Goal: Task Accomplishment & Management: Complete application form

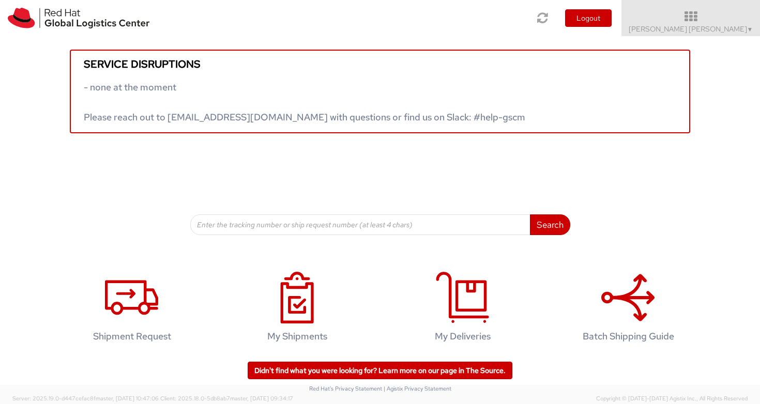
scroll to position [6, 0]
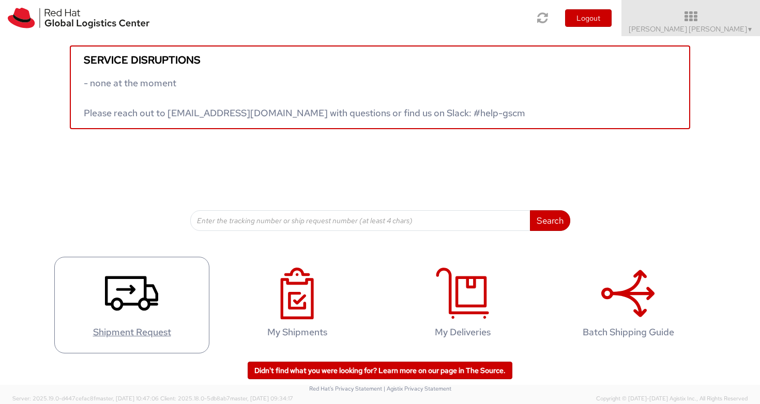
click at [139, 290] on icon at bounding box center [131, 294] width 53 height 52
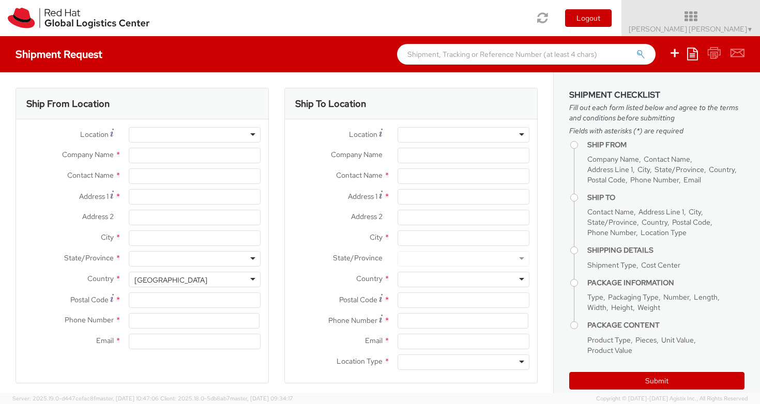
select select "930"
select select
type input "Red Hat AB"
type input "[PERSON_NAME] [PERSON_NAME]"
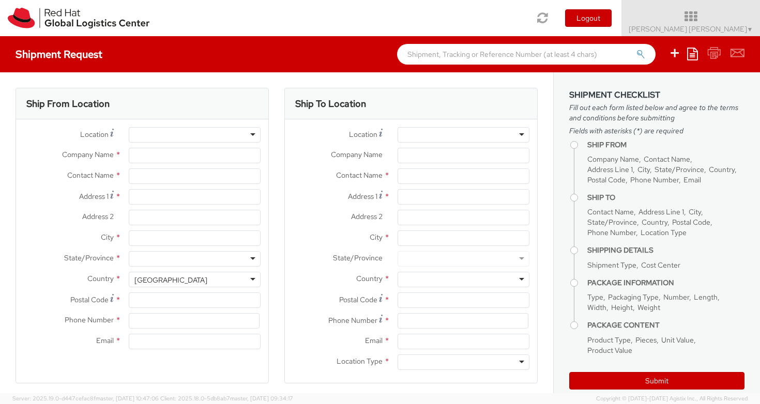
type input "[GEOGRAPHIC_DATA]"
type input "[STREET_ADDRESS]"
type input "[GEOGRAPHIC_DATA]"
type input "164 51"
type input "46850575601"
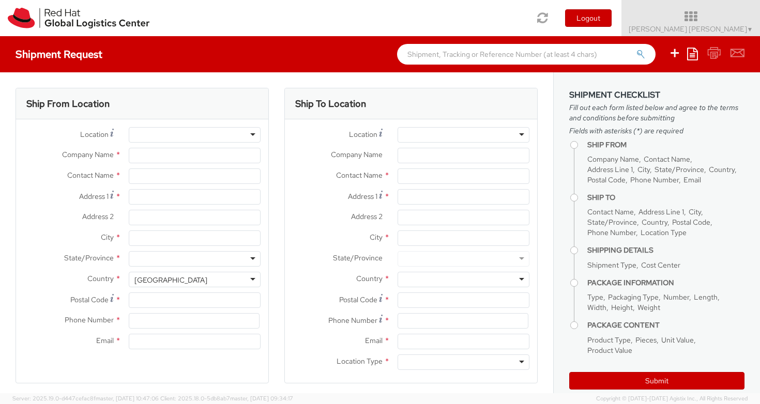
type input "[EMAIL_ADDRESS][DOMAIN_NAME]"
select select "CM"
select select "KGS"
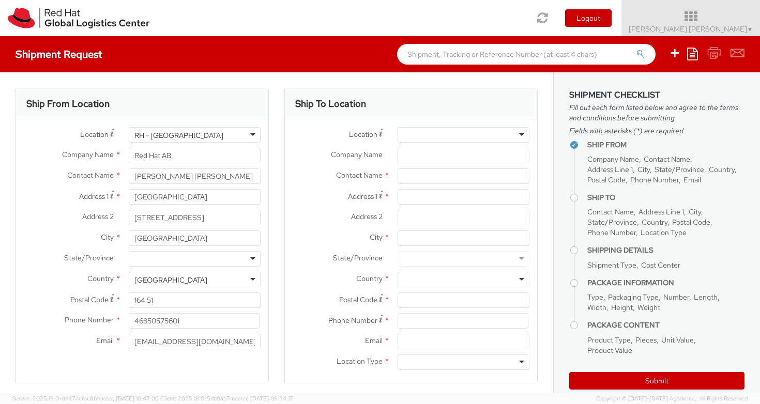
click at [149, 89] on div "Ship From Location" at bounding box center [142, 103] width 252 height 31
click at [733, 26] on span "Anna Lei Linne ▼" at bounding box center [691, 28] width 125 height 9
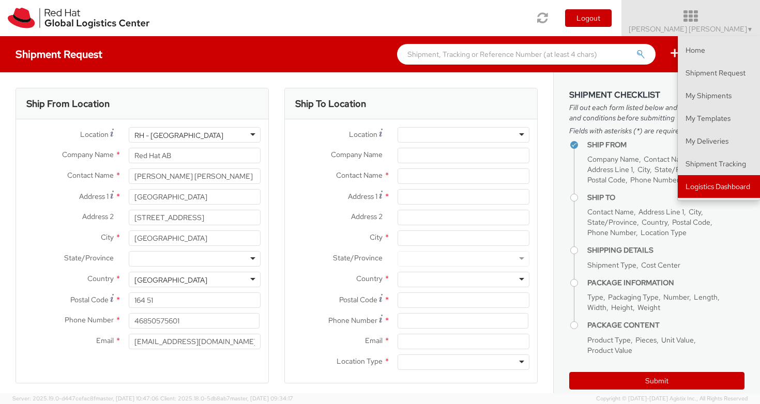
click at [723, 184] on link "Logistics Dashboard" at bounding box center [719, 186] width 82 height 23
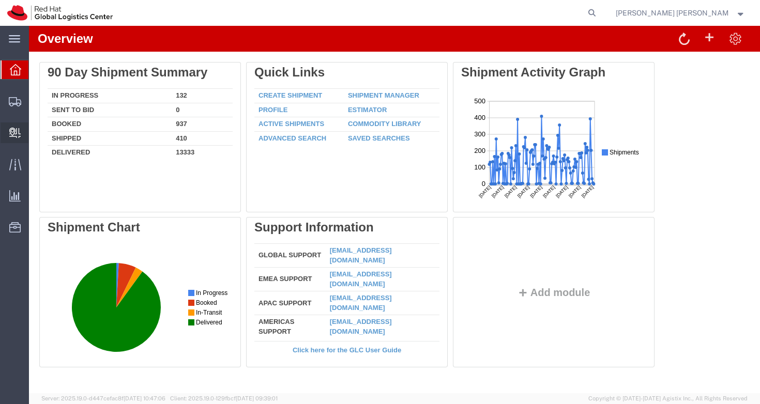
drag, startPoint x: 49, startPoint y: 133, endPoint x: 48, endPoint y: 149, distance: 15.6
click at [28, 143] on li "Internal Delivery Create Delivery Create Internal Batch" at bounding box center [15, 133] width 28 height 21
click at [0, 0] on span "Create Delivery" at bounding box center [0, 0] width 0 height 0
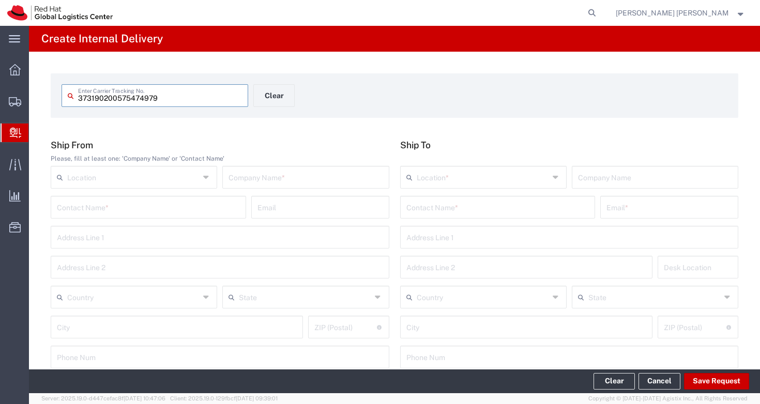
drag, startPoint x: 177, startPoint y: 100, endPoint x: 55, endPoint y: 93, distance: 121.8
click at [55, 93] on form "373190200575474979 Enter Carrier Tracking No. Clear" at bounding box center [395, 95] width 688 height 44
type input "373190200575474979"
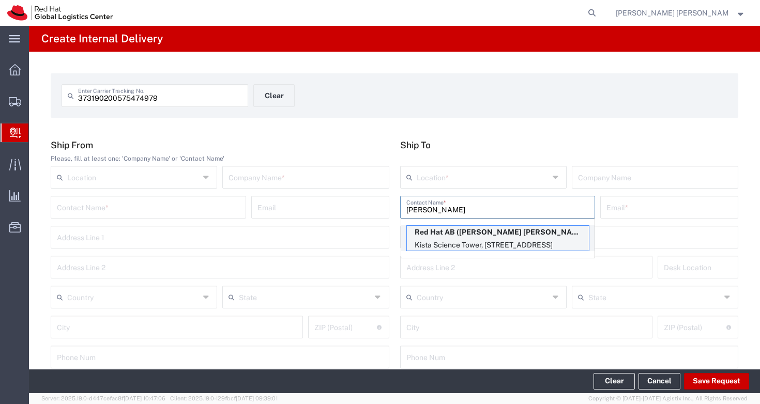
type input "[PERSON_NAME]"
click at [463, 234] on p "Red Hat AB ([PERSON_NAME] [PERSON_NAME]), [EMAIL_ADDRESS][DOMAIN_NAME]" at bounding box center [498, 232] width 182 height 13
type input "RH - [GEOGRAPHIC_DATA]"
type input "Red Hat AB"
type input "[PERSON_NAME] [PERSON_NAME]"
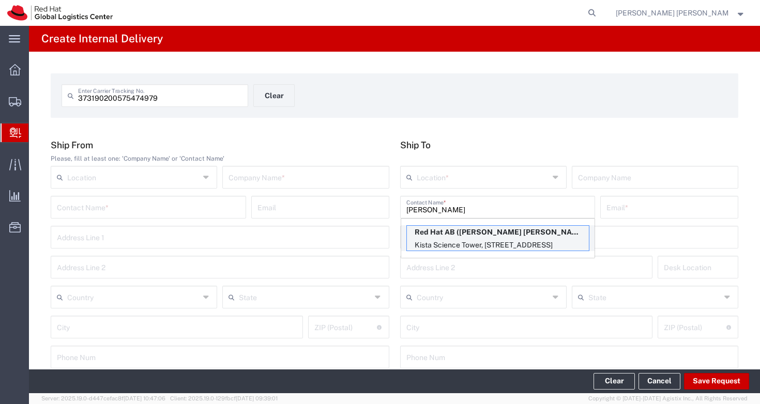
type input "[EMAIL_ADDRESS][DOMAIN_NAME]"
type input "[GEOGRAPHIC_DATA]"
type input "[STREET_ADDRESS]"
type input "FLEX"
type input "[GEOGRAPHIC_DATA]"
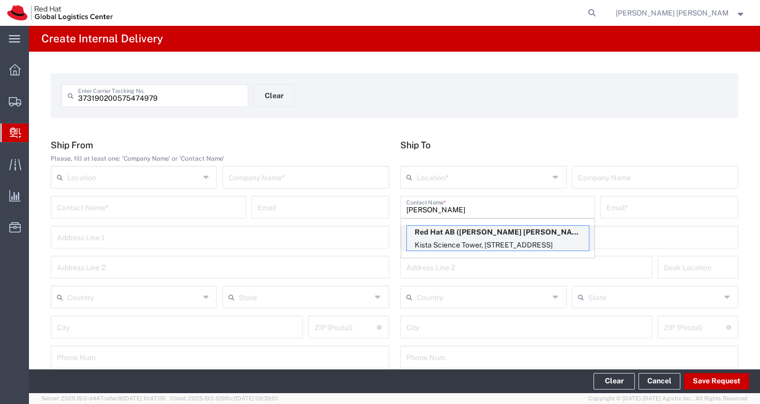
type input "[GEOGRAPHIC_DATA]"
type input "164 51"
type input "46850575601"
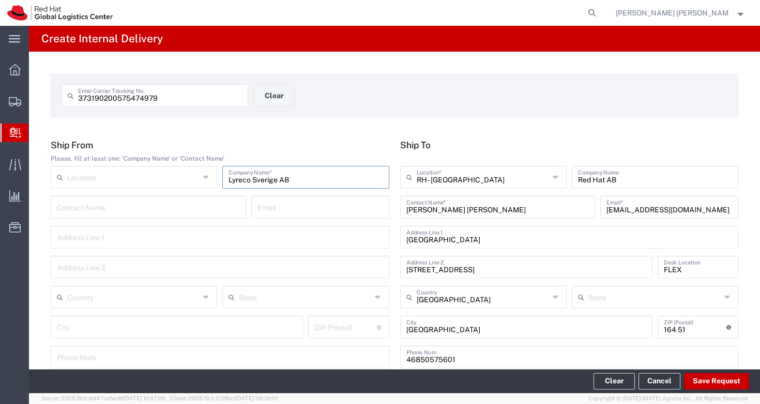
type input "Lyreco Sverige AB"
type input "[STREET_ADDRESS]"
click at [102, 280] on span "[GEOGRAPHIC_DATA]" at bounding box center [133, 277] width 163 height 16
type input "[GEOGRAPHIC_DATA]"
type input "Växjo"
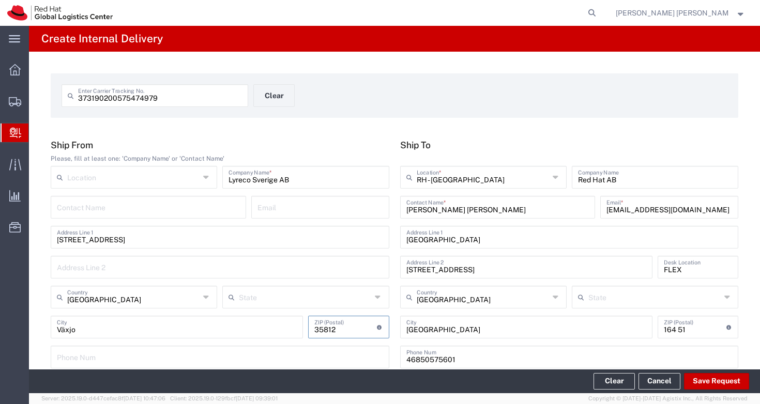
type input "35812"
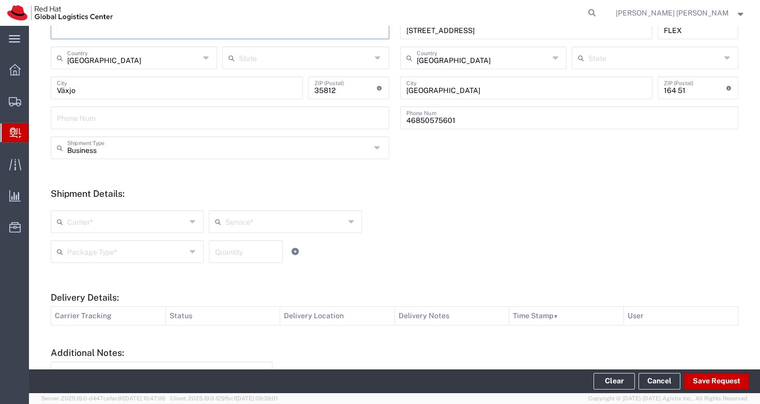
scroll to position [323, 0]
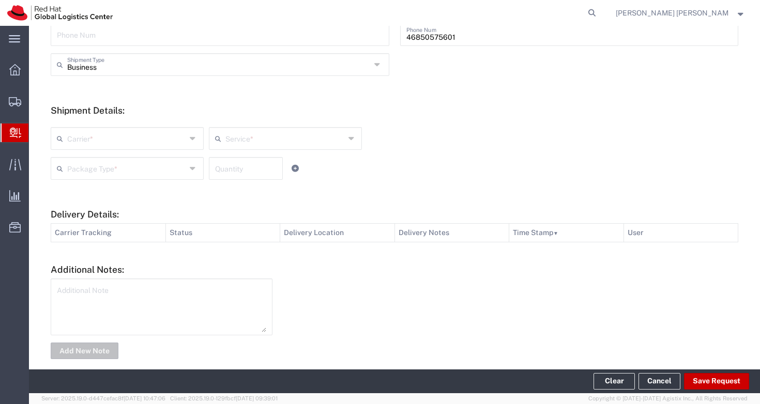
click at [154, 137] on input "text" at bounding box center [126, 138] width 119 height 18
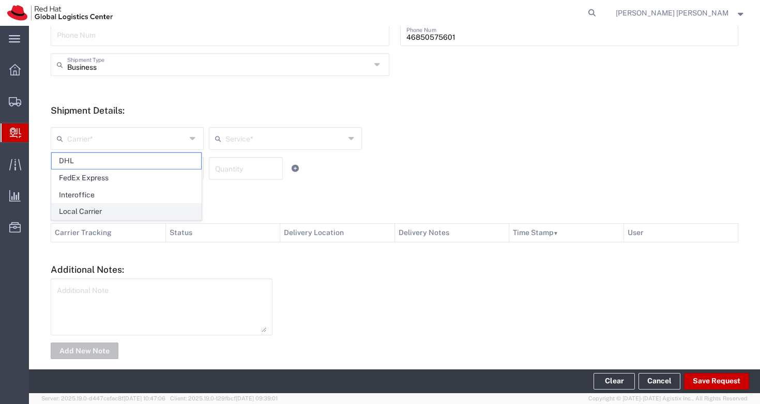
click at [114, 210] on span "Local Carrier" at bounding box center [126, 212] width 149 height 16
type input "Local Carrier"
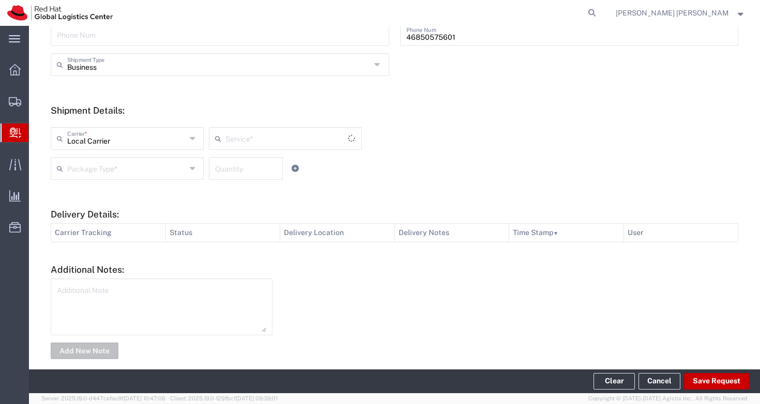
type input "Local_Ground"
click at [164, 177] on div "Package Type *" at bounding box center [127, 168] width 153 height 23
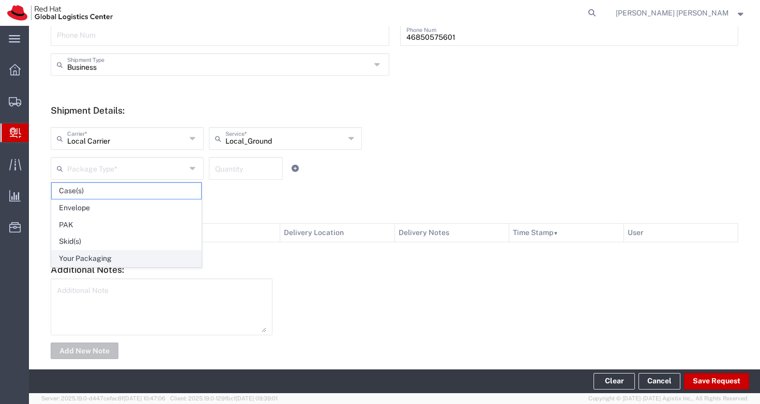
click at [137, 251] on span "Your Packaging" at bounding box center [126, 259] width 149 height 16
type input "Your Packaging"
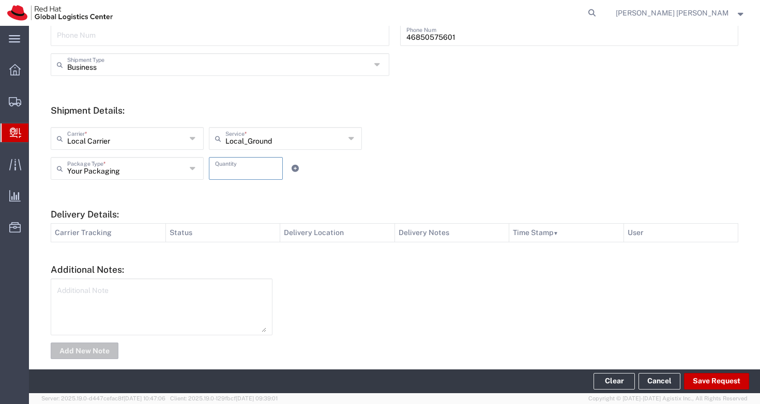
click at [249, 165] on input "number" at bounding box center [246, 168] width 62 height 18
type input "1"
click at [408, 162] on div "Your Packaging Package Type * Case(s) Envelope PAK Skid(s) Your Packaging 1 Qua…" at bounding box center [285, 172] width 475 height 30
click at [197, 288] on textarea at bounding box center [161, 307] width 209 height 51
type textarea "Local courier: Postnord"
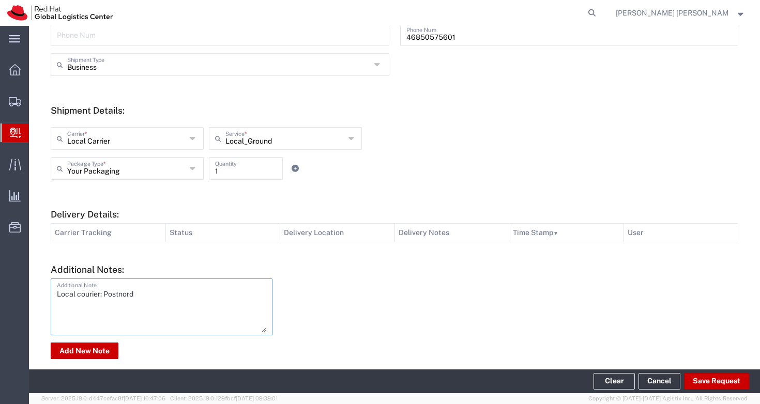
click at [396, 313] on div at bounding box center [511, 319] width 466 height 81
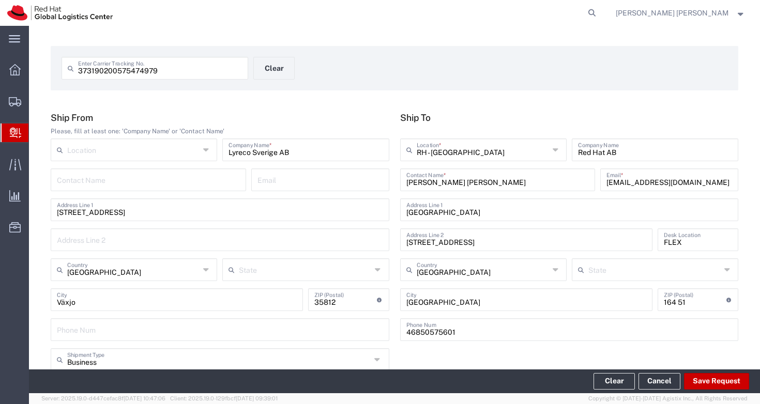
scroll to position [336, 0]
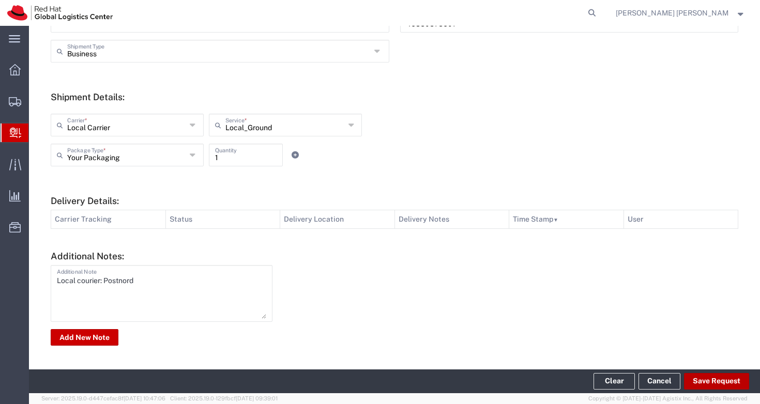
click at [710, 384] on button "Save Request" at bounding box center [716, 381] width 65 height 17
type input "[GEOGRAPHIC_DATA]"
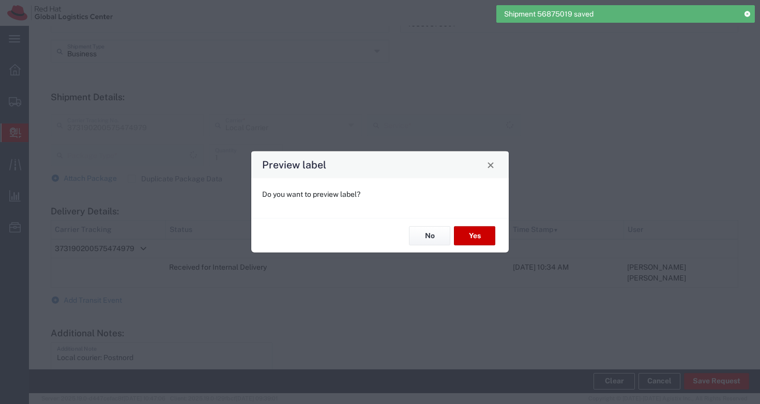
type input "Your Packaging"
type input "Local_Ground"
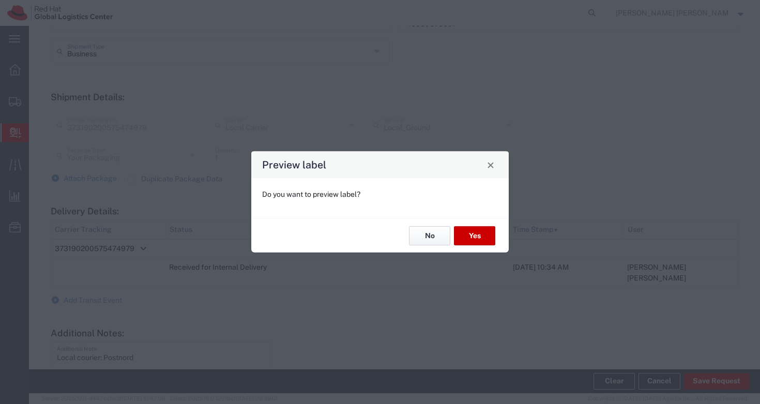
click at [426, 238] on button "No" at bounding box center [429, 236] width 41 height 19
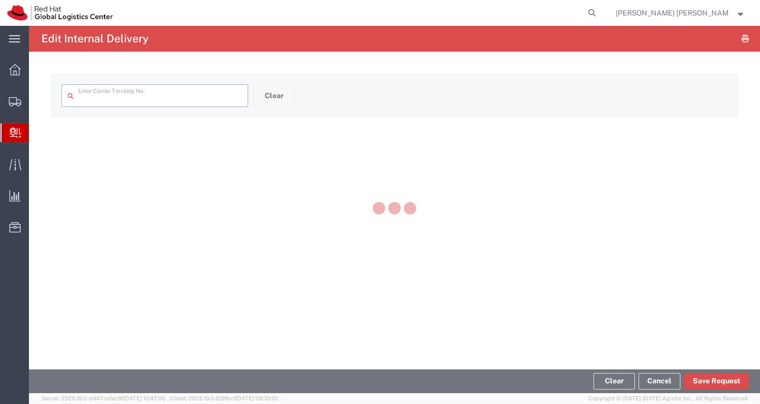
type input "373190200575474979"
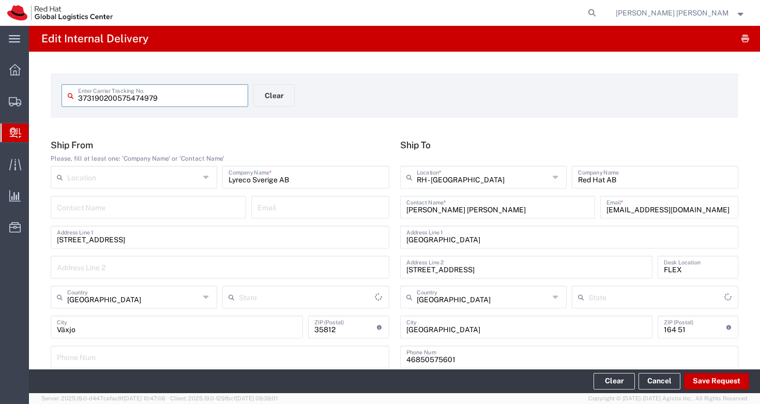
type input "Your Packaging"
type input "Local_Ground"
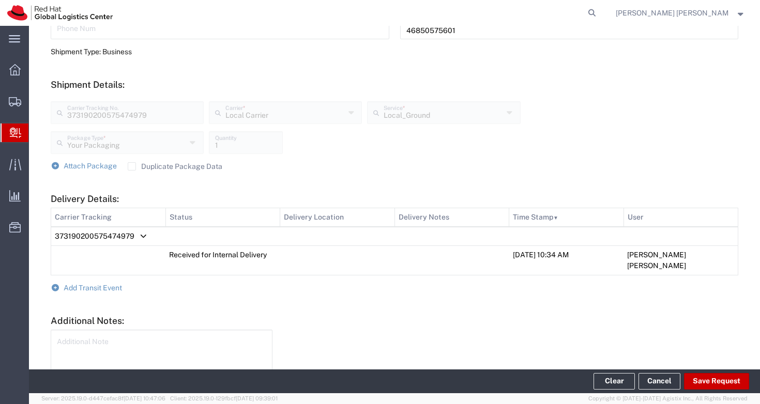
scroll to position [383, 0]
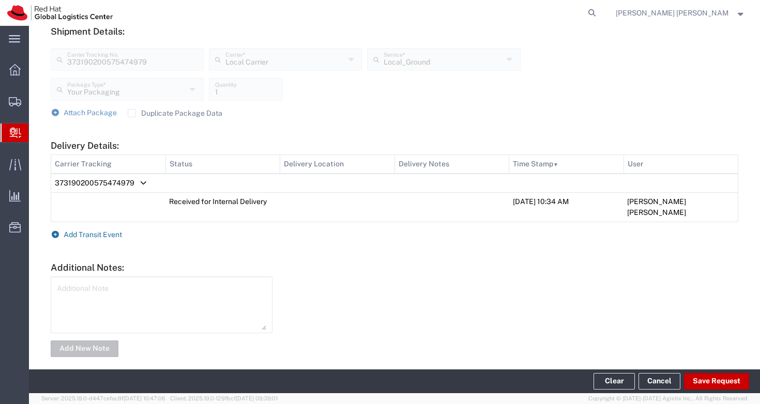
click at [93, 231] on span "Add Transit Event" at bounding box center [93, 235] width 58 height 8
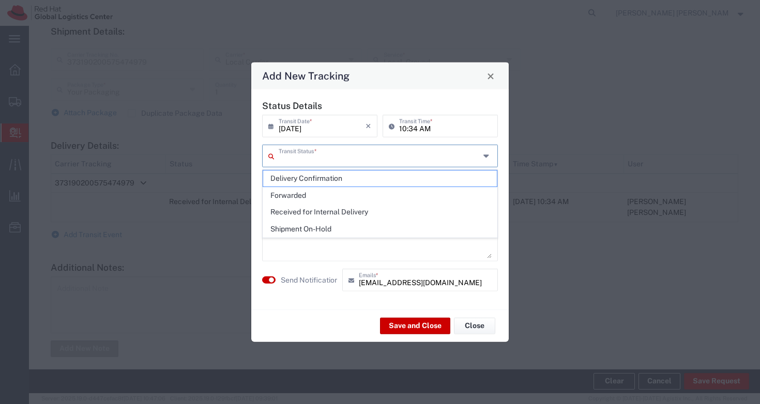
click at [363, 150] on input "text" at bounding box center [379, 155] width 201 height 18
click at [324, 177] on span "Delivery Confirmation" at bounding box center [380, 179] width 234 height 16
type input "Delivery Confirmation"
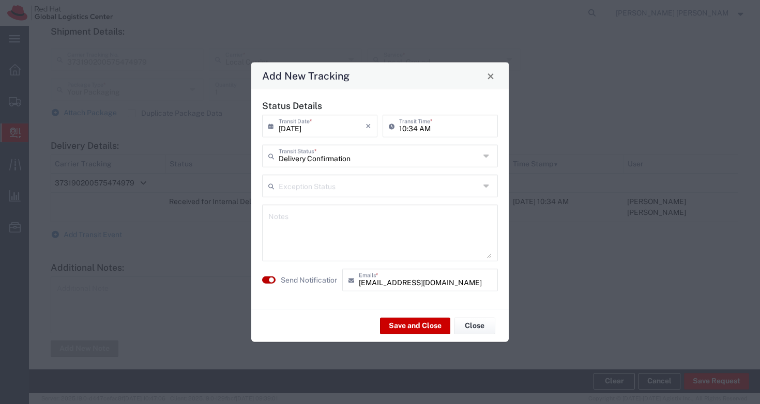
click at [265, 280] on button "button" at bounding box center [268, 280] width 13 height 7
click at [306, 226] on textarea at bounding box center [379, 233] width 223 height 51
type textarea "Received by [PERSON_NAME]"
click at [426, 323] on button "Save and Close" at bounding box center [415, 326] width 70 height 17
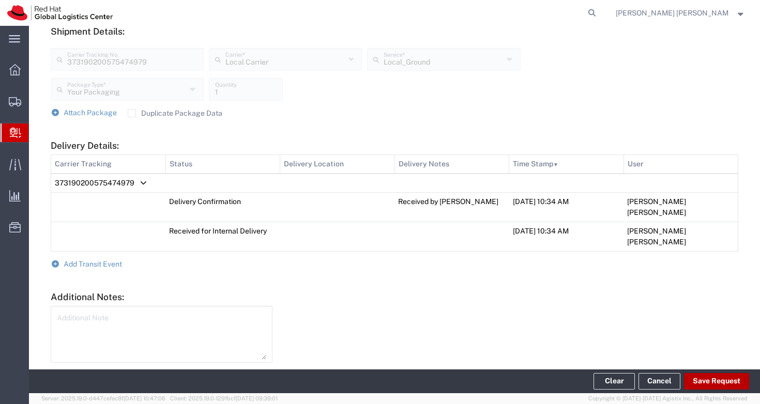
click at [721, 385] on button "Save Request" at bounding box center [716, 381] width 65 height 17
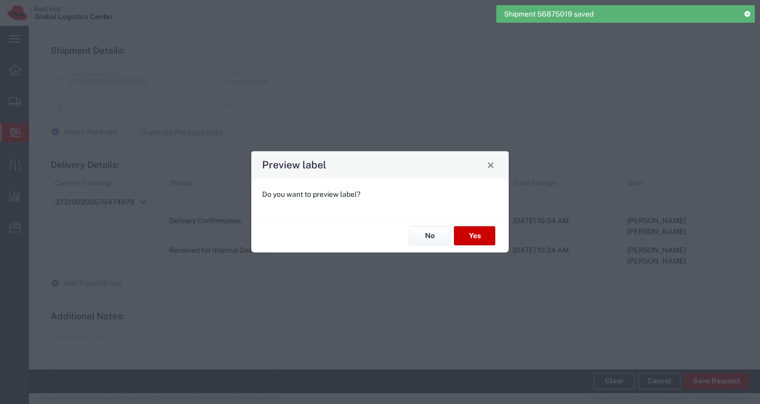
type input "Local_Ground"
type input "Your Packaging"
click at [427, 237] on button "No" at bounding box center [429, 236] width 41 height 19
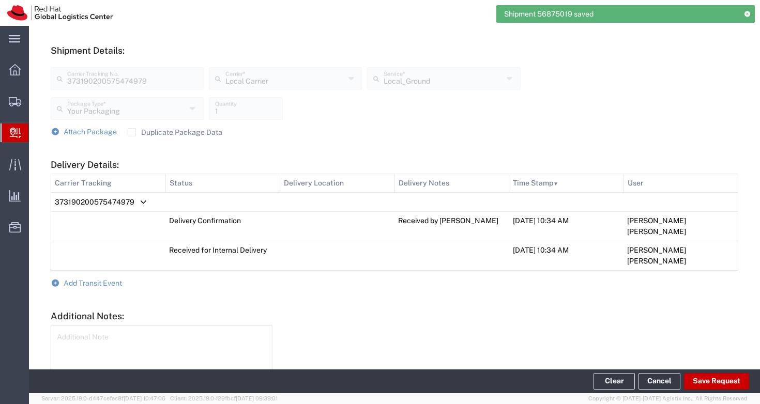
scroll to position [421, 0]
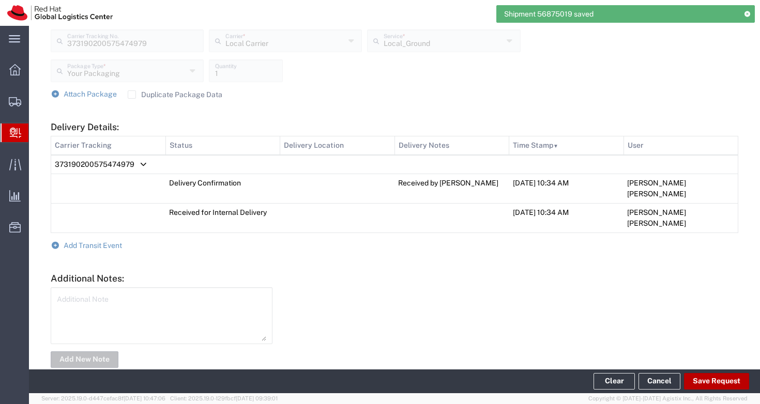
drag, startPoint x: 723, startPoint y: 372, endPoint x: 723, endPoint y: 379, distance: 6.2
click at [723, 374] on footer "Clear Cancel Save Request" at bounding box center [394, 382] width 731 height 24
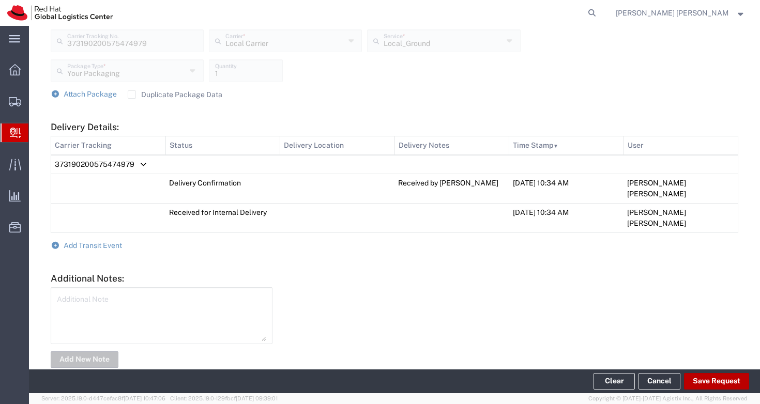
click at [718, 380] on button "Save Request" at bounding box center [716, 381] width 65 height 17
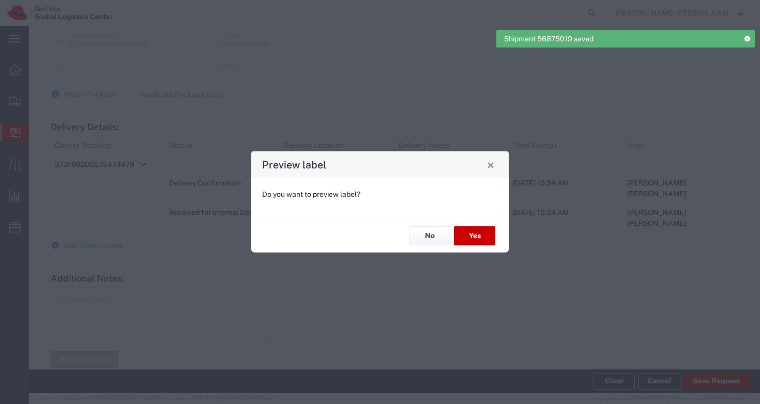
type input "Your Packaging"
type input "Local_Ground"
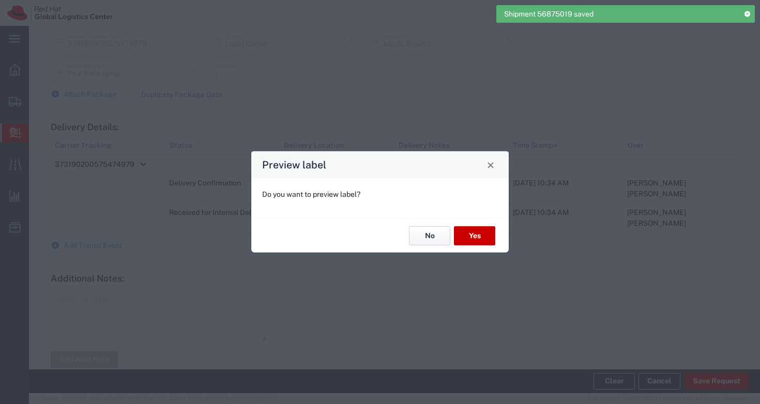
click at [416, 231] on button "No" at bounding box center [429, 236] width 41 height 19
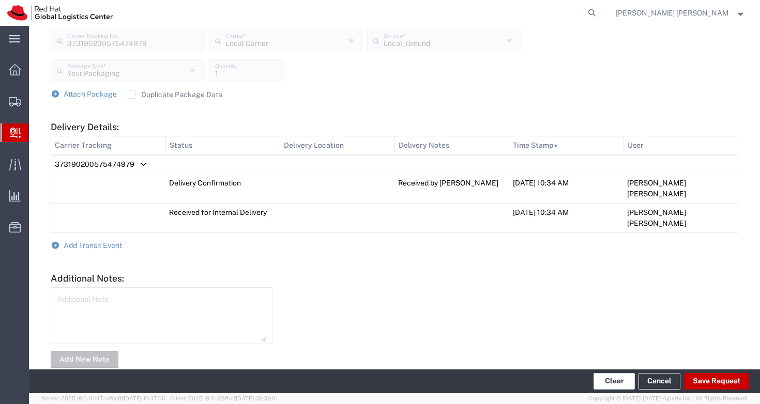
click at [607, 381] on button "Clear" at bounding box center [614, 381] width 41 height 17
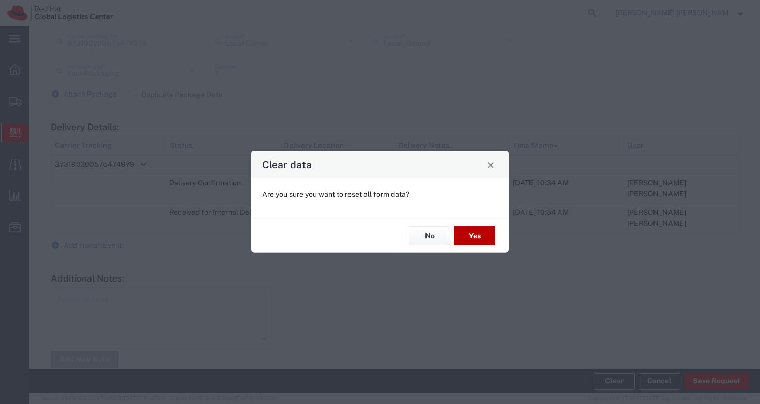
click at [474, 228] on button "Yes" at bounding box center [474, 236] width 41 height 19
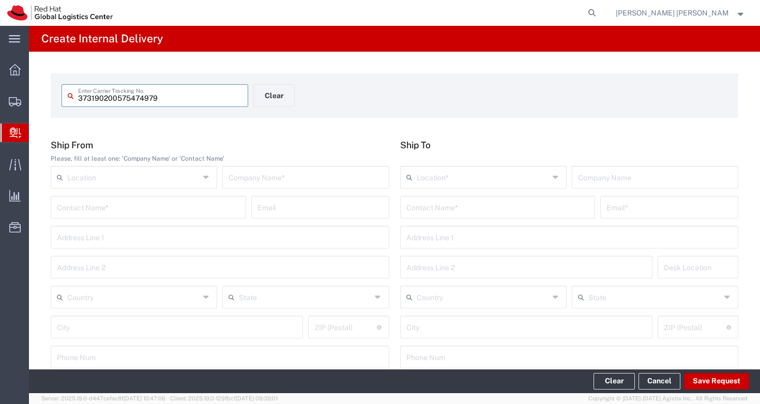
click at [184, 99] on input "373190200575474979" at bounding box center [160, 95] width 164 height 18
type input "373190200575477277"
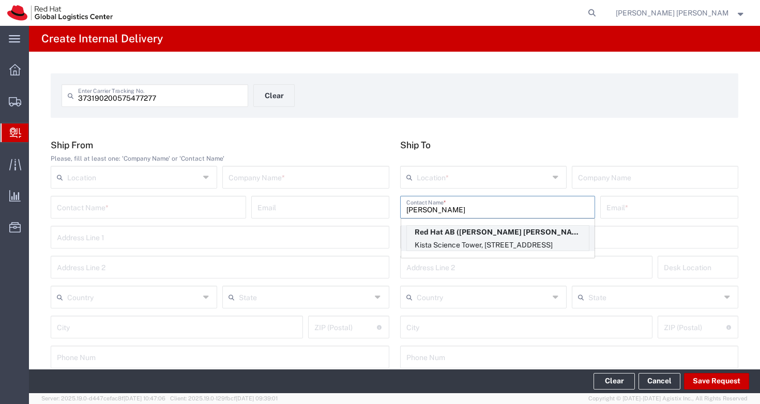
type input "[PERSON_NAME]"
click at [534, 238] on p "Red Hat AB ([PERSON_NAME] [PERSON_NAME]), [EMAIL_ADDRESS][DOMAIN_NAME]" at bounding box center [498, 232] width 182 height 13
type input "RH - [GEOGRAPHIC_DATA]"
type input "Red Hat AB"
type input "[PERSON_NAME] [PERSON_NAME]"
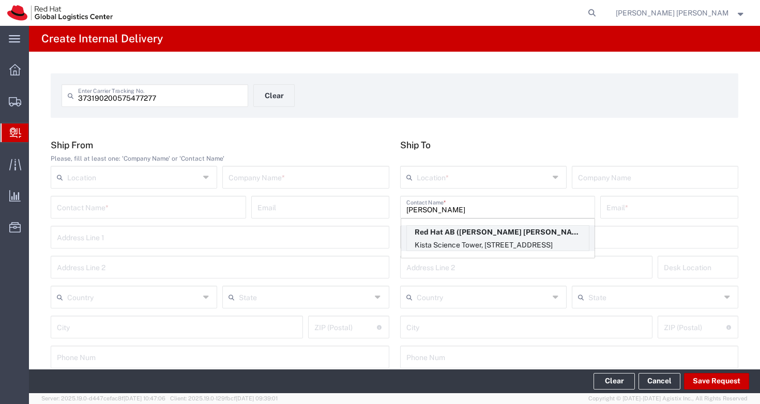
type input "[EMAIL_ADDRESS][DOMAIN_NAME]"
type input "[GEOGRAPHIC_DATA]"
type input "[STREET_ADDRESS]"
type input "FLEX"
type input "[GEOGRAPHIC_DATA]"
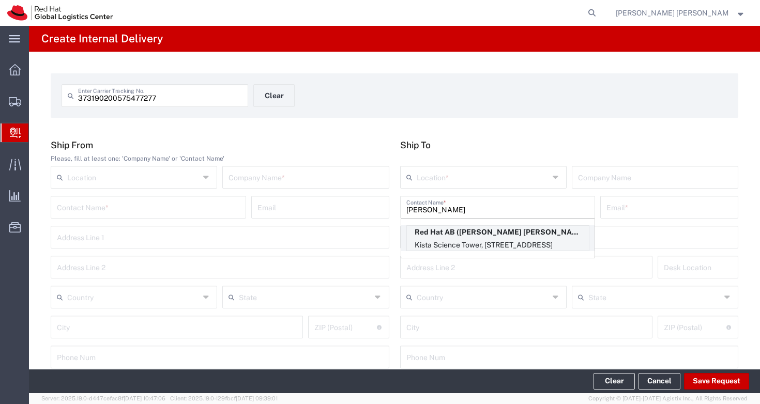
type input "[GEOGRAPHIC_DATA]"
type input "164 51"
type input "46850575601"
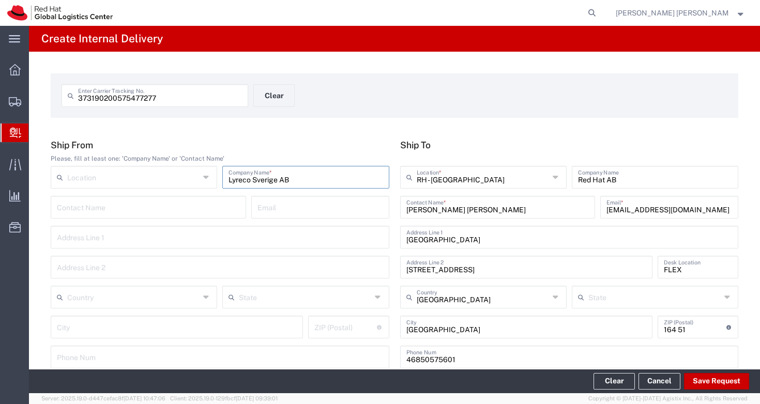
type input "Lyreco Sverige AB"
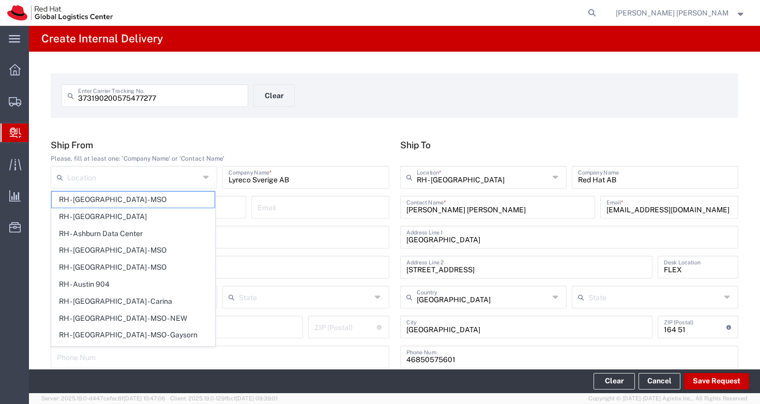
click at [256, 141] on h5 "Ship From" at bounding box center [220, 145] width 339 height 11
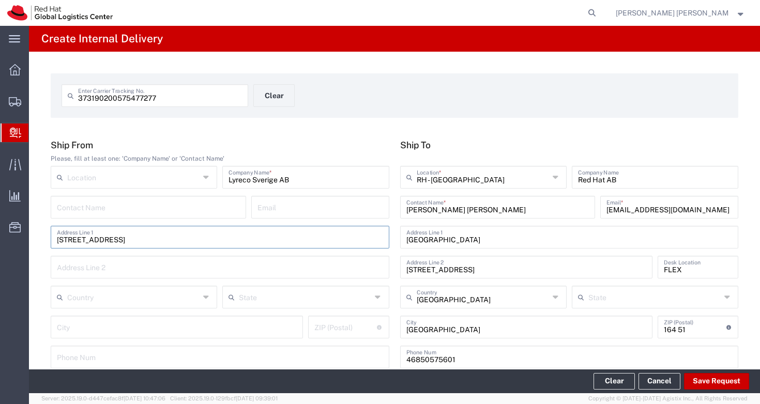
type input "[STREET_ADDRESS]"
click at [106, 279] on span "[GEOGRAPHIC_DATA]" at bounding box center [133, 277] width 163 height 16
type input "[GEOGRAPHIC_DATA]"
type input "Växjo"
click at [327, 340] on div "Växjo City ZIP (Postal) ZIP (Postal) for [GEOGRAPHIC_DATA] should have the foll…" at bounding box center [220, 331] width 344 height 30
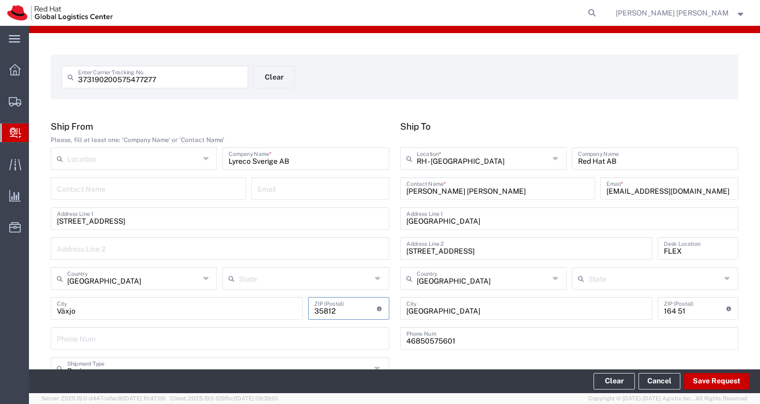
scroll to position [266, 0]
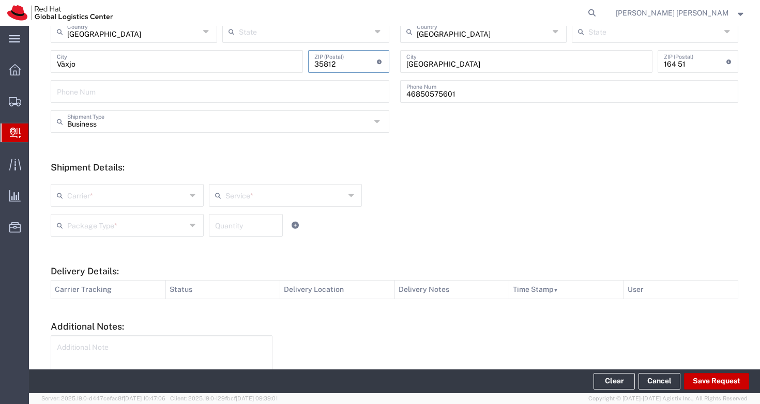
type input "35812"
click at [176, 202] on input "text" at bounding box center [126, 195] width 119 height 18
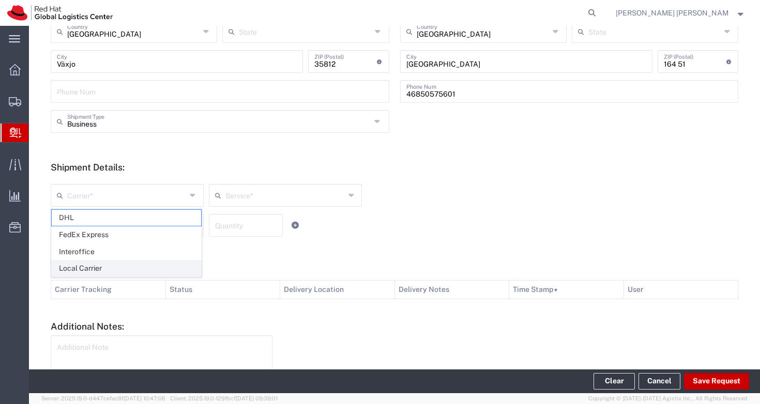
click at [160, 268] on span "Local Carrier" at bounding box center [126, 269] width 149 height 16
type input "Local Carrier"
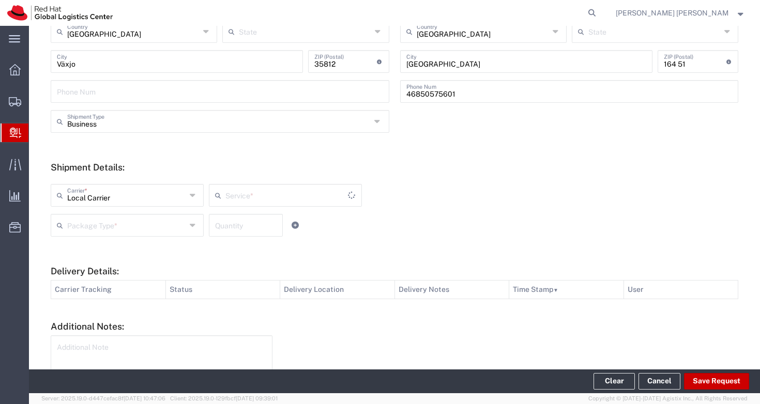
type input "Local_Ground"
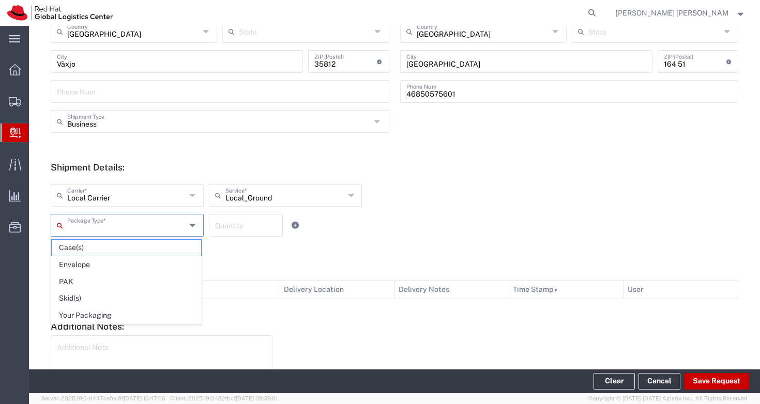
click at [138, 224] on input "text" at bounding box center [126, 225] width 119 height 18
drag, startPoint x: 125, startPoint y: 314, endPoint x: 219, endPoint y: 283, distance: 99.0
click at [125, 313] on span "Your Packaging" at bounding box center [126, 316] width 149 height 16
type input "Your Packaging"
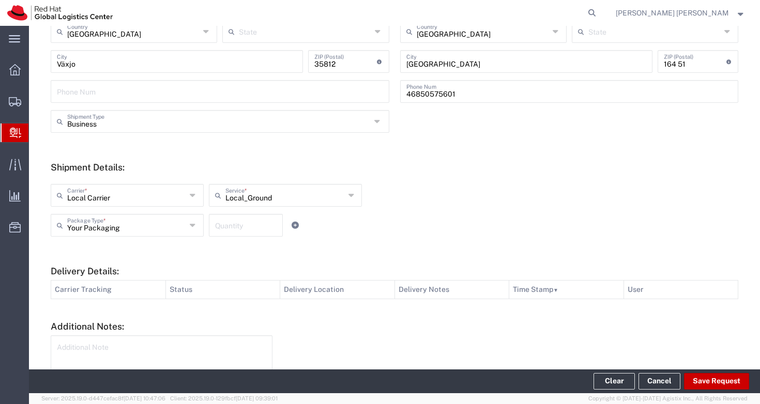
click at [249, 229] on input "number" at bounding box center [246, 225] width 62 height 18
type input "1"
click at [460, 218] on div "Your Packaging Package Type * Case(s) Envelope PAK Skid(s) Your Packaging 1 Qua…" at bounding box center [285, 229] width 475 height 30
click at [224, 347] on textarea at bounding box center [161, 364] width 209 height 51
type textarea "Local courier: Postnord"
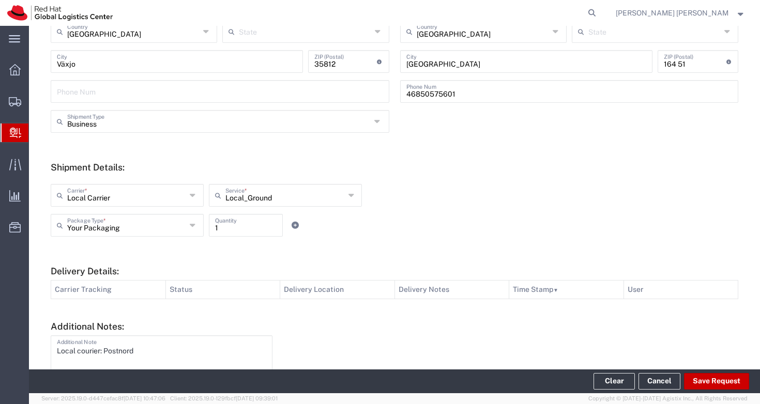
click at [431, 343] on div at bounding box center [511, 376] width 466 height 81
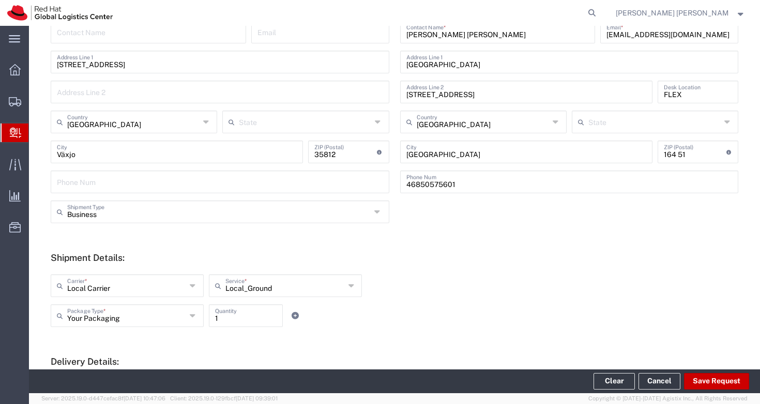
scroll to position [263, 0]
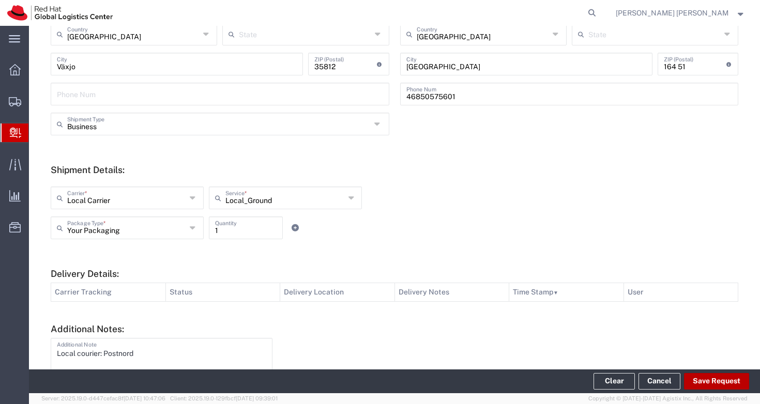
click at [718, 384] on button "Save Request" at bounding box center [716, 381] width 65 height 17
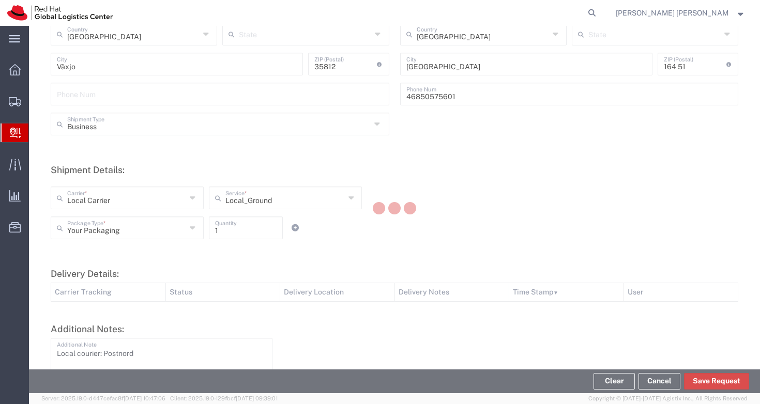
scroll to position [336, 0]
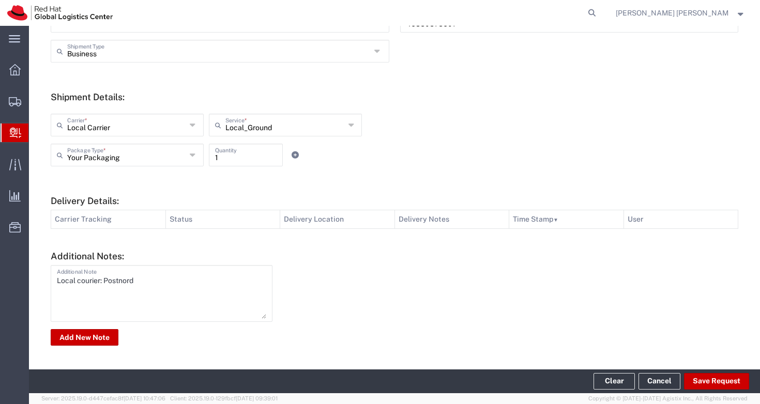
type input "[GEOGRAPHIC_DATA]"
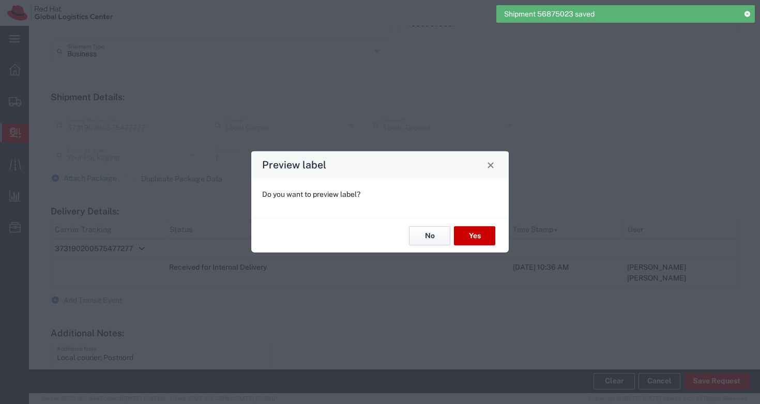
click at [425, 237] on button "No" at bounding box center [429, 236] width 41 height 19
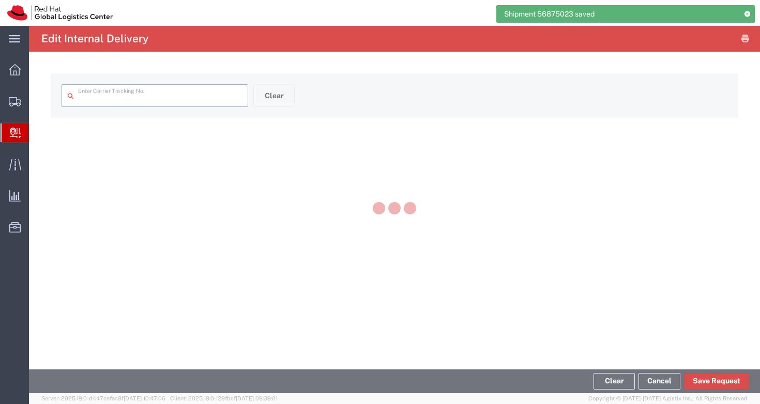
type input "373190200575477277"
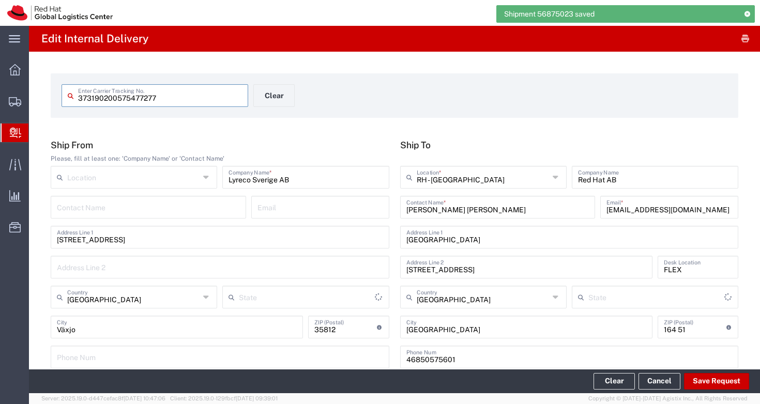
type input "Your Packaging"
type input "Local_Ground"
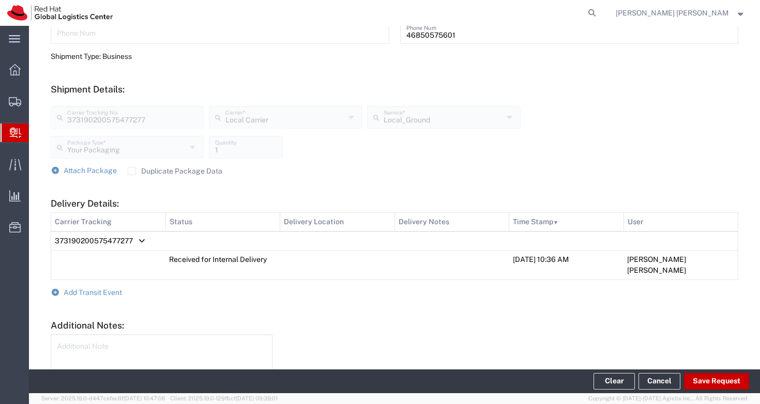
scroll to position [383, 0]
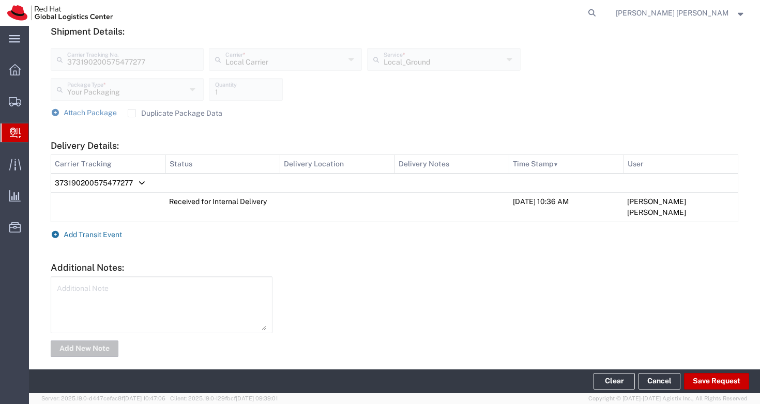
click at [108, 231] on span "Add Transit Event" at bounding box center [93, 235] width 58 height 8
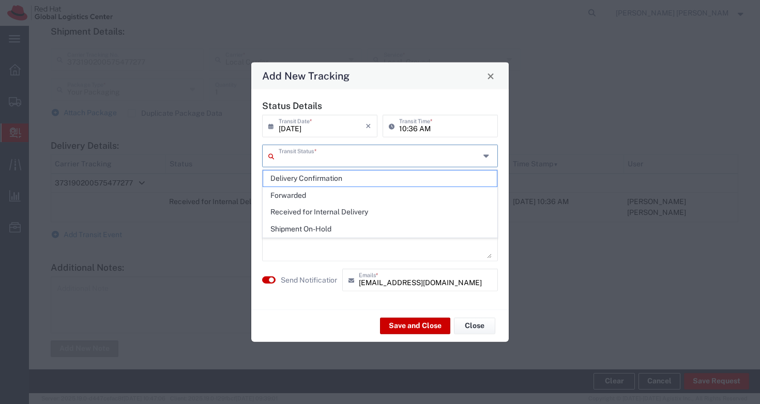
click at [317, 159] on input "text" at bounding box center [379, 155] width 201 height 18
click at [314, 181] on span "Delivery Confirmation" at bounding box center [380, 179] width 234 height 16
type input "Delivery Confirmation"
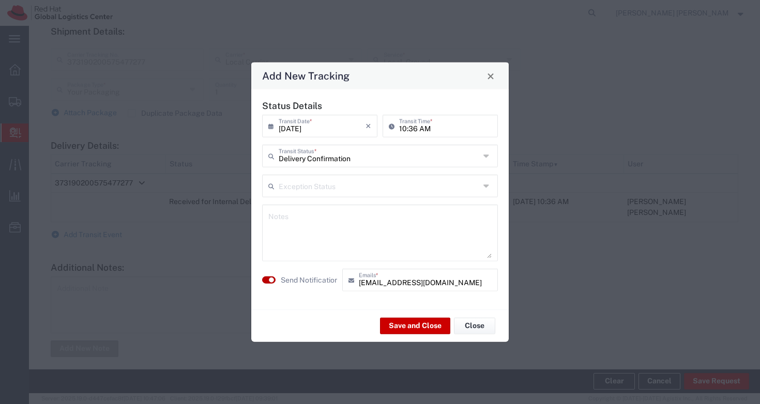
click at [267, 281] on button "button" at bounding box center [268, 280] width 13 height 7
click at [309, 249] on textarea at bounding box center [379, 233] width 223 height 51
type textarea "Received by [PERSON_NAME]"
click at [430, 327] on button "Save and Close" at bounding box center [415, 326] width 70 height 17
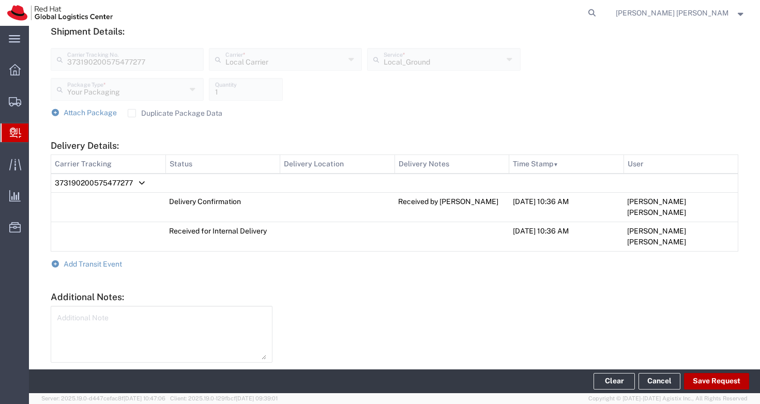
click at [718, 380] on button "Save Request" at bounding box center [716, 381] width 65 height 17
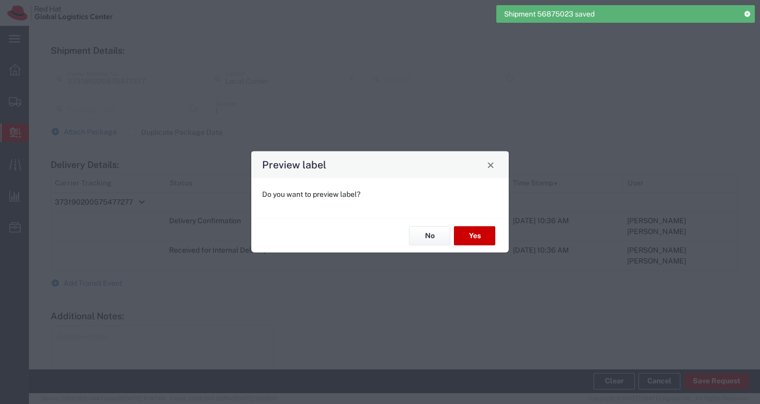
type input "Your Packaging"
type input "Local_Ground"
click at [428, 235] on button "No" at bounding box center [429, 236] width 41 height 19
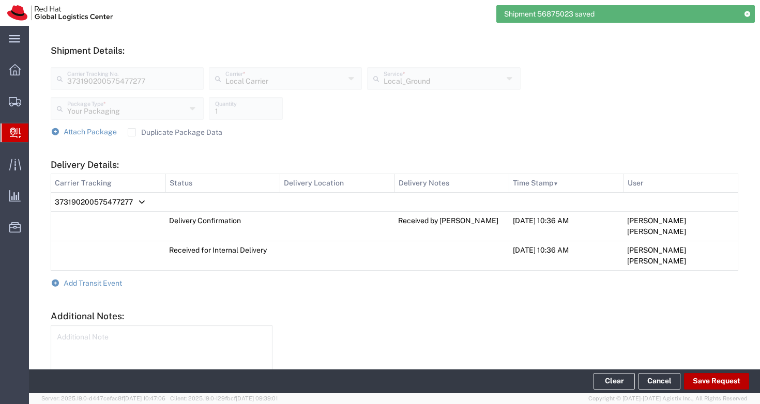
click at [697, 380] on button "Save Request" at bounding box center [716, 381] width 65 height 17
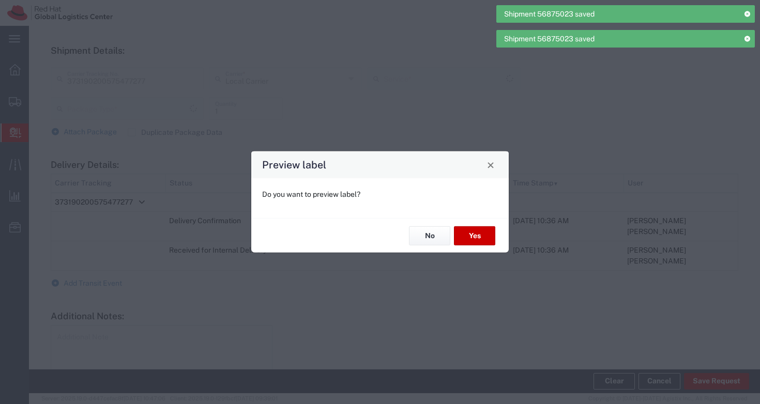
type input "Your Packaging"
type input "Local_Ground"
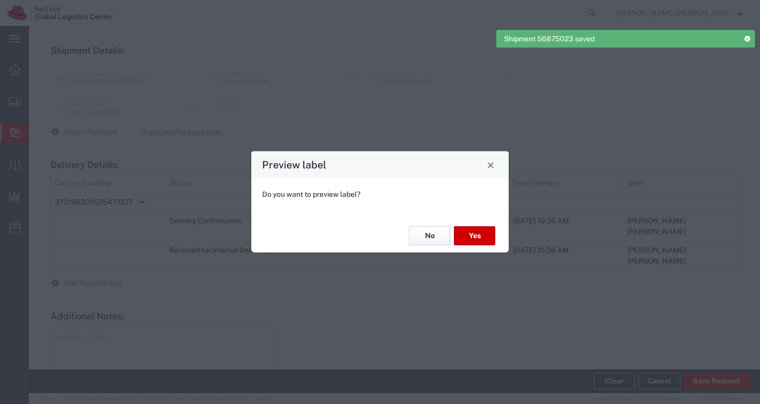
click at [425, 242] on button "No" at bounding box center [429, 236] width 41 height 19
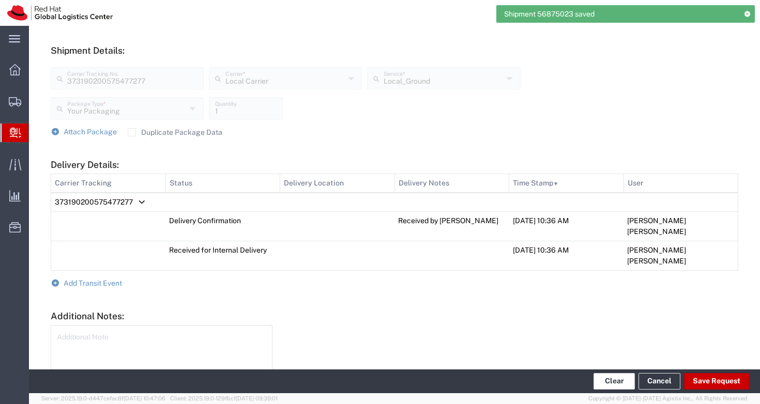
click at [604, 378] on button "Clear" at bounding box center [614, 381] width 41 height 17
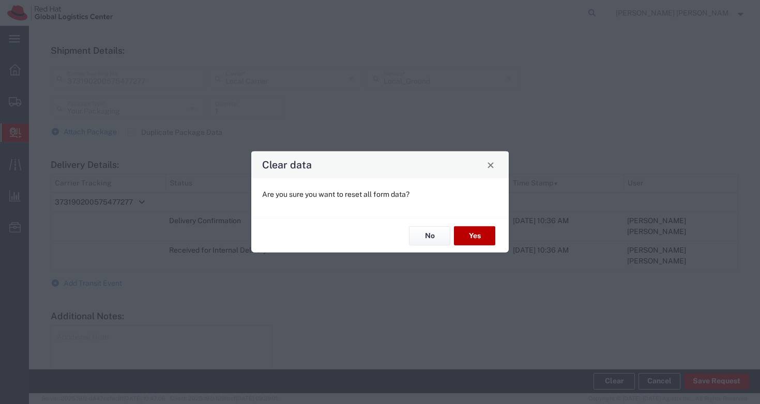
click at [484, 237] on button "Yes" at bounding box center [474, 236] width 41 height 19
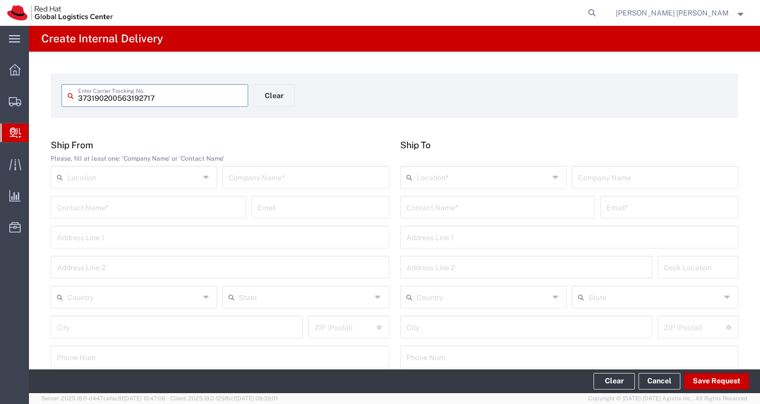
type input "373190200563192717"
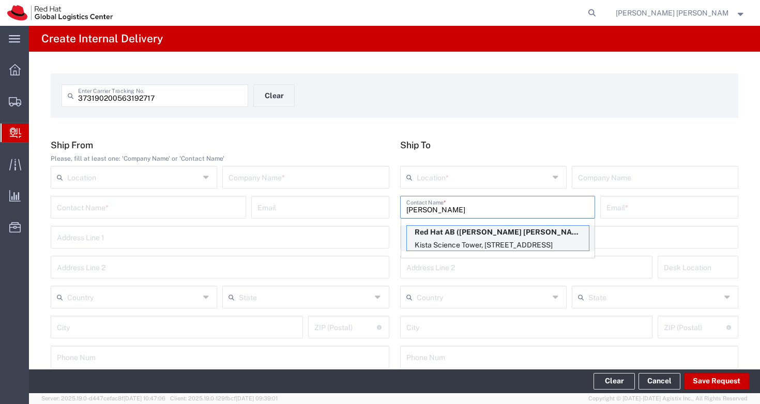
type input "[PERSON_NAME]"
click at [498, 243] on p "Kista Science Tower, [STREET_ADDRESS]" at bounding box center [498, 245] width 182 height 13
type input "RH - [GEOGRAPHIC_DATA]"
type input "Red Hat AB"
type input "[PERSON_NAME] [PERSON_NAME]"
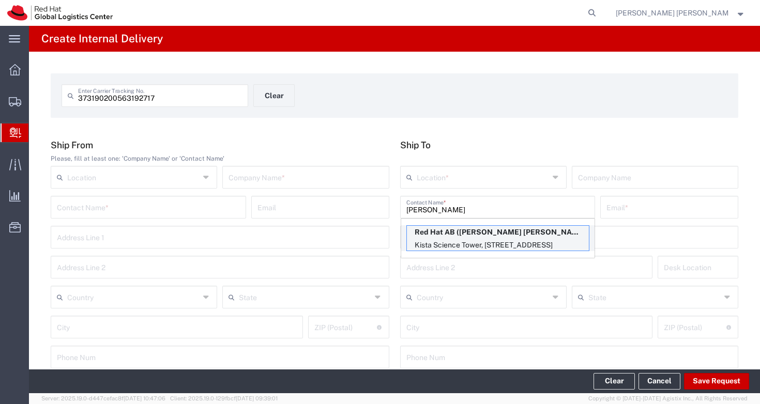
type input "[EMAIL_ADDRESS][DOMAIN_NAME]"
type input "[GEOGRAPHIC_DATA]"
type input "[STREET_ADDRESS]"
type input "FLEX"
type input "[GEOGRAPHIC_DATA]"
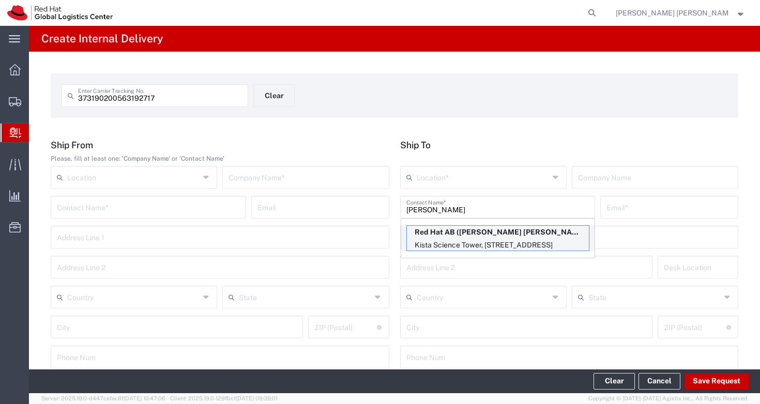
type input "[GEOGRAPHIC_DATA]"
type input "164 51"
type input "46850575601"
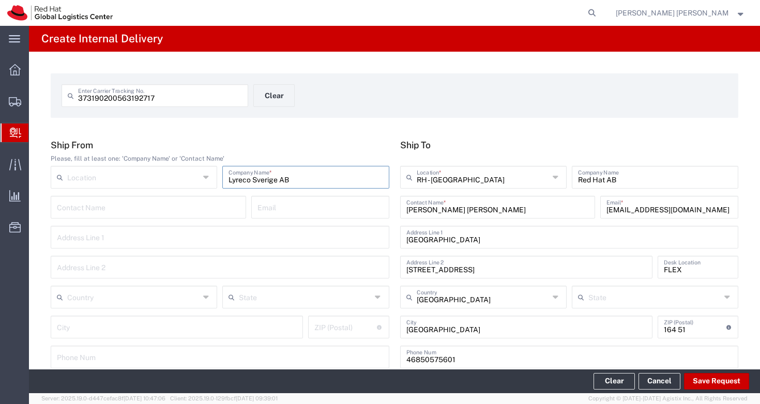
type input "Lyreco Sverige AB"
click at [324, 130] on div "373190200563192717 Enter Carrier Tracking No. Clear Ship From Please, fill at l…" at bounding box center [394, 379] width 731 height 654
type input "[STREET_ADDRESS]"
click at [100, 280] on span "[GEOGRAPHIC_DATA]" at bounding box center [133, 277] width 163 height 16
type input "[GEOGRAPHIC_DATA]"
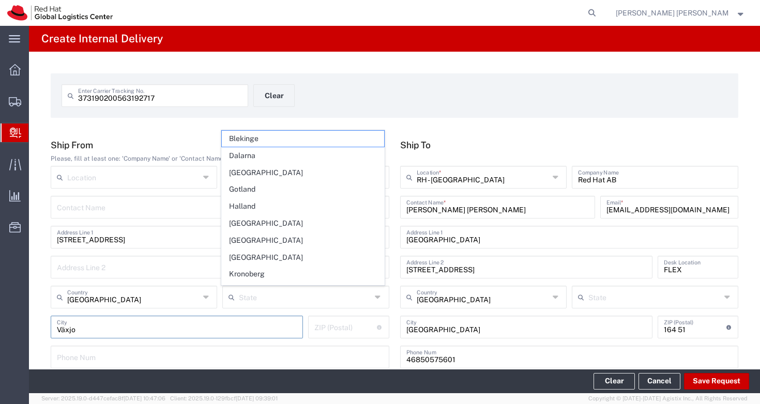
type input "Växjo"
type input "35812"
click at [525, 95] on div "373190200563192717 Enter Carrier Tracking No. Clear" at bounding box center [394, 99] width 677 height 30
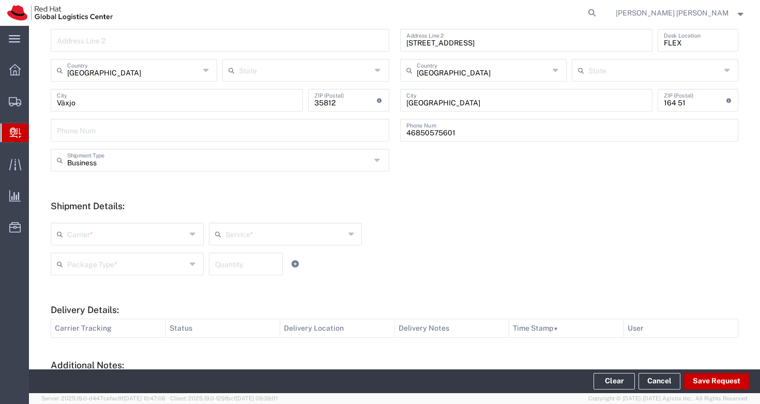
scroll to position [229, 0]
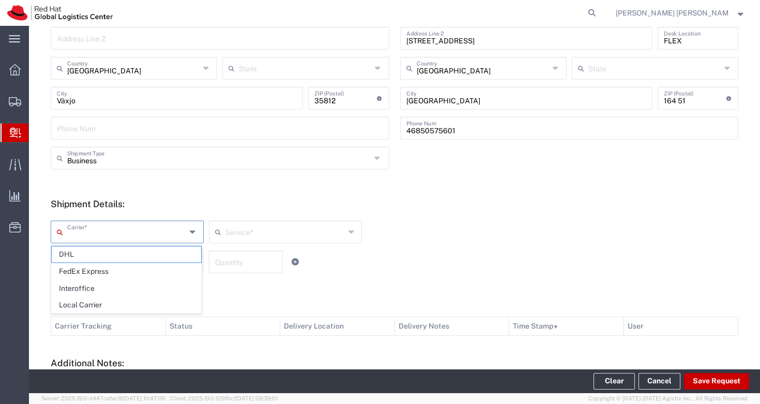
click at [149, 234] on input "text" at bounding box center [126, 231] width 119 height 18
click at [132, 300] on span "Local Carrier" at bounding box center [126, 305] width 149 height 16
type input "Local Carrier"
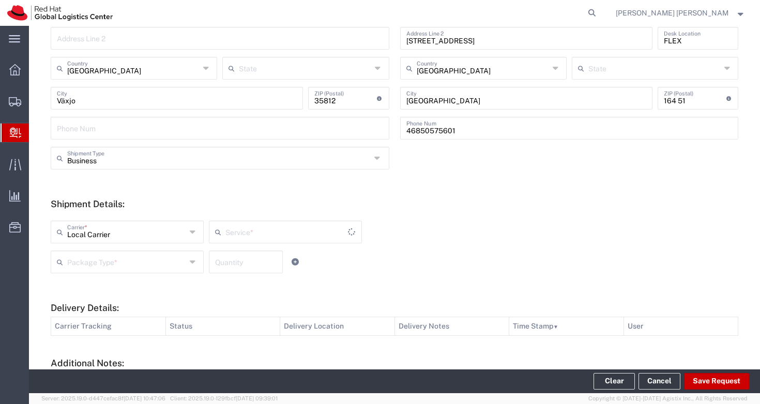
type input "Local_Ground"
click at [264, 224] on input "text" at bounding box center [285, 231] width 119 height 18
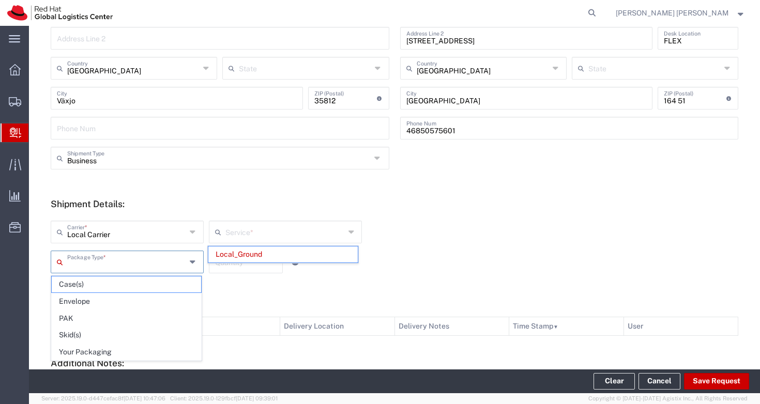
click at [141, 258] on input "text" at bounding box center [126, 261] width 119 height 18
type input "Local_Ground"
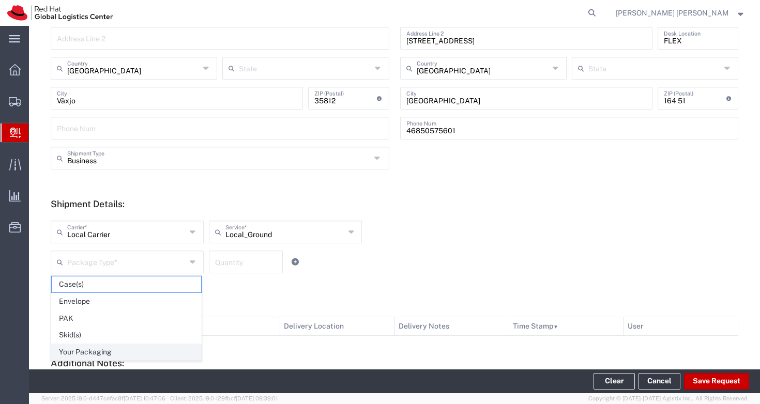
click at [131, 351] on span "Your Packaging" at bounding box center [126, 352] width 149 height 16
type input "Your Packaging"
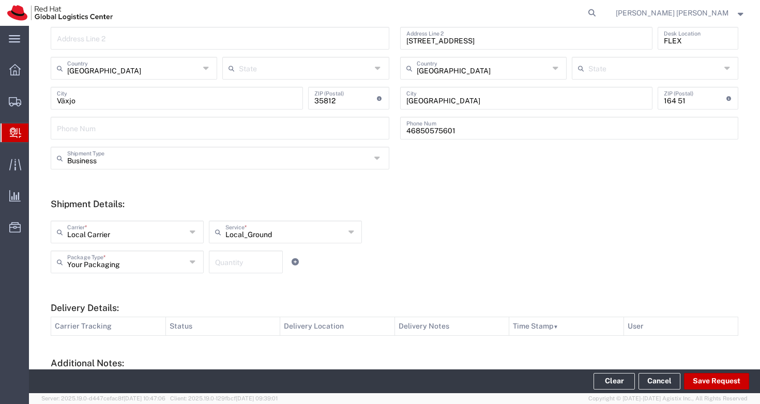
click at [245, 263] on input "number" at bounding box center [246, 261] width 62 height 18
type input "1"
drag, startPoint x: 442, startPoint y: 248, endPoint x: 358, endPoint y: 292, distance: 94.6
click at [442, 248] on div "Local Carrier Carrier * DHL FedEx Express Interoffice Local Carrier Local_Groun…" at bounding box center [285, 236] width 475 height 30
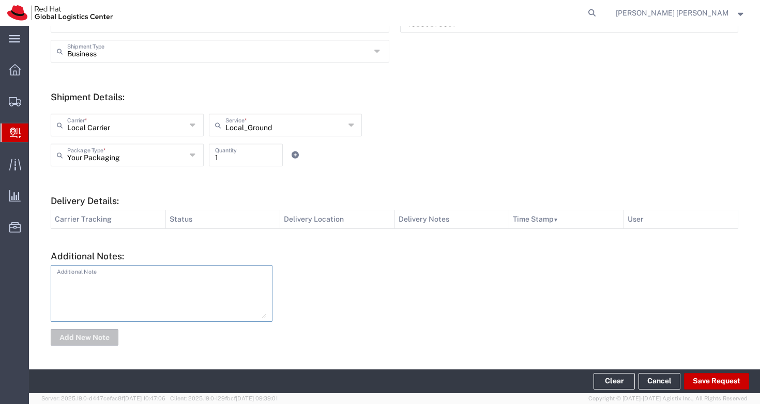
click at [162, 294] on textarea at bounding box center [161, 293] width 209 height 51
type textarea "Local courier: Postnord"
click at [404, 290] on div at bounding box center [511, 305] width 466 height 81
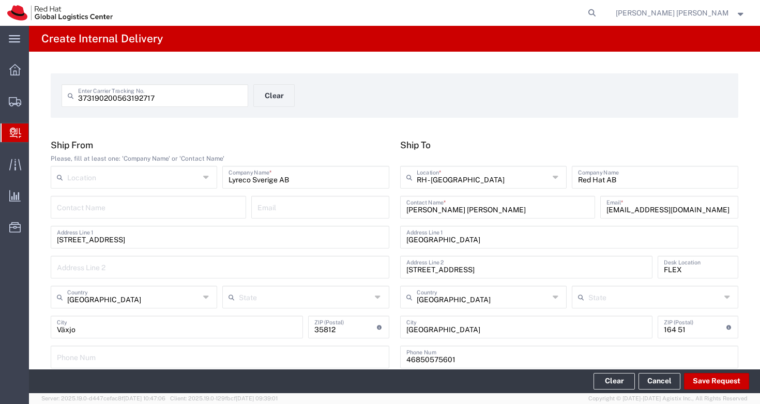
scroll to position [316, 0]
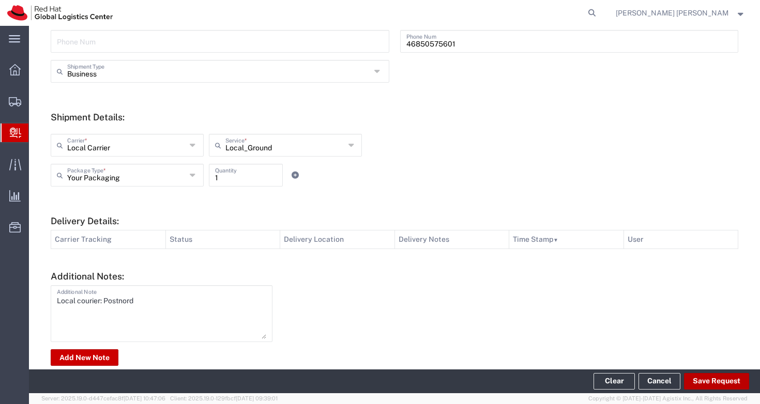
click at [712, 380] on button "Save Request" at bounding box center [716, 381] width 65 height 17
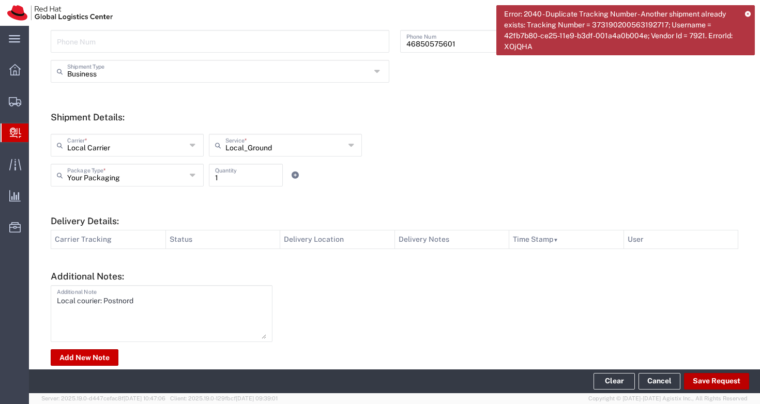
click at [712, 383] on button "Save Request" at bounding box center [716, 381] width 65 height 17
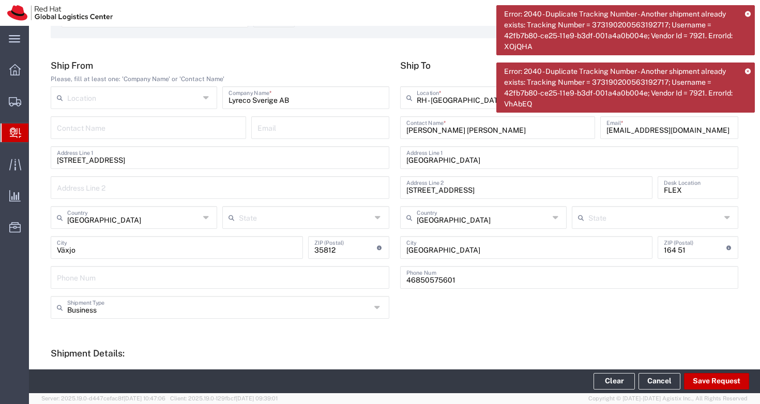
scroll to position [0, 0]
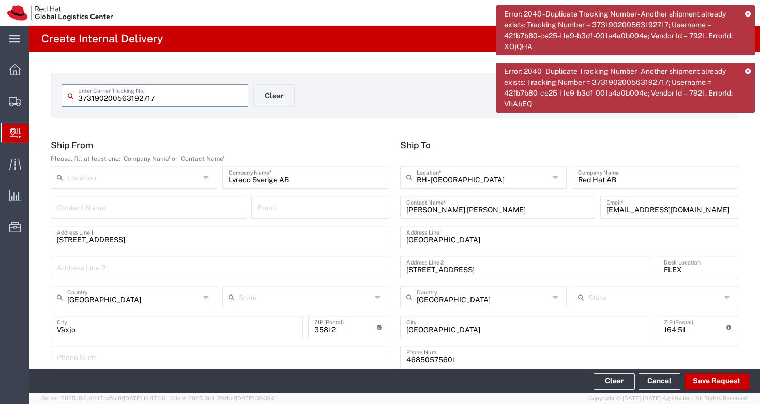
click at [173, 97] on input "373190200563192717" at bounding box center [160, 95] width 164 height 18
click at [94, 98] on input "373190200563192717" at bounding box center [160, 95] width 164 height 18
type input "3731 90200563192717"
click at [392, 63] on div "3731 90200563192717 Enter Carrier Tracking No. Clear Ship From Please, fill at …" at bounding box center [394, 379] width 731 height 654
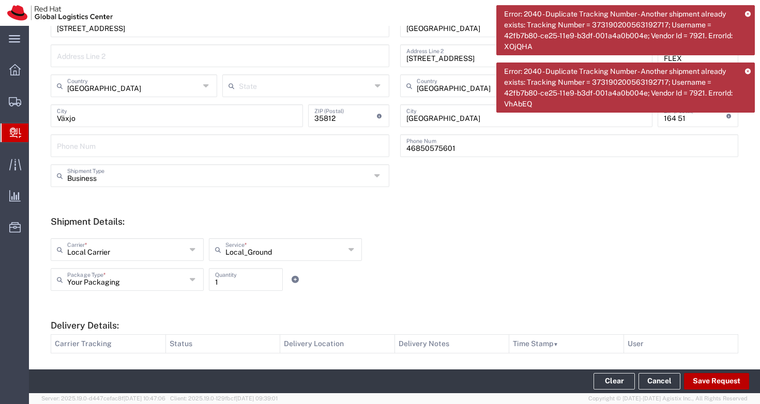
click at [725, 382] on button "Save Request" at bounding box center [716, 381] width 65 height 17
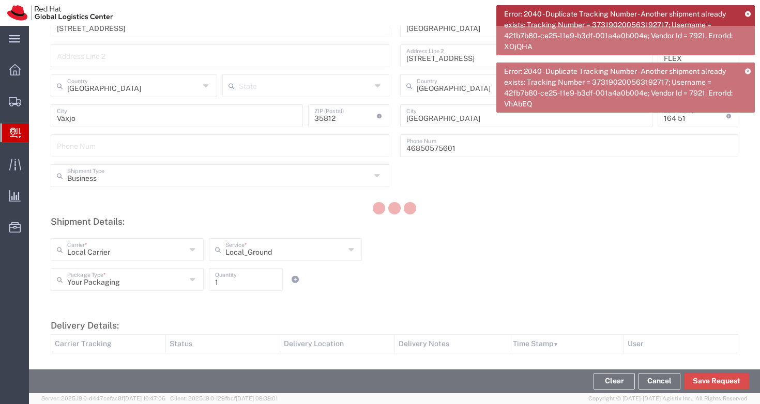
click at [748, 70] on icon at bounding box center [748, 71] width 6 height 6
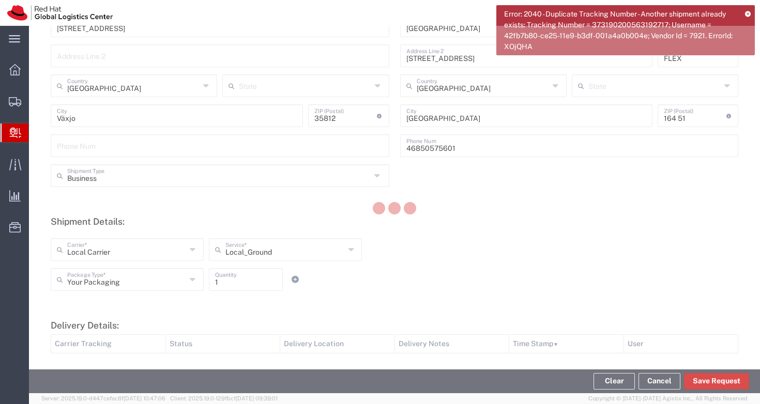
click at [749, 14] on icon at bounding box center [748, 14] width 6 height 6
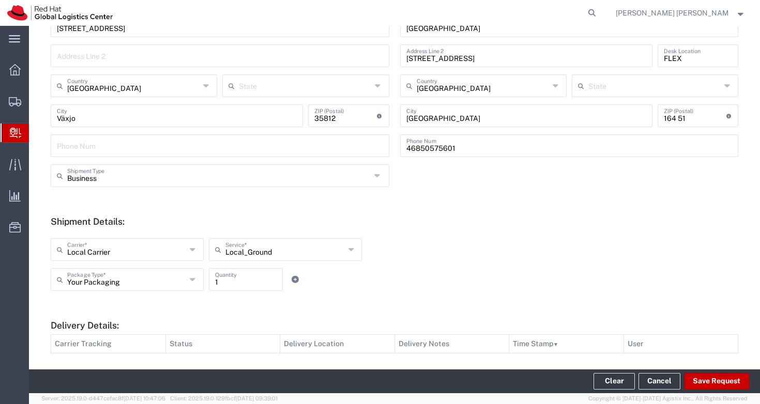
scroll to position [336, 0]
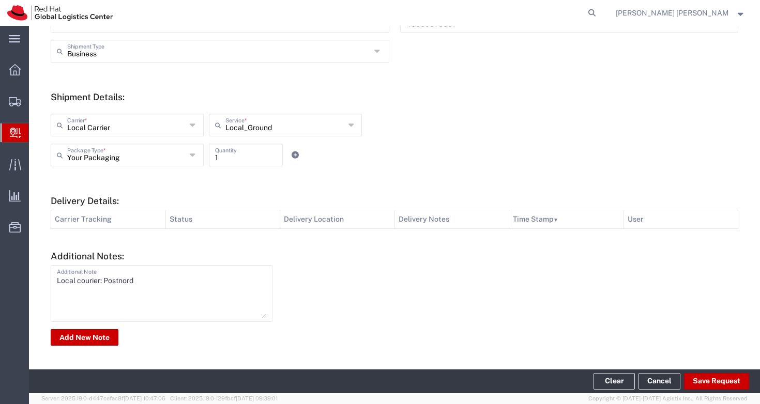
type input "[GEOGRAPHIC_DATA]"
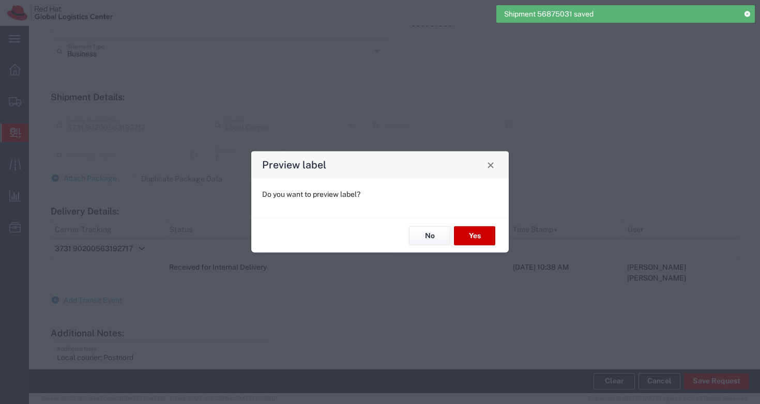
type input "Local_Ground"
type input "Your Packaging"
click at [423, 232] on button "No" at bounding box center [429, 236] width 41 height 19
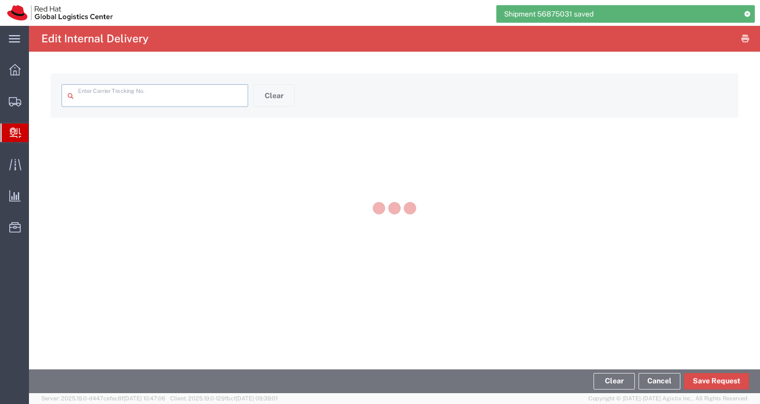
type input "3731 90200563192717"
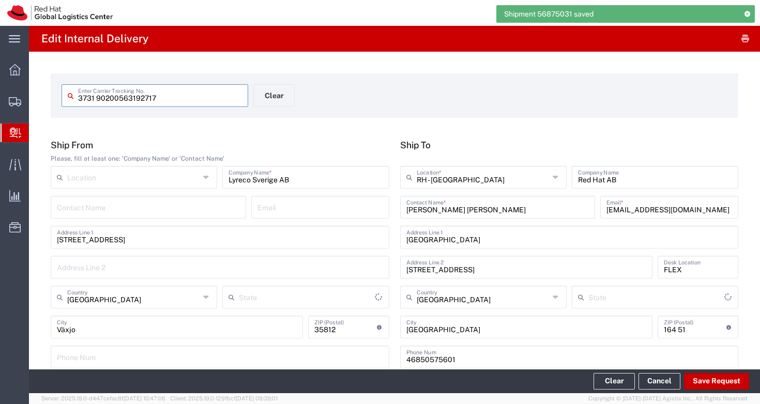
type input "Your Packaging"
type input "Local_Ground"
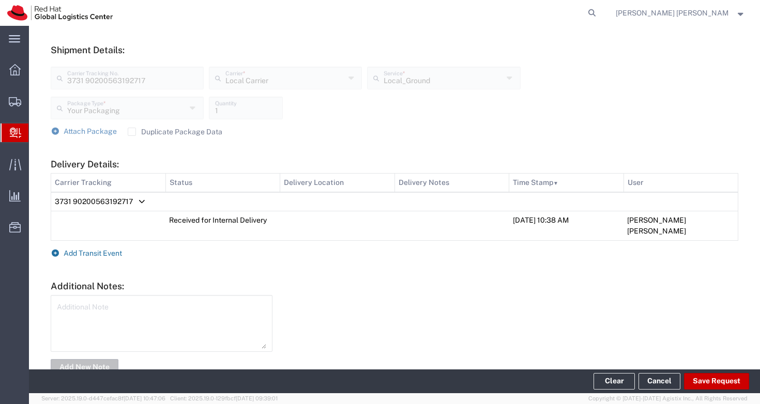
click at [94, 249] on span "Add Transit Event" at bounding box center [93, 253] width 58 height 8
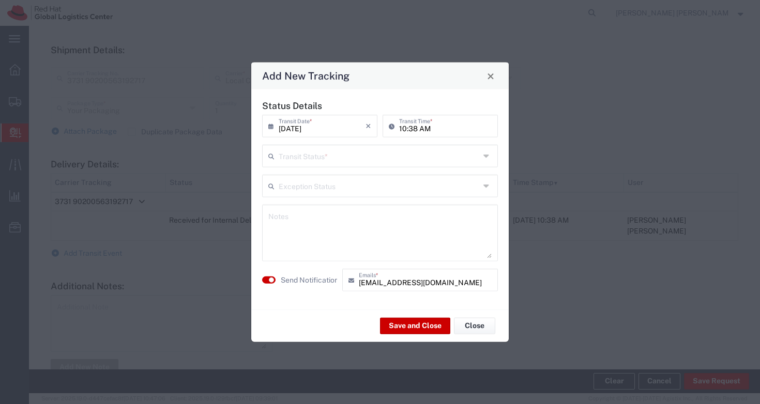
click at [320, 158] on input "text" at bounding box center [379, 155] width 201 height 18
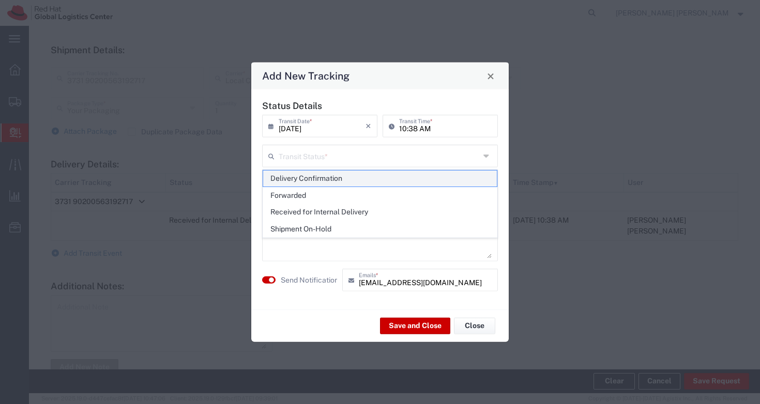
click at [320, 181] on span "Delivery Confirmation" at bounding box center [380, 179] width 234 height 16
type input "Delivery Confirmation"
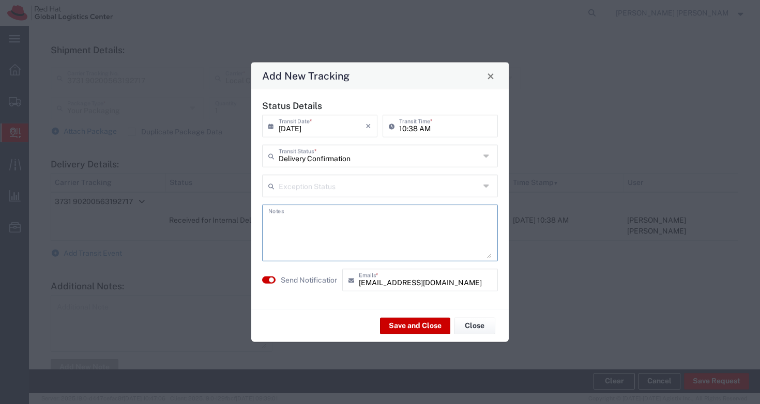
click at [307, 219] on textarea at bounding box center [379, 233] width 223 height 51
click at [274, 280] on small "button" at bounding box center [271, 280] width 5 height 5
click at [311, 234] on textarea at bounding box center [379, 233] width 223 height 51
type textarea "Received by [PERSON_NAME] [PERSON_NAME]"
click at [407, 325] on button "Save and Close" at bounding box center [415, 326] width 70 height 17
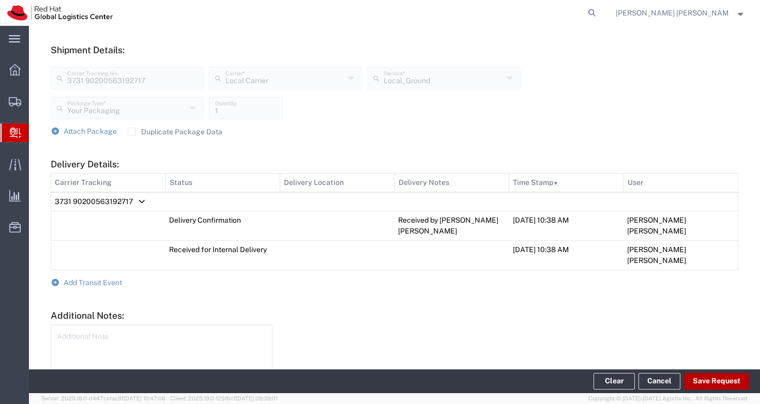
click at [738, 382] on button "Save Request" at bounding box center [716, 381] width 65 height 17
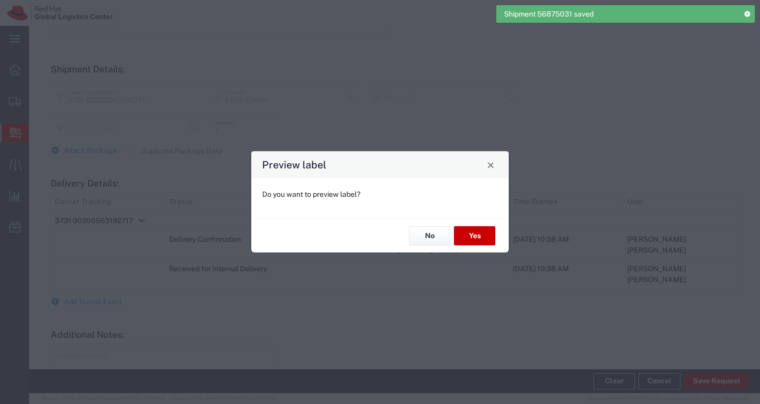
type input "Your Packaging"
type input "Local_Ground"
click at [421, 239] on button "No" at bounding box center [429, 236] width 41 height 19
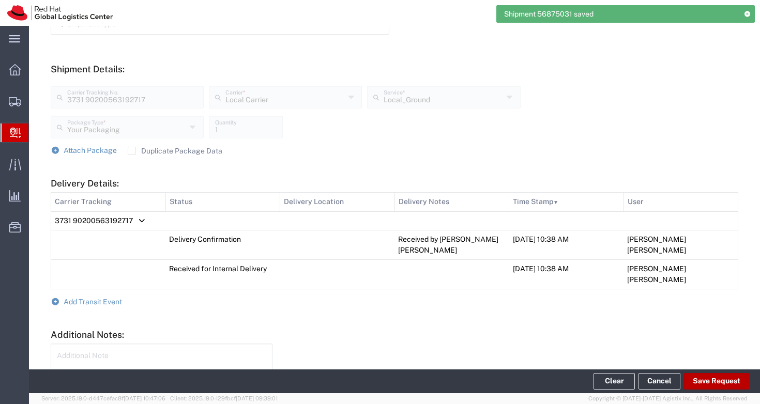
click at [718, 378] on button "Save Request" at bounding box center [716, 381] width 65 height 17
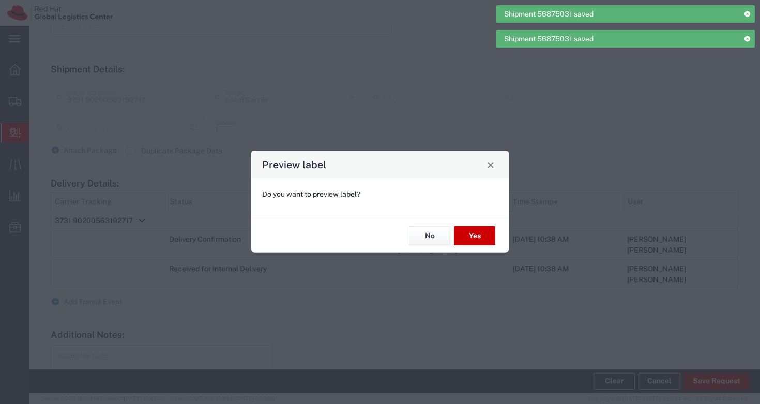
type input "Local_Ground"
type input "Your Packaging"
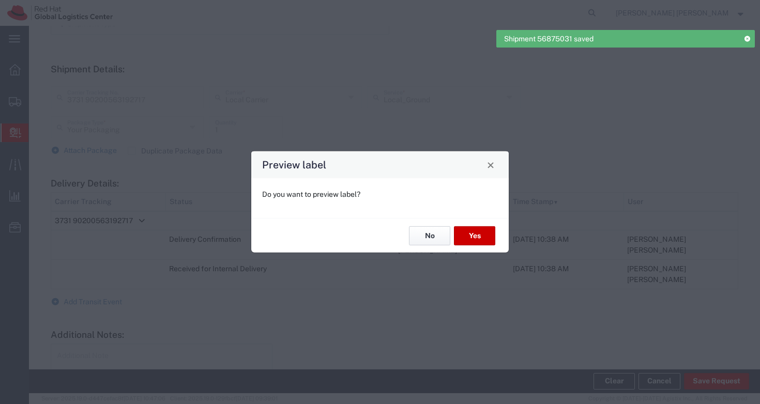
click at [428, 236] on button "No" at bounding box center [429, 236] width 41 height 19
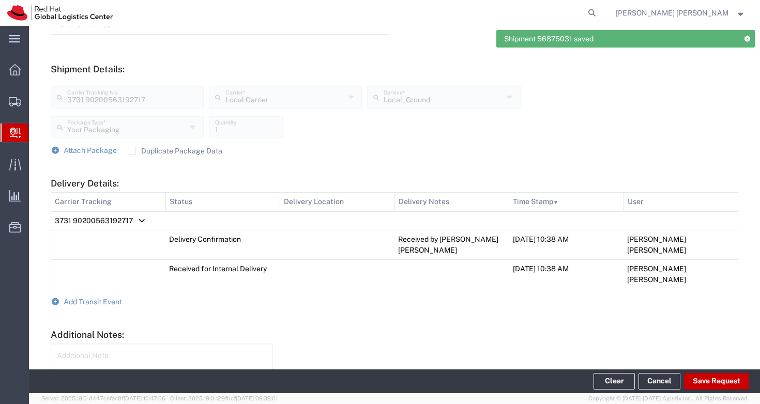
click at [433, 329] on div "Additional Notes: Additional Note Add New Note" at bounding box center [395, 377] width 688 height 97
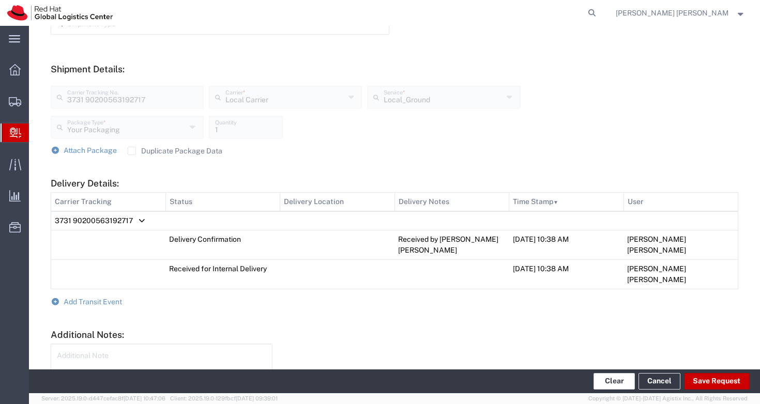
click at [622, 379] on button "Clear" at bounding box center [614, 381] width 41 height 17
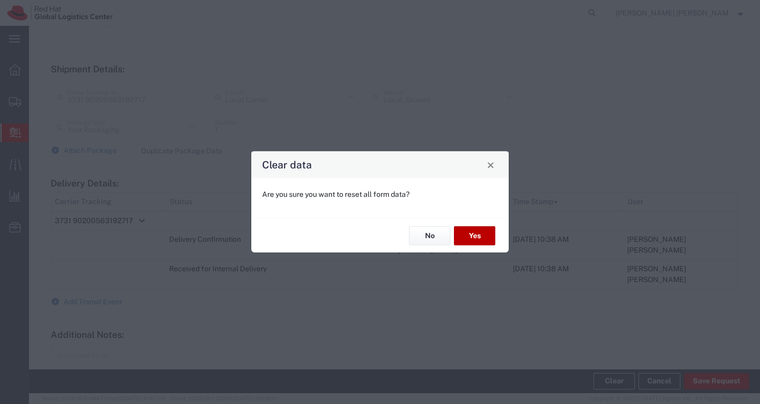
click at [487, 241] on button "Yes" at bounding box center [474, 236] width 41 height 19
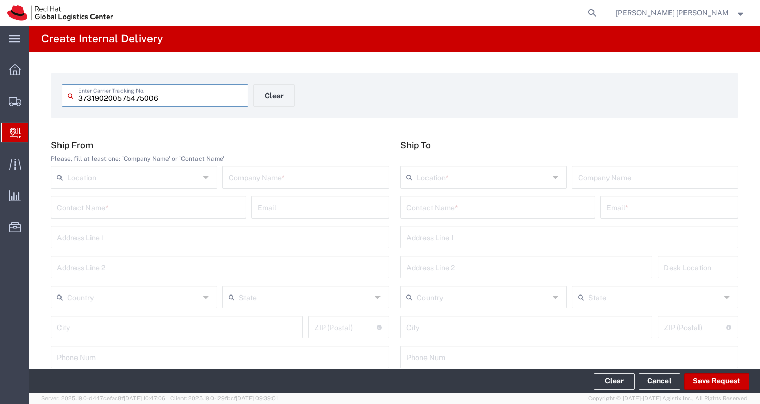
type input "373190200575475006"
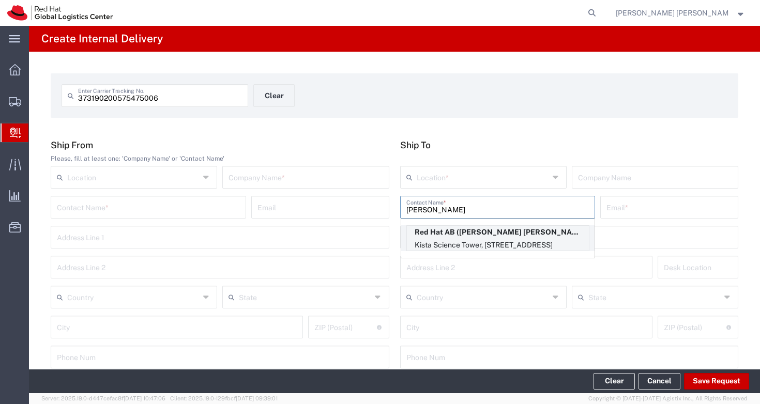
type input "[PERSON_NAME]"
click at [539, 242] on p "Kista Science Tower, [STREET_ADDRESS]" at bounding box center [498, 245] width 182 height 13
type input "RH - [GEOGRAPHIC_DATA]"
type input "Red Hat AB"
type input "[PERSON_NAME] [PERSON_NAME]"
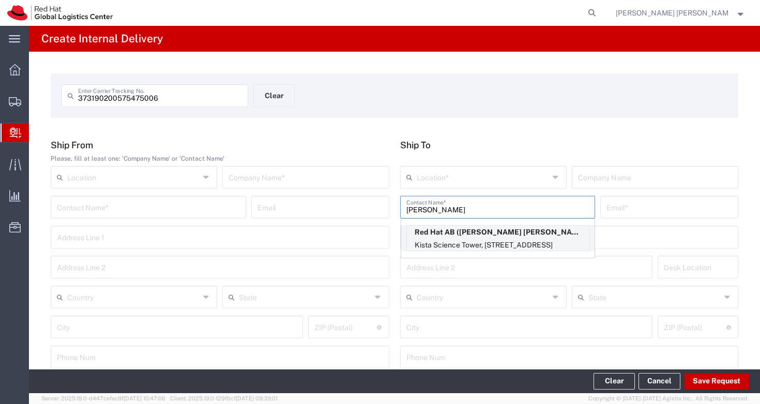
type input "[EMAIL_ADDRESS][DOMAIN_NAME]"
type input "[GEOGRAPHIC_DATA]"
type input "[STREET_ADDRESS]"
type input "FLEX"
type input "[GEOGRAPHIC_DATA]"
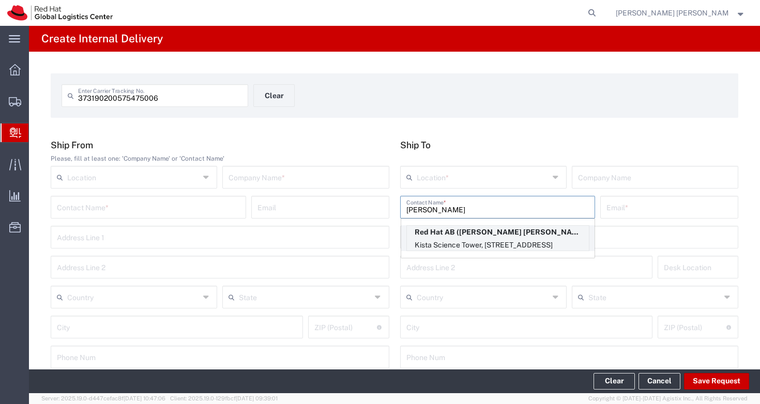
type input "[GEOGRAPHIC_DATA]"
type input "164 51"
type input "46850575601"
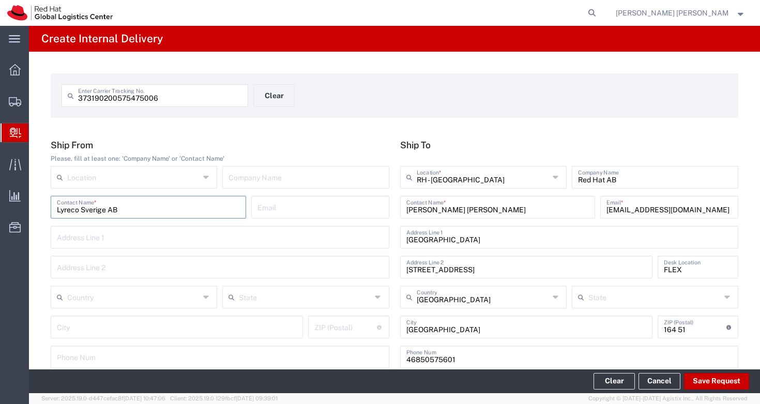
type input "Lyreco Sverige AB"
click at [294, 130] on div "373190200575475006 Enter Carrier Tracking No. Clear Ship From Please, fill at l…" at bounding box center [394, 379] width 731 height 654
type input "[STREET_ADDRESS]"
click at [296, 133] on div "373190200575475006 Enter Carrier Tracking No. Clear Ship From Please, fill at l…" at bounding box center [394, 379] width 731 height 654
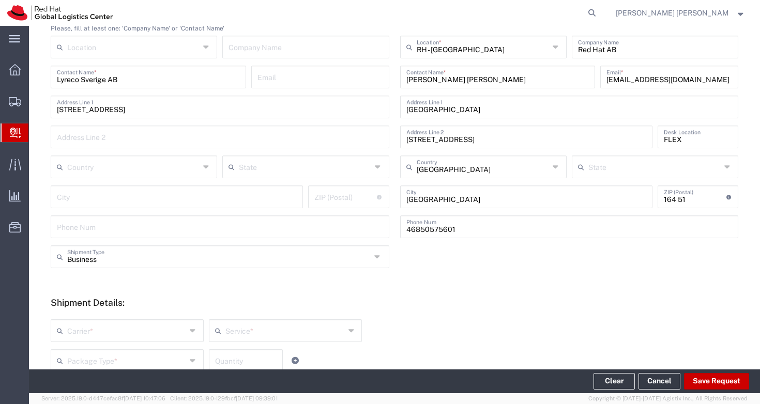
scroll to position [128, 0]
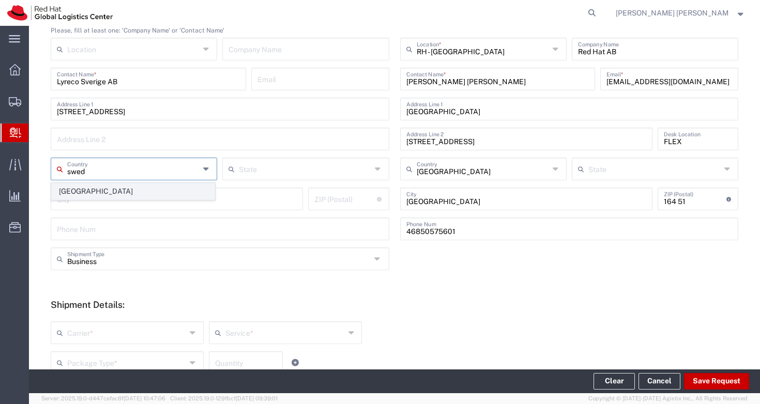
click at [102, 194] on span "[GEOGRAPHIC_DATA]" at bounding box center [133, 192] width 163 height 16
type input "[GEOGRAPHIC_DATA]"
type input "Växjo"
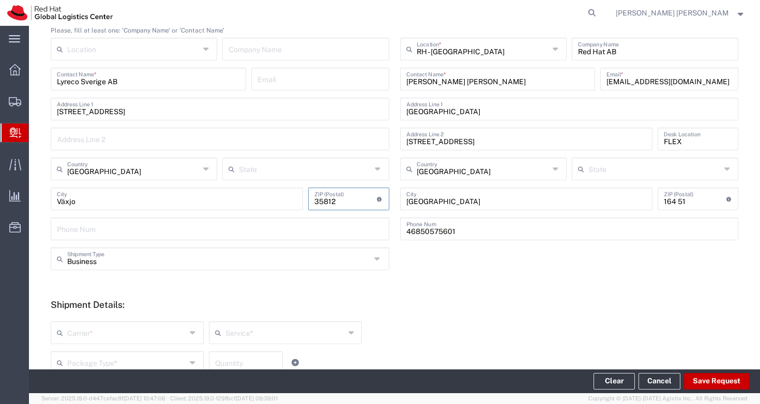
type input "35812"
click at [497, 279] on form "Ship From Please, fill at least one: 'Company Name' or 'Contact Name' Location …" at bounding box center [395, 283] width 688 height 545
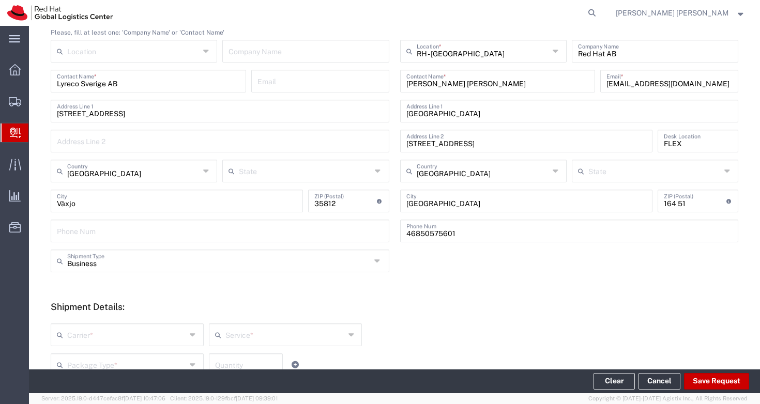
scroll to position [315, 0]
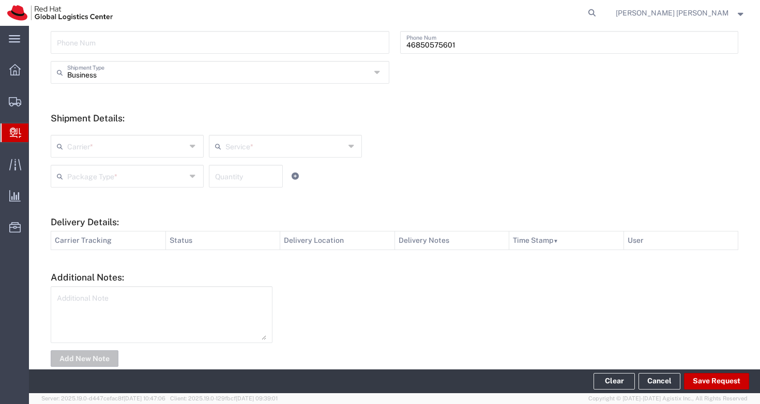
click at [130, 142] on input "text" at bounding box center [126, 146] width 119 height 18
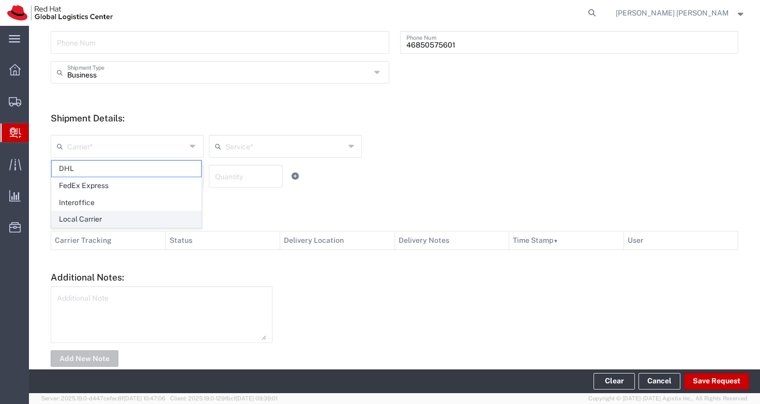
click at [132, 221] on span "Local Carrier" at bounding box center [126, 220] width 149 height 16
type input "Local Carrier"
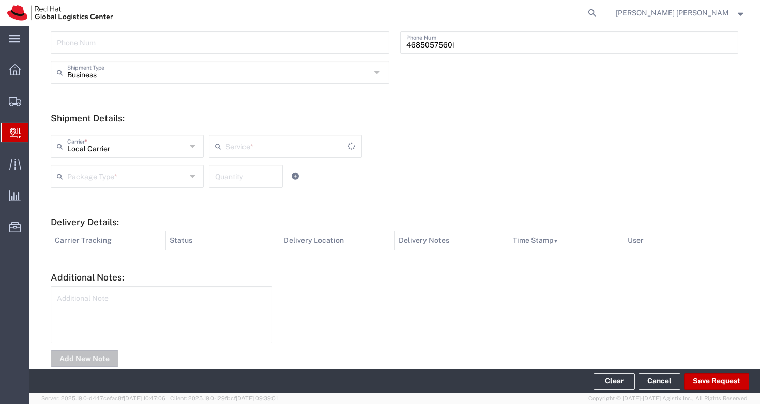
type input "Local_Ground"
click at [143, 182] on input "text" at bounding box center [126, 176] width 119 height 18
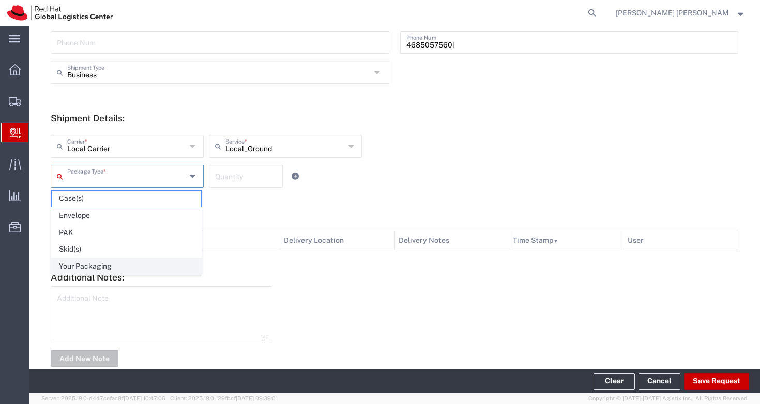
click at [144, 263] on span "Your Packaging" at bounding box center [126, 267] width 149 height 16
type input "Your Packaging"
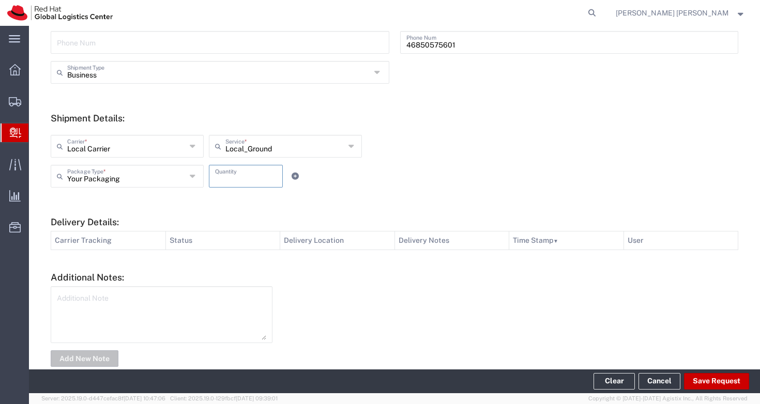
click at [246, 176] on input "number" at bounding box center [246, 176] width 62 height 18
type input "1"
click at [184, 322] on textarea at bounding box center [161, 315] width 209 height 51
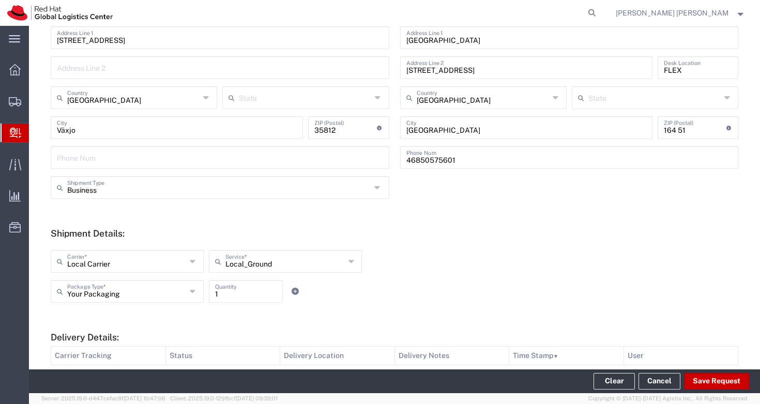
scroll to position [292, 0]
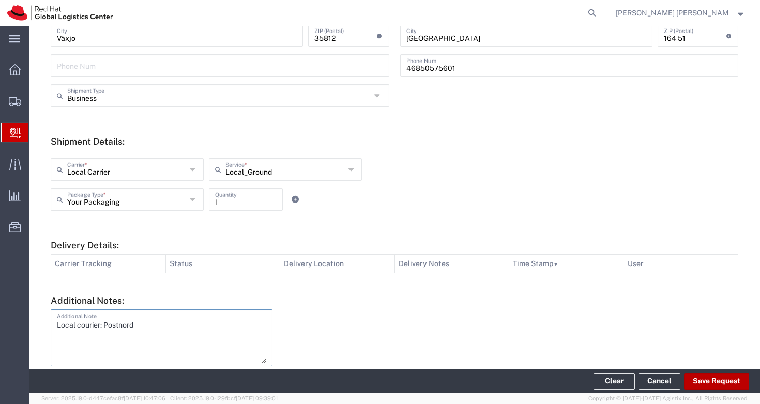
type textarea "Local courier: Postnord"
click at [719, 380] on button "Save Request" at bounding box center [716, 381] width 65 height 17
type input "[GEOGRAPHIC_DATA]"
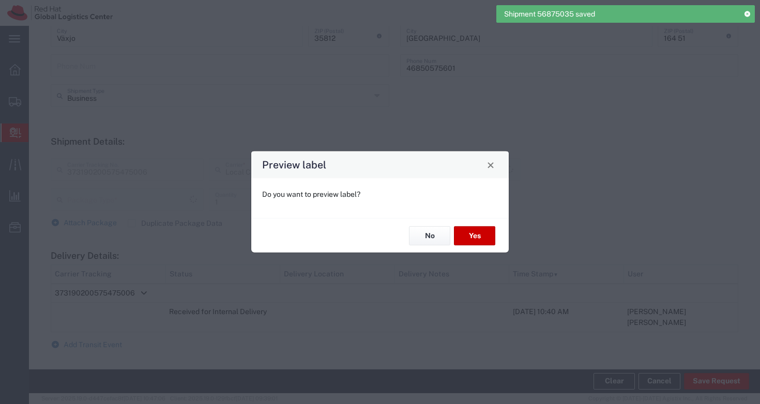
type input "Your Packaging"
type input "Local_Ground"
click at [425, 239] on button "No" at bounding box center [429, 236] width 41 height 19
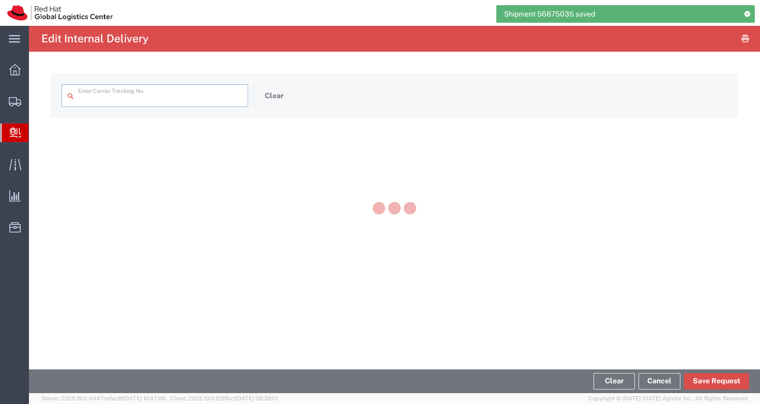
type input "373190200575475006"
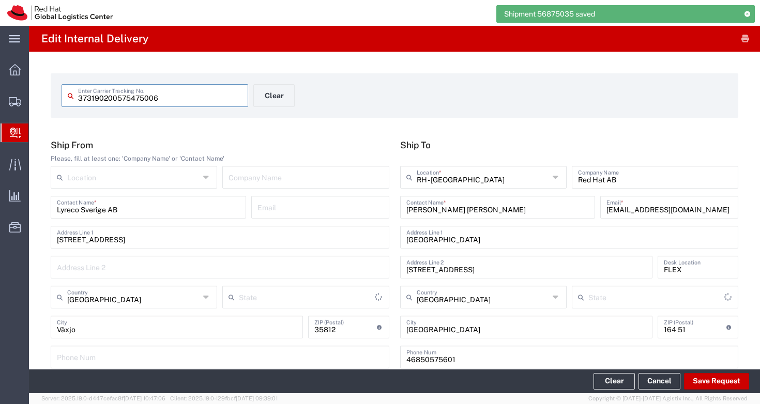
type input "Your Packaging"
type input "Local_Ground"
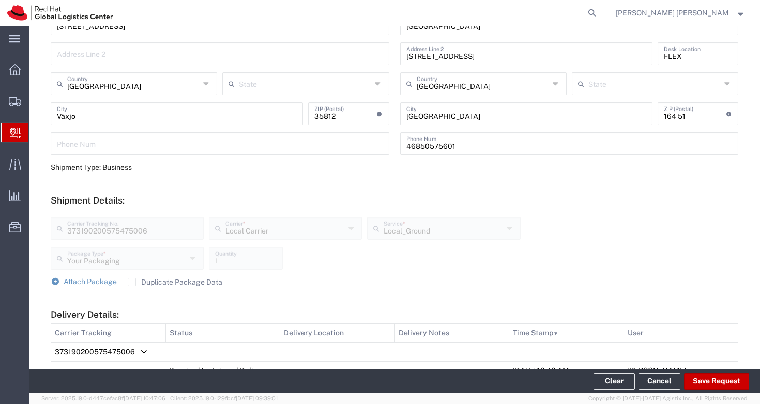
scroll to position [337, 0]
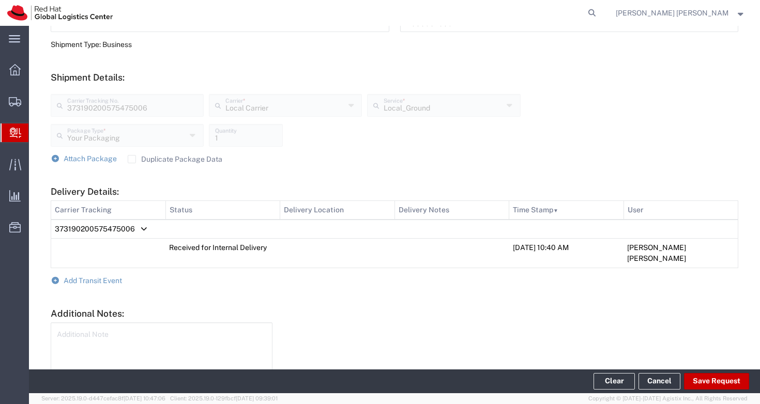
click at [109, 262] on form "Ship From Please, fill at least one: 'Company Name' or 'Contact Name' Location …" at bounding box center [395, 104] width 688 height 602
click at [111, 277] on span "Add Transit Event" at bounding box center [93, 281] width 58 height 8
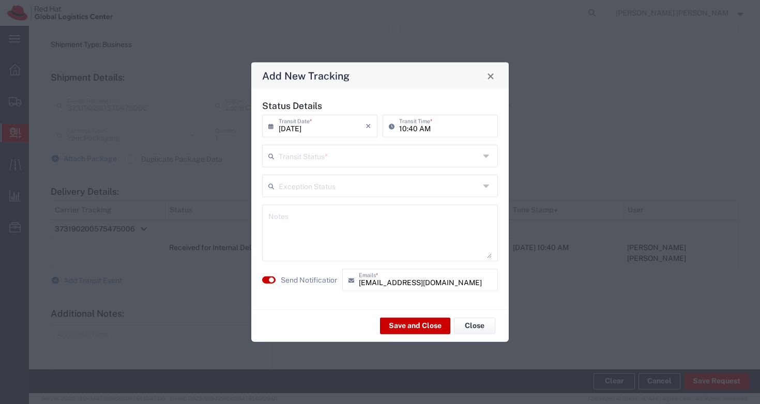
click at [338, 153] on input "text" at bounding box center [379, 155] width 201 height 18
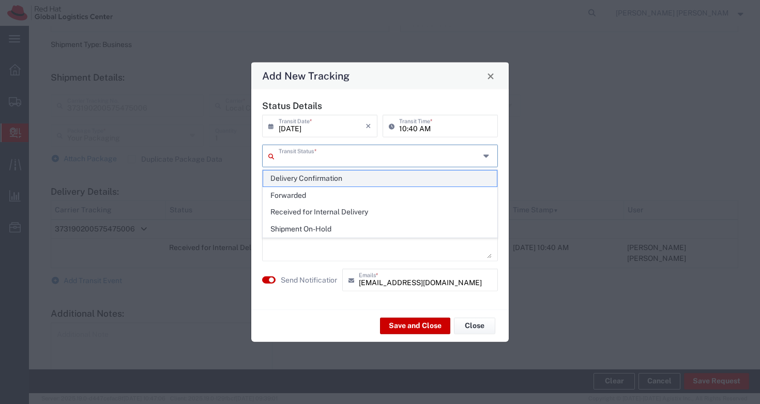
click at [340, 182] on span "Delivery Confirmation" at bounding box center [380, 179] width 234 height 16
type input "Delivery Confirmation"
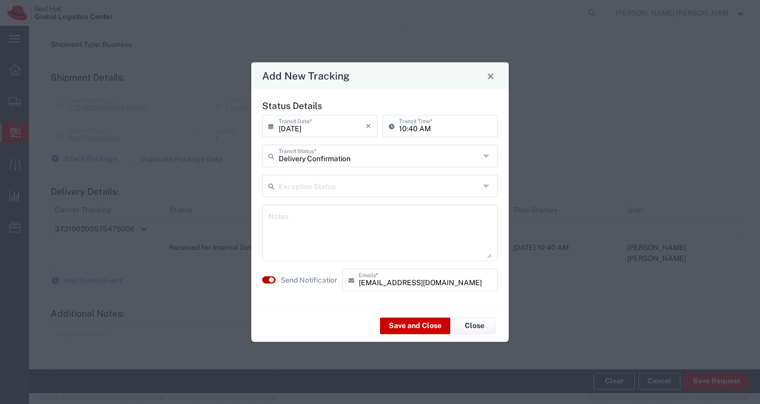
click at [271, 279] on small "button" at bounding box center [271, 280] width 5 height 5
click at [319, 237] on textarea at bounding box center [379, 233] width 223 height 51
type textarea "Received by [PERSON_NAME]"
click at [418, 322] on button "Save and Close" at bounding box center [415, 326] width 70 height 17
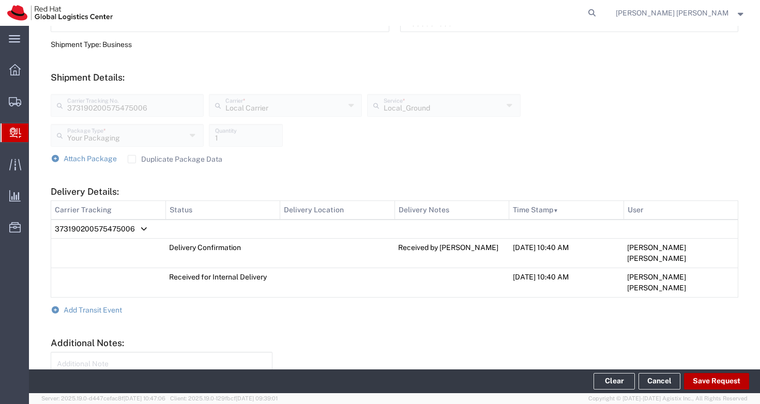
click at [710, 379] on button "Save Request" at bounding box center [716, 381] width 65 height 17
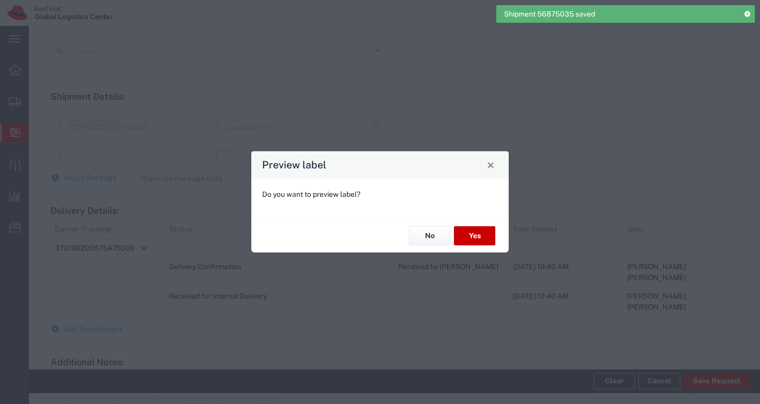
type input "Your Packaging"
type input "Local_Ground"
click at [418, 230] on button "No" at bounding box center [429, 236] width 41 height 19
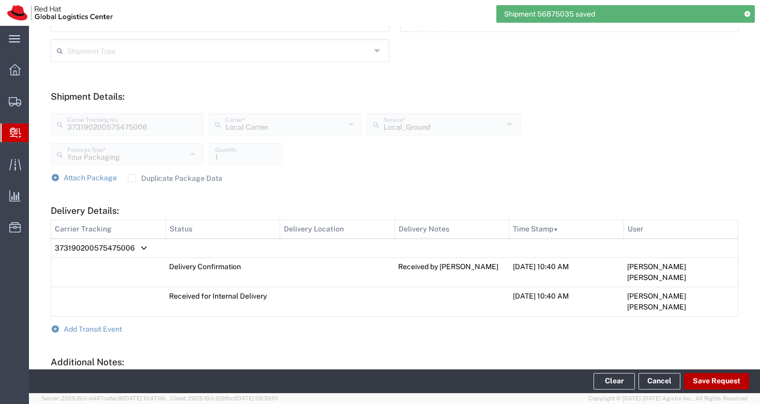
click at [718, 379] on button "Save Request" at bounding box center [716, 381] width 65 height 17
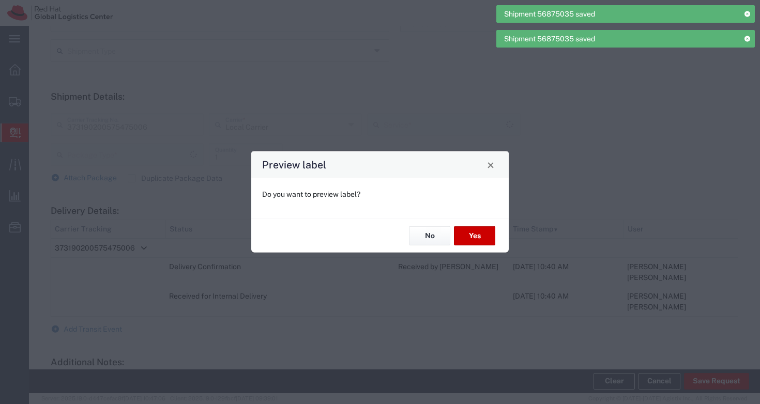
type input "Your Packaging"
type input "Local_Ground"
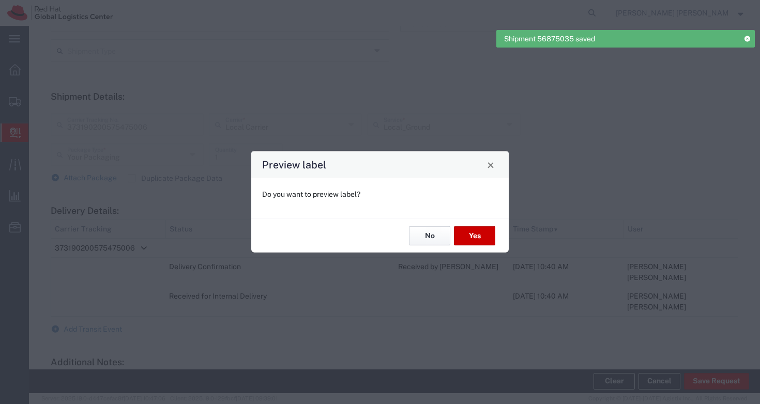
click at [412, 233] on button "No" at bounding box center [429, 236] width 41 height 19
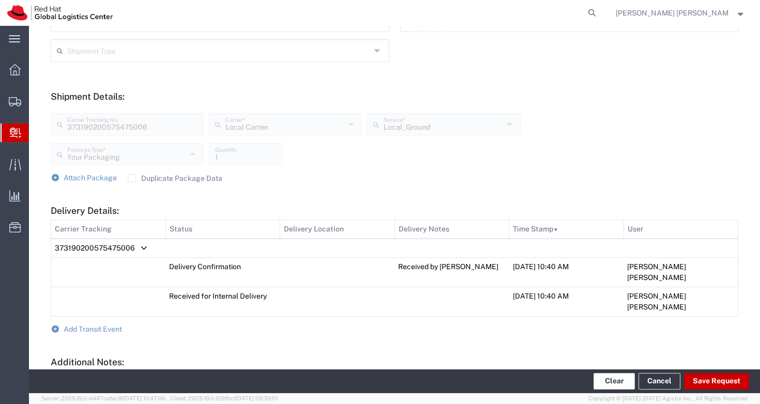
click at [619, 384] on button "Clear" at bounding box center [614, 381] width 41 height 17
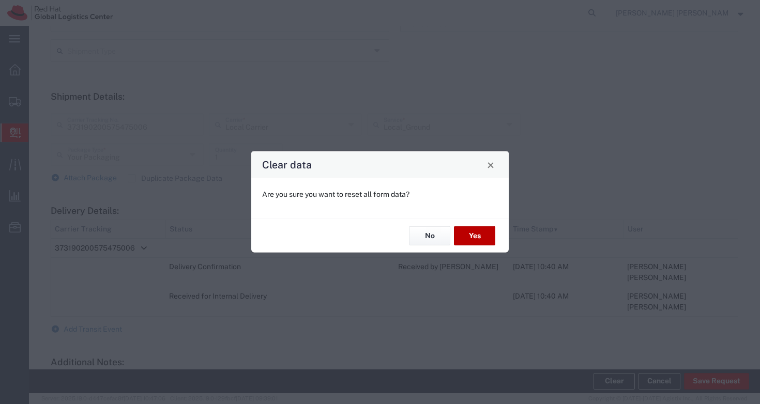
click at [483, 236] on button "Yes" at bounding box center [474, 236] width 41 height 19
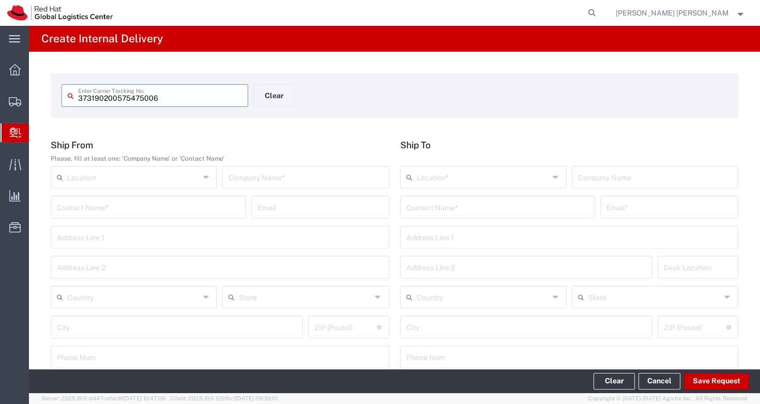
type input "373190200575475006"
click at [524, 110] on div "373190200575475006 Enter Carrier Tracking No. Clear" at bounding box center [394, 99] width 677 height 30
click at [483, 208] on input "[PERSON_NAME] [PERSON_NAME]" at bounding box center [494, 207] width 174 height 18
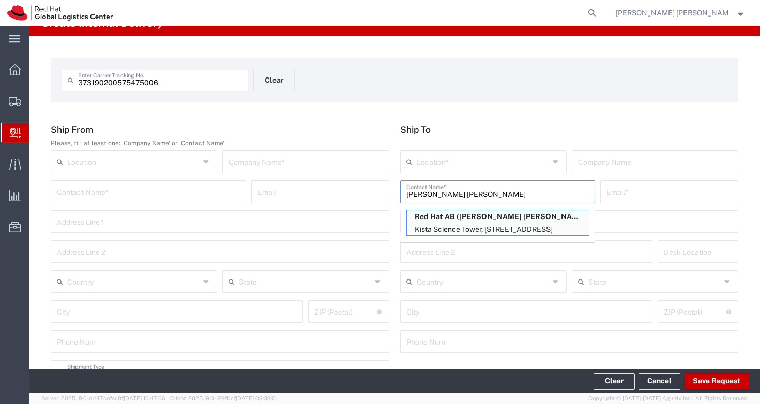
scroll to position [38, 0]
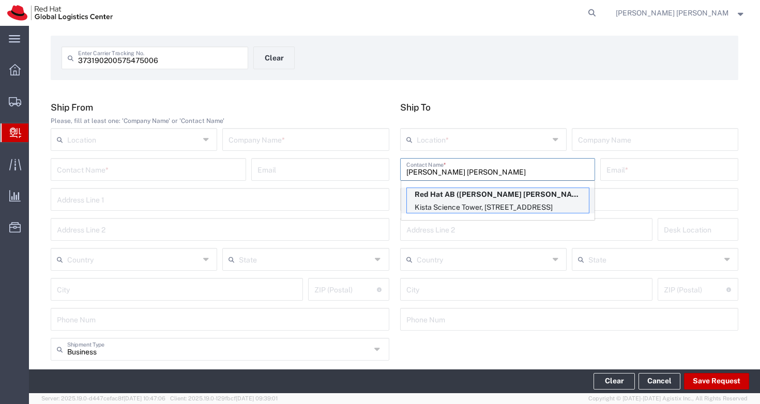
type input "[PERSON_NAME] [PERSON_NAME]"
click at [471, 206] on p "Kista Science Tower, [STREET_ADDRESS]" at bounding box center [498, 207] width 182 height 13
type input "RH - [GEOGRAPHIC_DATA]"
type input "Red Hat AB"
type input "[PERSON_NAME] [PERSON_NAME]"
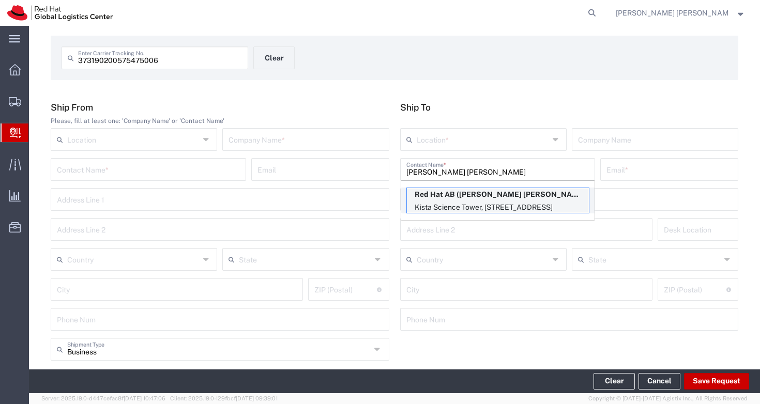
type input "[EMAIL_ADDRESS][DOMAIN_NAME]"
type input "[GEOGRAPHIC_DATA]"
type input "[STREET_ADDRESS]"
type input "FLEX"
type input "[GEOGRAPHIC_DATA]"
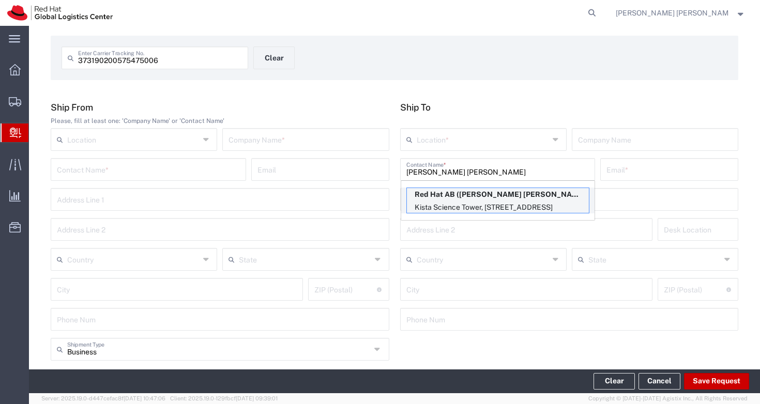
type input "[GEOGRAPHIC_DATA]"
type input "164 51"
type input "46850575601"
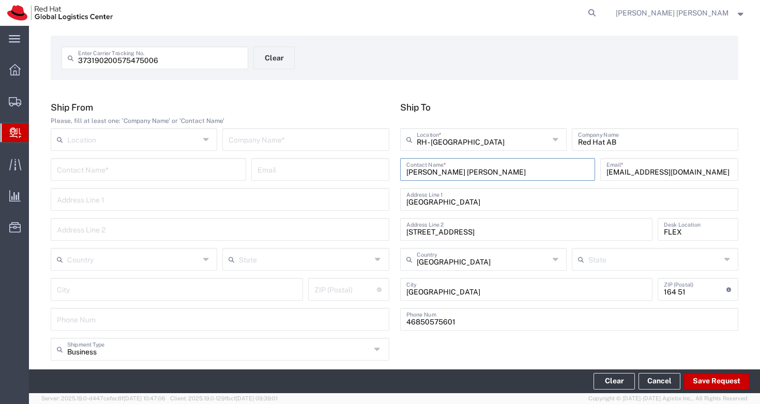
click at [311, 147] on div "Company Name *" at bounding box center [305, 139] width 167 height 23
type input "Lyreco Sverige AB"
type input "[STREET_ADDRESS]"
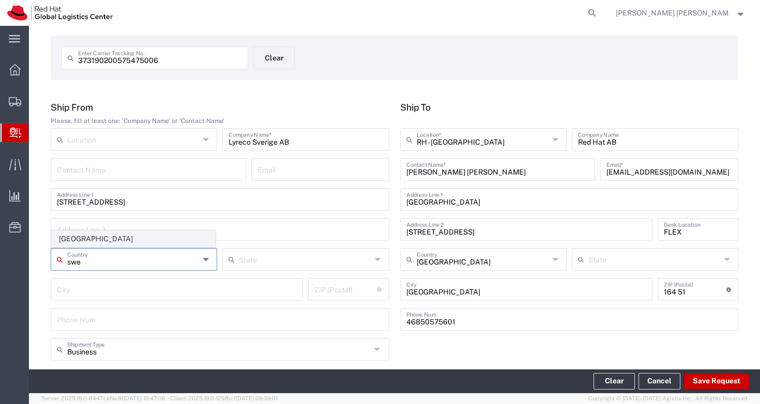
click at [94, 237] on span "[GEOGRAPHIC_DATA]" at bounding box center [133, 239] width 163 height 16
type input "[GEOGRAPHIC_DATA]"
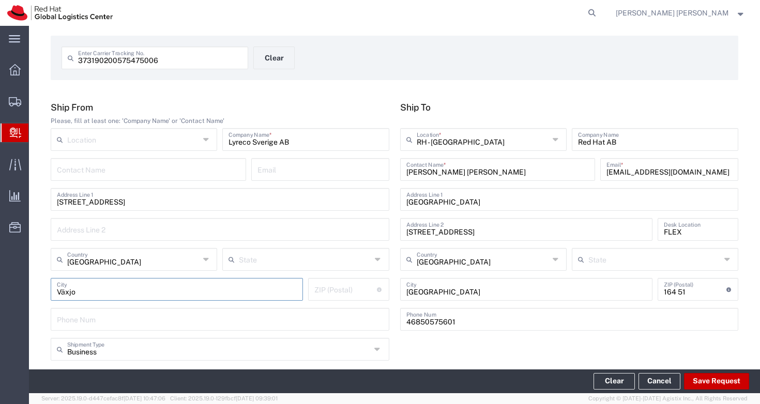
type input "Växjo"
type input "35812"
click at [429, 342] on div "Business Shipment Type Business Personal" at bounding box center [395, 353] width 699 height 30
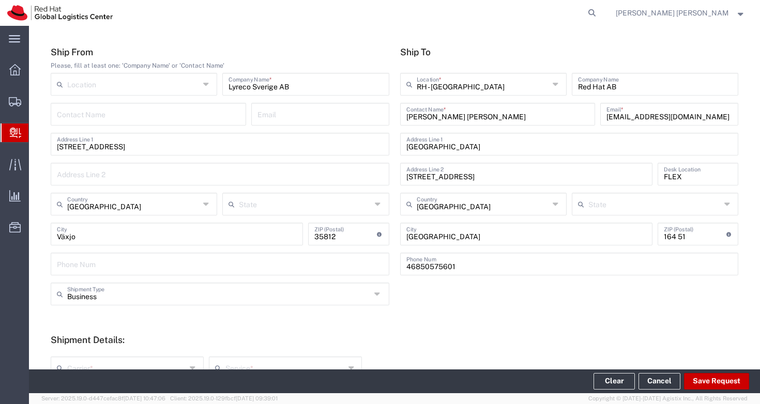
scroll to position [133, 0]
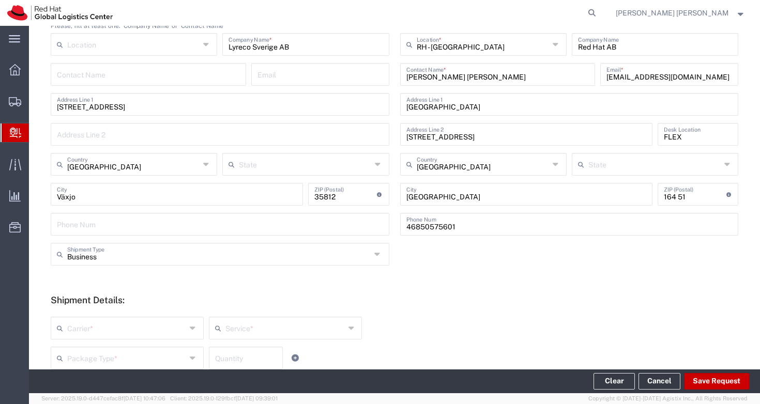
click at [467, 309] on div "Shipment Details: Carrier * DHL FedEx Express Interoffice Local Carrier Service…" at bounding box center [395, 336] width 688 height 82
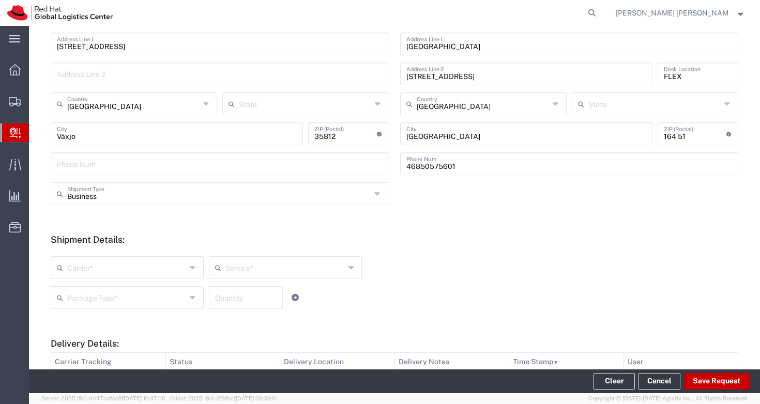
scroll to position [312, 0]
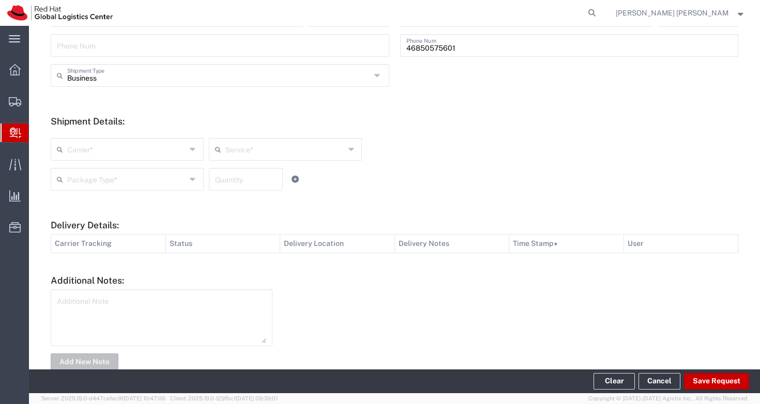
click at [116, 148] on input "text" at bounding box center [126, 149] width 119 height 18
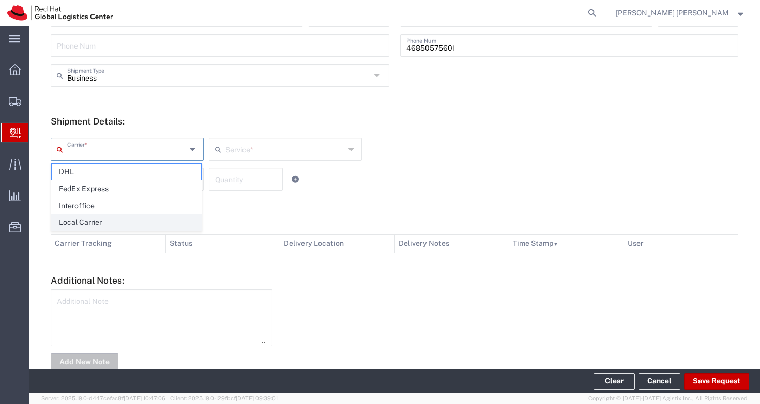
click at [108, 224] on span "Local Carrier" at bounding box center [126, 223] width 149 height 16
type input "Local Carrier"
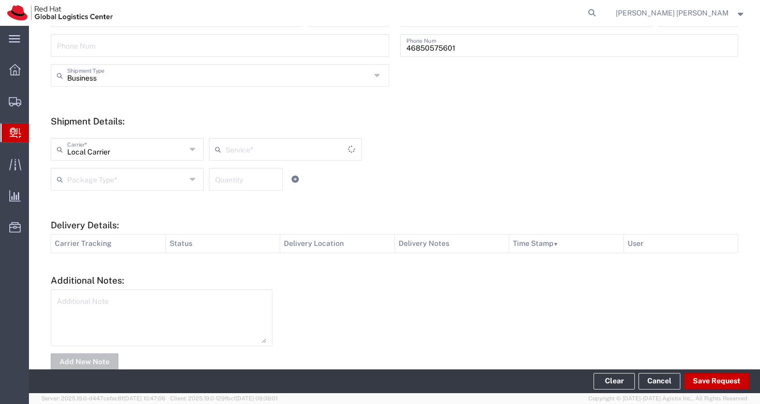
click at [254, 145] on input "text" at bounding box center [287, 149] width 123 height 18
click at [147, 178] on input "text" at bounding box center [126, 179] width 119 height 18
type input "Local_Ground"
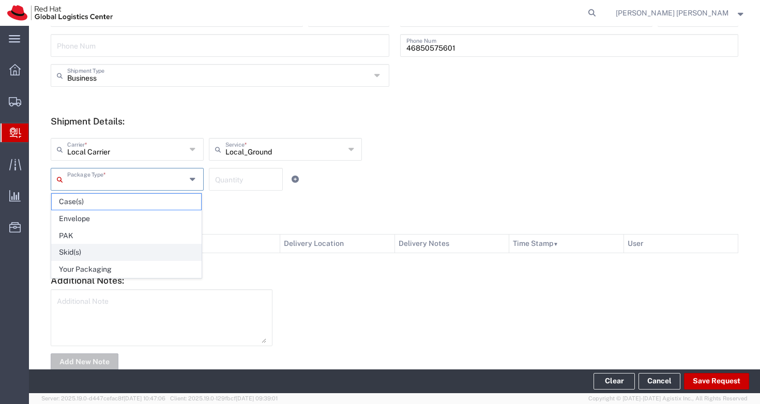
click at [126, 257] on span "Skid(s)" at bounding box center [126, 253] width 149 height 16
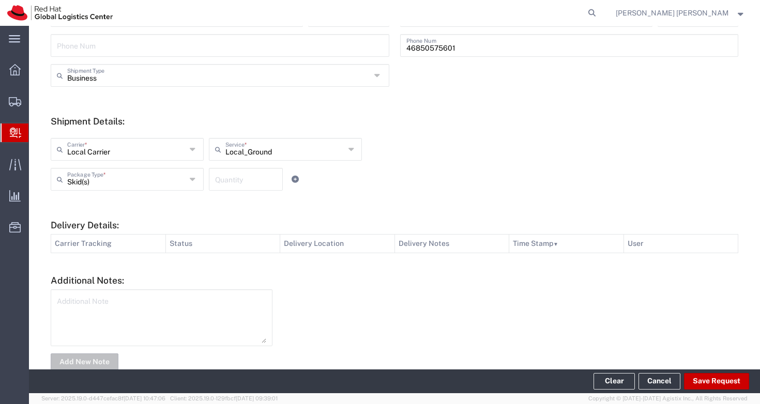
click at [118, 186] on input "Skid(s)" at bounding box center [126, 179] width 119 height 18
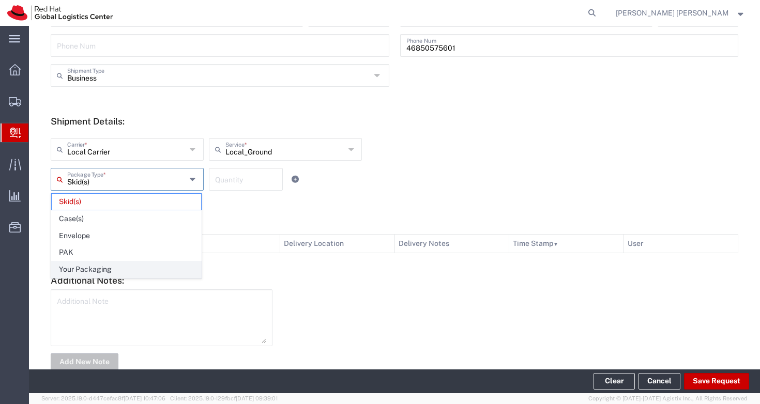
click at [109, 266] on span "Your Packaging" at bounding box center [126, 270] width 149 height 16
type input "Your Packaging"
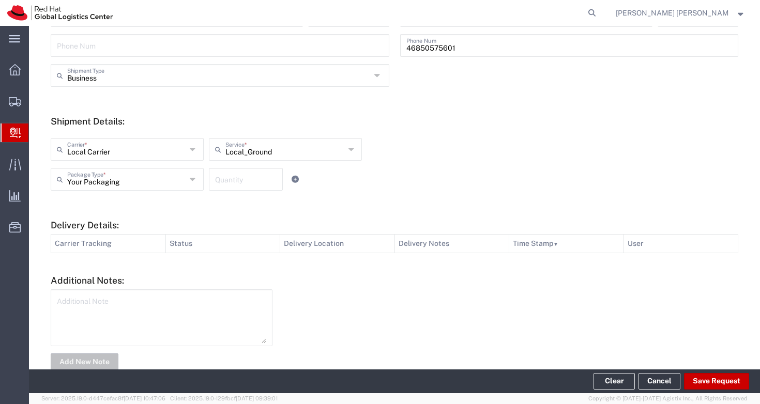
click at [220, 177] on input "number" at bounding box center [246, 179] width 62 height 18
type input "1"
click at [368, 327] on div at bounding box center [511, 330] width 466 height 81
click at [125, 308] on textarea at bounding box center [161, 318] width 209 height 51
type textarea "Local courier: Postnord"
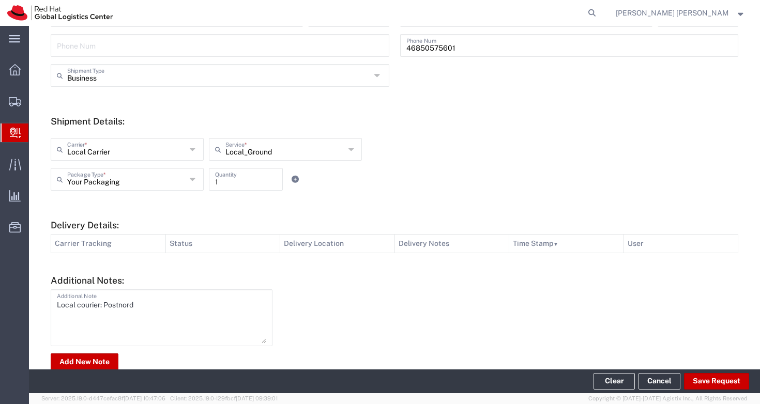
click at [370, 303] on div at bounding box center [511, 330] width 466 height 81
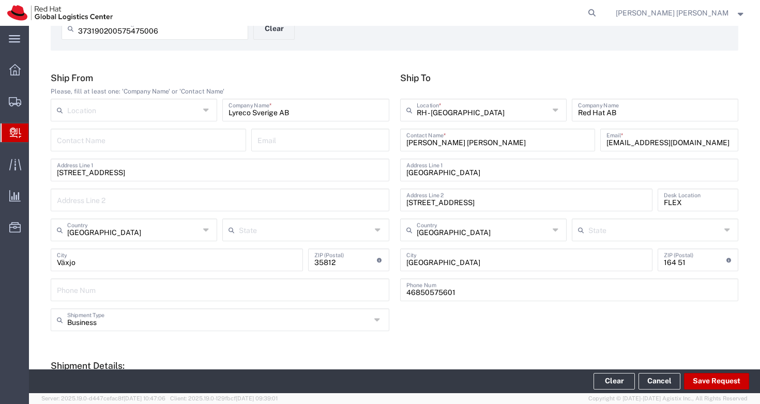
scroll to position [123, 0]
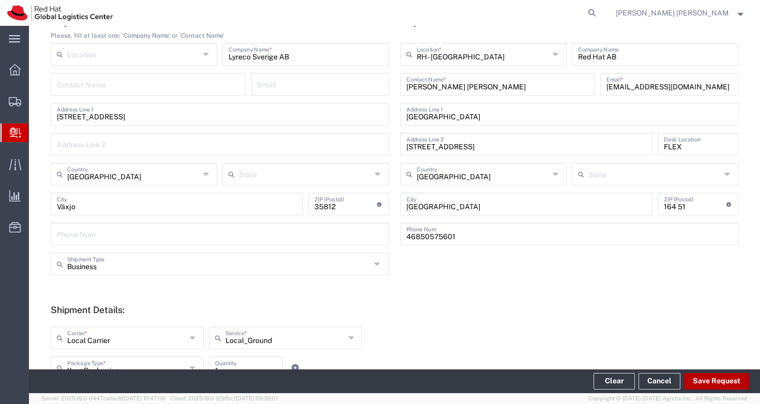
click at [712, 379] on button "Save Request" at bounding box center [716, 381] width 65 height 17
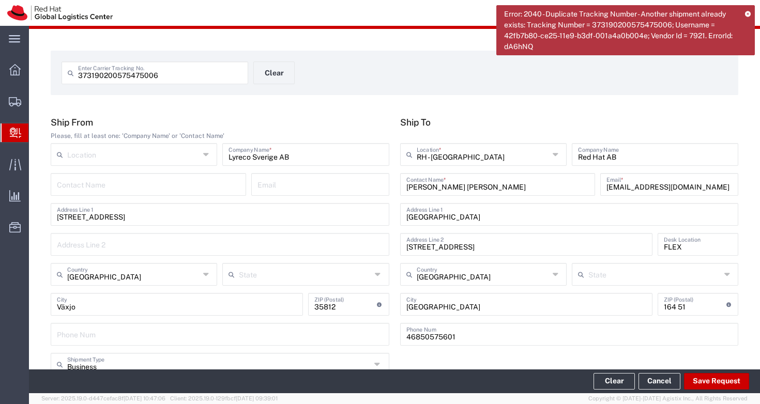
scroll to position [0, 0]
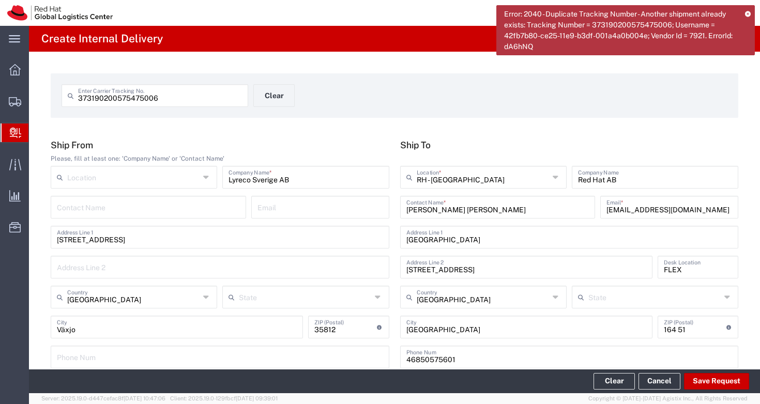
click at [94, 97] on input "373190200575475006" at bounding box center [160, 95] width 164 height 18
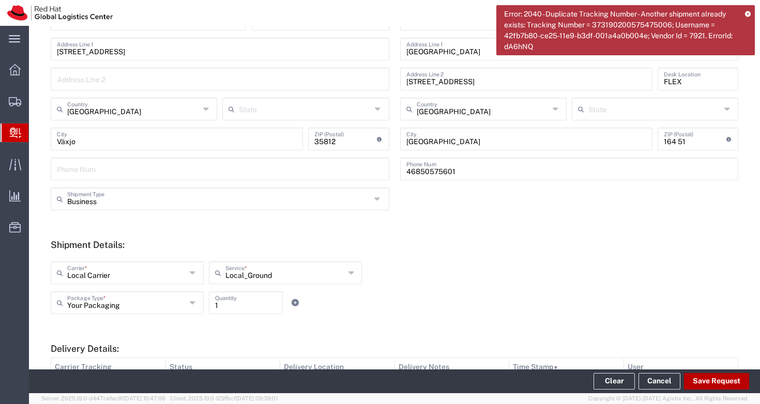
type input "3731 90200575475006"
click at [721, 380] on button "Save Request" at bounding box center [716, 381] width 65 height 17
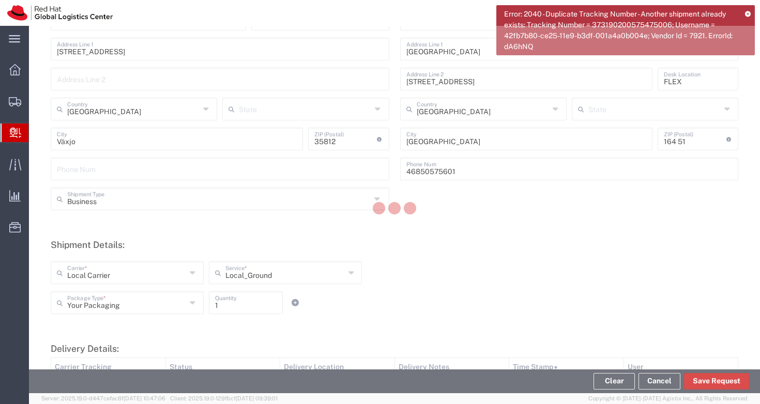
click at [748, 12] on icon at bounding box center [748, 14] width 6 height 6
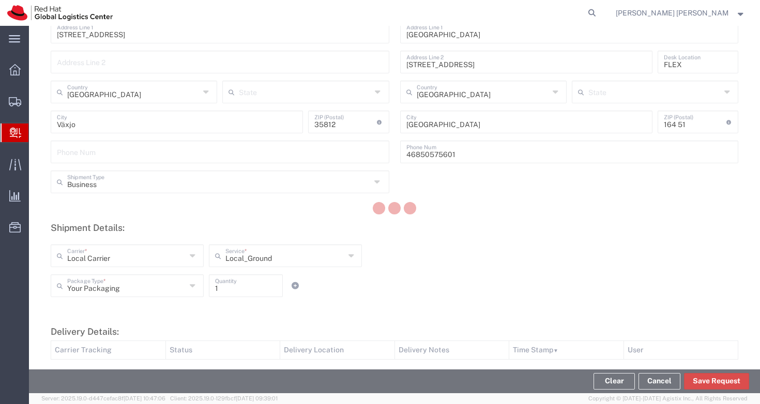
scroll to position [336, 0]
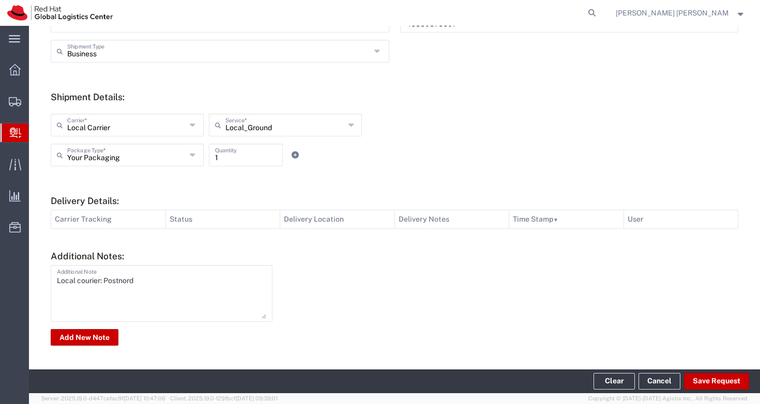
type input "[GEOGRAPHIC_DATA]"
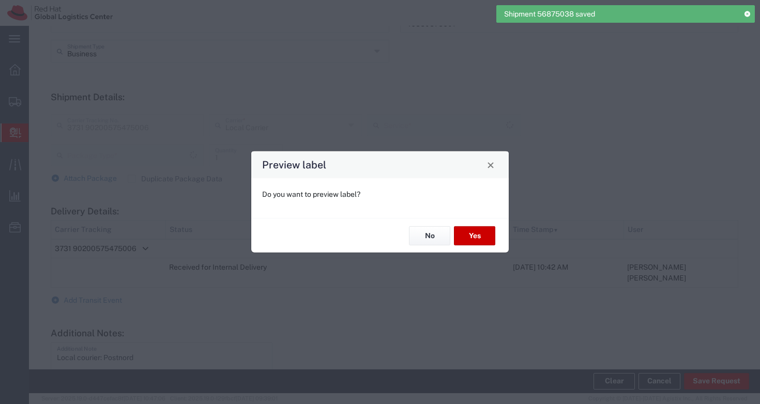
type input "Your Packaging"
type input "Local_Ground"
click at [424, 233] on button "No" at bounding box center [429, 236] width 41 height 19
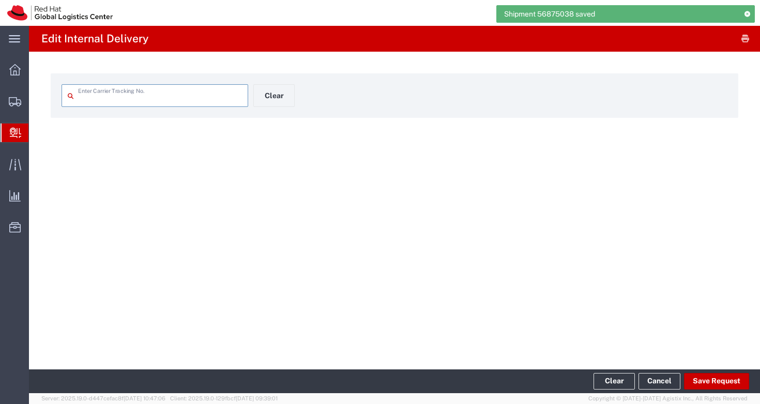
type input "3731 90200575475006"
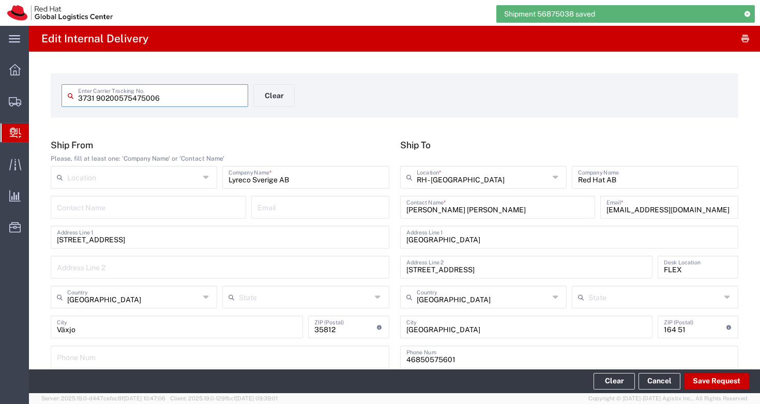
scroll to position [333, 0]
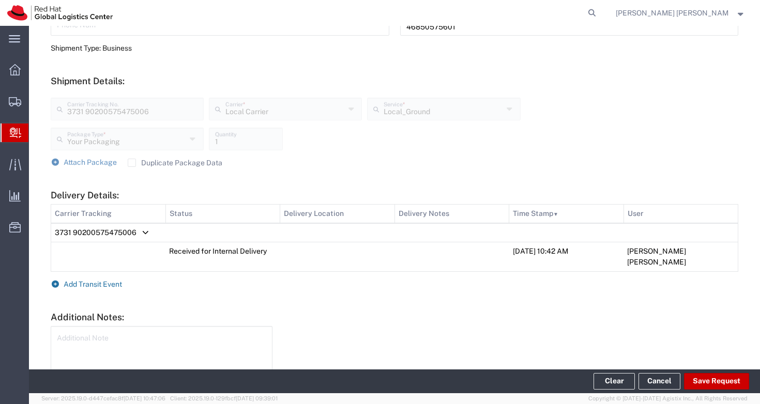
click at [109, 280] on span "Add Transit Event" at bounding box center [93, 284] width 58 height 8
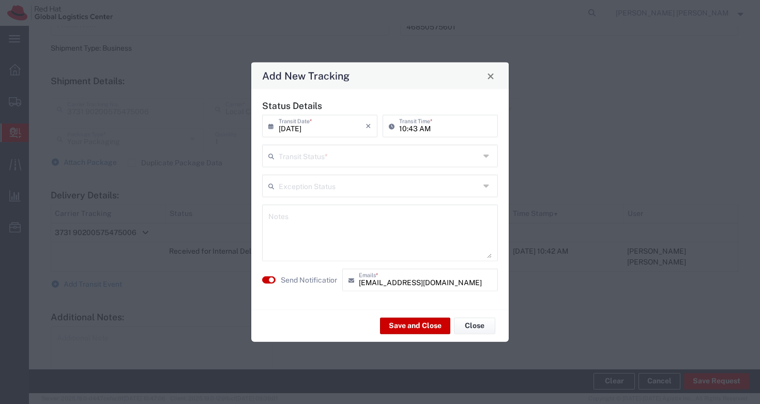
click at [323, 154] on input "text" at bounding box center [379, 155] width 201 height 18
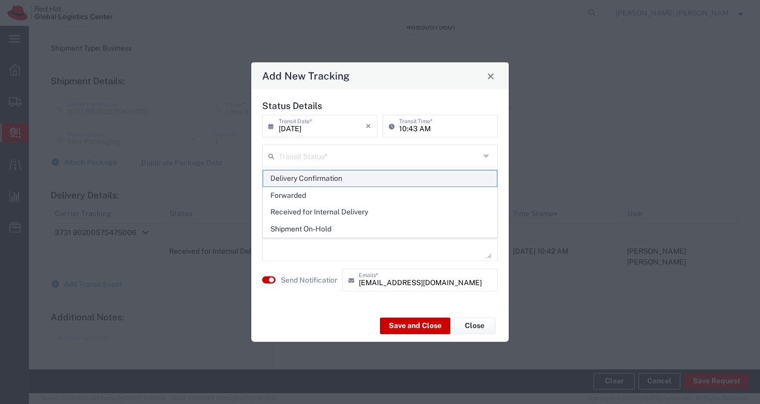
click at [326, 174] on span "Delivery Confirmation" at bounding box center [380, 179] width 234 height 16
type input "Delivery Confirmation"
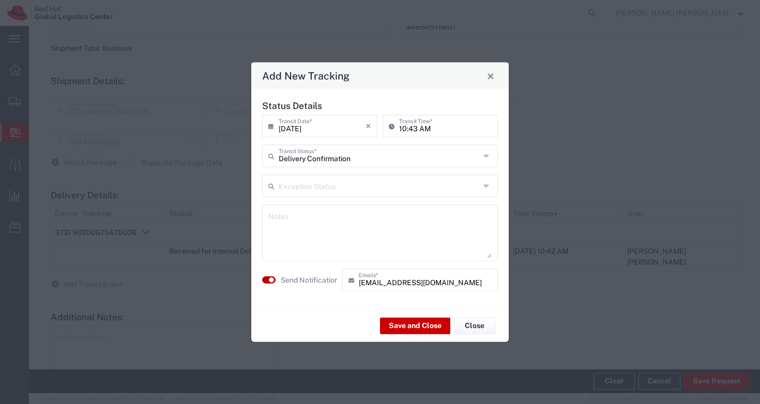
click at [268, 277] on button "button" at bounding box center [268, 280] width 13 height 7
click at [300, 233] on textarea at bounding box center [379, 233] width 223 height 51
type textarea "Received by [PERSON_NAME] [PERSON_NAME]"
click at [424, 325] on button "Save and Close" at bounding box center [415, 326] width 70 height 17
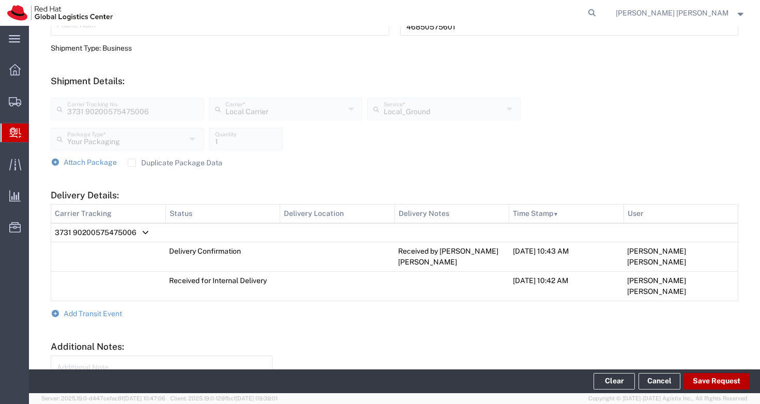
click at [724, 383] on button "Save Request" at bounding box center [716, 381] width 65 height 17
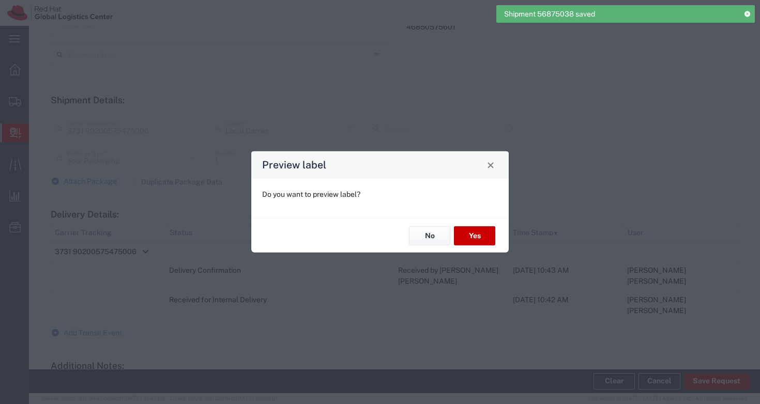
type input "Local_Ground"
click at [430, 235] on button "No" at bounding box center [429, 236] width 41 height 19
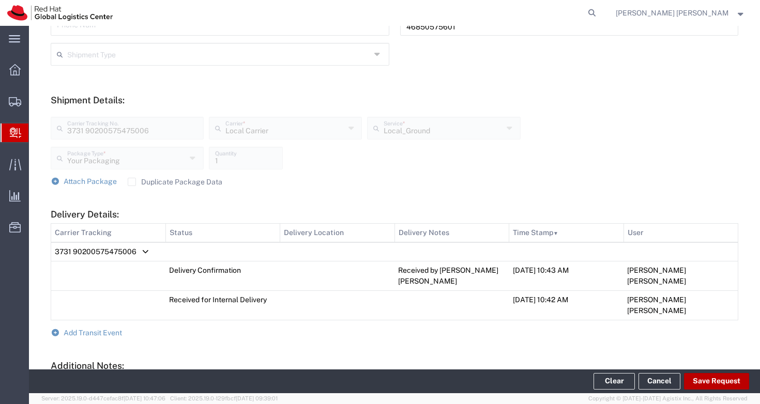
click at [724, 376] on button "Save Request" at bounding box center [716, 381] width 65 height 17
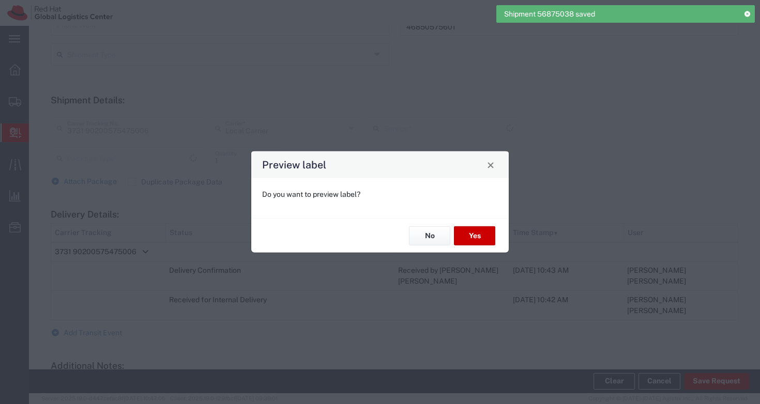
type input "Your Packaging"
type input "Local_Ground"
click at [443, 238] on button "No" at bounding box center [429, 236] width 41 height 19
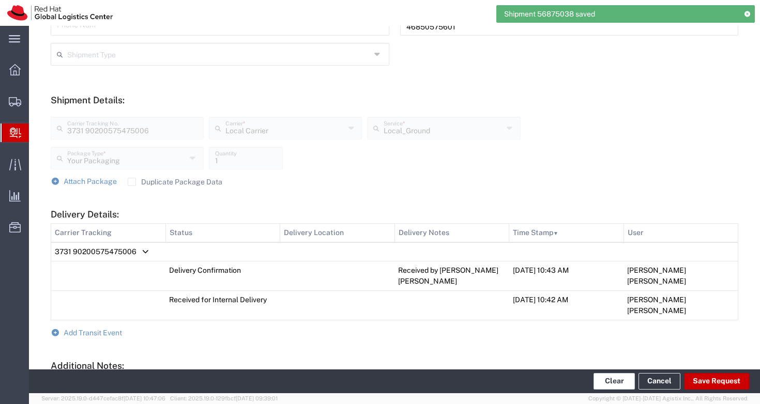
click at [613, 381] on button "Clear" at bounding box center [614, 381] width 41 height 17
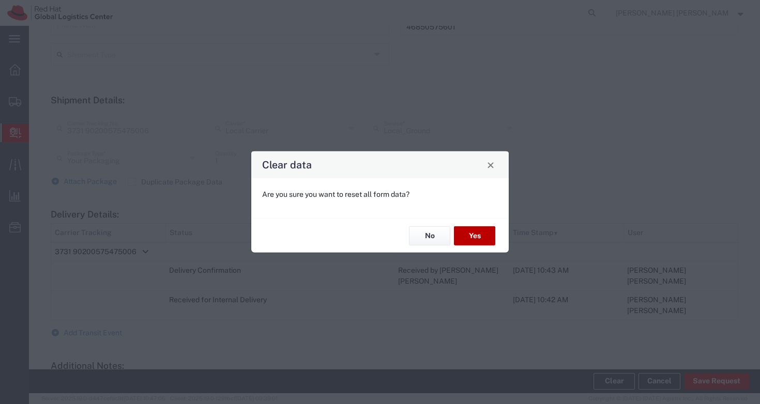
click at [473, 240] on button "Yes" at bounding box center [474, 236] width 41 height 19
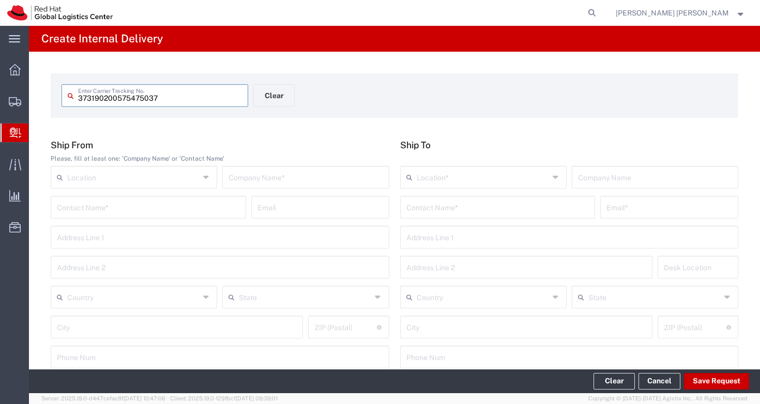
type input "373190200575475037"
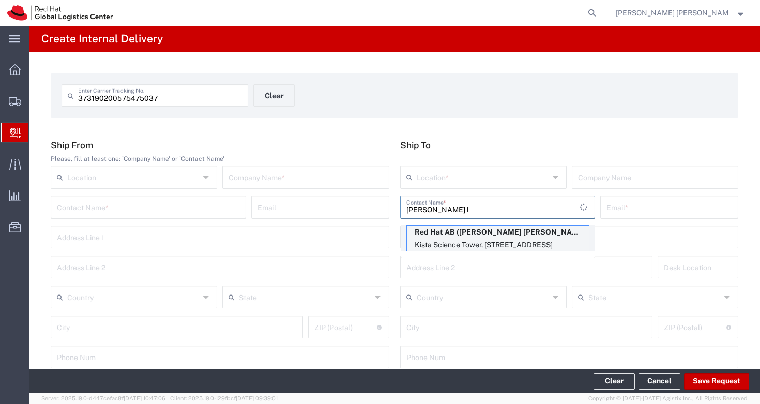
type input "[PERSON_NAME] l"
click at [470, 245] on p "Kista Science Tower, [STREET_ADDRESS]" at bounding box center [498, 245] width 182 height 13
type input "RH - [GEOGRAPHIC_DATA]"
type input "Red Hat AB"
type input "[PERSON_NAME] [PERSON_NAME]"
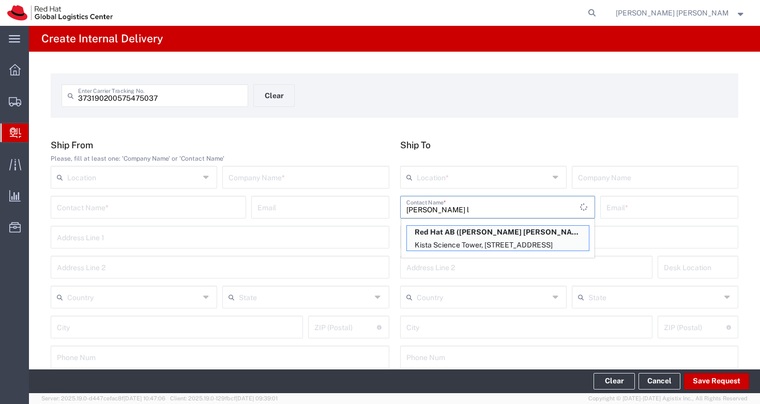
type input "[EMAIL_ADDRESS][DOMAIN_NAME]"
type input "[GEOGRAPHIC_DATA]"
type input "[STREET_ADDRESS]"
type input "FLEX"
type input "[GEOGRAPHIC_DATA]"
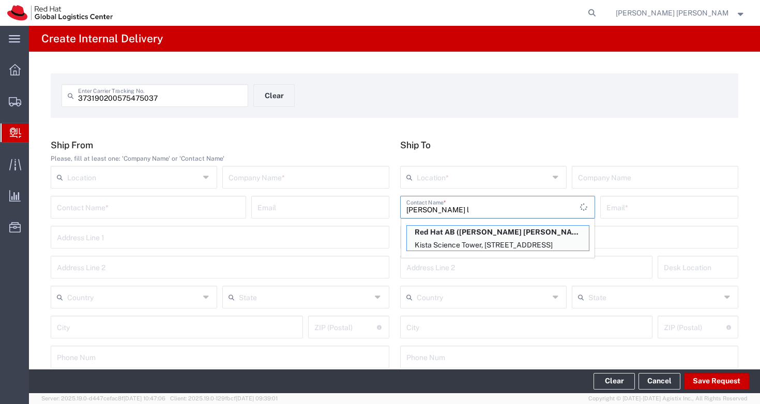
type input "[GEOGRAPHIC_DATA]"
type input "164 51"
type input "46850575601"
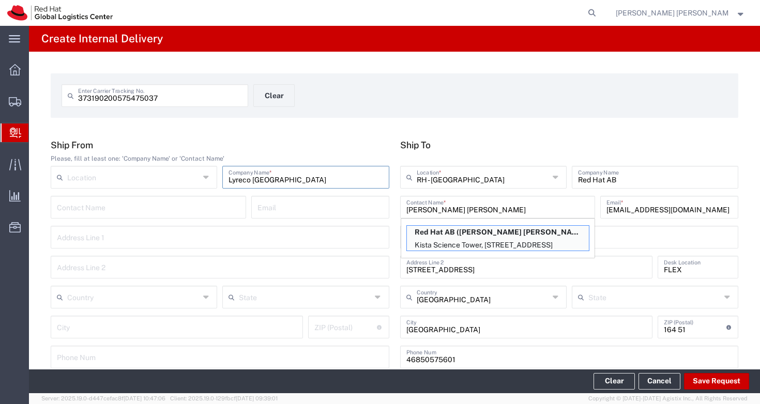
type input "Lyreco [GEOGRAPHIC_DATA]"
click at [554, 120] on div "373190200575475037 Enter Carrier Tracking No. Clear Ship From Please, fill at l…" at bounding box center [394, 379] width 731 height 654
type input "[STREET_ADDRESS]"
click at [100, 280] on span "[GEOGRAPHIC_DATA]" at bounding box center [133, 277] width 163 height 16
type input "[GEOGRAPHIC_DATA]"
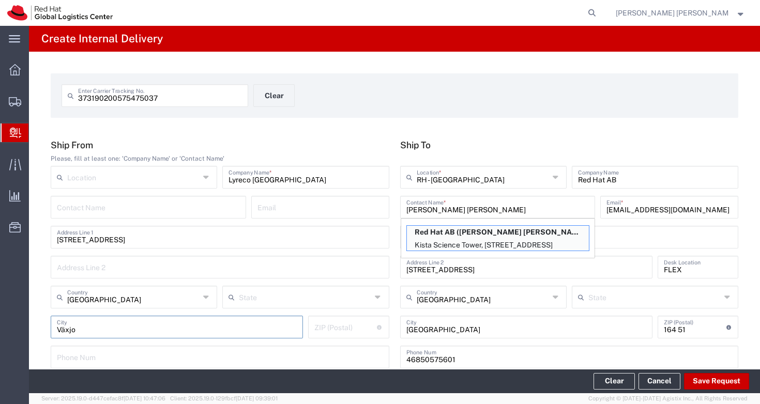
type input "Växjo"
type input "35812"
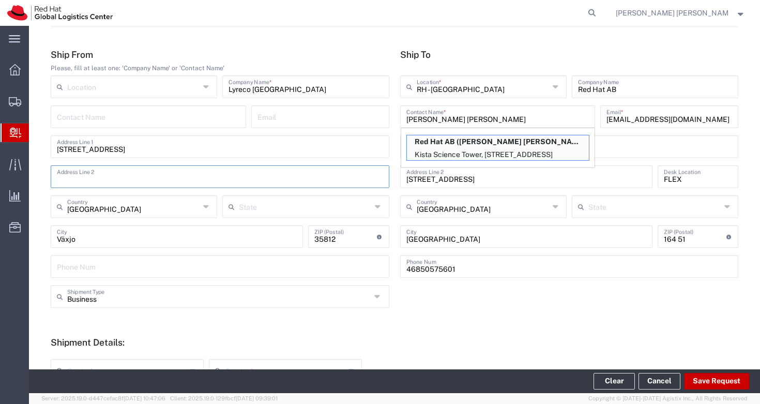
scroll to position [147, 0]
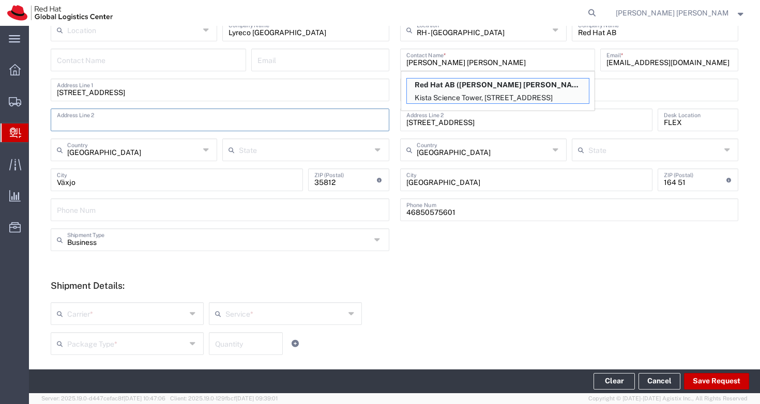
click at [567, 278] on form "Ship From Please, fill at least one: 'Company Name' or 'Contact Name' Location …" at bounding box center [395, 264] width 688 height 545
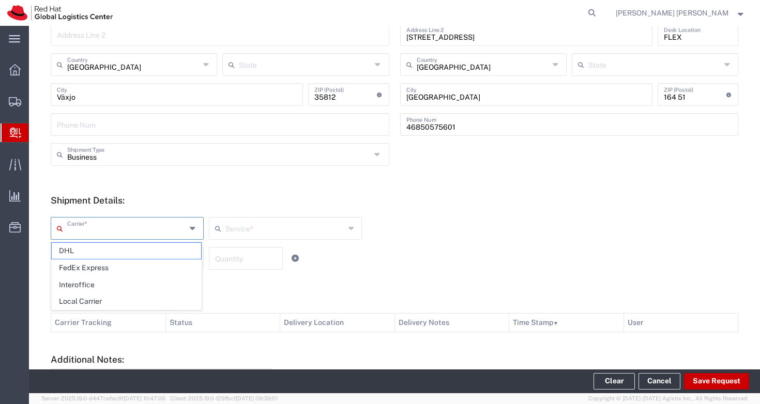
click at [111, 228] on input "text" at bounding box center [126, 228] width 119 height 18
click at [108, 300] on span "Local Carrier" at bounding box center [126, 302] width 149 height 16
type input "Local Carrier"
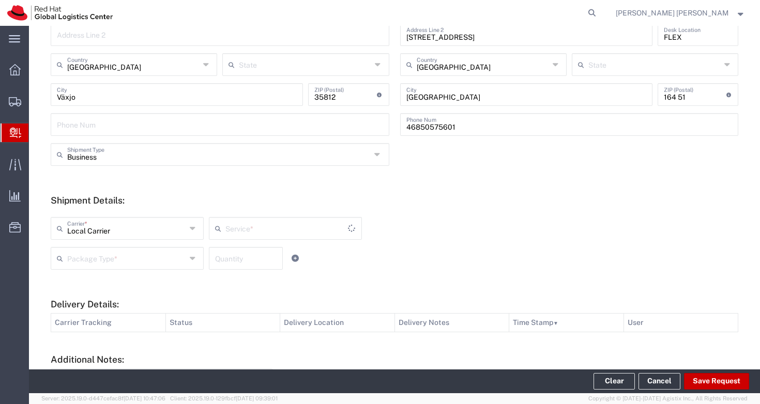
type input "Local_Ground"
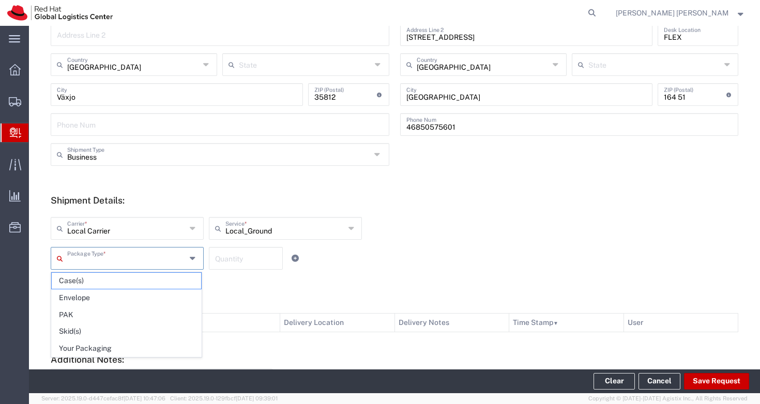
click at [115, 258] on input "text" at bounding box center [126, 258] width 119 height 18
click at [113, 347] on span "Your Packaging" at bounding box center [126, 349] width 149 height 16
type input "Your Packaging"
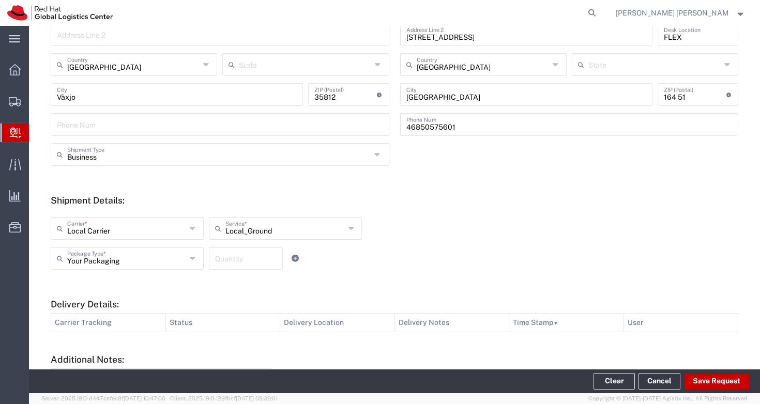
click at [259, 258] on input "number" at bounding box center [246, 258] width 62 height 18
type input "1"
click at [448, 235] on div "Local Carrier Carrier * DHL FedEx Express Interoffice Local Carrier Local_Groun…" at bounding box center [285, 232] width 475 height 30
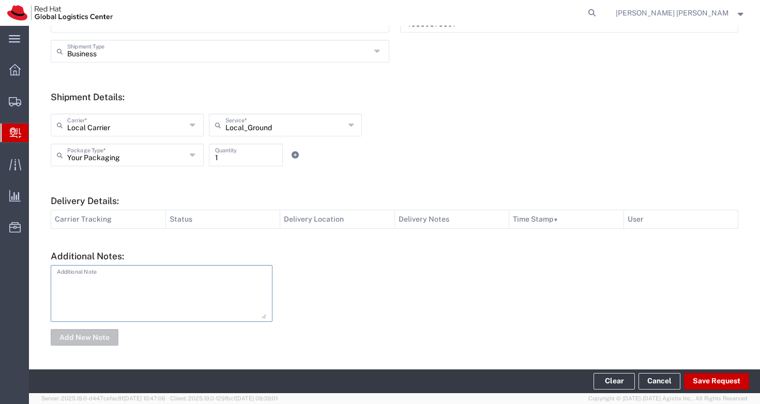
click at [131, 287] on textarea at bounding box center [161, 293] width 209 height 51
click at [425, 301] on div at bounding box center [511, 305] width 466 height 81
click at [713, 383] on button "Save Request" at bounding box center [716, 381] width 65 height 17
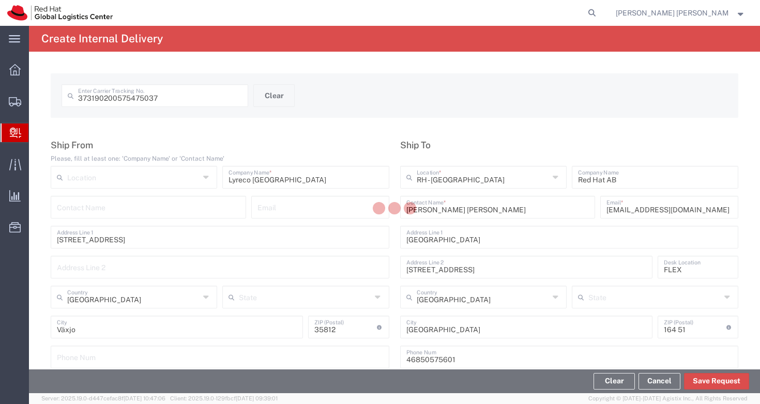
scroll to position [334, 0]
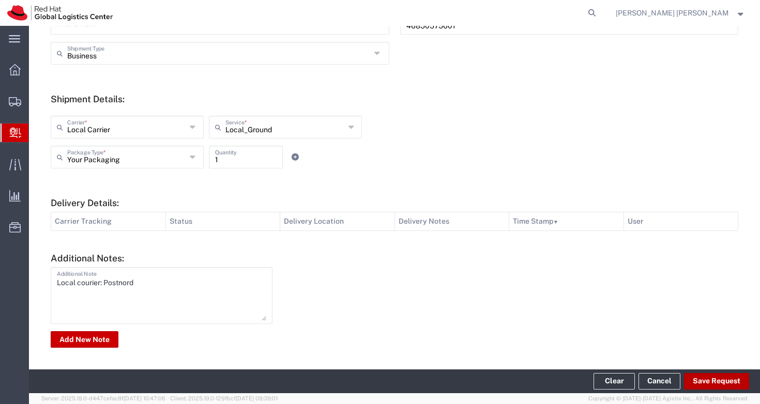
click at [715, 383] on button "Save Request" at bounding box center [716, 381] width 65 height 17
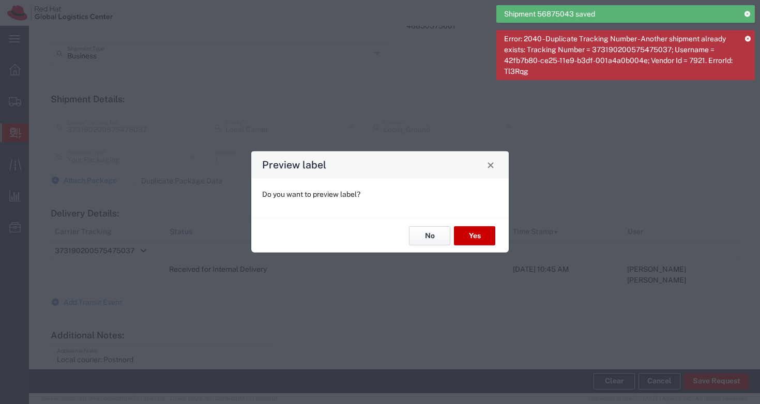
click at [431, 245] on button "No" at bounding box center [429, 236] width 41 height 19
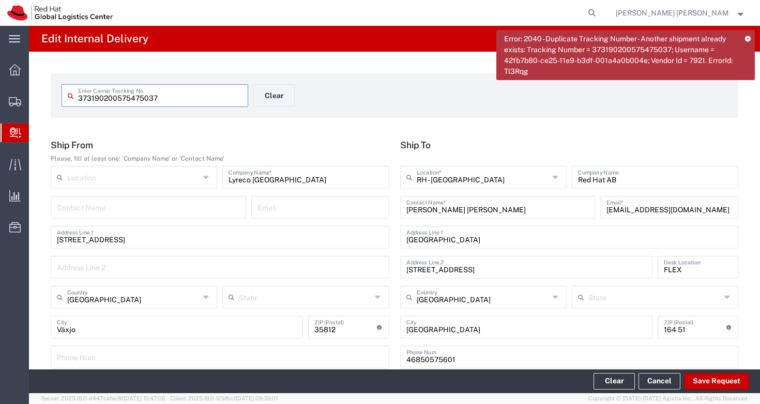
click at [92, 96] on input "373190200575475037" at bounding box center [160, 95] width 164 height 18
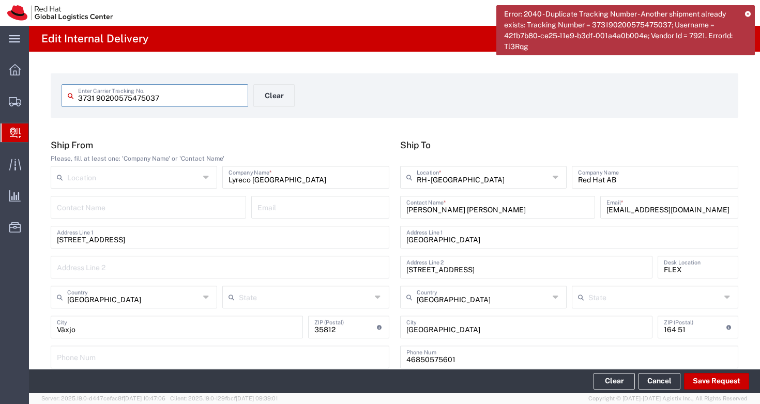
click at [749, 13] on icon at bounding box center [748, 14] width 6 height 6
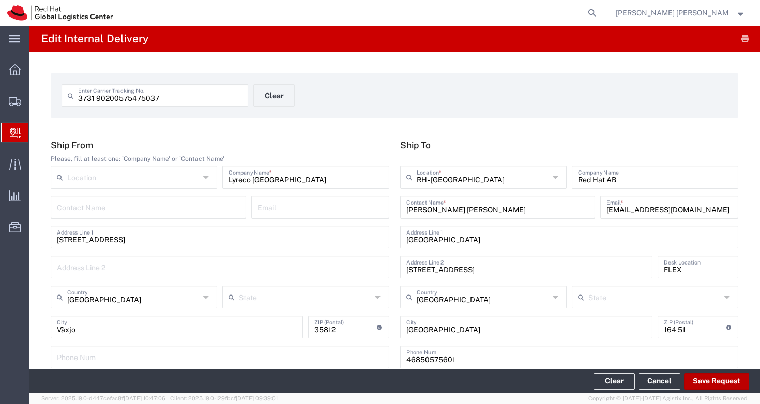
click at [721, 379] on button "Save Request" at bounding box center [716, 381] width 65 height 17
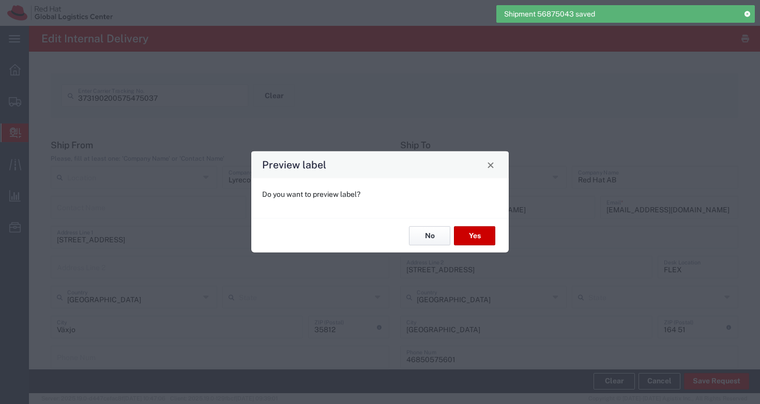
click at [432, 238] on button "No" at bounding box center [429, 236] width 41 height 19
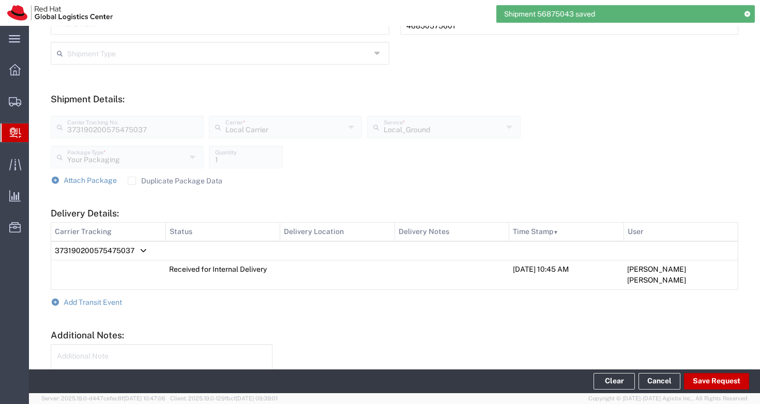
scroll to position [402, 0]
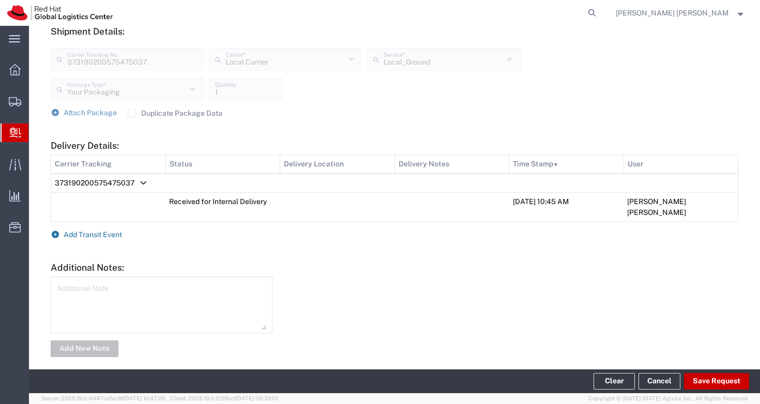
click at [111, 231] on span "Add Transit Event" at bounding box center [93, 235] width 58 height 8
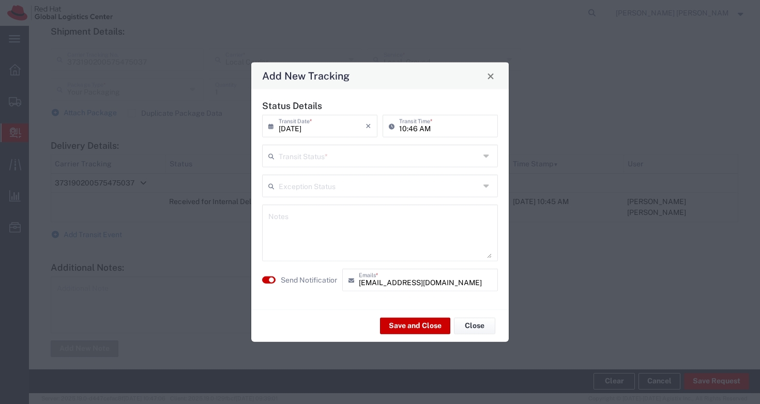
click at [323, 156] on input "text" at bounding box center [379, 155] width 201 height 18
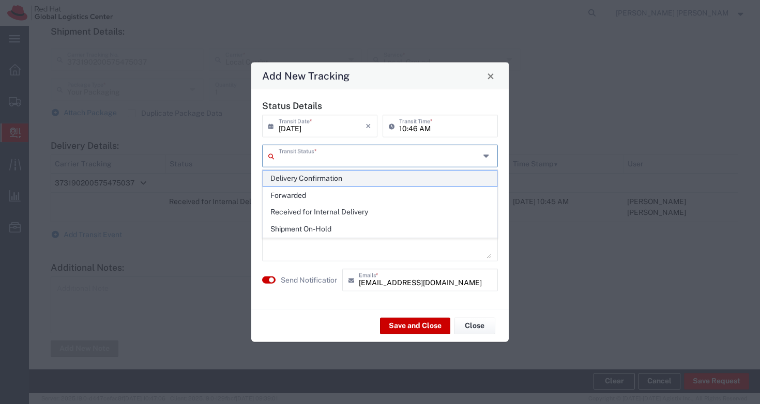
click at [324, 177] on span "Delivery Confirmation" at bounding box center [380, 179] width 234 height 16
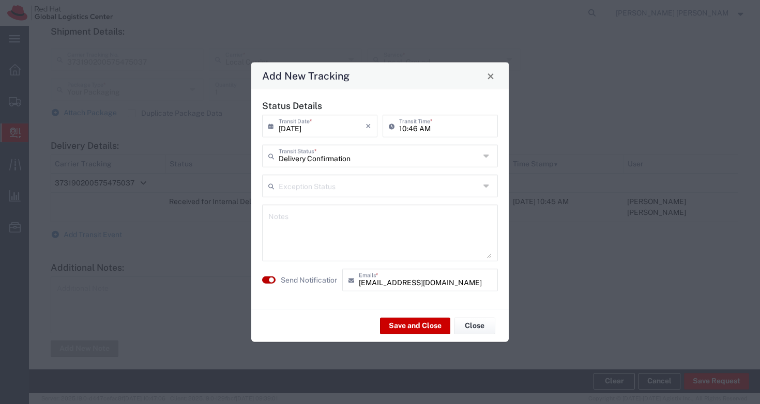
click at [266, 280] on button "button" at bounding box center [268, 280] width 13 height 7
click at [322, 236] on textarea at bounding box center [379, 233] width 223 height 51
click at [419, 326] on button "Save and Close" at bounding box center [415, 326] width 70 height 17
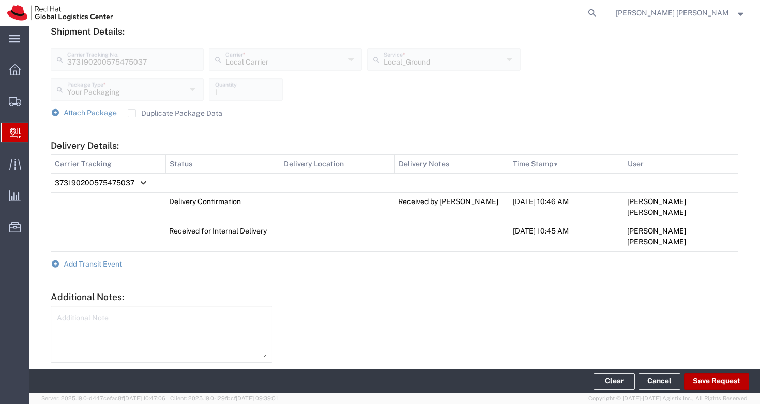
click at [713, 384] on button "Save Request" at bounding box center [716, 381] width 65 height 17
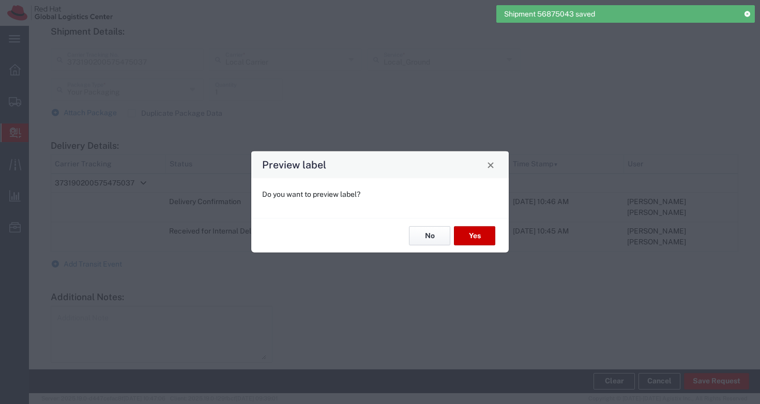
click at [429, 241] on button "No" at bounding box center [429, 236] width 41 height 19
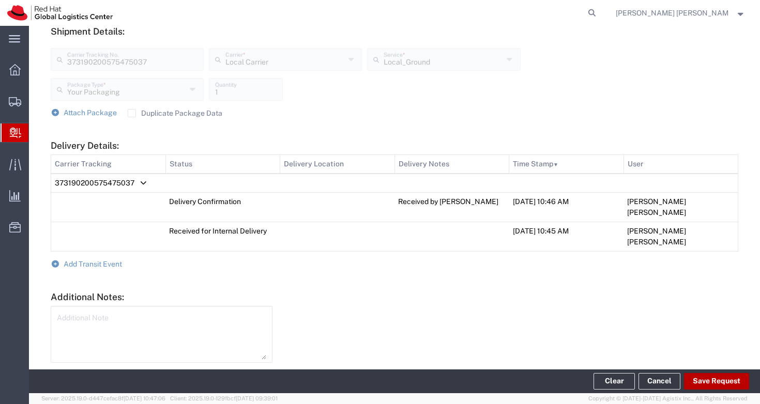
click at [722, 383] on button "Save Request" at bounding box center [716, 381] width 65 height 17
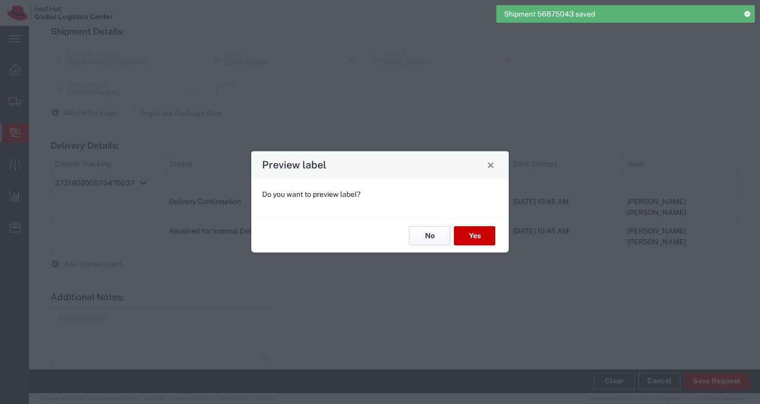
click at [427, 237] on button "No" at bounding box center [429, 236] width 41 height 19
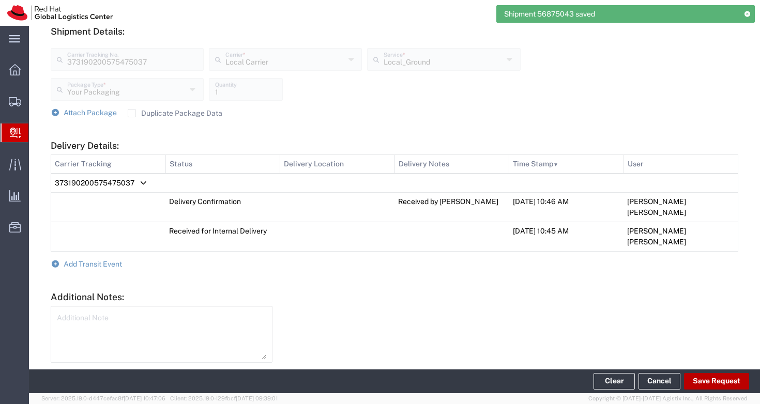
click at [715, 382] on button "Save Request" at bounding box center [716, 381] width 65 height 17
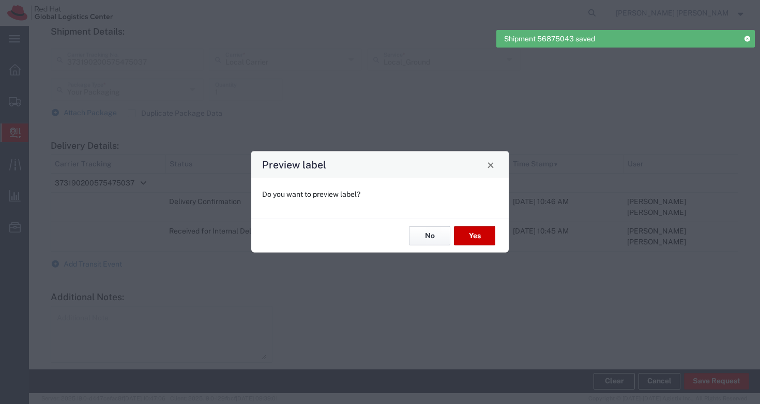
click at [434, 242] on button "No" at bounding box center [429, 236] width 41 height 19
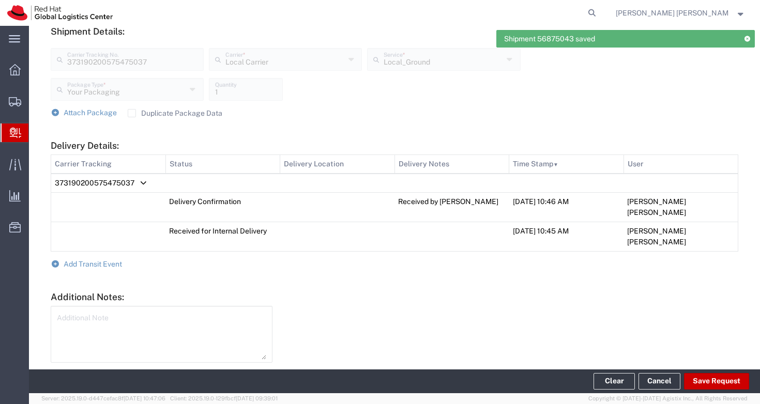
click at [375, 306] on div at bounding box center [511, 346] width 466 height 81
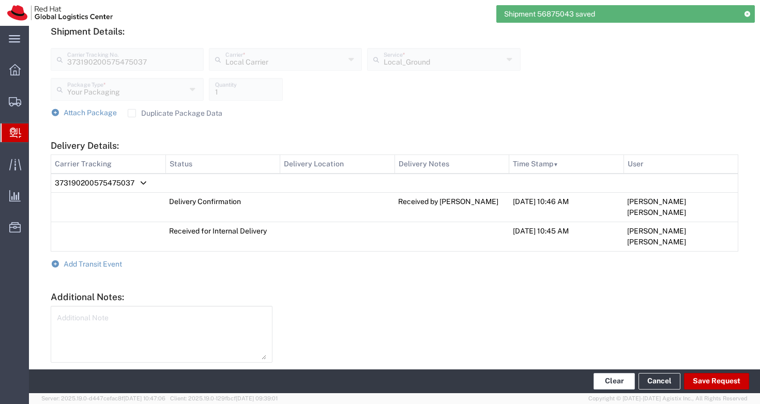
click at [611, 380] on button "Clear" at bounding box center [614, 381] width 41 height 17
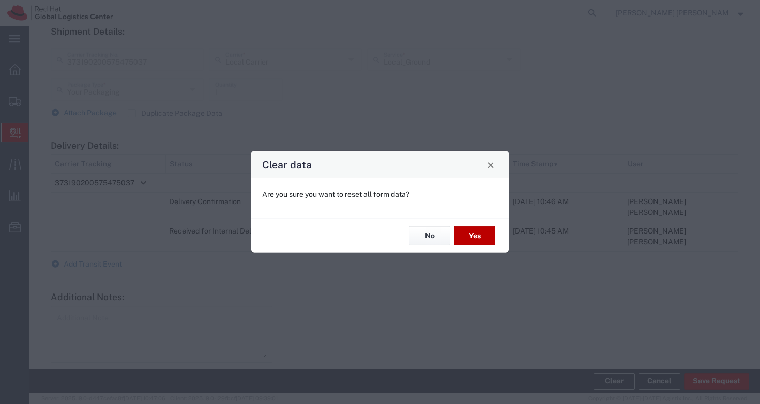
click at [472, 229] on button "Yes" at bounding box center [474, 236] width 41 height 19
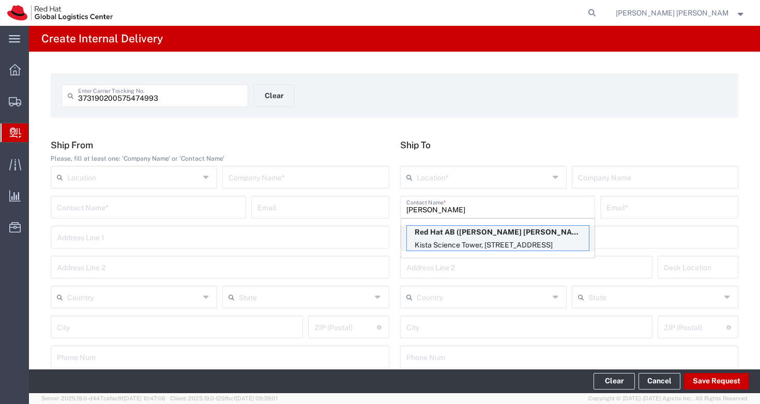
click at [472, 239] on p "Kista Science Tower, [STREET_ADDRESS]" at bounding box center [498, 245] width 182 height 13
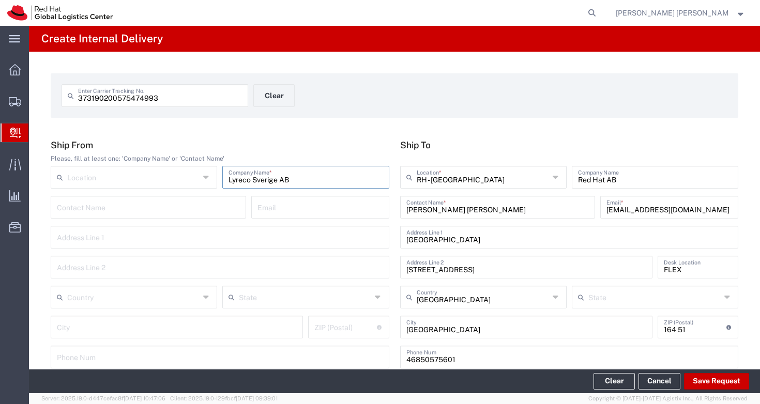
click at [235, 240] on input "text" at bounding box center [220, 237] width 326 height 18
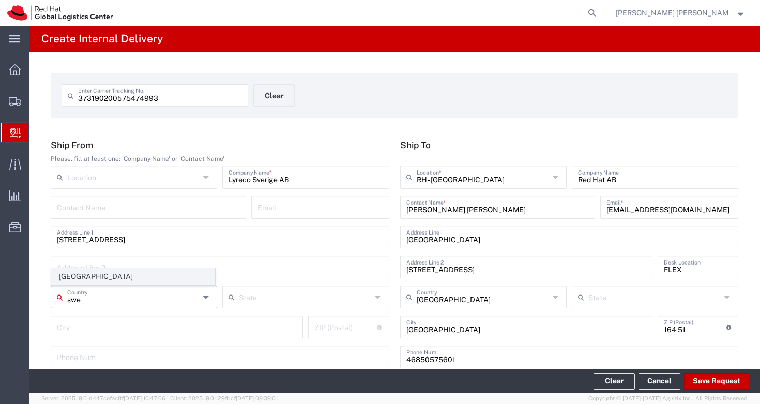
click at [126, 276] on span "[GEOGRAPHIC_DATA]" at bounding box center [133, 277] width 163 height 16
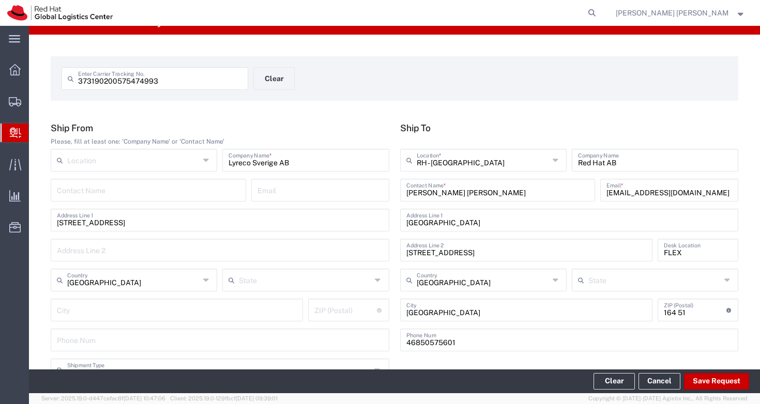
scroll to position [41, 0]
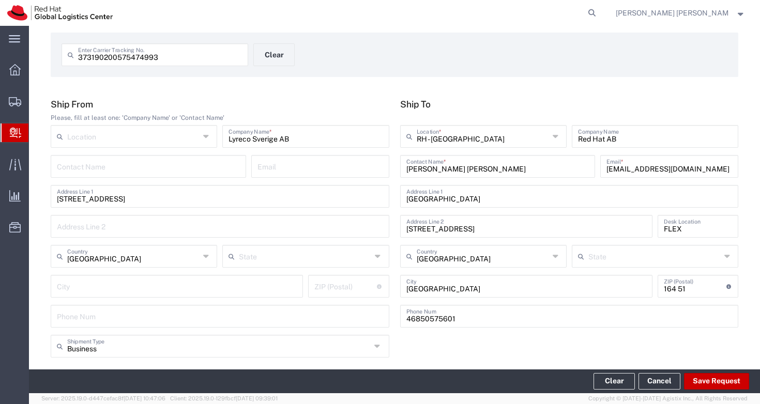
click at [331, 90] on div "373190200575474993 Enter Carrier Tracking No. Clear Ship From Please, fill at l…" at bounding box center [394, 338] width 731 height 654
click at [312, 95] on div "373190200575474993 Enter Carrier Tracking No. Clear Ship From Please, fill at l…" at bounding box center [394, 338] width 731 height 654
click at [339, 77] on div "373190200575474993 Enter Carrier Tracking No. Clear Ship From Please, fill at l…" at bounding box center [394, 338] width 731 height 654
click at [338, 83] on div "373190200575474993 Enter Carrier Tracking No. Clear Ship From Please, fill at l…" at bounding box center [394, 338] width 731 height 654
click at [582, 74] on form "373190200575474993 Enter Carrier Tracking No. Clear" at bounding box center [395, 55] width 688 height 44
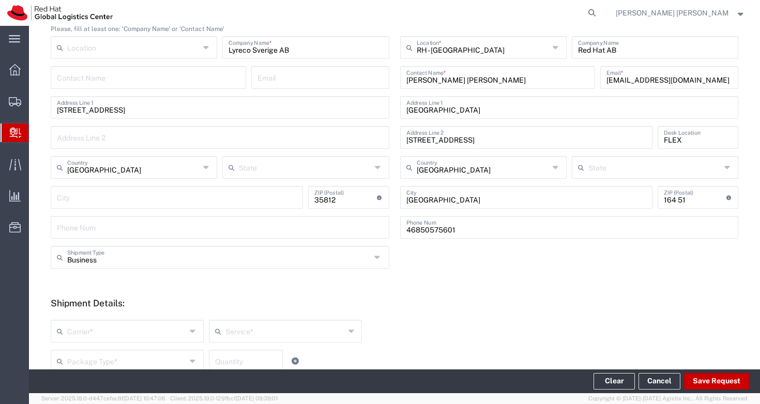
scroll to position [336, 0]
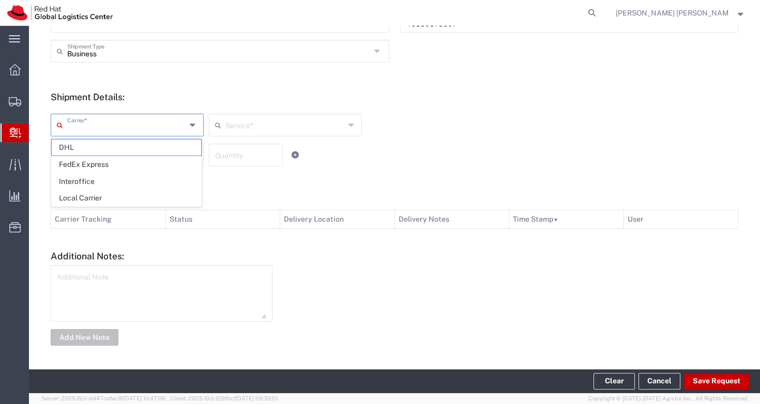
click at [144, 126] on input "text" at bounding box center [126, 124] width 119 height 18
click at [124, 194] on span "Local Carrier" at bounding box center [126, 198] width 149 height 16
click at [274, 121] on input "text" at bounding box center [285, 124] width 119 height 18
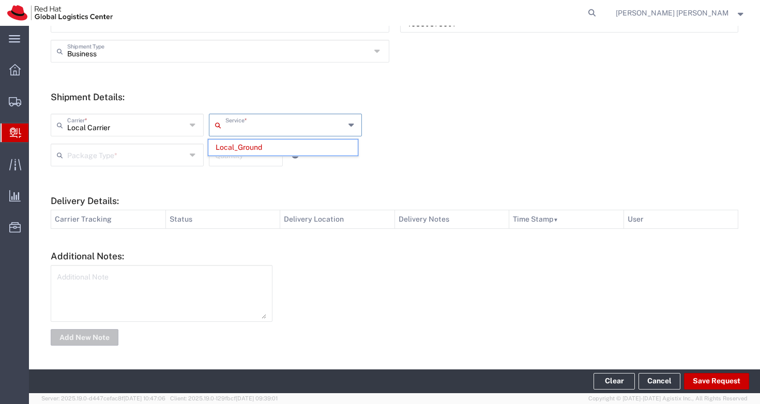
click at [133, 155] on input "text" at bounding box center [126, 154] width 119 height 18
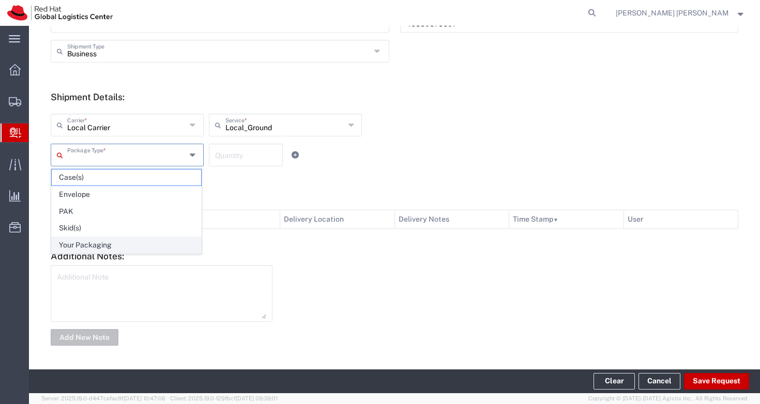
click at [122, 243] on span "Your Packaging" at bounding box center [126, 245] width 149 height 16
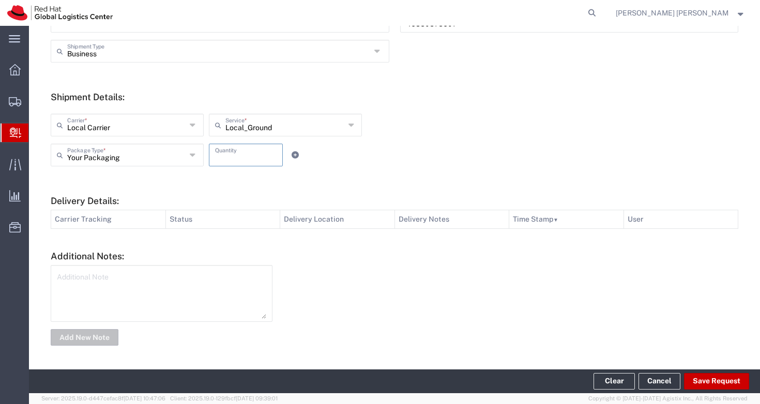
click at [260, 157] on input "number" at bounding box center [246, 154] width 62 height 18
click at [182, 296] on textarea at bounding box center [161, 293] width 209 height 51
click at [478, 286] on div at bounding box center [511, 305] width 466 height 81
click at [149, 284] on textarea "Local courier: Postnorsd" at bounding box center [161, 293] width 209 height 51
click at [377, 309] on div at bounding box center [511, 305] width 466 height 81
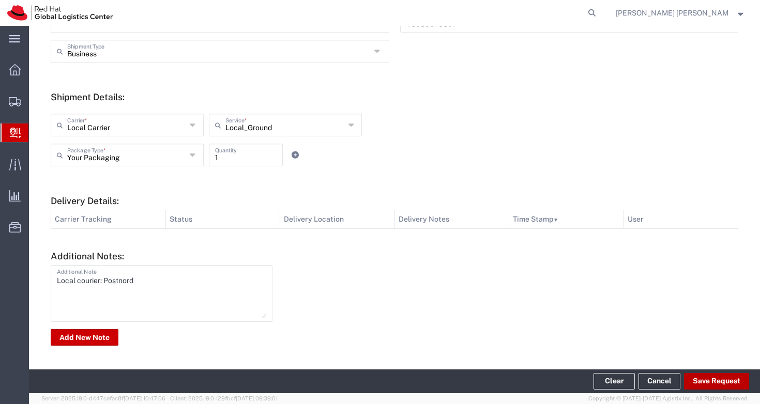
click at [716, 380] on button "Save Request" at bounding box center [716, 381] width 65 height 17
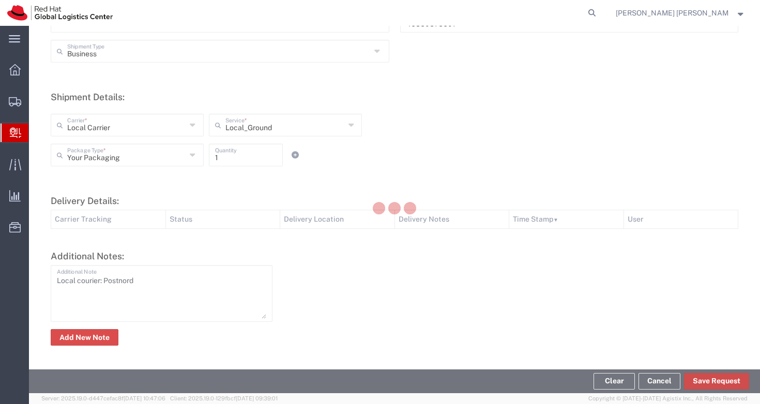
click at [725, 382] on button "Save Request" at bounding box center [716, 381] width 65 height 17
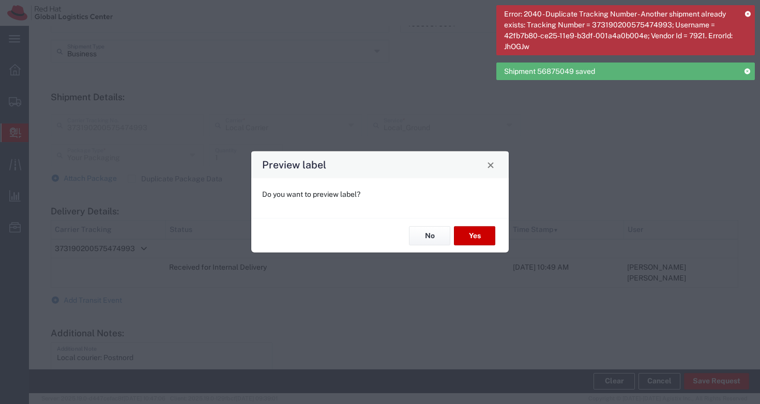
click at [748, 12] on icon at bounding box center [748, 14] width 6 height 6
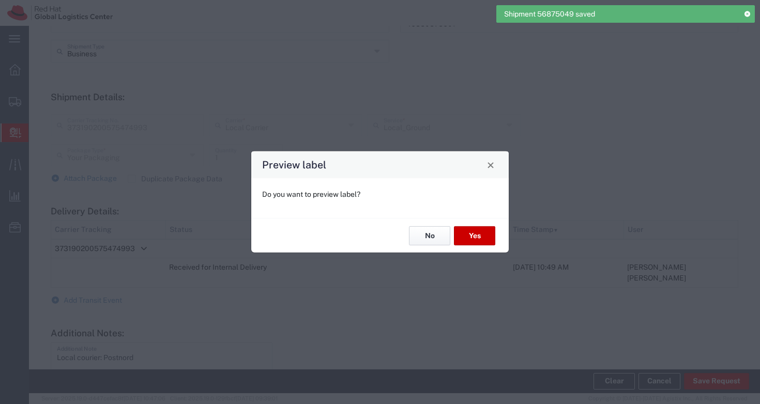
click at [428, 231] on button "No" at bounding box center [429, 236] width 41 height 19
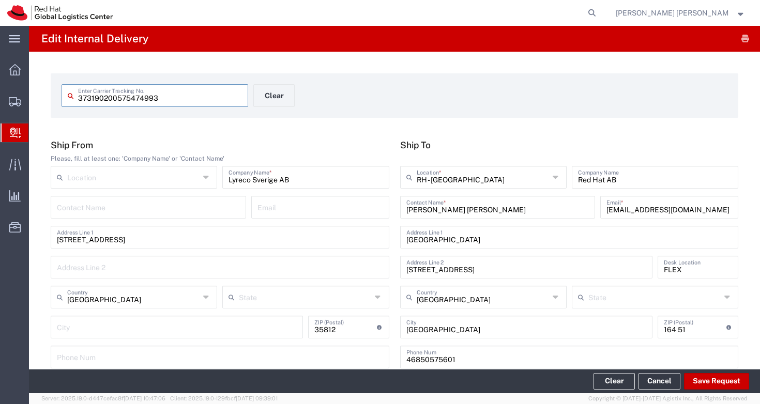
click at [91, 97] on input "373190200575474993" at bounding box center [160, 95] width 164 height 18
click at [721, 379] on button "Save Request" at bounding box center [716, 381] width 65 height 17
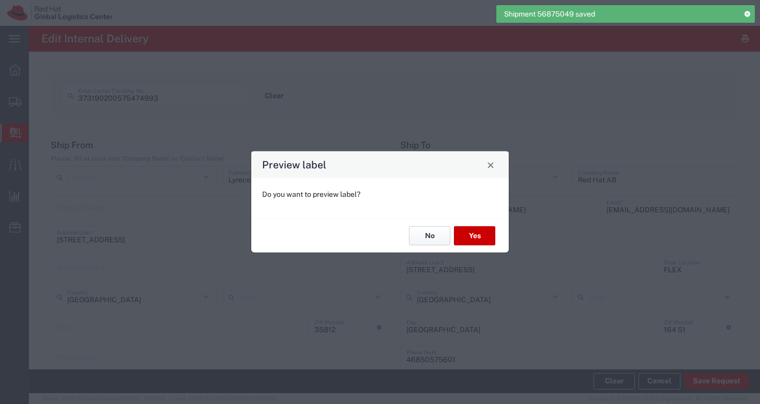
click at [424, 230] on button "No" at bounding box center [429, 236] width 41 height 19
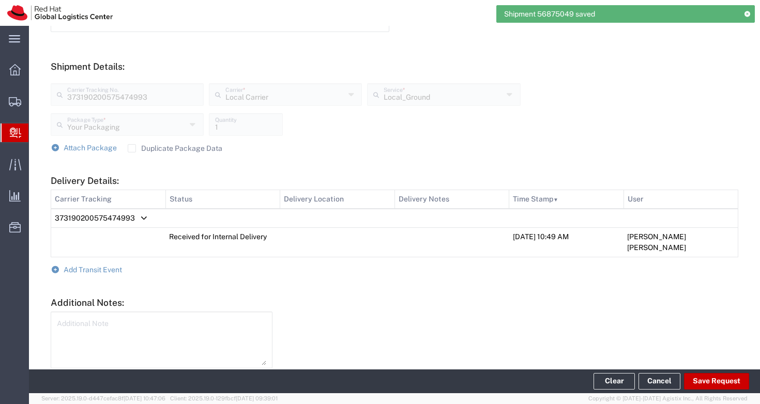
scroll to position [402, 0]
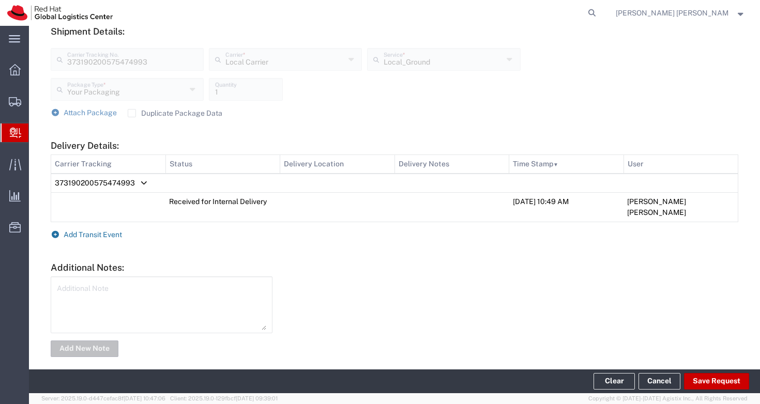
click at [86, 231] on span "Add Transit Event" at bounding box center [93, 235] width 58 height 8
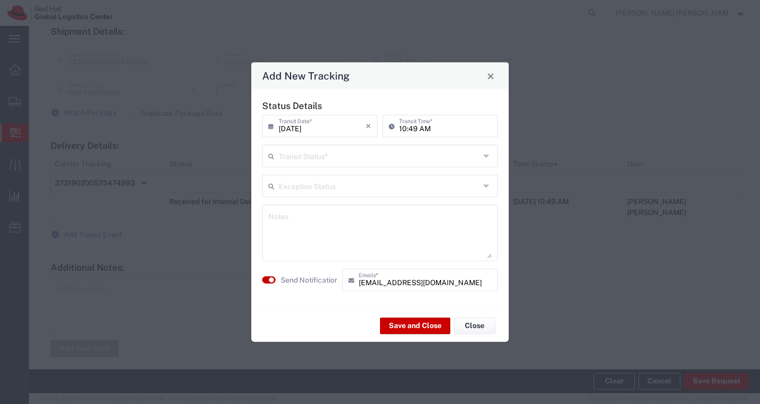
click at [341, 149] on input "text" at bounding box center [379, 155] width 201 height 18
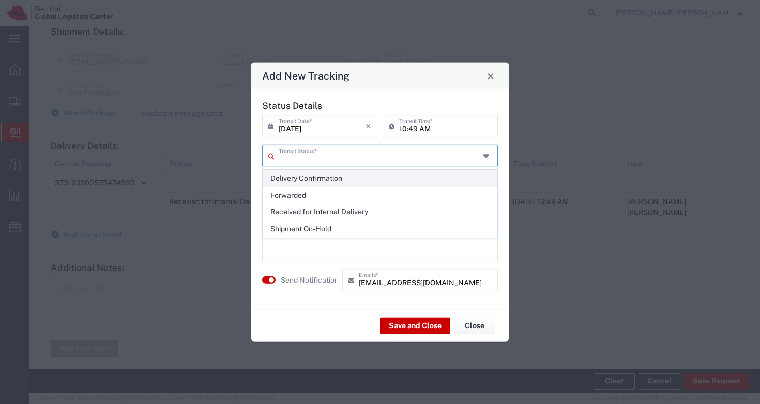
click at [334, 175] on span "Delivery Confirmation" at bounding box center [380, 179] width 234 height 16
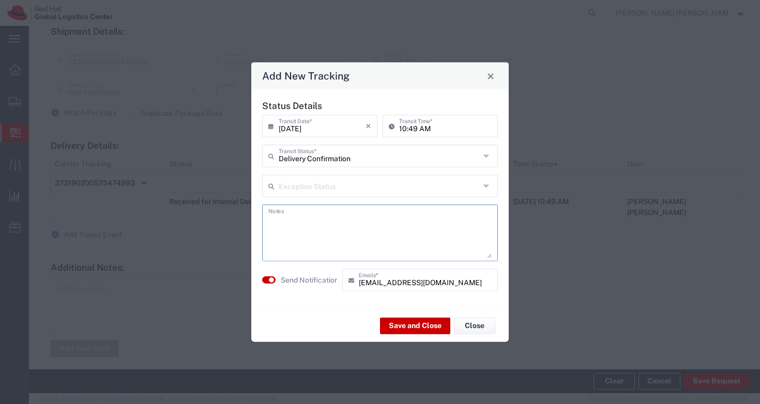
click at [325, 209] on textarea at bounding box center [379, 233] width 223 height 51
click at [272, 280] on small "button" at bounding box center [271, 280] width 5 height 5
click at [426, 325] on button "Save and Close" at bounding box center [415, 326] width 70 height 17
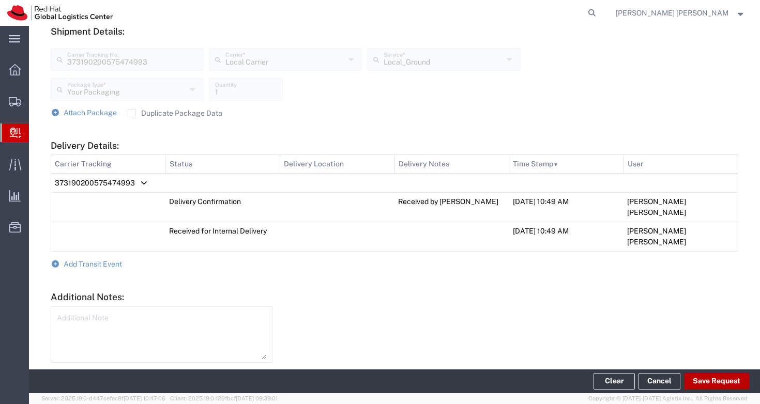
click at [729, 386] on button "Save Request" at bounding box center [716, 381] width 65 height 17
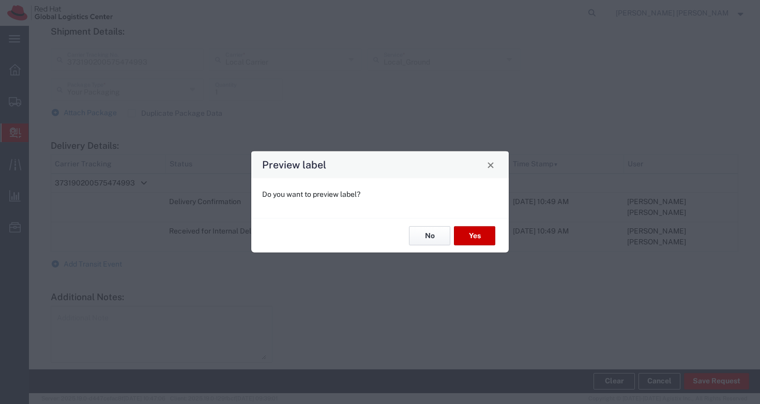
click at [434, 237] on button "No" at bounding box center [429, 236] width 41 height 19
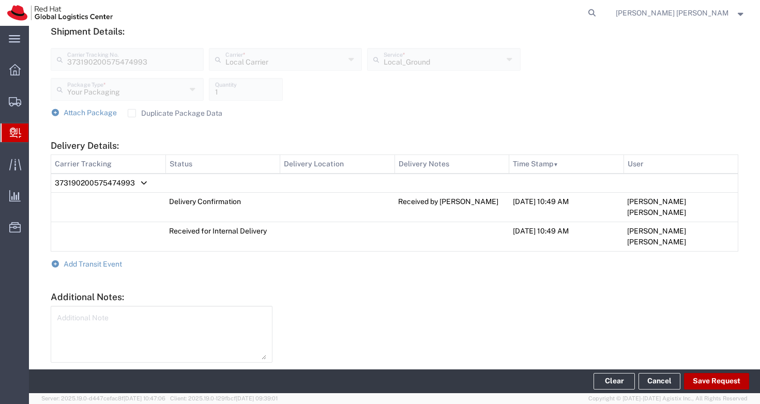
click at [694, 382] on button "Save Request" at bounding box center [716, 381] width 65 height 17
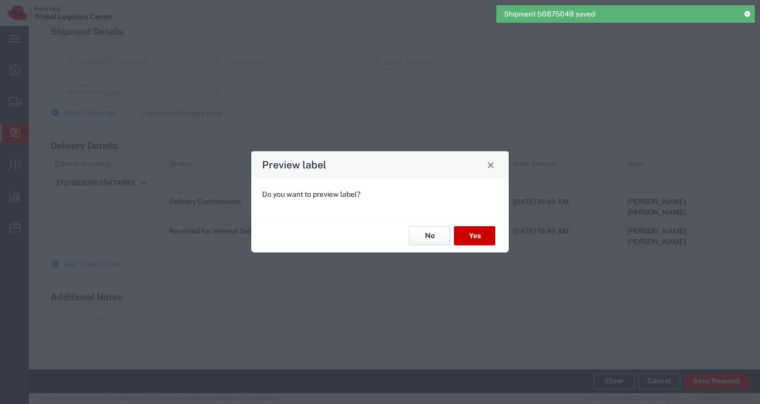
click at [420, 236] on button "No" at bounding box center [429, 236] width 41 height 19
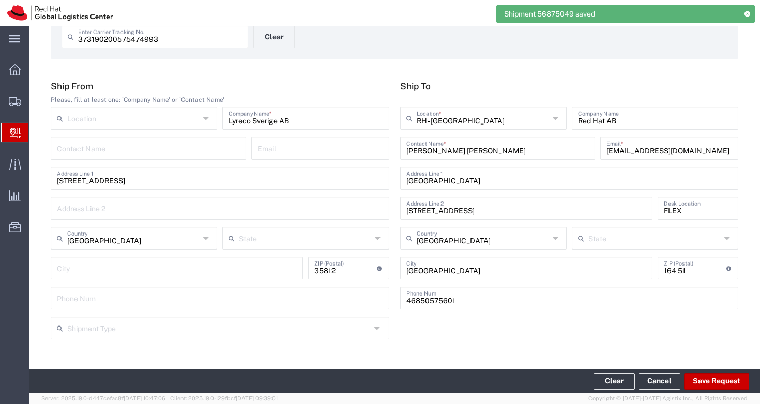
scroll to position [0, 0]
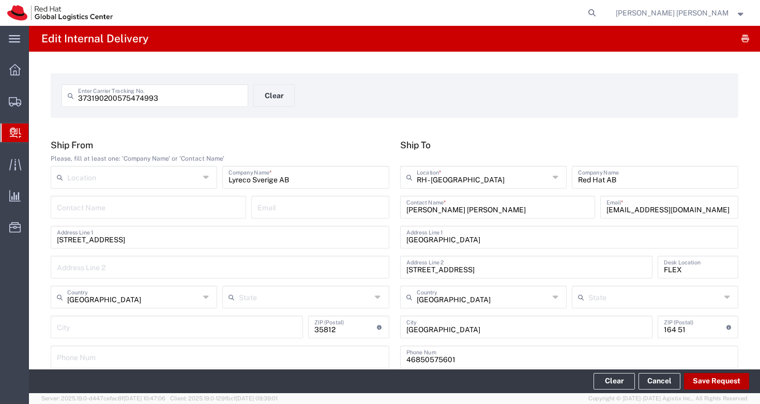
click at [720, 384] on button "Save Request" at bounding box center [716, 381] width 65 height 17
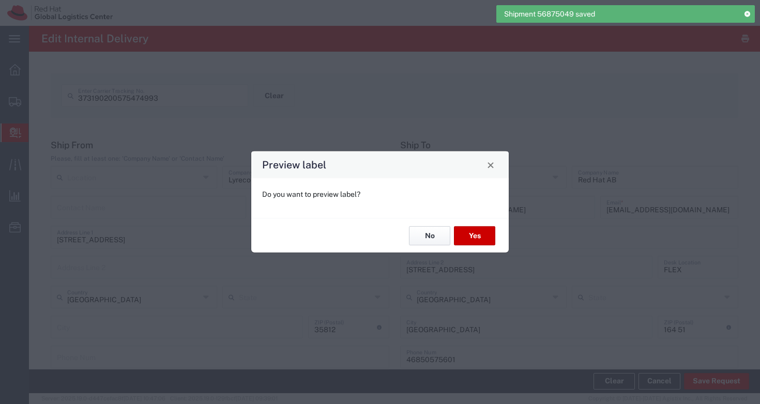
click at [425, 231] on button "No" at bounding box center [429, 236] width 41 height 19
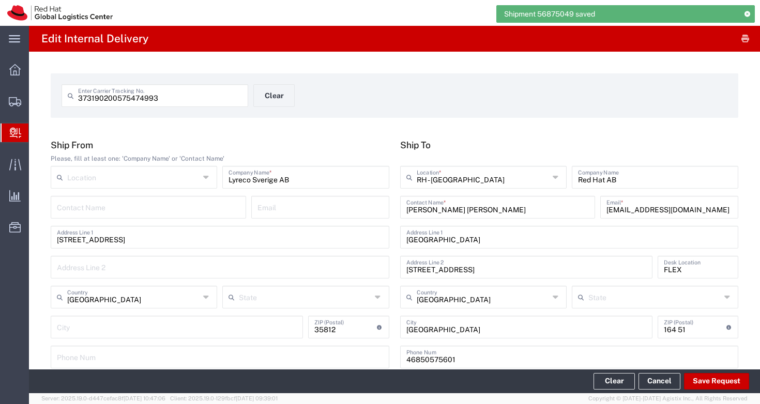
scroll to position [421, 0]
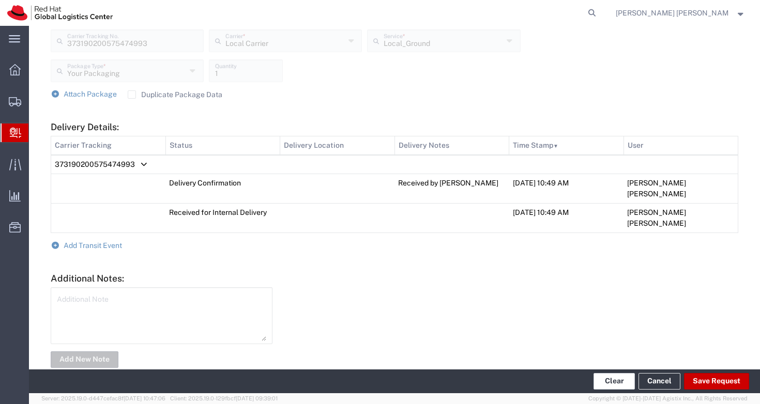
click at [617, 384] on button "Clear" at bounding box center [614, 381] width 41 height 17
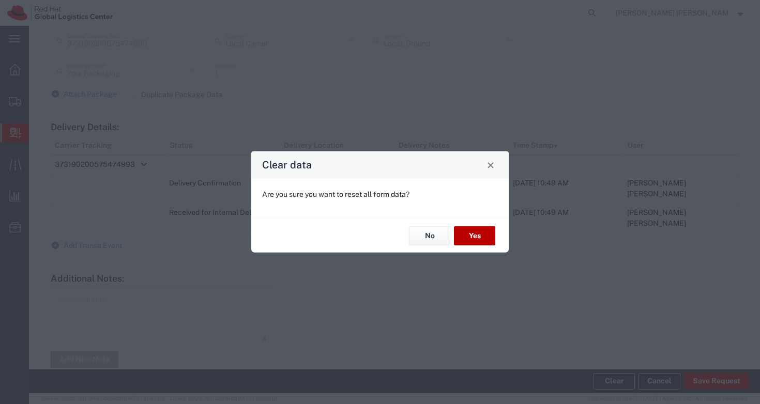
click at [475, 237] on button "Yes" at bounding box center [474, 236] width 41 height 19
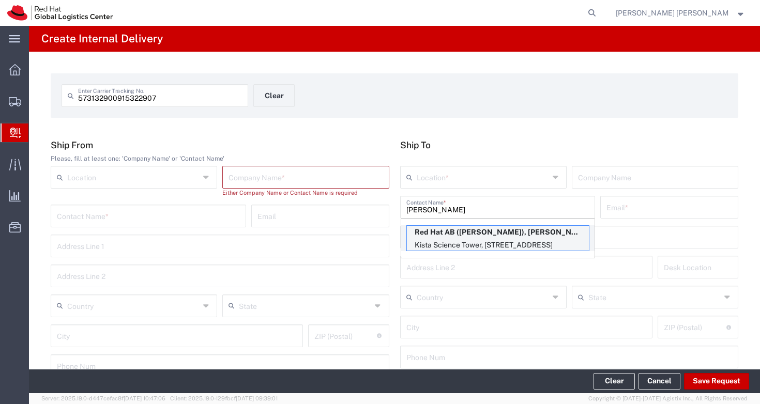
click at [559, 239] on p "Kista Science Tower, [STREET_ADDRESS]" at bounding box center [498, 245] width 182 height 13
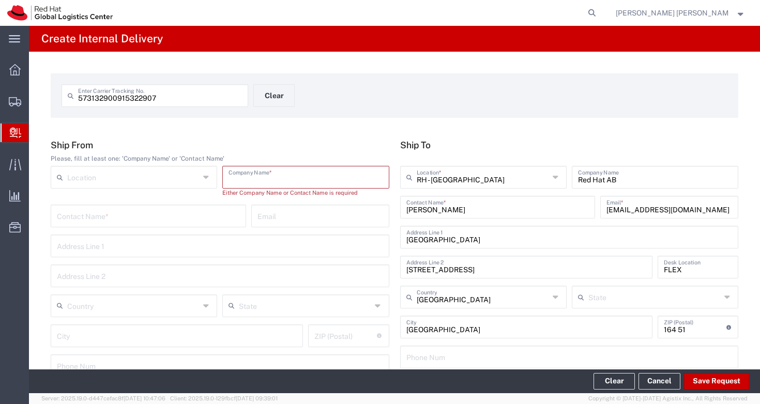
click at [270, 170] on input "text" at bounding box center [306, 177] width 154 height 18
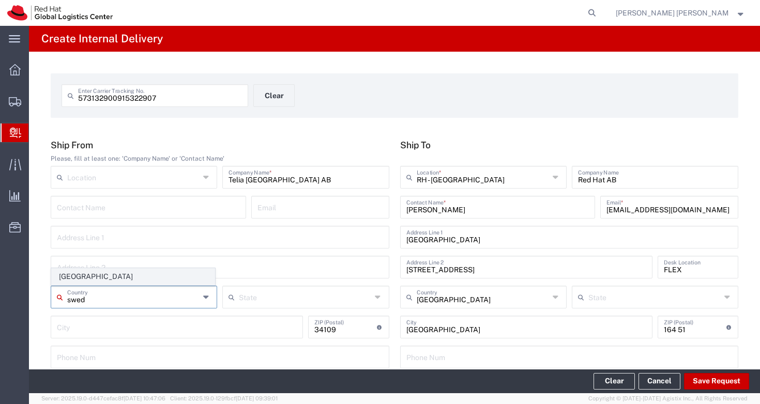
click at [92, 272] on span "[GEOGRAPHIC_DATA]" at bounding box center [133, 277] width 163 height 16
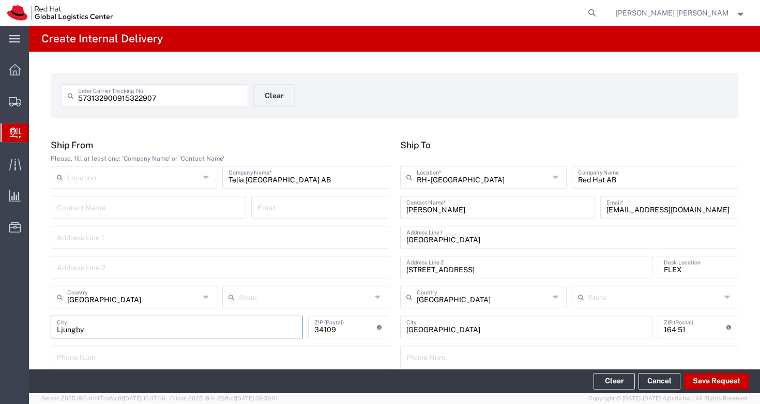
click at [433, 61] on div "573132900915322907 Enter Carrier Tracking No. Clear Ship From Please, fill at l…" at bounding box center [394, 379] width 731 height 654
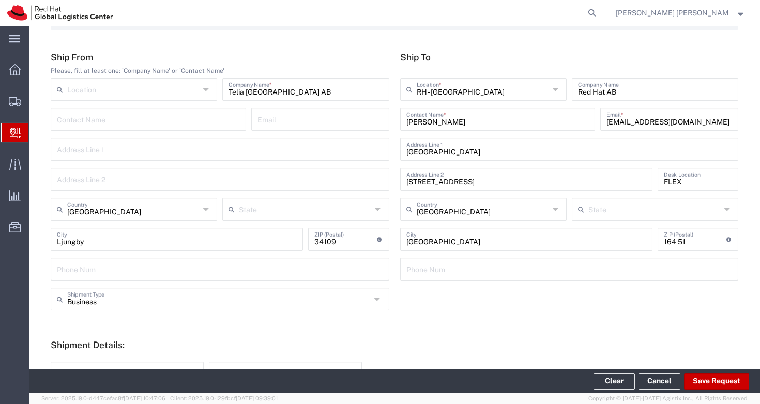
scroll to position [189, 0]
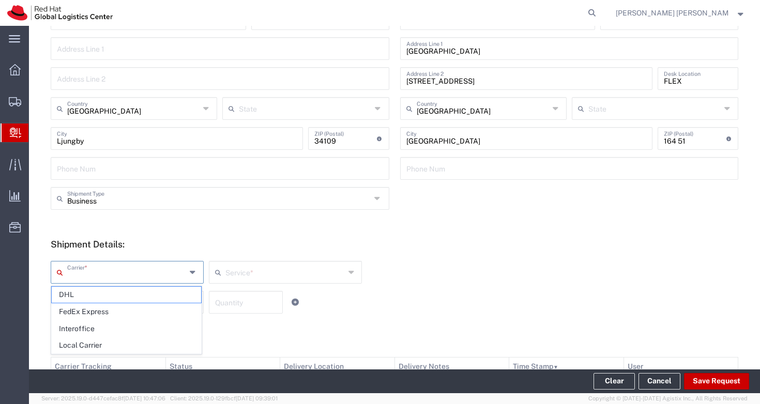
click at [102, 266] on input "text" at bounding box center [126, 272] width 119 height 18
click at [108, 348] on span "Local Carrier" at bounding box center [126, 346] width 149 height 16
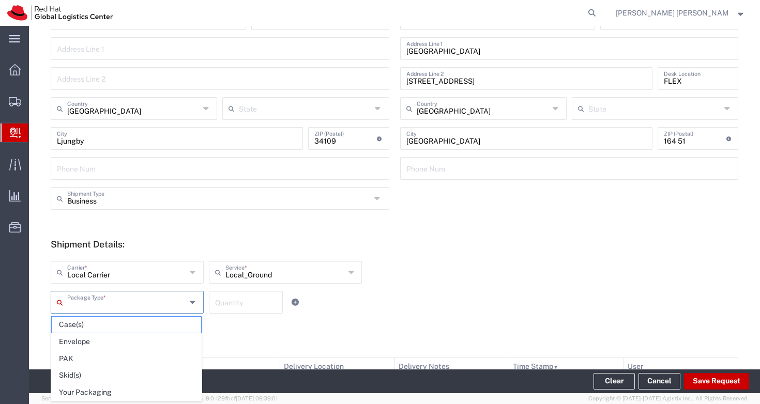
click at [125, 308] on input "text" at bounding box center [126, 302] width 119 height 18
click at [103, 391] on span "Your Packaging" at bounding box center [126, 393] width 149 height 16
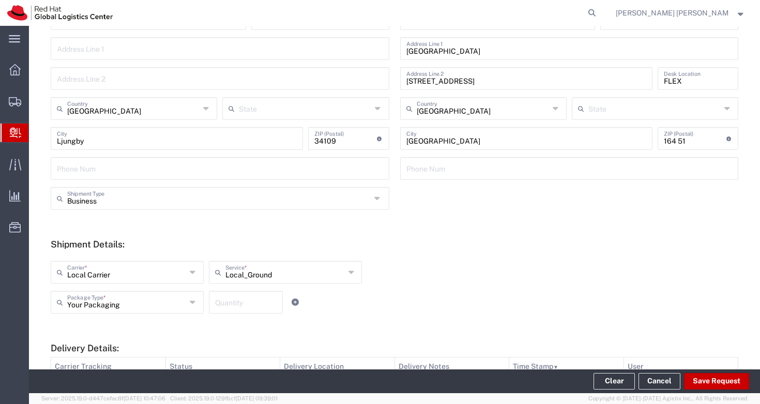
click at [258, 306] on input "number" at bounding box center [246, 302] width 62 height 18
click at [437, 300] on div "Your Packaging Package Type * Case(s) Envelope PAK Skid(s) Your Packaging 1 Qua…" at bounding box center [285, 306] width 475 height 30
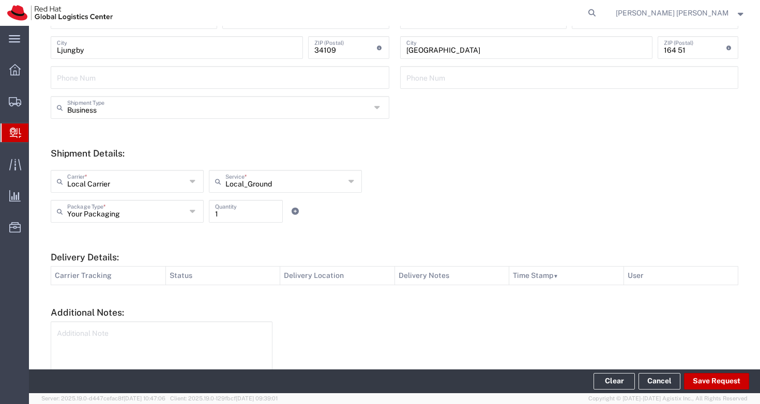
scroll to position [336, 0]
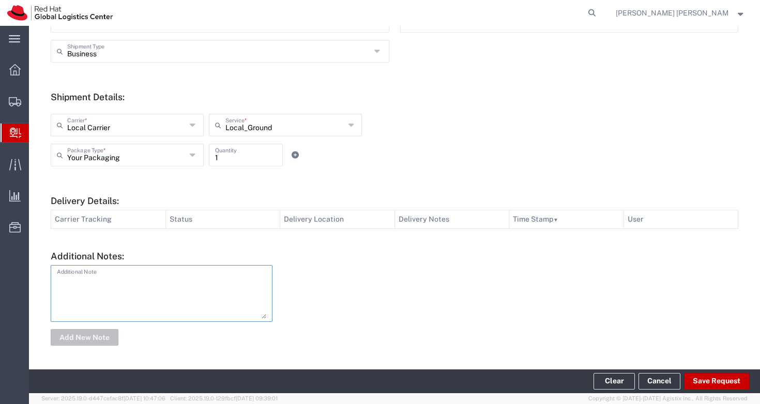
click at [188, 283] on textarea at bounding box center [161, 293] width 209 height 51
click at [383, 259] on h5 "Additional Notes:" at bounding box center [395, 256] width 688 height 11
click at [726, 383] on button "Save Request" at bounding box center [716, 381] width 65 height 17
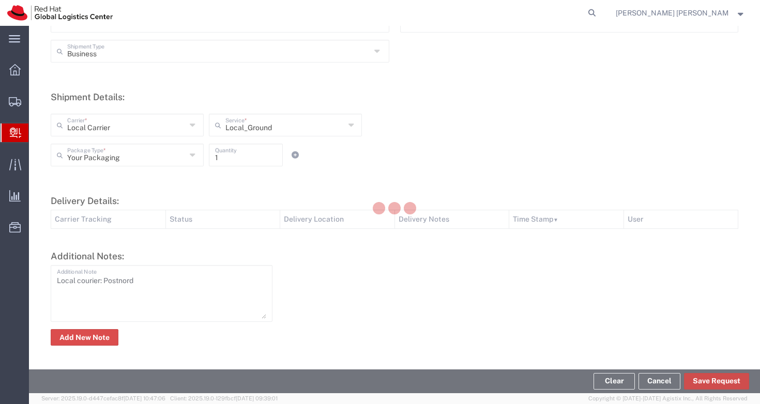
click at [727, 383] on button "Save Request" at bounding box center [716, 381] width 65 height 17
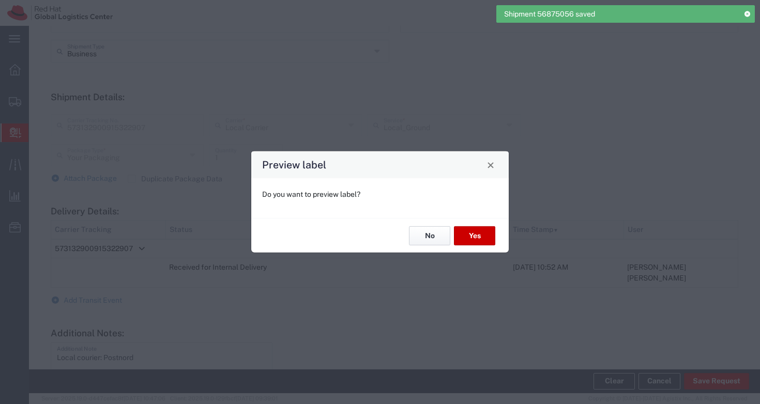
click at [431, 237] on button "No" at bounding box center [429, 236] width 41 height 19
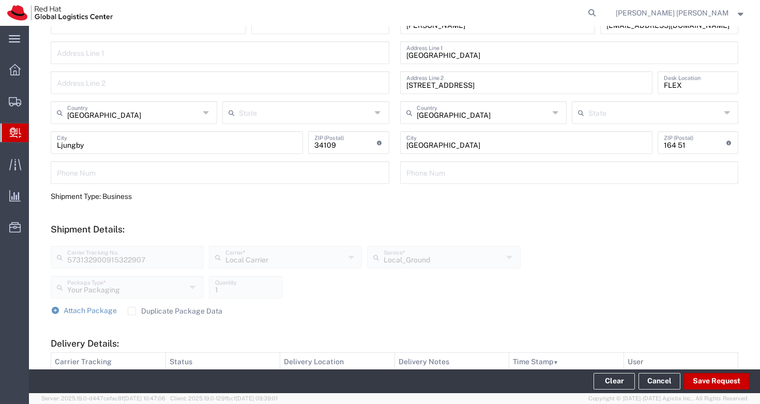
scroll to position [381, 0]
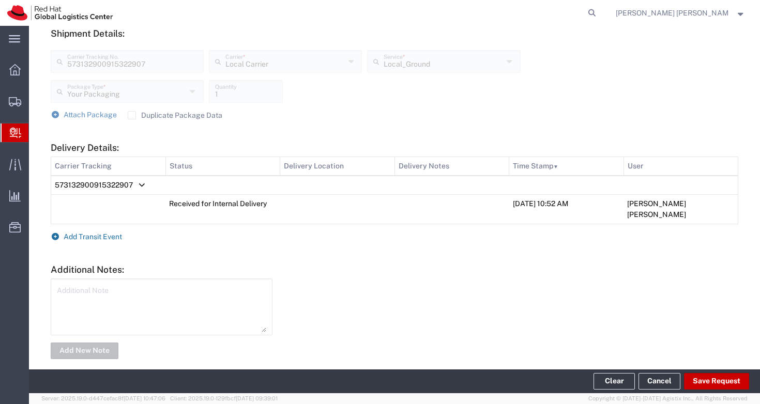
click at [108, 233] on span "Add Transit Event" at bounding box center [93, 237] width 58 height 8
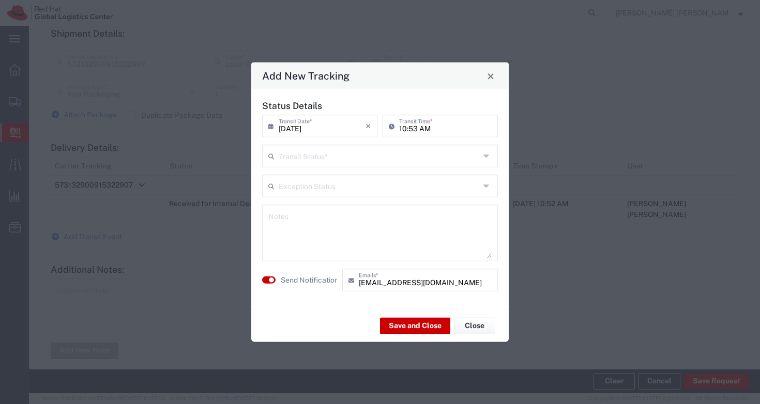
click at [383, 158] on input "text" at bounding box center [379, 155] width 201 height 18
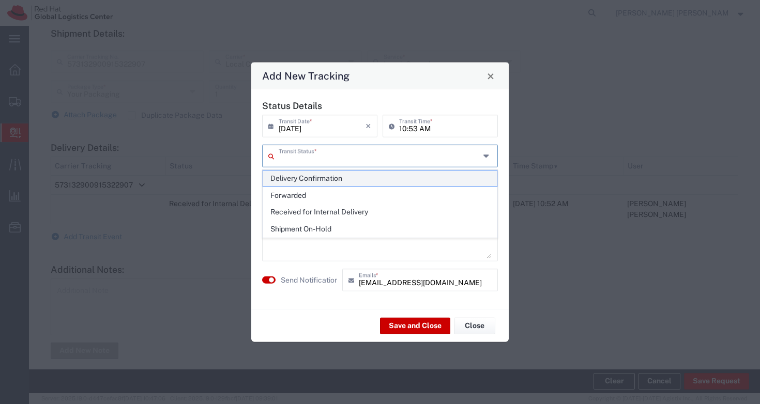
click at [372, 176] on span "Delivery Confirmation" at bounding box center [380, 179] width 234 height 16
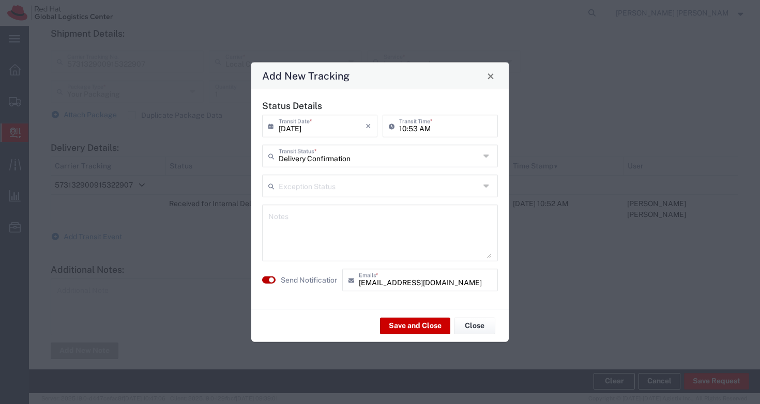
click at [263, 280] on button "button" at bounding box center [268, 280] width 13 height 7
click at [316, 256] on textarea at bounding box center [379, 233] width 223 height 51
click at [423, 326] on button "Save and Close" at bounding box center [415, 326] width 70 height 17
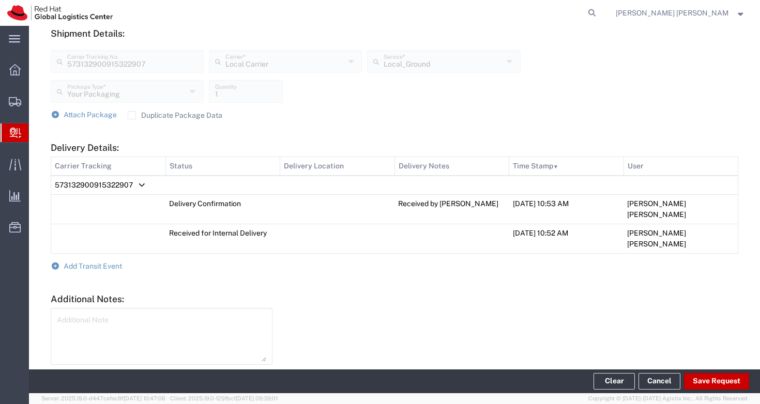
click at [722, 390] on footer "Clear Cancel Save Request" at bounding box center [394, 382] width 731 height 24
click at [719, 384] on button "Save Request" at bounding box center [716, 381] width 65 height 17
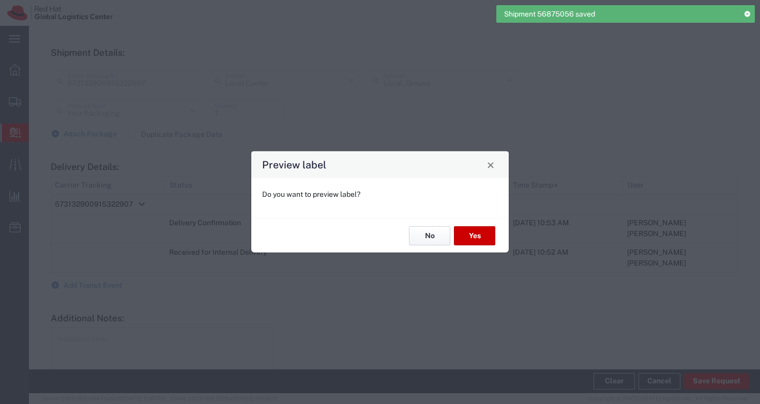
click at [430, 233] on button "No" at bounding box center [429, 236] width 41 height 19
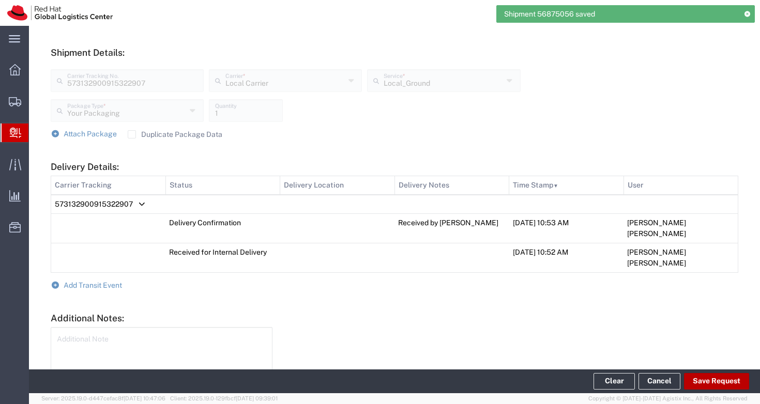
click at [710, 382] on button "Save Request" at bounding box center [716, 381] width 65 height 17
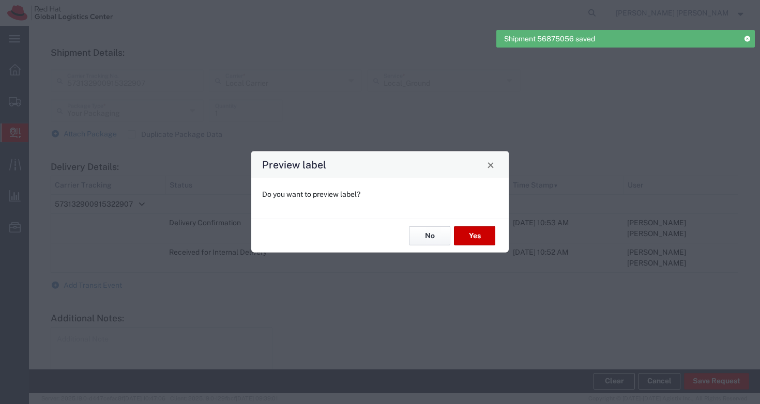
click at [434, 235] on button "No" at bounding box center [429, 236] width 41 height 19
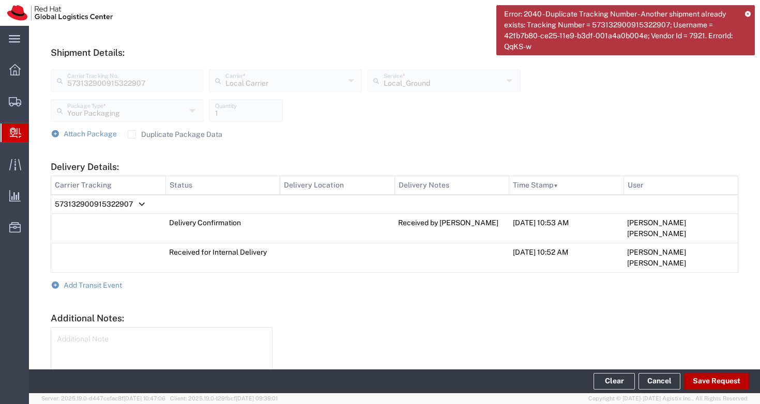
click at [714, 383] on button "Save Request" at bounding box center [716, 381] width 65 height 17
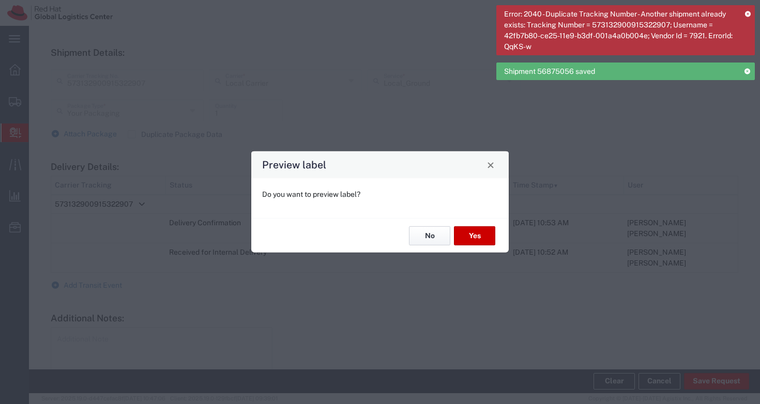
click at [426, 234] on button "No" at bounding box center [429, 236] width 41 height 19
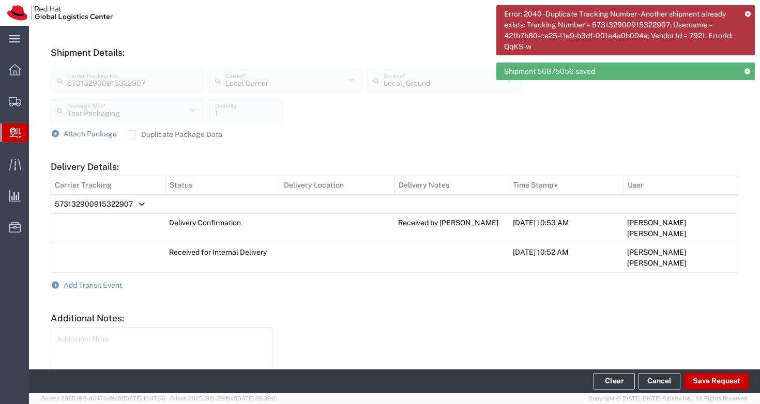
click at [748, 14] on icon at bounding box center [748, 14] width 6 height 6
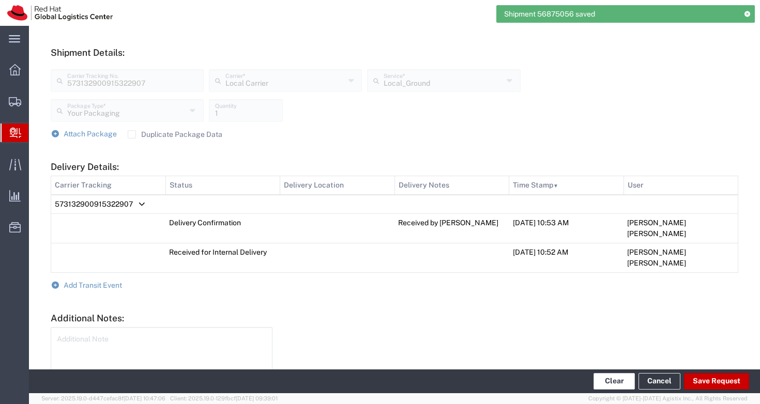
click at [607, 378] on button "Clear" at bounding box center [614, 381] width 41 height 17
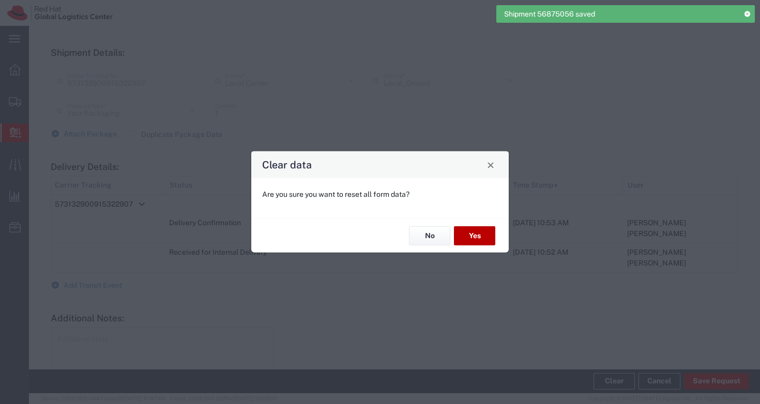
click at [476, 230] on button "Yes" at bounding box center [474, 236] width 41 height 19
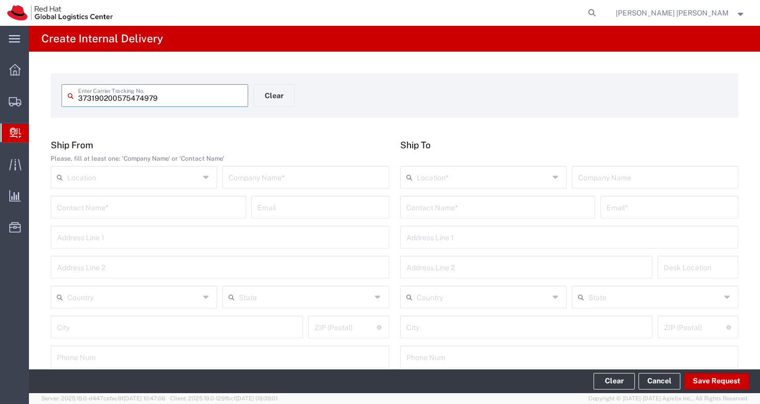
drag, startPoint x: 180, startPoint y: 98, endPoint x: 105, endPoint y: 98, distance: 75.0
click at [104, 99] on input "373190200575474979" at bounding box center [160, 95] width 164 height 18
click at [431, 91] on div "373325385907503269 Enter Carrier Tracking No. Clear" at bounding box center [253, 99] width 395 height 30
click at [508, 139] on div "373325385907503269 Enter Carrier Tracking No. Clear Ship From Please, fill at l…" at bounding box center [394, 379] width 731 height 654
drag, startPoint x: 438, startPoint y: 208, endPoint x: 364, endPoint y: 204, distance: 74.6
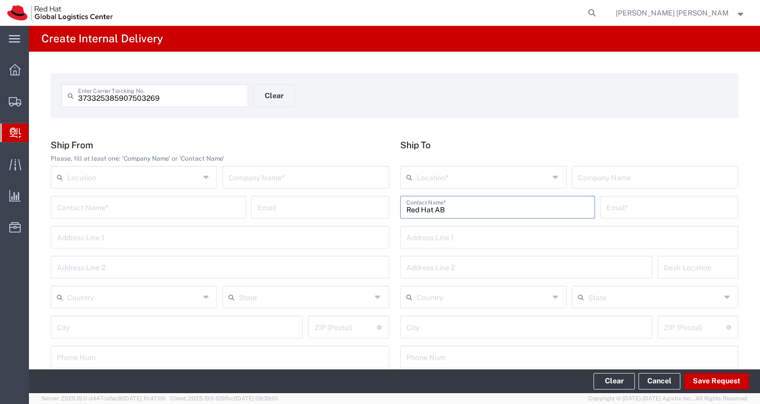
click at [364, 204] on div "Ship From Please, fill at least one: 'Company Name' or 'Contact Name' Location …" at bounding box center [395, 258] width 699 height 236
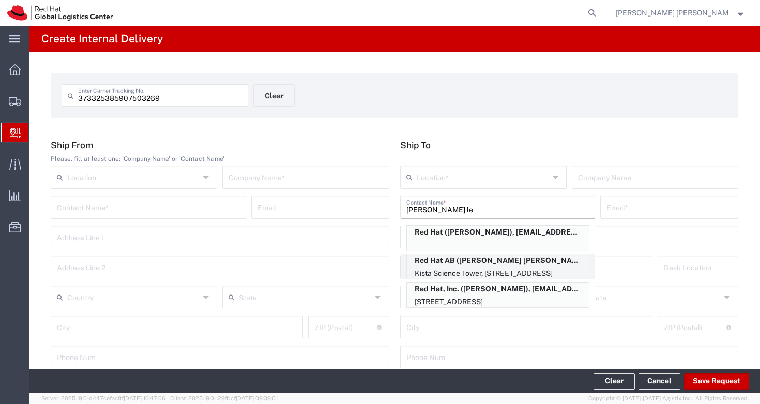
click at [527, 269] on p "Kista Science Tower, [STREET_ADDRESS]" at bounding box center [498, 273] width 182 height 13
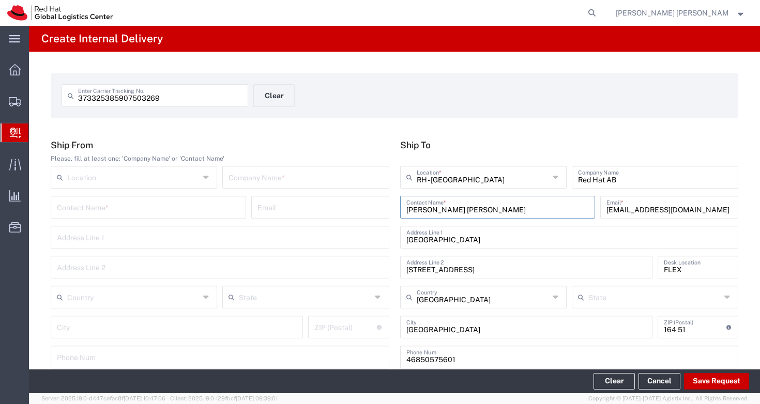
drag, startPoint x: 457, startPoint y: 210, endPoint x: 391, endPoint y: 210, distance: 66.7
click at [395, 210] on div "Ship To [GEOGRAPHIC_DATA] - [GEOGRAPHIC_DATA] Location * [GEOGRAPHIC_DATA] - [G…" at bounding box center [570, 258] width 350 height 236
click at [532, 108] on div "373325385907503269 Enter Carrier Tracking No. Clear" at bounding box center [394, 99] width 677 height 30
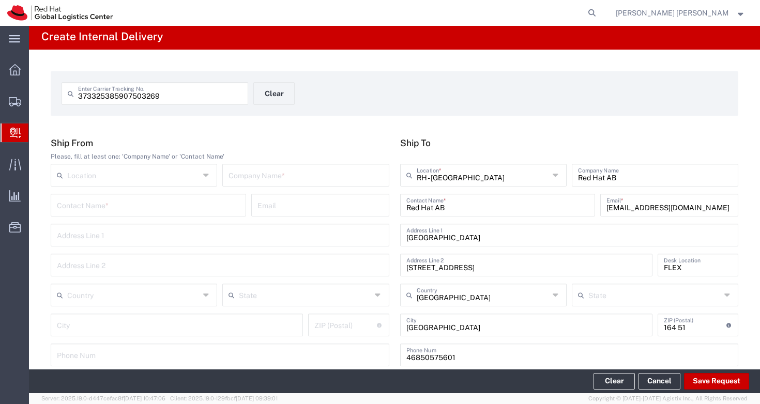
scroll to position [11, 0]
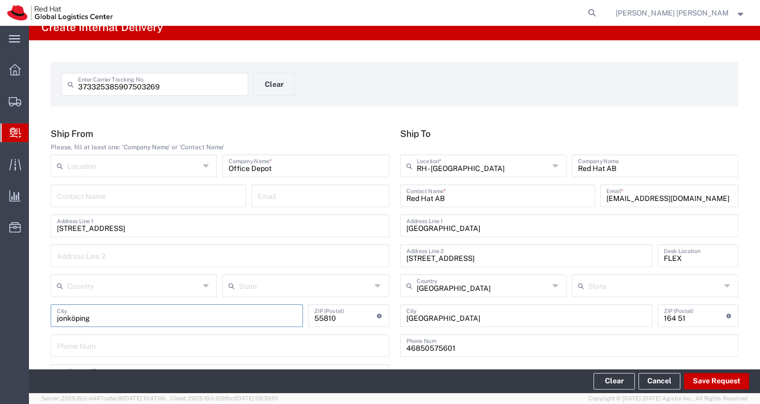
click at [59, 317] on input "jonköping" at bounding box center [177, 315] width 240 height 18
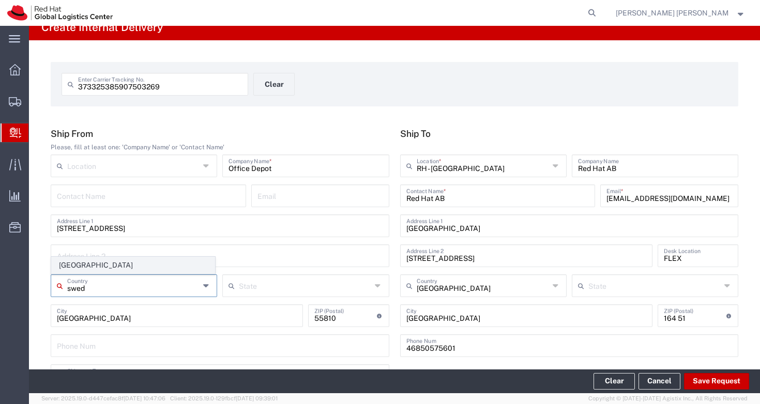
click at [106, 271] on span "[GEOGRAPHIC_DATA]" at bounding box center [133, 266] width 163 height 16
click at [415, 91] on div "373325385907503269 Enter Carrier Tracking No. Clear" at bounding box center [253, 88] width 395 height 30
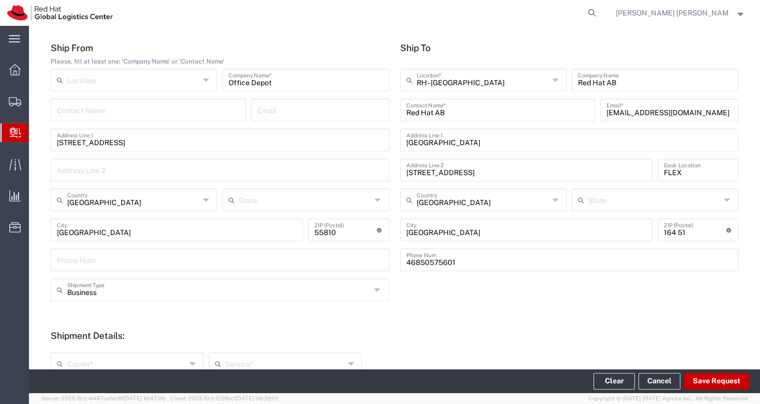
scroll to position [296, 0]
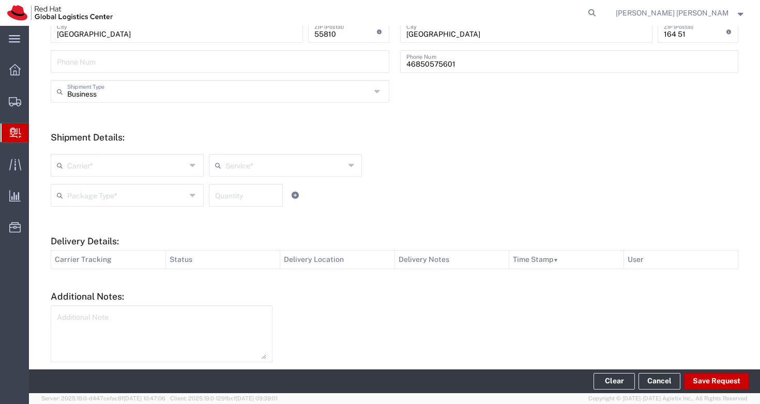
click at [132, 168] on input "text" at bounding box center [126, 165] width 119 height 18
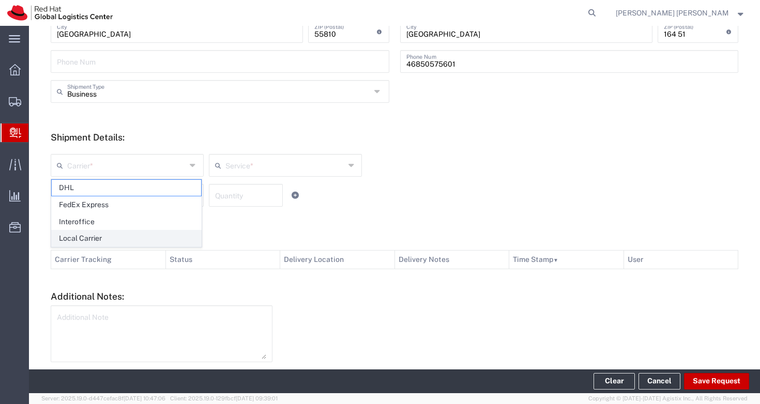
click at [133, 236] on span "Local Carrier" at bounding box center [126, 239] width 149 height 16
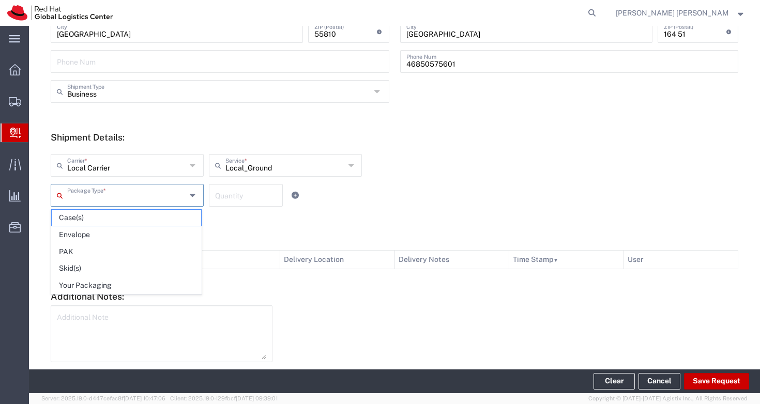
click at [137, 193] on input "text" at bounding box center [126, 195] width 119 height 18
click at [132, 285] on span "Your Packaging" at bounding box center [126, 286] width 149 height 16
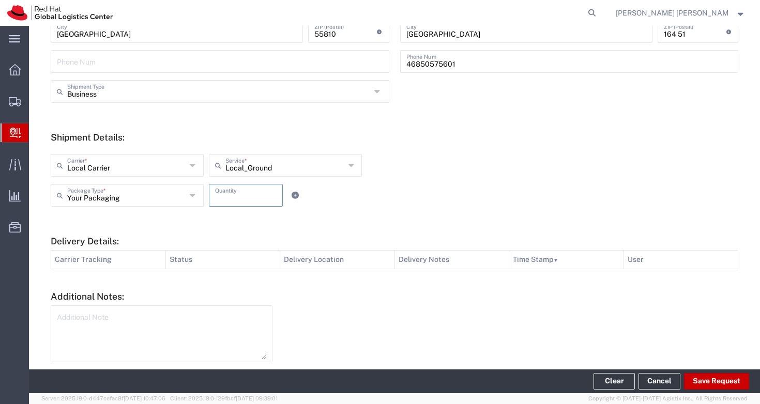
click at [263, 200] on input "number" at bounding box center [246, 195] width 62 height 18
click at [205, 340] on textarea at bounding box center [161, 334] width 209 height 51
click at [444, 308] on div at bounding box center [511, 346] width 466 height 81
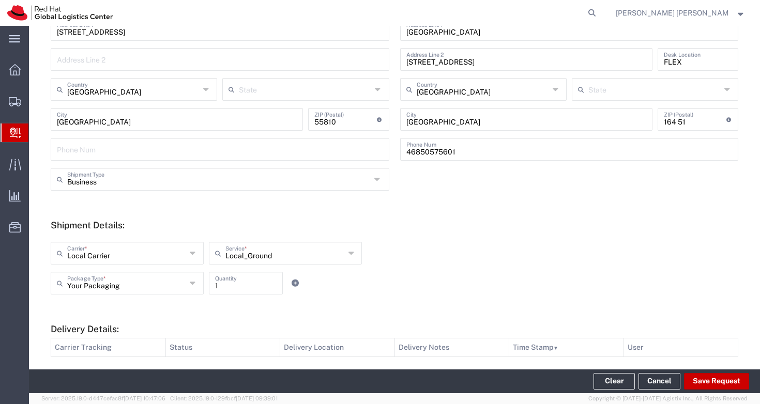
scroll to position [330, 0]
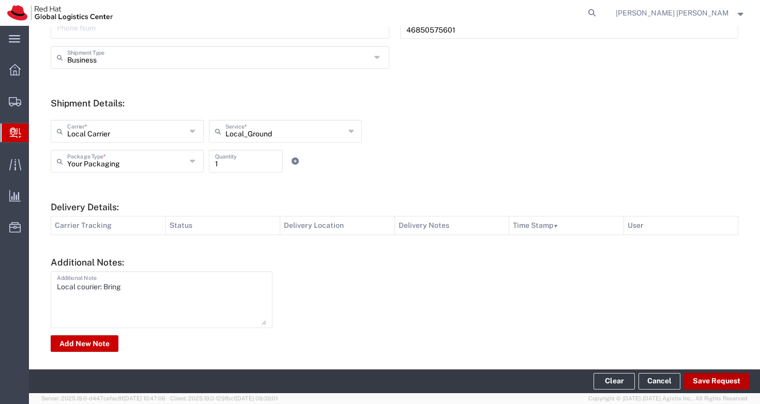
click at [720, 384] on button "Save Request" at bounding box center [716, 381] width 65 height 17
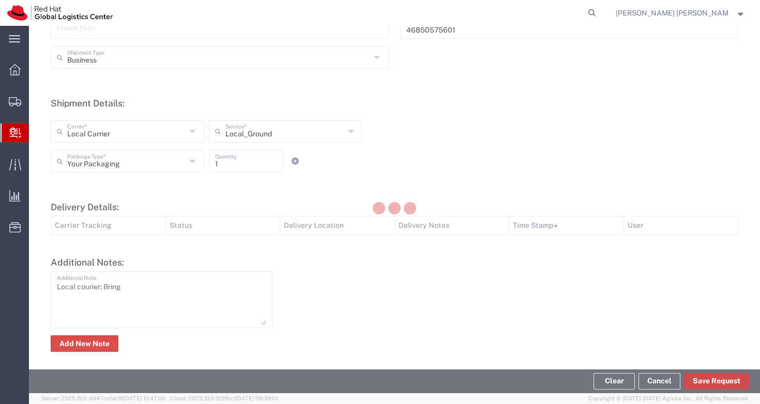
click at [726, 380] on button "Save Request" at bounding box center [716, 381] width 65 height 17
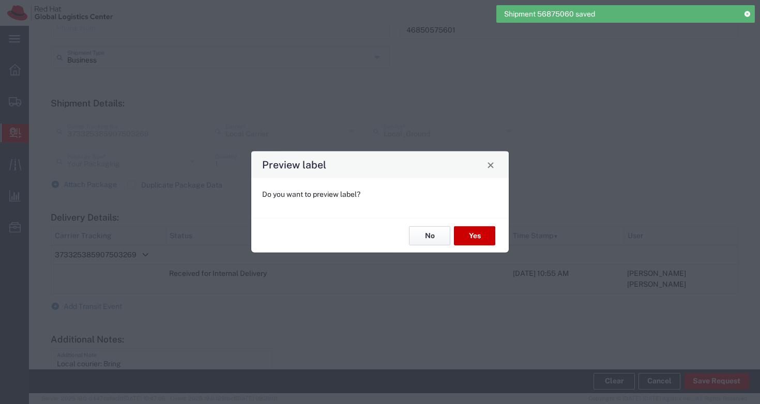
click at [427, 235] on button "No" at bounding box center [429, 236] width 41 height 19
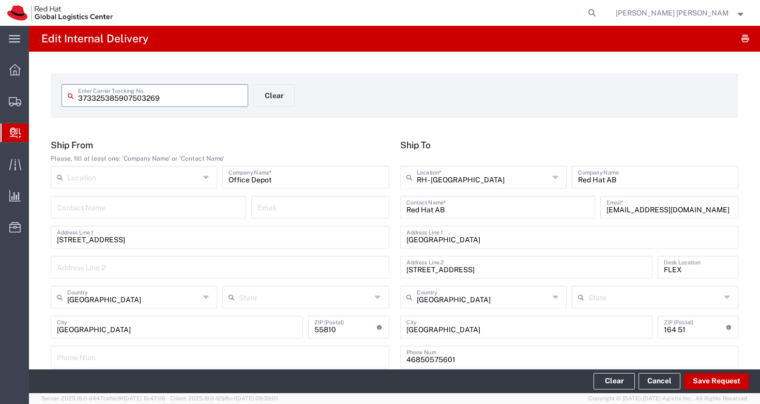
scroll to position [383, 0]
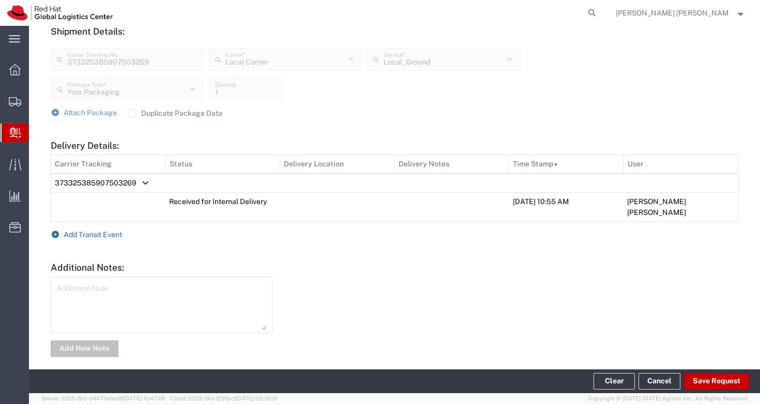
click at [95, 231] on span "Add Transit Event" at bounding box center [93, 235] width 58 height 8
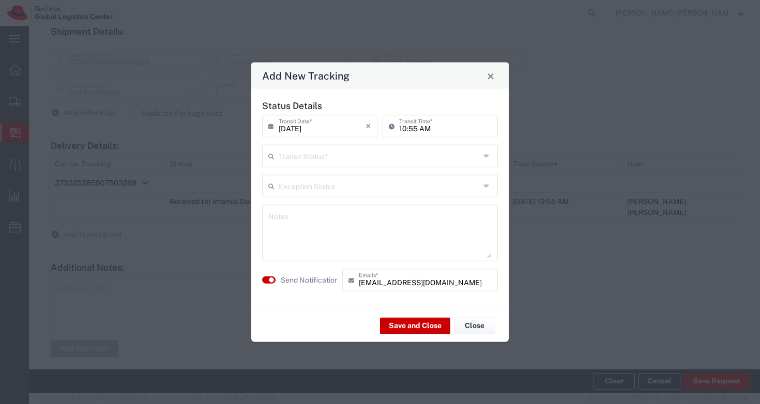
click at [337, 158] on input "text" at bounding box center [379, 155] width 201 height 18
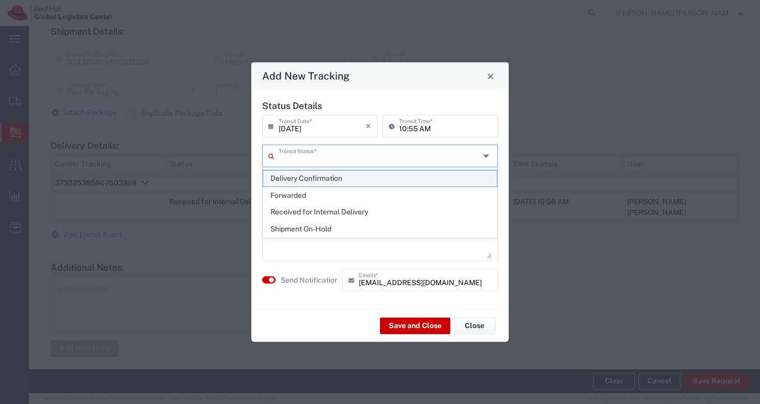
click at [327, 177] on span "Delivery Confirmation" at bounding box center [380, 179] width 234 height 16
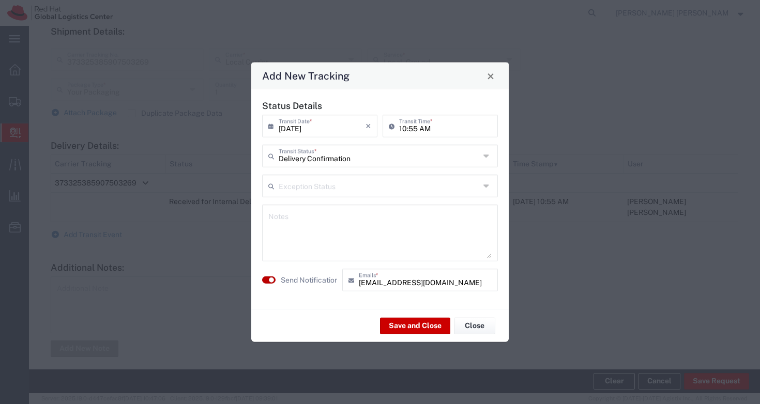
click at [274, 282] on small "button" at bounding box center [271, 280] width 5 height 5
click at [310, 241] on textarea at bounding box center [379, 233] width 223 height 51
click at [415, 325] on button "Save and Close" at bounding box center [415, 326] width 70 height 17
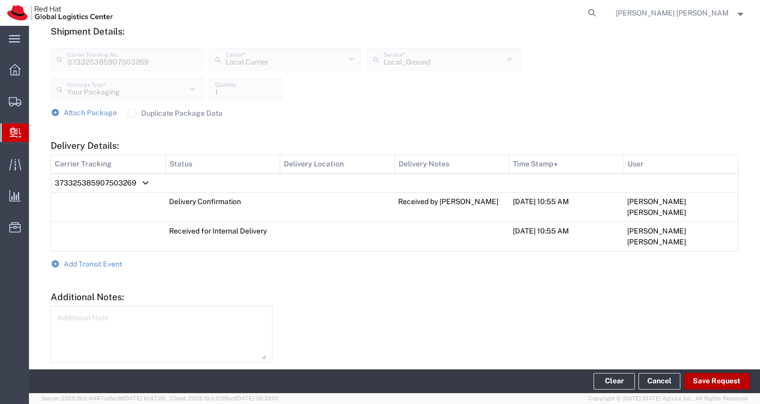
click at [729, 385] on button "Save Request" at bounding box center [716, 381] width 65 height 17
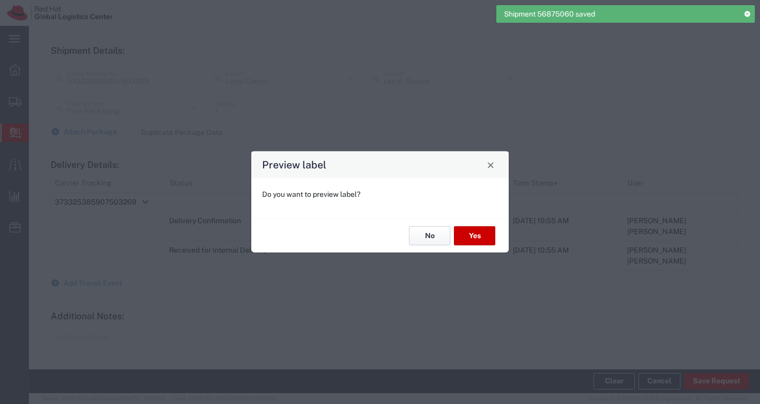
click at [429, 235] on button "No" at bounding box center [429, 236] width 41 height 19
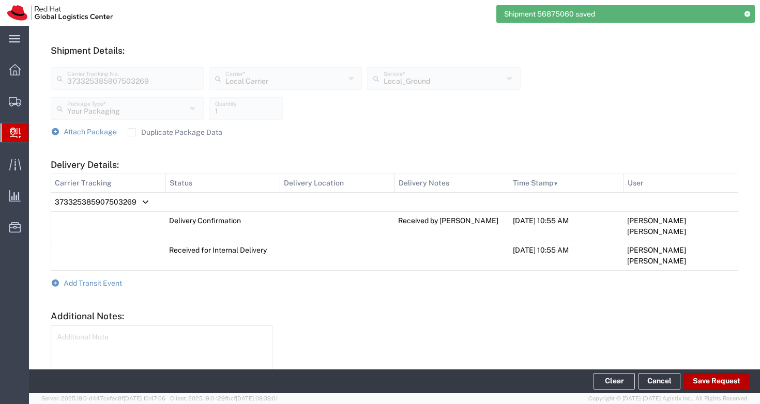
click at [715, 378] on button "Save Request" at bounding box center [716, 381] width 65 height 17
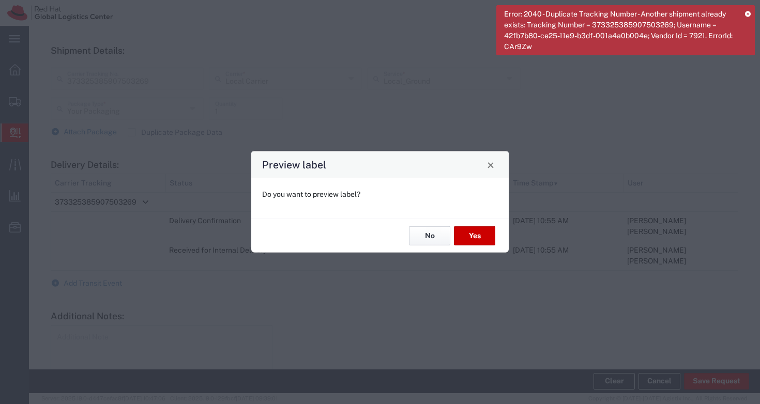
click at [442, 236] on button "No" at bounding box center [429, 236] width 41 height 19
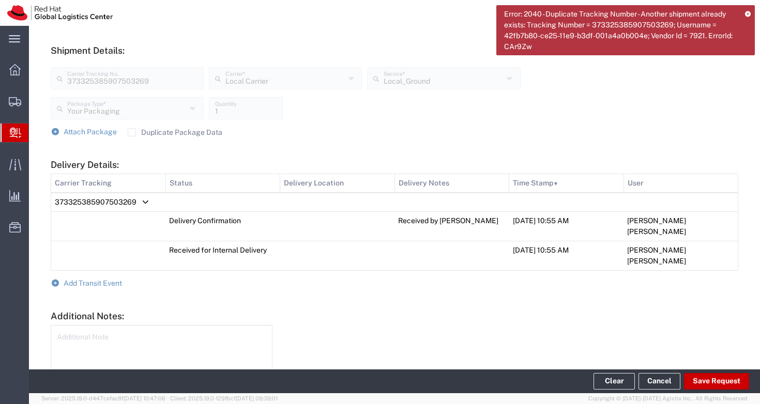
click at [752, 11] on div "Error: 2040 - Duplicate Tracking Number - Another shipment already exists: Trac…" at bounding box center [626, 30] width 259 height 50
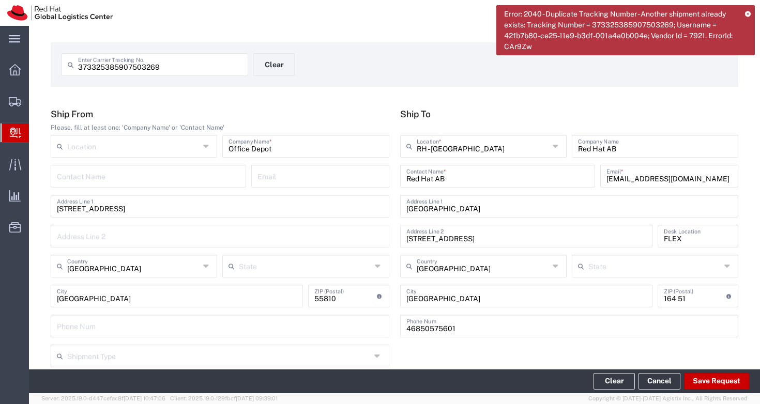
scroll to position [0, 0]
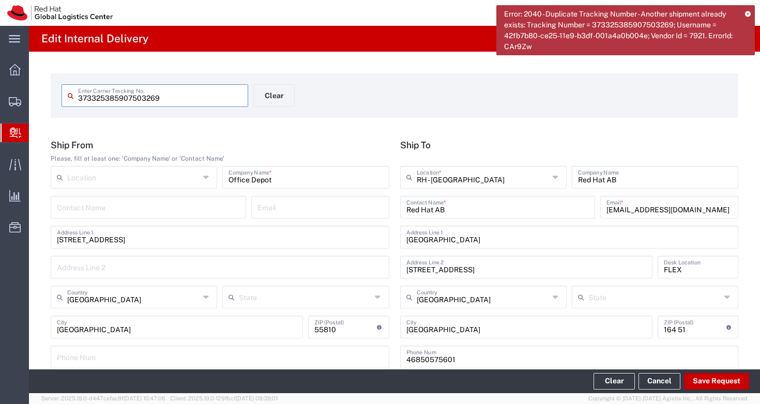
click at [95, 97] on input "373325385907503269" at bounding box center [160, 95] width 164 height 18
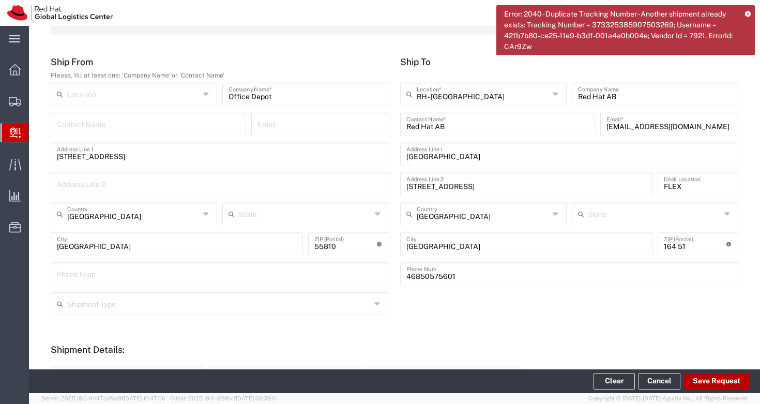
click at [713, 377] on button "Save Request" at bounding box center [716, 381] width 65 height 17
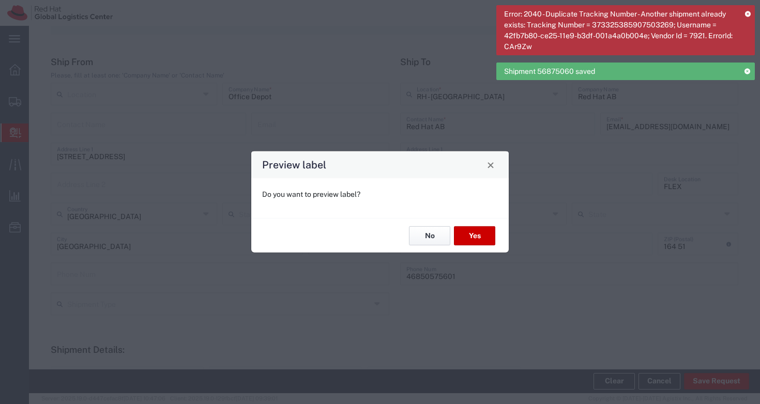
click at [421, 236] on button "No" at bounding box center [429, 236] width 41 height 19
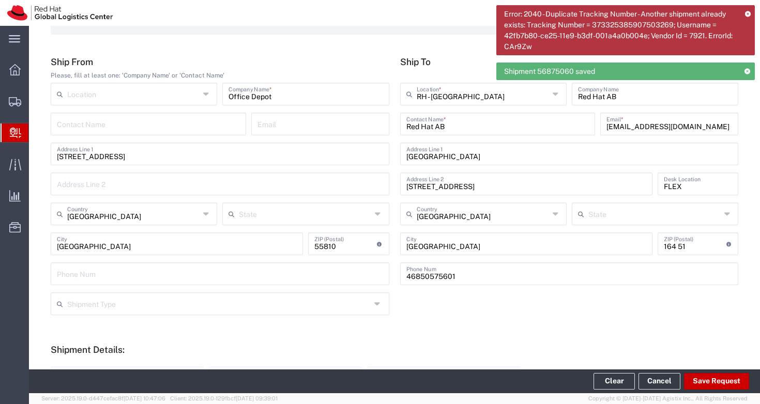
click at [745, 13] on div "Error: 2040 - Duplicate Tracking Number - Another shipment already exists: Trac…" at bounding box center [626, 30] width 259 height 50
click at [716, 380] on button "Save Request" at bounding box center [716, 381] width 65 height 17
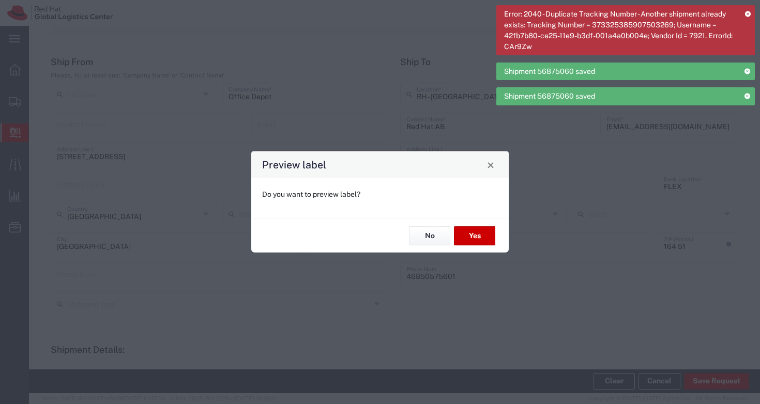
click at [747, 12] on icon at bounding box center [748, 14] width 6 height 6
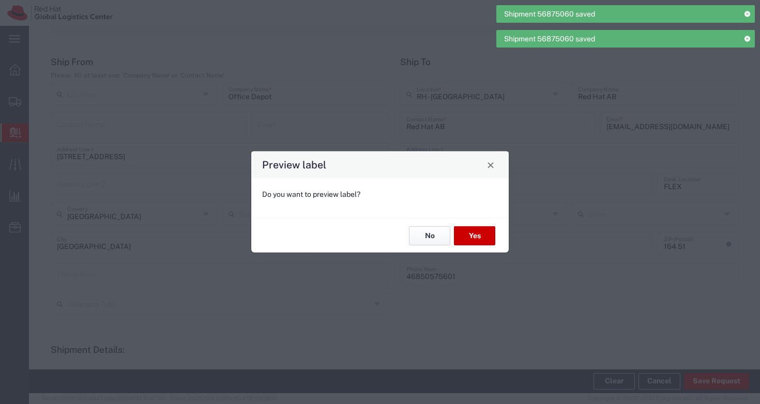
click at [437, 235] on button "No" at bounding box center [429, 236] width 41 height 19
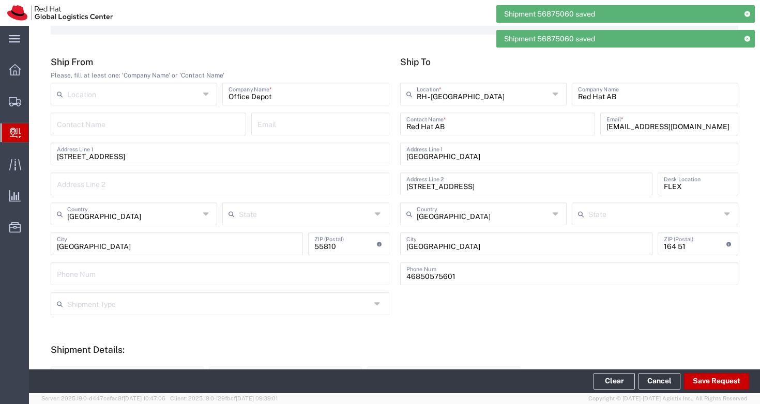
scroll to position [421, 0]
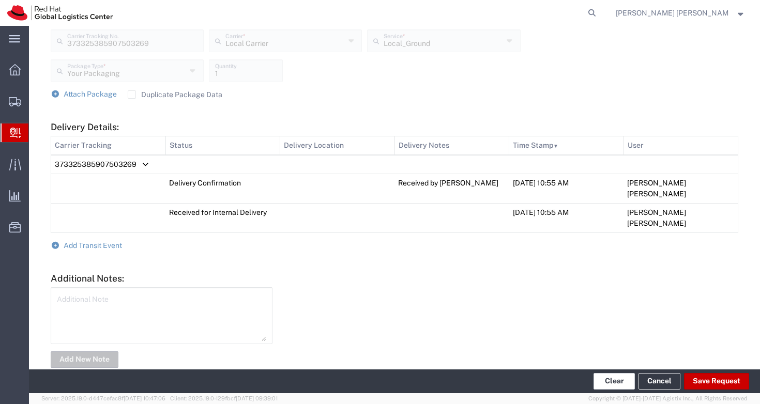
click at [619, 385] on button "Clear" at bounding box center [614, 381] width 41 height 17
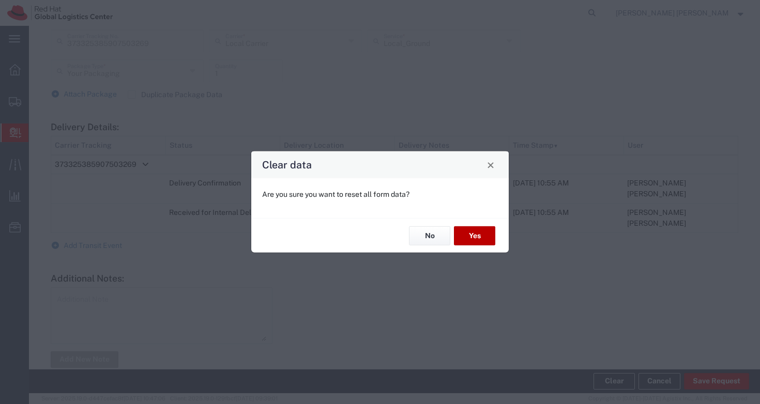
click at [478, 239] on button "Yes" at bounding box center [474, 236] width 41 height 19
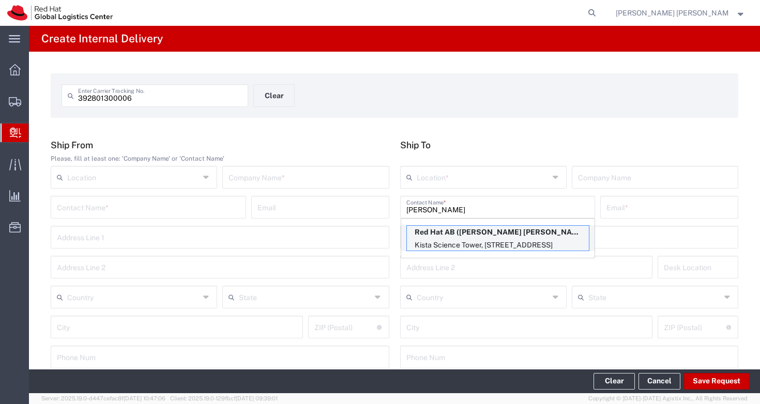
click at [498, 241] on p "Kista Science Tower, [STREET_ADDRESS]" at bounding box center [498, 245] width 182 height 13
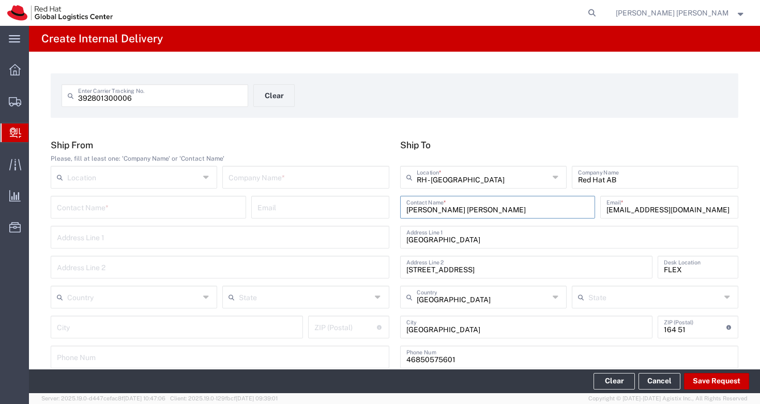
drag, startPoint x: 474, startPoint y: 208, endPoint x: 401, endPoint y: 208, distance: 72.9
click at [401, 208] on div "[PERSON_NAME] [PERSON_NAME] Contact Name *" at bounding box center [498, 207] width 196 height 23
click at [481, 207] on input "[PERSON_NAME] [PERSON_NAME]" at bounding box center [498, 207] width 183 height 18
click at [489, 102] on div "392801300006 Enter Carrier Tracking No. Clear" at bounding box center [394, 99] width 677 height 30
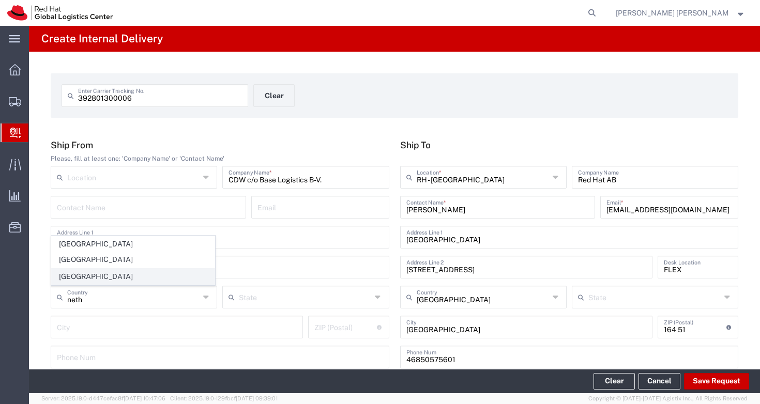
click at [86, 276] on span "[GEOGRAPHIC_DATA]" at bounding box center [133, 277] width 163 height 16
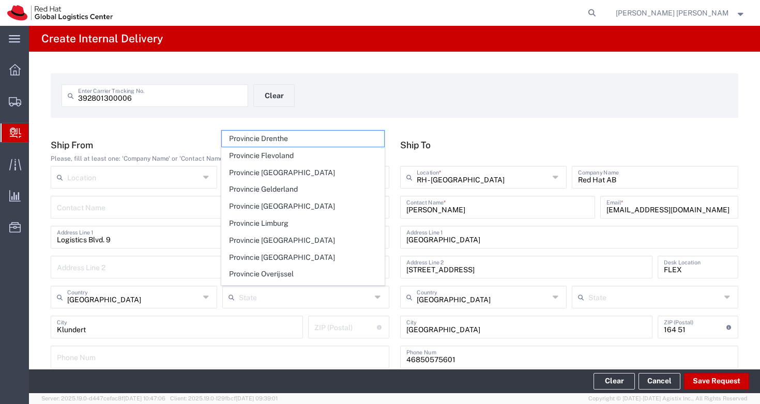
click at [171, 286] on div "Logistics Blvd. 9 Address Line 1 Address Line 2" at bounding box center [220, 256] width 344 height 60
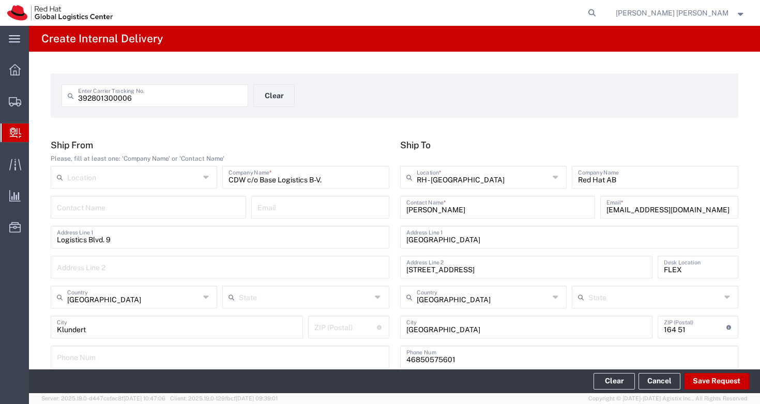
scroll to position [17, 0]
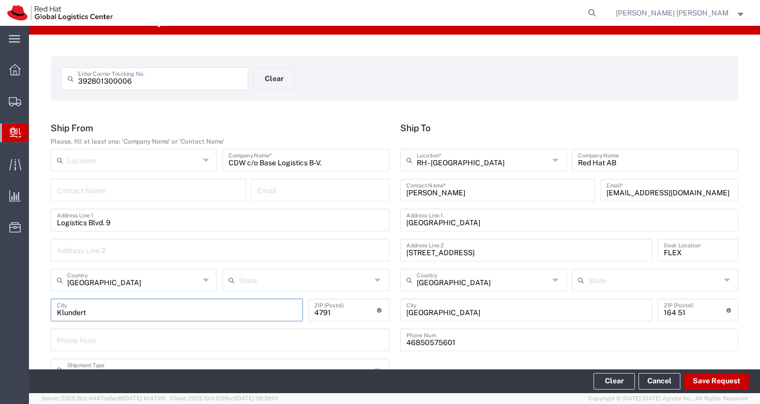
click at [246, 309] on input "Klundert" at bounding box center [177, 310] width 240 height 18
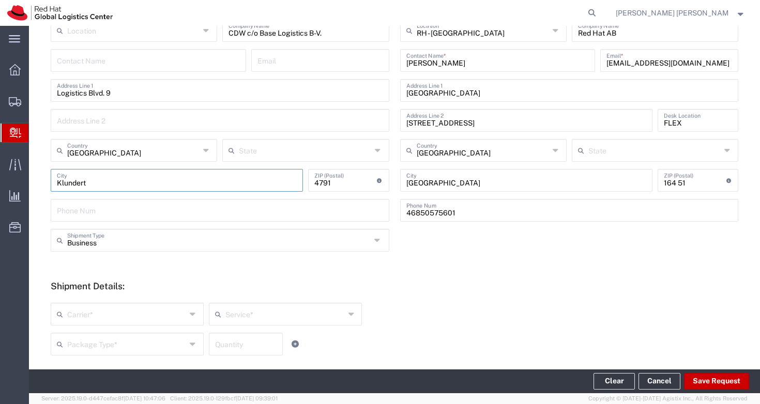
scroll to position [164, 0]
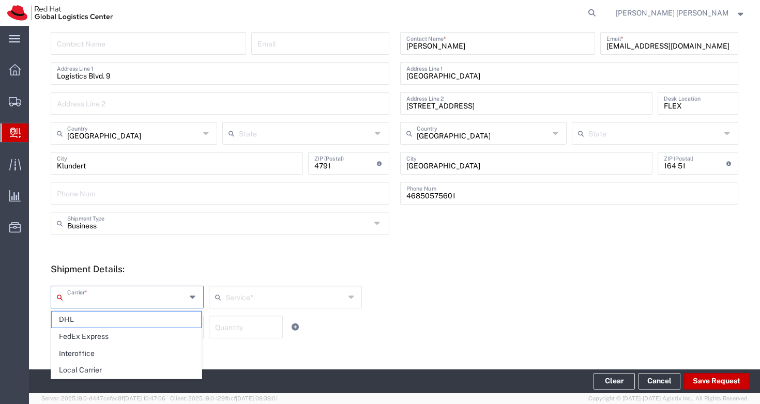
click at [150, 293] on input "text" at bounding box center [126, 297] width 119 height 18
click at [129, 370] on span "Local Carrier" at bounding box center [126, 371] width 149 height 16
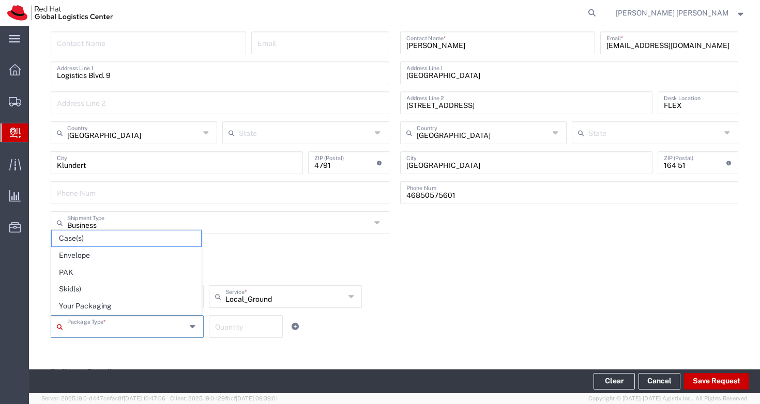
click at [133, 328] on input "text" at bounding box center [126, 326] width 119 height 18
click at [119, 309] on span "Your Packaging" at bounding box center [126, 306] width 149 height 16
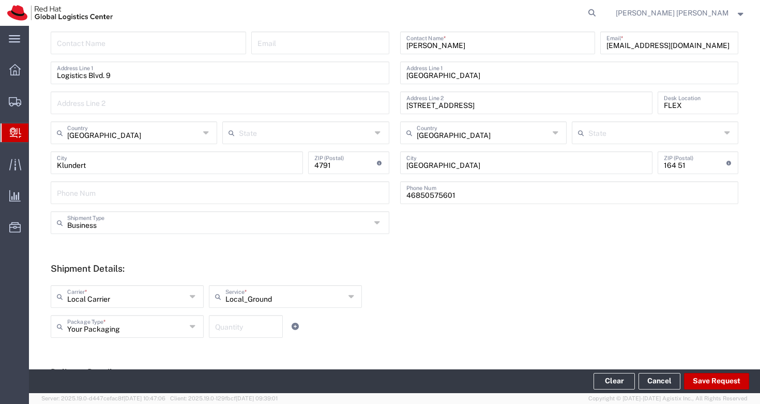
click at [231, 326] on input "number" at bounding box center [246, 326] width 62 height 18
click at [374, 318] on div "Your Packaging Package Type * Case(s) Envelope PAK Skid(s) Your Packaging 1 Qua…" at bounding box center [285, 331] width 475 height 30
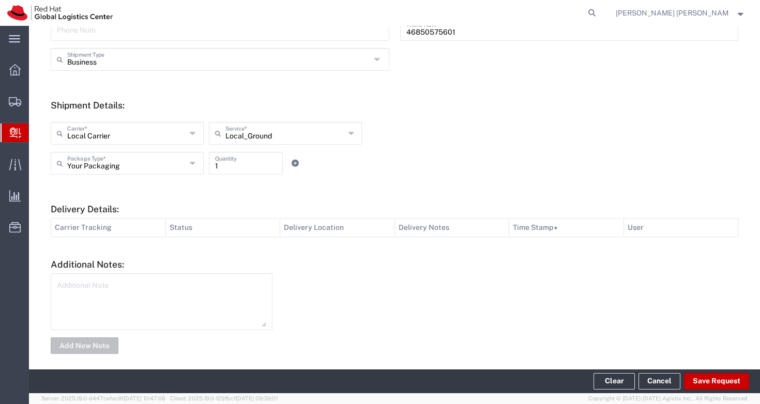
scroll to position [330, 0]
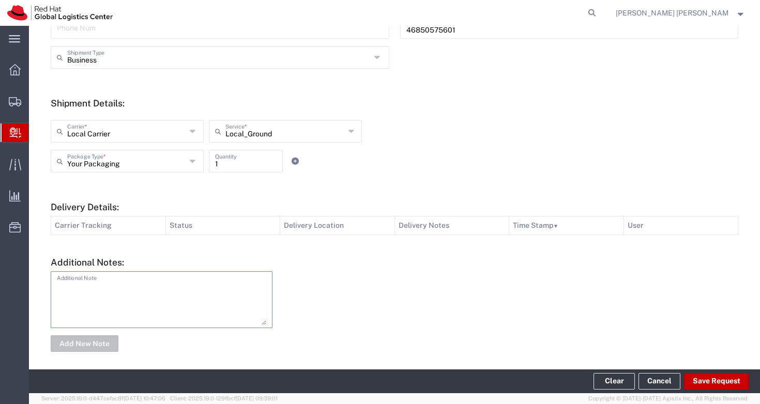
click at [165, 297] on textarea at bounding box center [161, 300] width 209 height 51
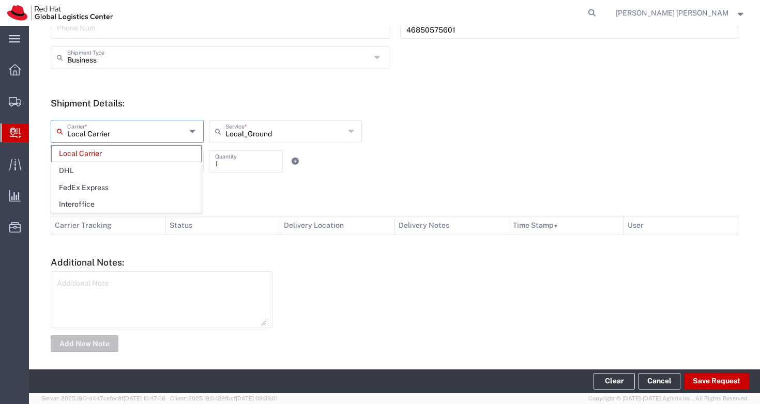
click at [146, 131] on input "Local Carrier" at bounding box center [126, 131] width 119 height 18
click at [119, 184] on span "FedEx Express" at bounding box center [126, 188] width 149 height 16
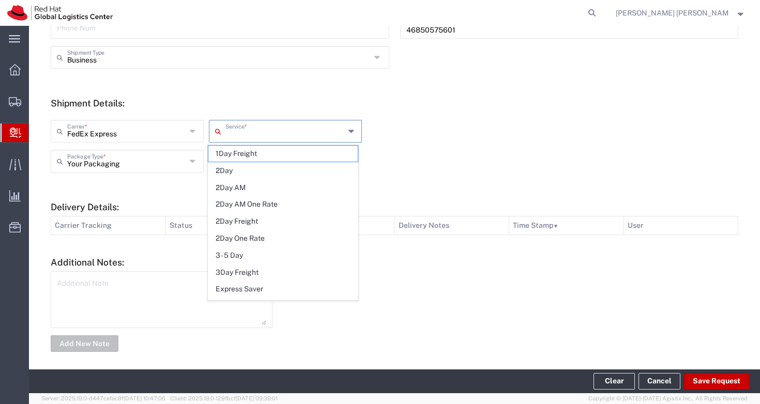
click at [268, 132] on input "text" at bounding box center [285, 131] width 119 height 18
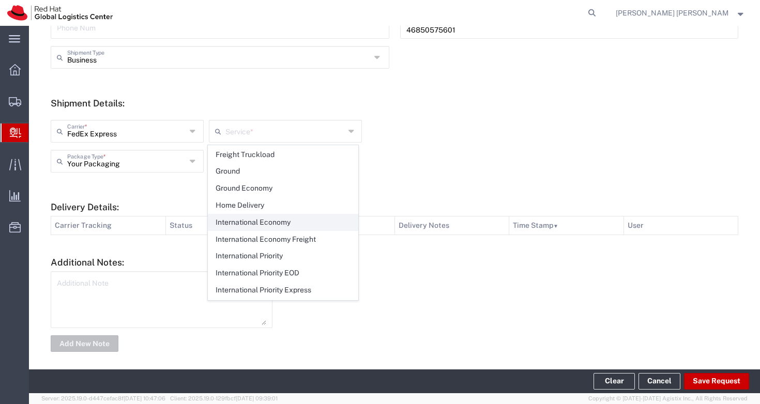
click at [276, 221] on span "International Economy" at bounding box center [282, 223] width 149 height 16
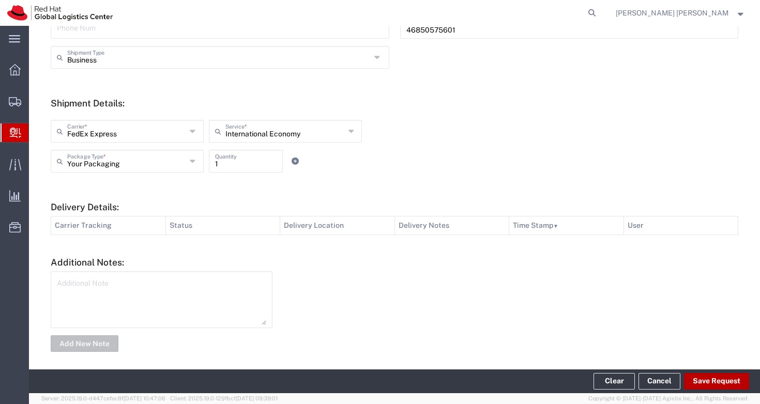
click at [727, 382] on button "Save Request" at bounding box center [716, 381] width 65 height 17
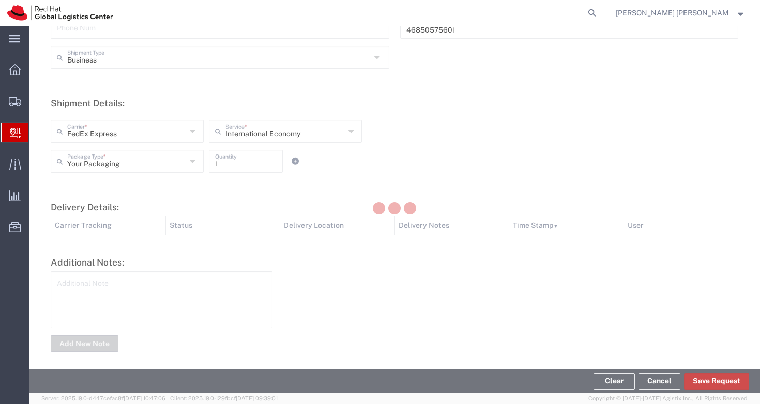
click at [720, 384] on button "Save Request" at bounding box center [716, 381] width 65 height 17
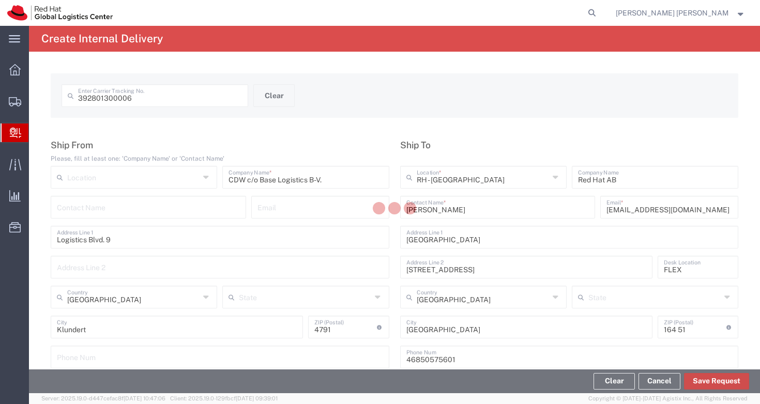
click at [720, 382] on button "Save Request" at bounding box center [716, 381] width 65 height 17
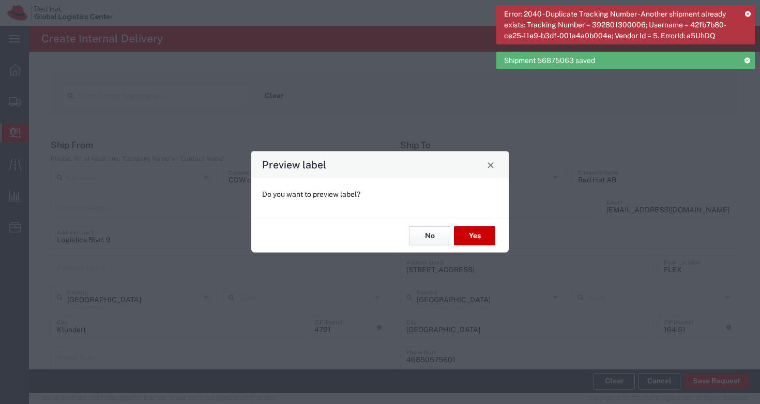
click at [421, 233] on button "No" at bounding box center [429, 236] width 41 height 19
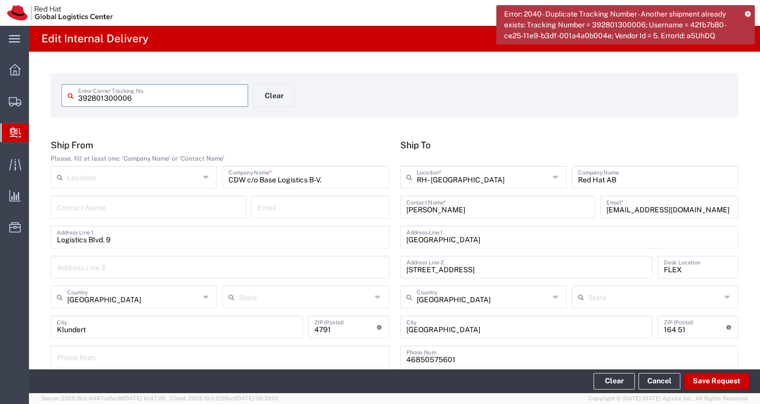
click at [93, 97] on input "392801300006" at bounding box center [160, 95] width 164 height 18
click at [724, 381] on button "Save Request" at bounding box center [716, 381] width 65 height 17
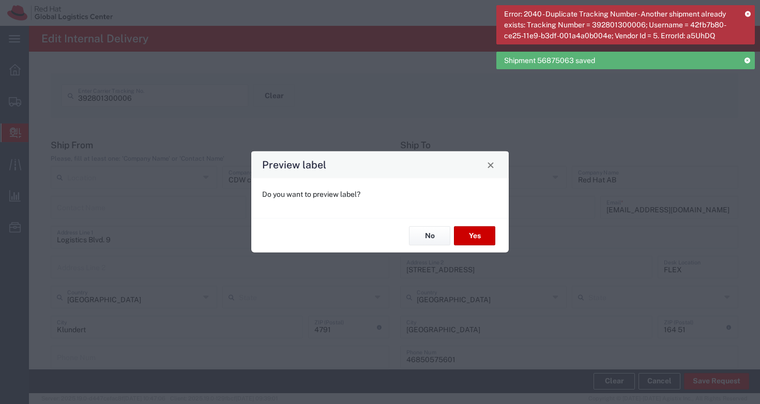
click at [748, 13] on icon at bounding box center [748, 14] width 6 height 6
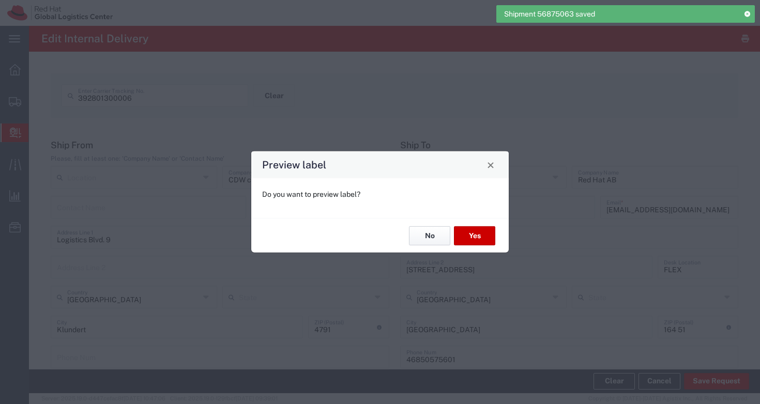
click at [440, 234] on button "No" at bounding box center [429, 236] width 41 height 19
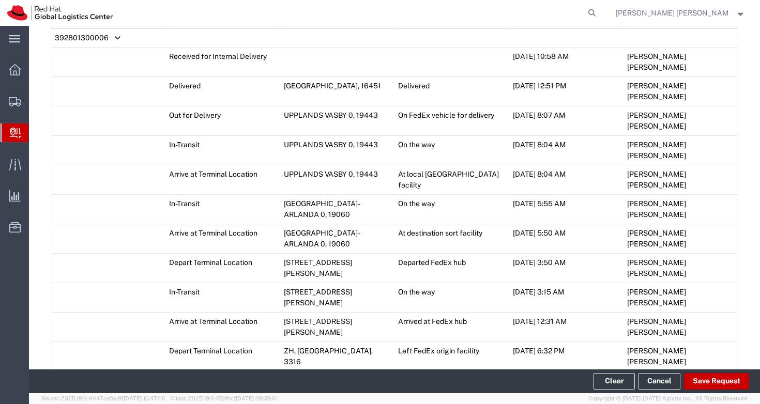
scroll to position [709, 0]
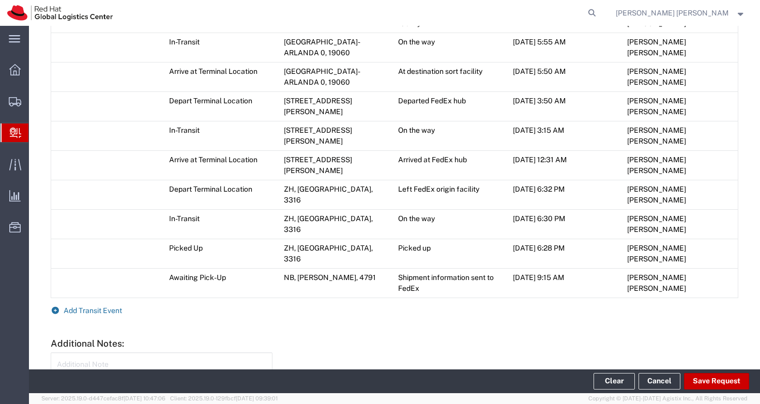
click at [100, 307] on span "Add Transit Event" at bounding box center [93, 311] width 58 height 8
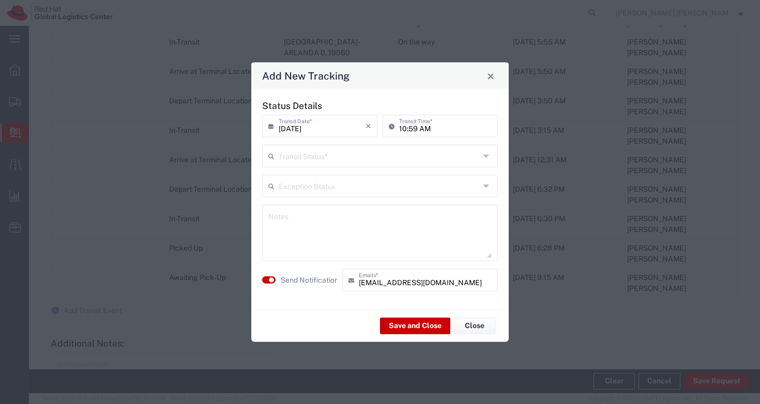
click at [350, 149] on input "text" at bounding box center [379, 155] width 201 height 18
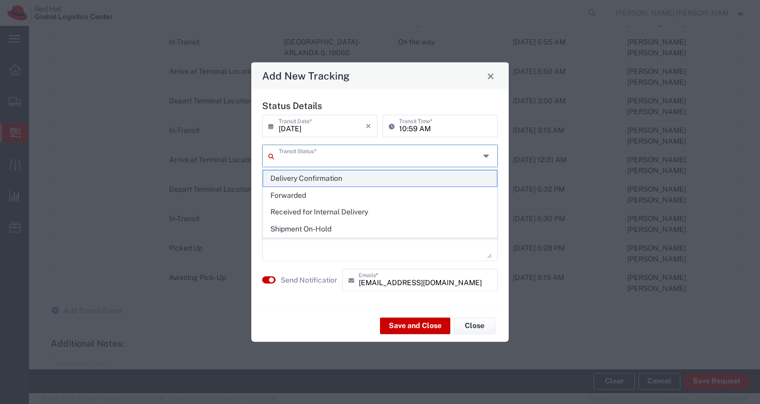
click at [333, 177] on span "Delivery Confirmation" at bounding box center [380, 179] width 234 height 16
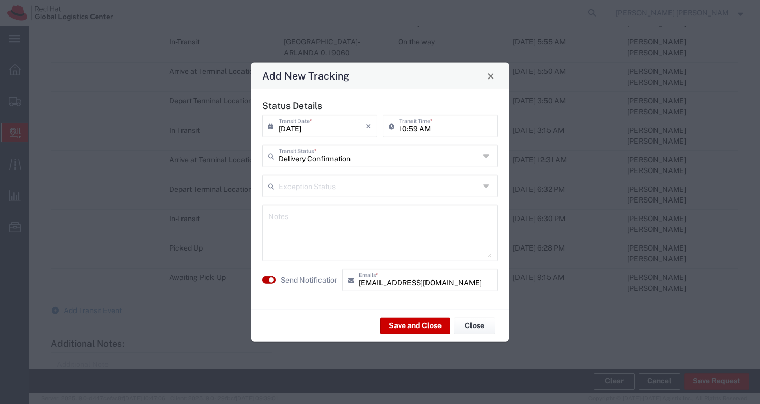
click at [272, 280] on small "button" at bounding box center [271, 280] width 5 height 5
click at [299, 239] on textarea at bounding box center [379, 233] width 223 height 51
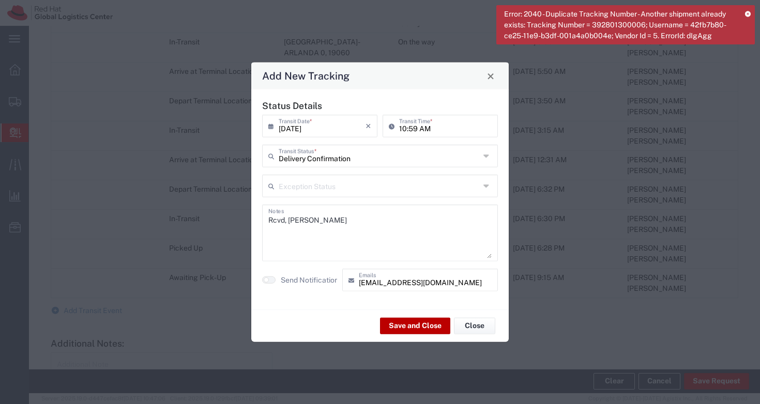
click at [404, 322] on button "Save and Close" at bounding box center [415, 326] width 70 height 17
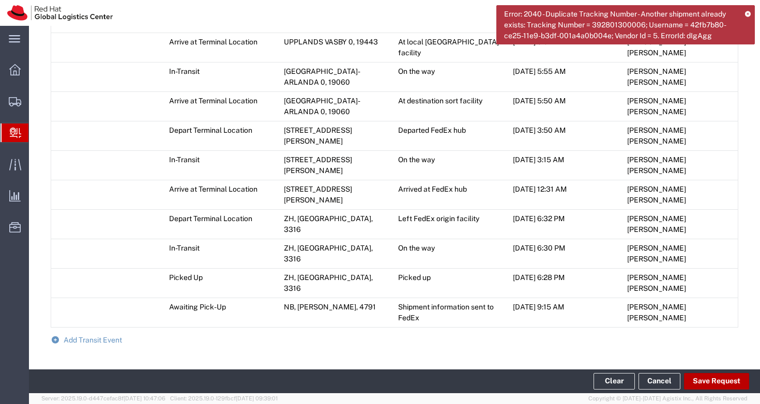
click at [719, 379] on button "Save Request" at bounding box center [716, 381] width 65 height 17
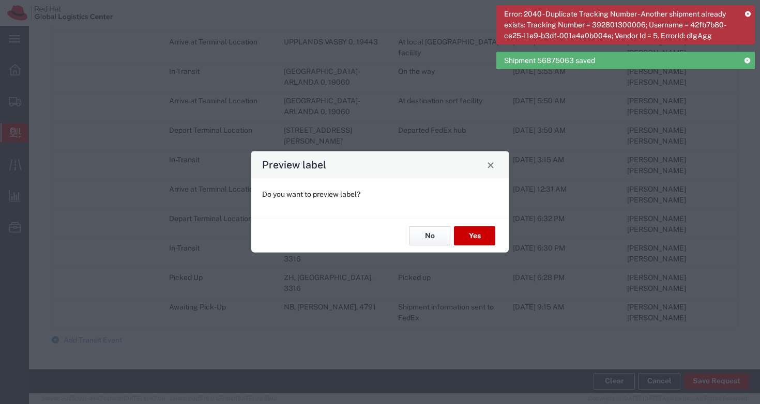
click at [427, 237] on button "No" at bounding box center [429, 236] width 41 height 19
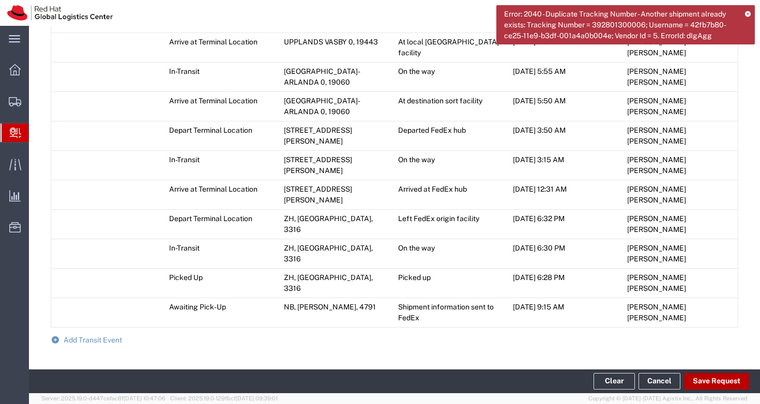
click at [717, 379] on button "Save Request" at bounding box center [716, 381] width 65 height 17
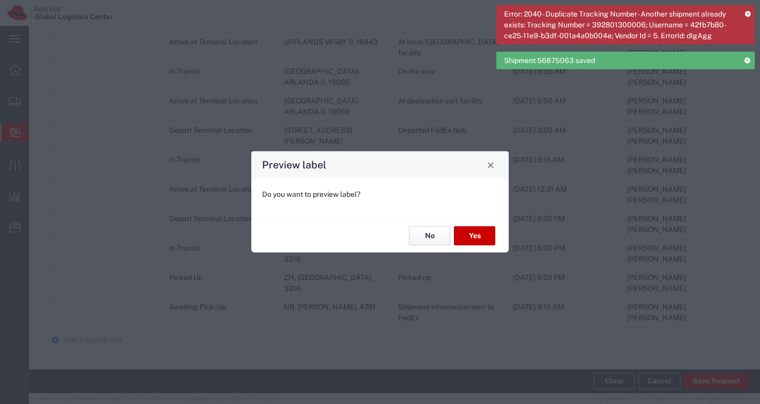
click at [433, 234] on button "No" at bounding box center [429, 236] width 41 height 19
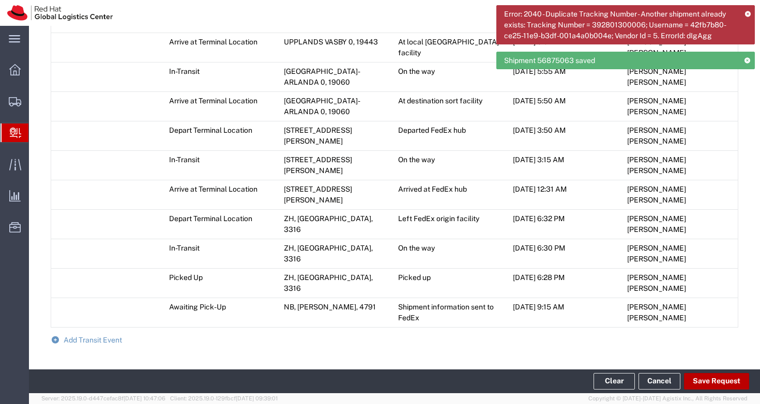
click at [698, 381] on button "Save Request" at bounding box center [716, 381] width 65 height 17
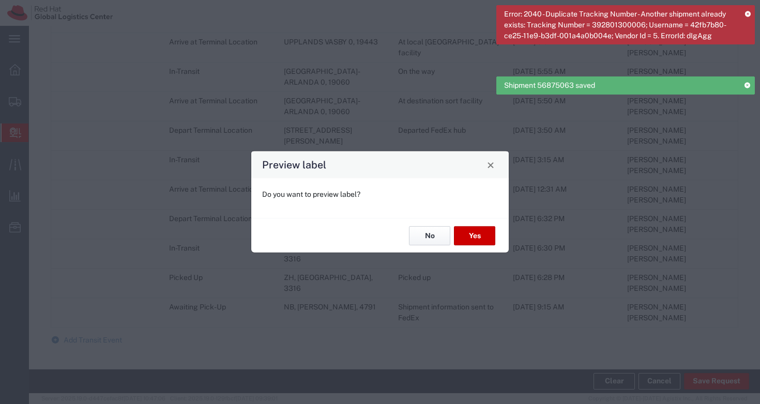
click at [431, 236] on button "No" at bounding box center [429, 236] width 41 height 19
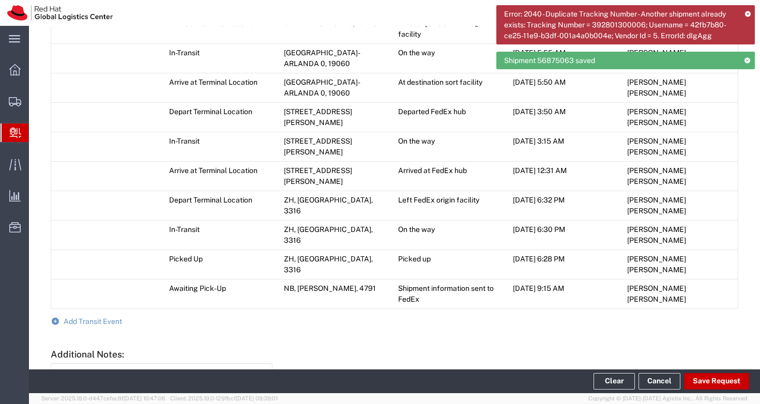
scroll to position [399, 0]
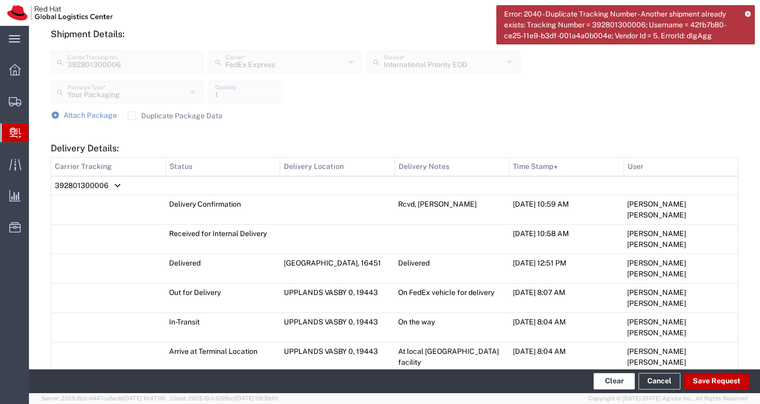
click at [612, 382] on button "Clear" at bounding box center [614, 381] width 41 height 17
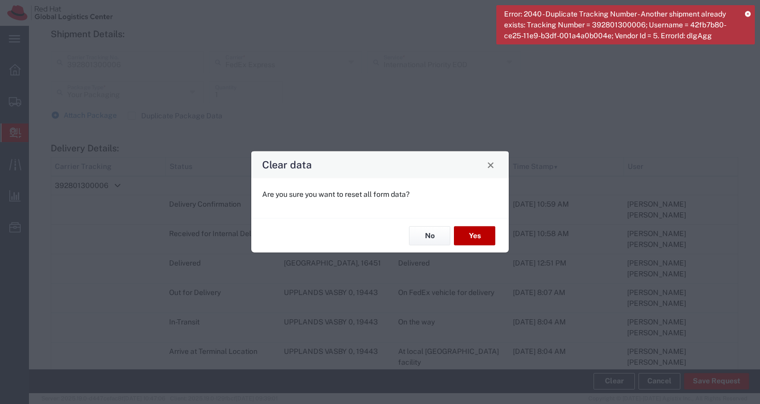
click at [485, 237] on button "Yes" at bounding box center [474, 236] width 41 height 19
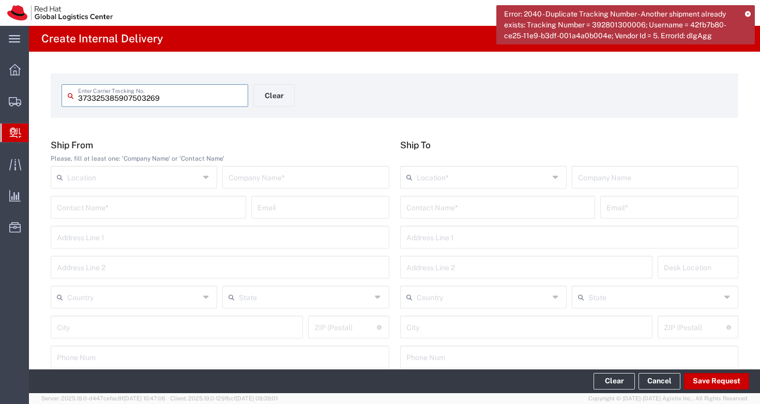
click at [749, 14] on icon at bounding box center [748, 14] width 6 height 6
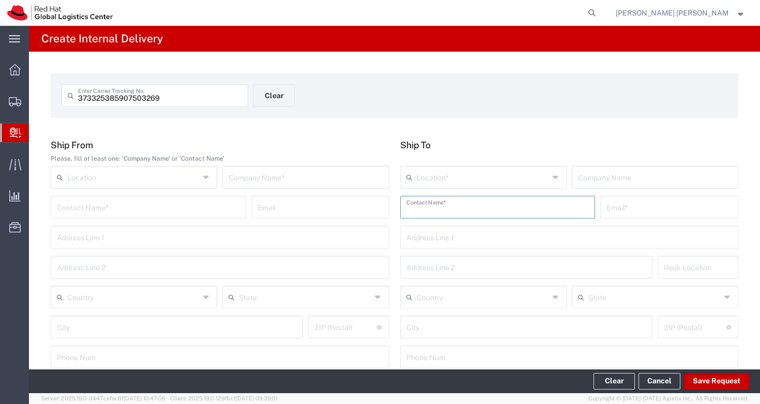
click at [321, 120] on div "373325385907503269 Enter Carrier Tracking No. Clear Ship From Please, fill at l…" at bounding box center [394, 379] width 731 height 654
click at [441, 207] on input "text" at bounding box center [498, 207] width 183 height 18
click at [482, 118] on div "373325385907503269 Enter Carrier Tracking No. Clear Ship From Please, fill at l…" at bounding box center [394, 383] width 731 height 663
click at [438, 207] on input "text" at bounding box center [498, 207] width 183 height 18
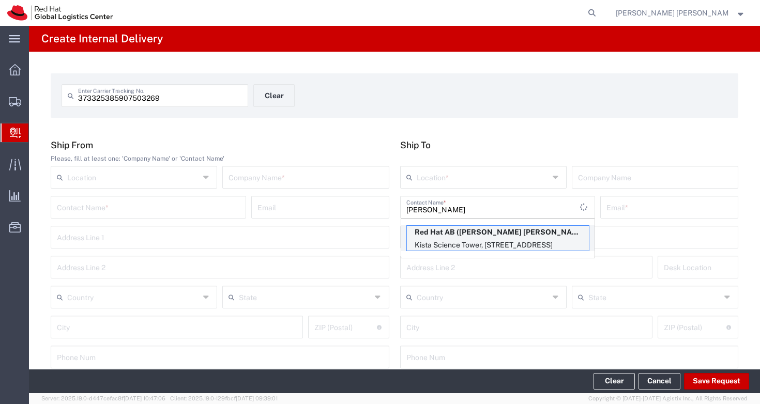
click at [504, 239] on p "Kista Science Tower, [STREET_ADDRESS]" at bounding box center [498, 245] width 182 height 13
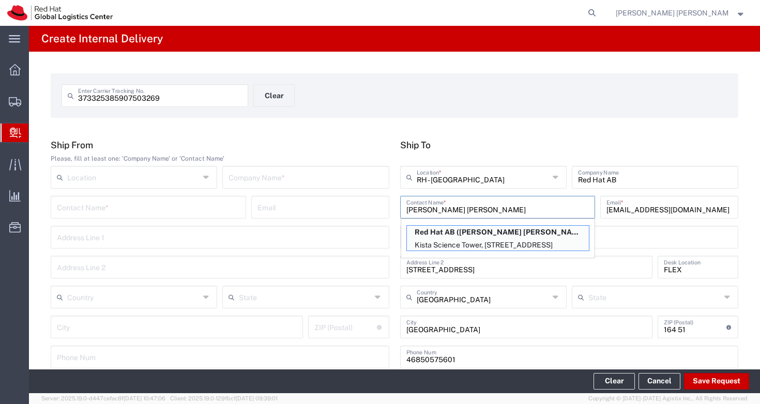
drag, startPoint x: 468, startPoint y: 212, endPoint x: 387, endPoint y: 203, distance: 81.6
click at [387, 203] on div "Ship From Please, fill at least one: 'Company Name' or 'Contact Name' Location …" at bounding box center [395, 258] width 699 height 236
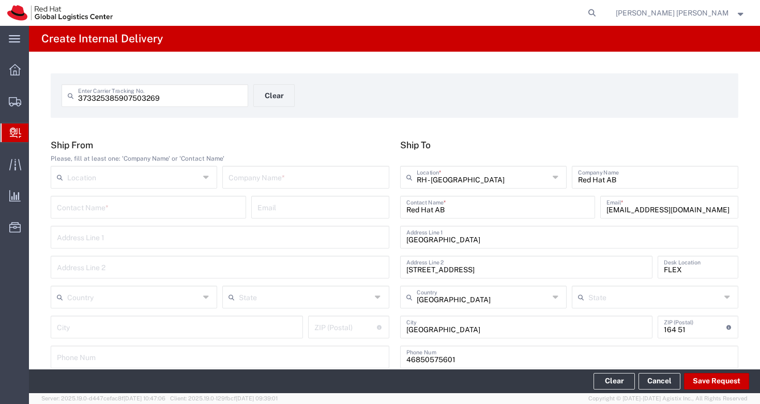
click at [561, 108] on div "373325385907503269 Enter Carrier Tracking No. Clear" at bounding box center [394, 99] width 677 height 30
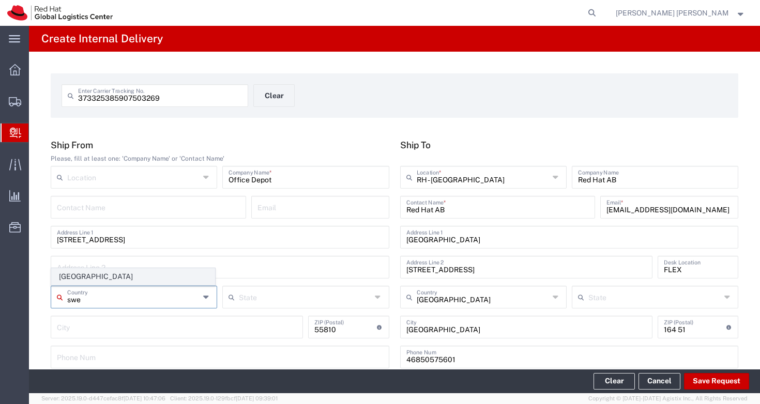
click at [111, 278] on span "[GEOGRAPHIC_DATA]" at bounding box center [133, 277] width 163 height 16
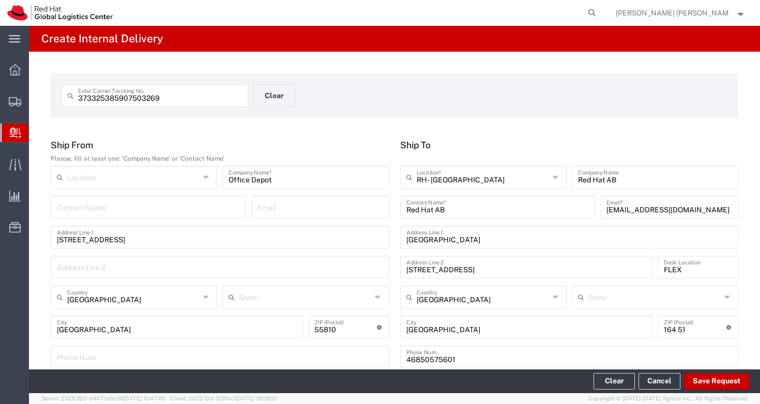
click at [315, 141] on h5 "Ship From" at bounding box center [220, 145] width 339 height 11
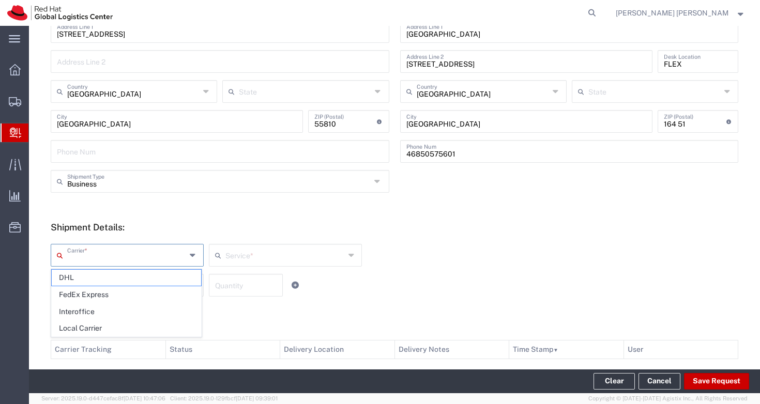
click at [136, 260] on input "text" at bounding box center [126, 255] width 119 height 18
click at [436, 256] on div "Carrier * DHL FedEx Express Interoffice Local Carrier Service * No Results Found" at bounding box center [285, 259] width 475 height 30
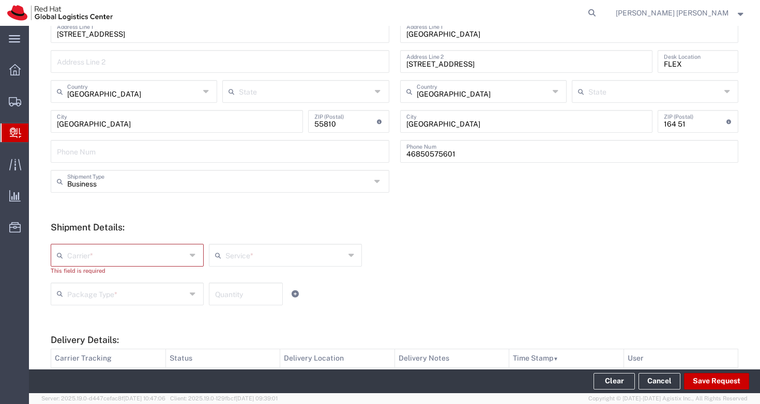
click at [193, 257] on icon at bounding box center [194, 255] width 8 height 17
click at [462, 236] on div "Shipment Details: Carrier * DHL FedEx Express Interoffice Local Carrier This fi…" at bounding box center [395, 267] width 688 height 91
click at [190, 256] on icon at bounding box center [194, 255] width 8 height 17
click at [488, 283] on div "Package Type * Case(s) Envelope PAK Skid(s) Your Packaging Quantity" at bounding box center [285, 298] width 475 height 30
click at [192, 256] on icon at bounding box center [194, 255] width 8 height 17
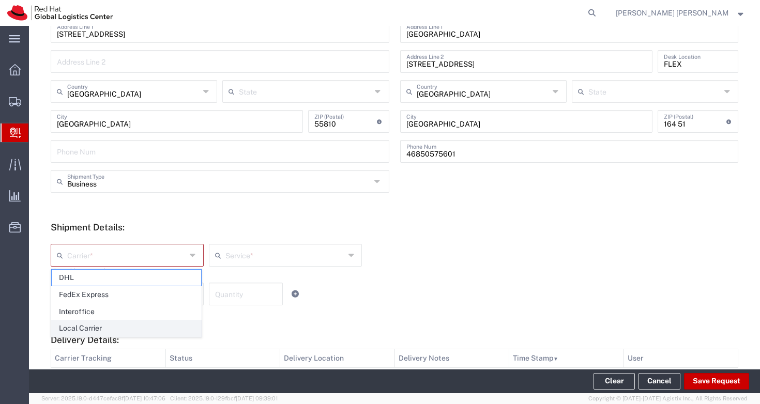
click at [140, 325] on span "Local Carrier" at bounding box center [126, 329] width 149 height 16
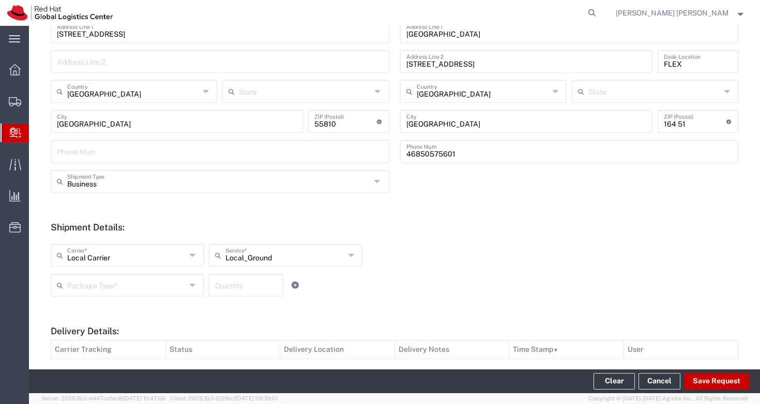
click at [121, 290] on input "text" at bounding box center [126, 285] width 119 height 18
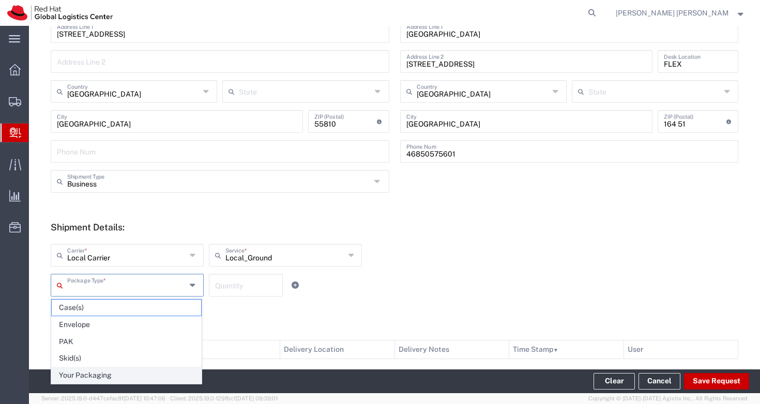
click at [116, 373] on span "Your Packaging" at bounding box center [126, 376] width 149 height 16
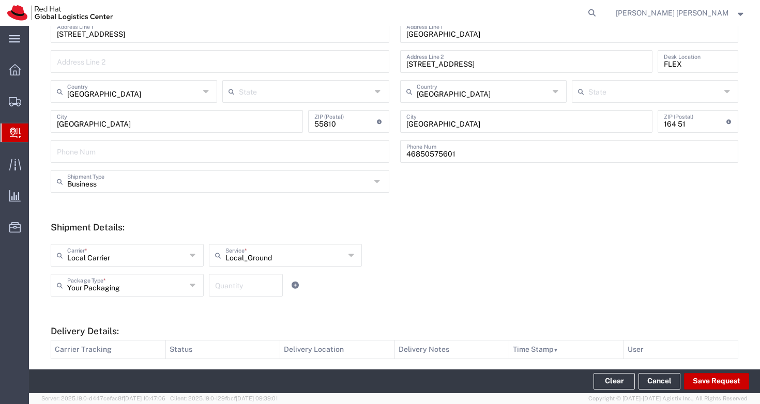
scroll to position [210, 0]
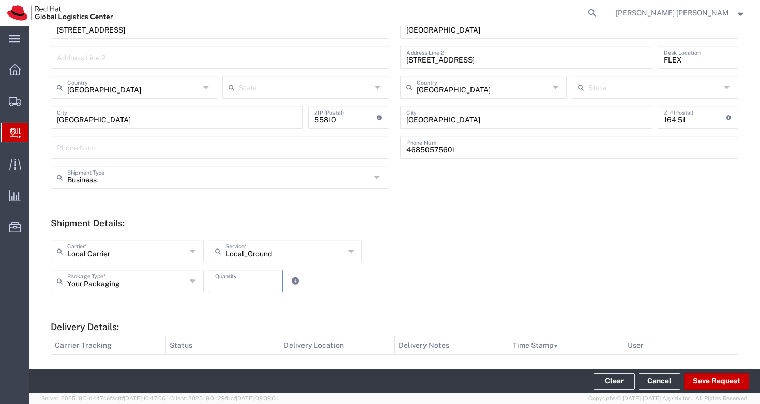
click at [246, 281] on input "number" at bounding box center [246, 281] width 62 height 18
click at [429, 277] on div "Your Packaging Package Type * Case(s) Envelope PAK Skid(s) Your Packaging 1 Qua…" at bounding box center [285, 285] width 475 height 30
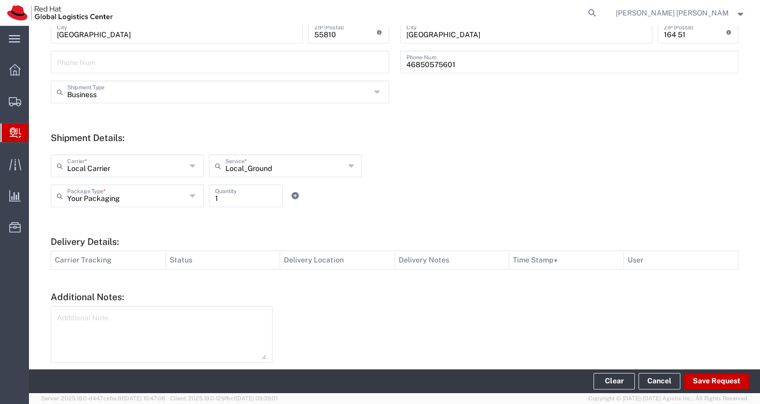
click at [206, 320] on textarea at bounding box center [161, 334] width 209 height 51
click at [359, 321] on div at bounding box center [511, 346] width 466 height 81
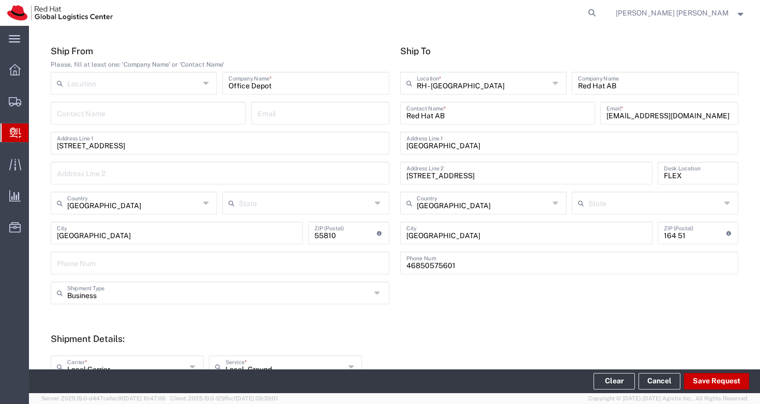
scroll to position [283, 0]
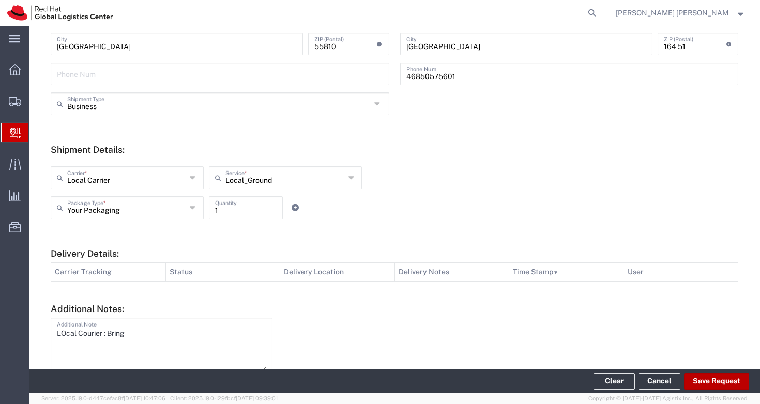
click at [718, 382] on button "Save Request" at bounding box center [716, 381] width 65 height 17
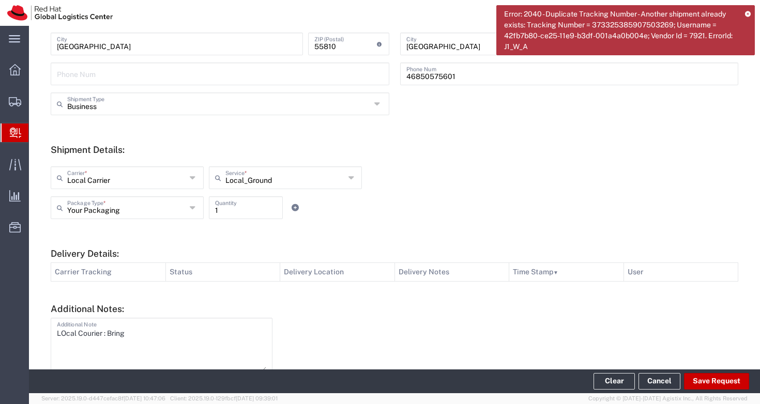
click at [748, 12] on icon at bounding box center [748, 14] width 6 height 6
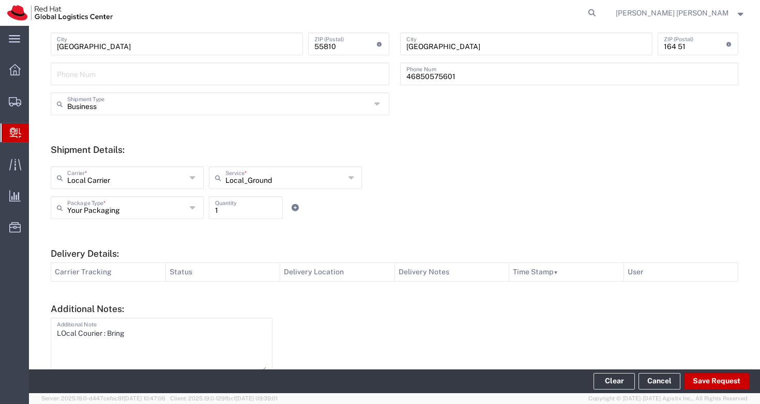
scroll to position [0, 0]
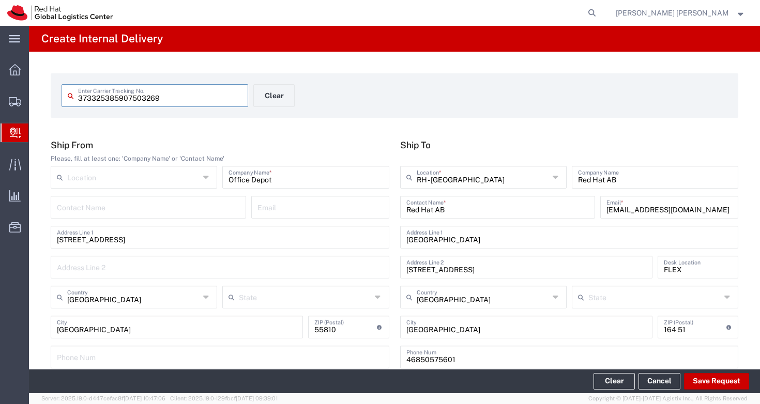
click at [94, 97] on input "373325385907503269" at bounding box center [160, 95] width 164 height 18
click at [714, 384] on button "Save Request" at bounding box center [716, 381] width 65 height 17
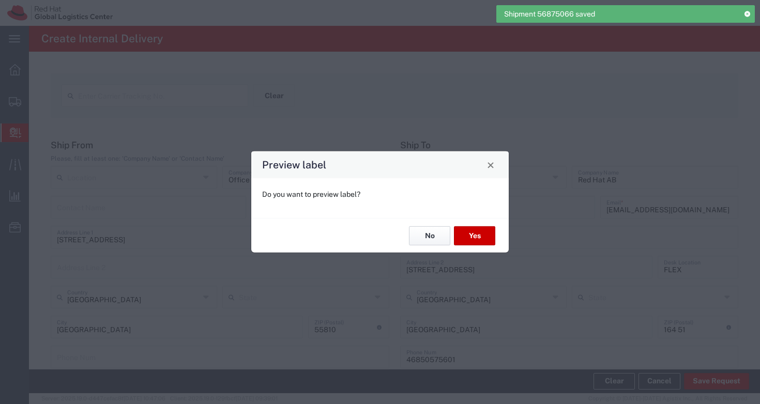
click at [428, 235] on button "No" at bounding box center [429, 236] width 41 height 19
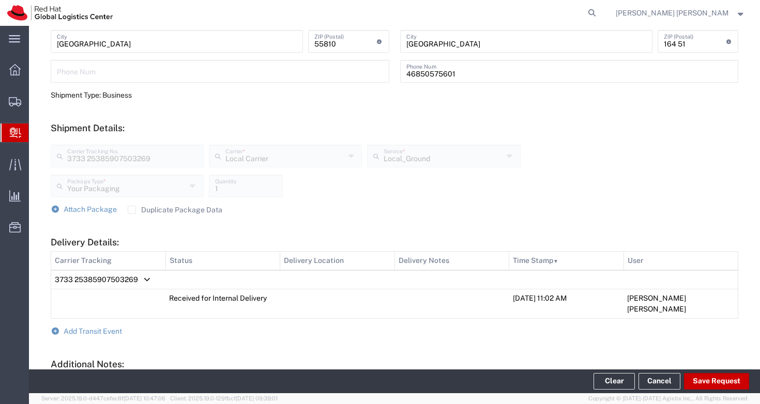
scroll to position [383, 0]
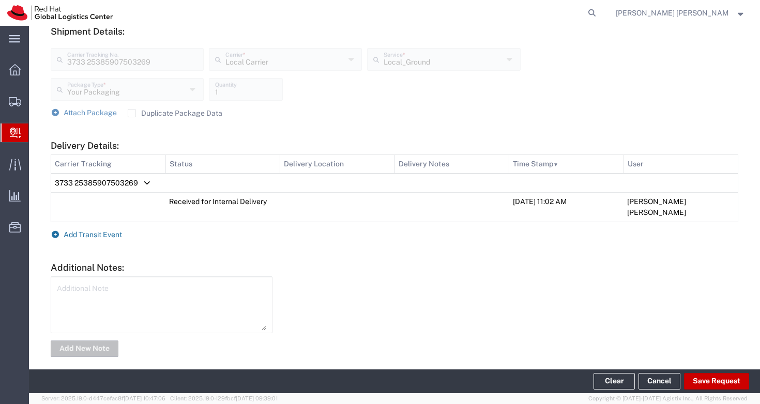
click at [93, 231] on span "Add Transit Event" at bounding box center [93, 235] width 58 height 8
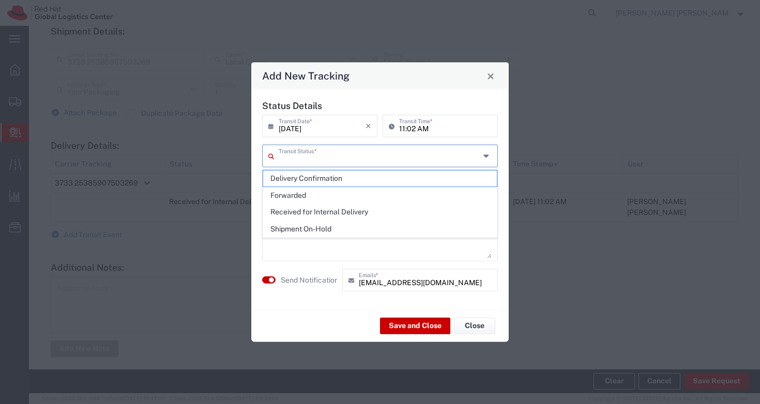
click at [367, 162] on input "text" at bounding box center [379, 155] width 201 height 18
click at [344, 175] on span "Delivery Confirmation" at bounding box center [380, 179] width 234 height 16
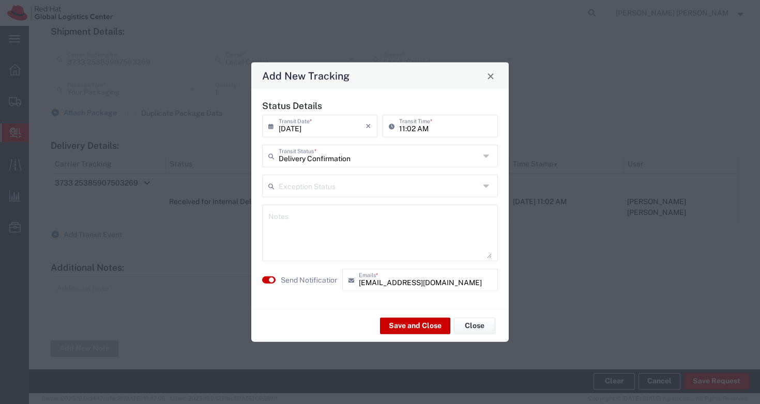
click at [335, 228] on textarea at bounding box center [379, 233] width 223 height 51
click at [266, 283] on agx-switch-control "Send Notification" at bounding box center [300, 280] width 80 height 23
click at [269, 280] on small "button" at bounding box center [271, 280] width 5 height 5
click at [398, 328] on button "Save and Close" at bounding box center [415, 326] width 70 height 17
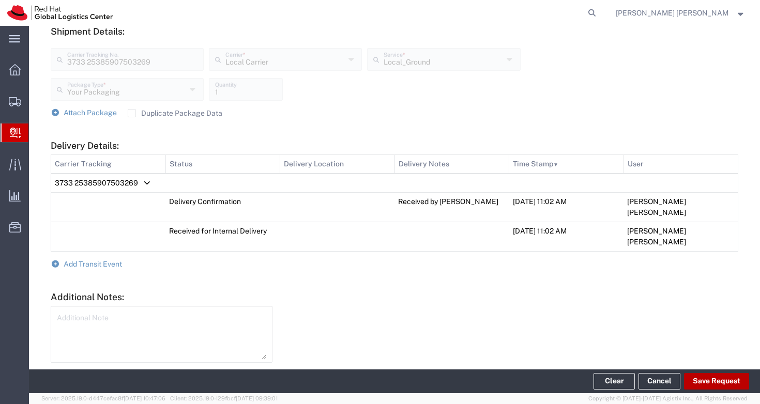
click at [714, 383] on button "Save Request" at bounding box center [716, 381] width 65 height 17
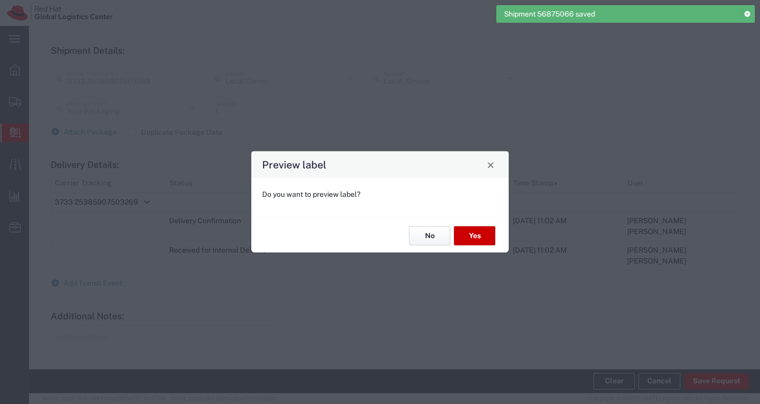
click at [419, 233] on button "No" at bounding box center [429, 236] width 41 height 19
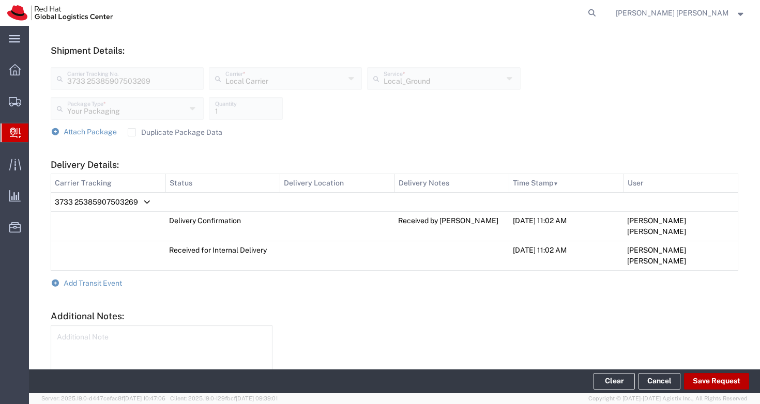
click at [733, 379] on button "Save Request" at bounding box center [716, 381] width 65 height 17
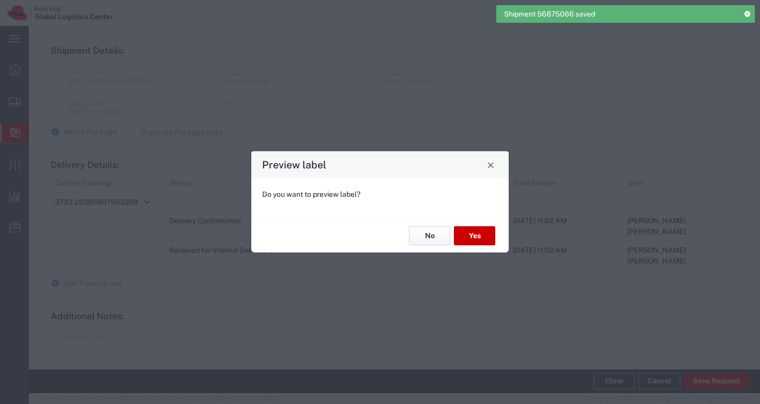
click at [425, 232] on button "No" at bounding box center [429, 236] width 41 height 19
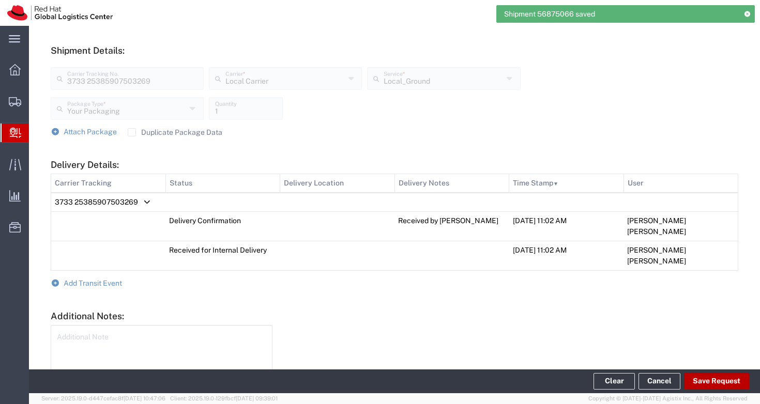
click at [706, 382] on button "Save Request" at bounding box center [716, 381] width 65 height 17
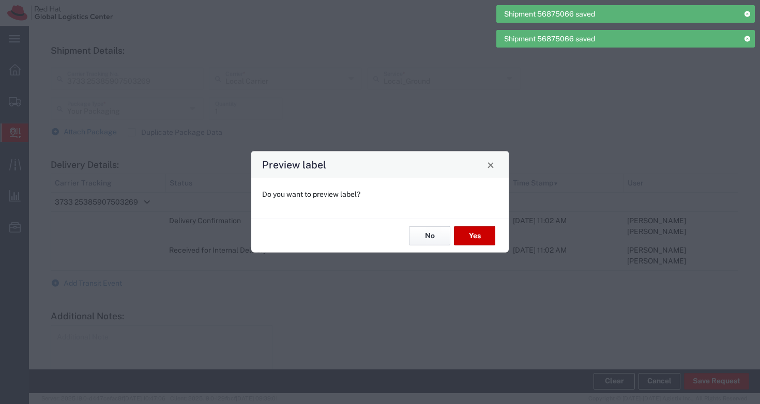
click at [433, 237] on button "No" at bounding box center [429, 236] width 41 height 19
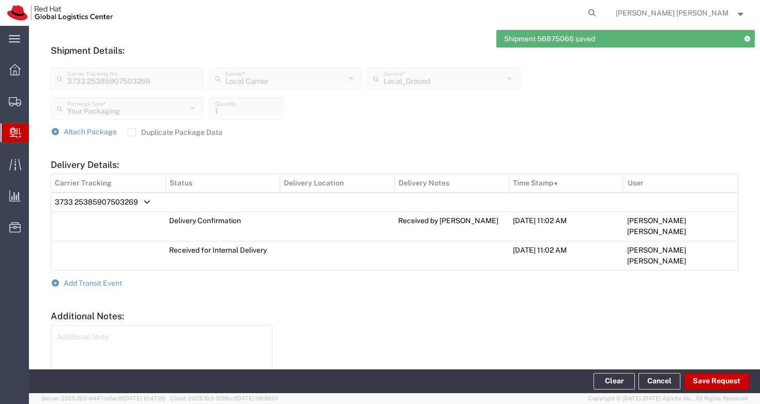
click at [436, 286] on form "Ship From Please, fill at least one: 'Company Name' or 'Contact Name' Location …" at bounding box center [395, 82] width 688 height 651
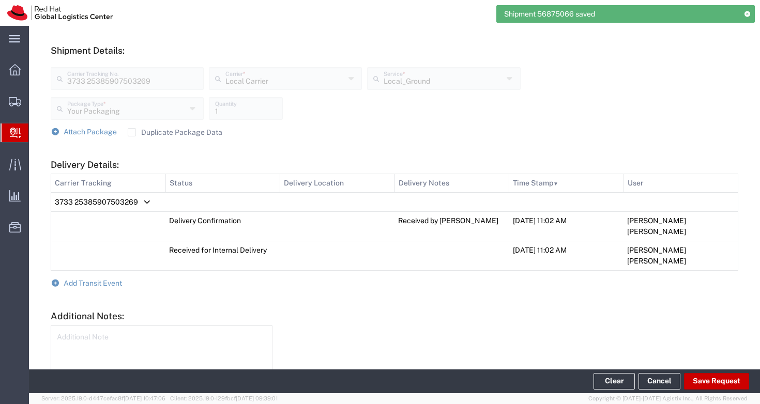
click at [748, 13] on icon at bounding box center [747, 14] width 7 height 6
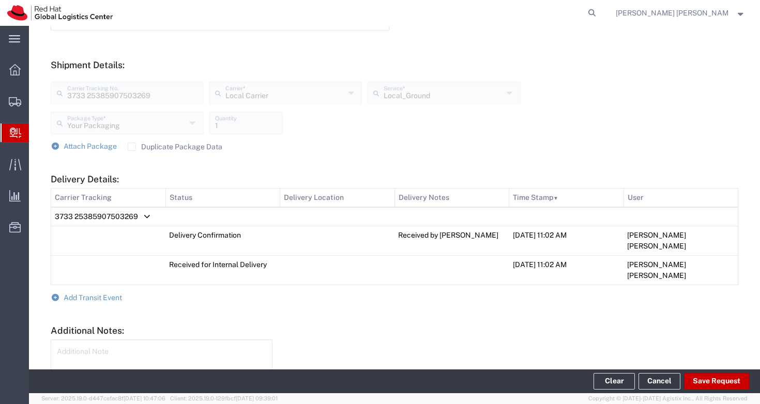
scroll to position [421, 0]
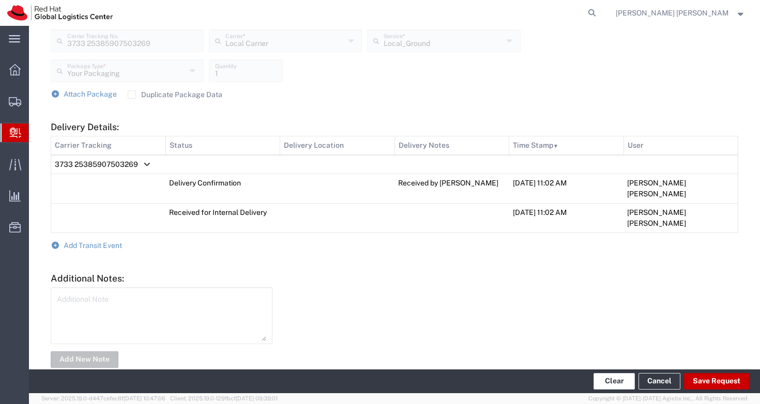
click at [615, 381] on button "Clear" at bounding box center [614, 381] width 41 height 17
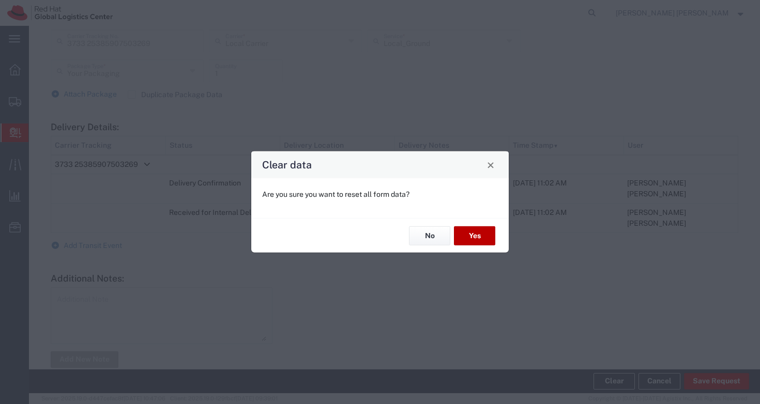
click at [482, 235] on button "Yes" at bounding box center [474, 236] width 41 height 19
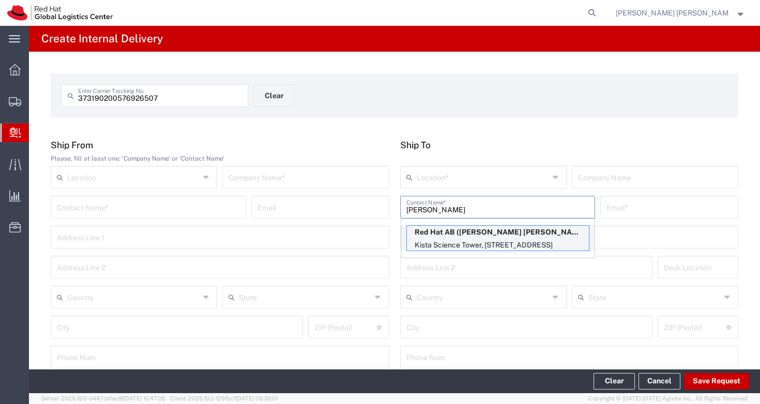
click at [439, 233] on p "Red Hat AB ([PERSON_NAME] [PERSON_NAME]), [EMAIL_ADDRESS][DOMAIN_NAME]" at bounding box center [498, 232] width 182 height 13
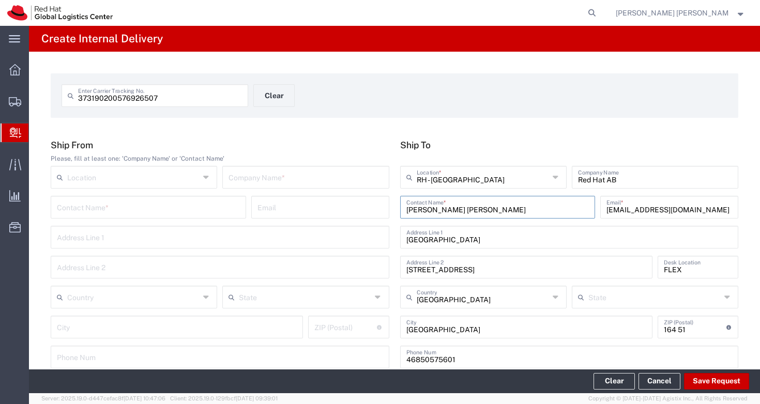
drag, startPoint x: 464, startPoint y: 209, endPoint x: 396, endPoint y: 206, distance: 68.9
click at [398, 206] on agx-input-control "[PERSON_NAME] [PERSON_NAME] Contact Name *" at bounding box center [498, 207] width 201 height 23
drag, startPoint x: 436, startPoint y: 91, endPoint x: 394, endPoint y: 119, distance: 50.6
click at [436, 91] on div "373190200576926507 Enter Carrier Tracking No. Clear" at bounding box center [253, 99] width 395 height 30
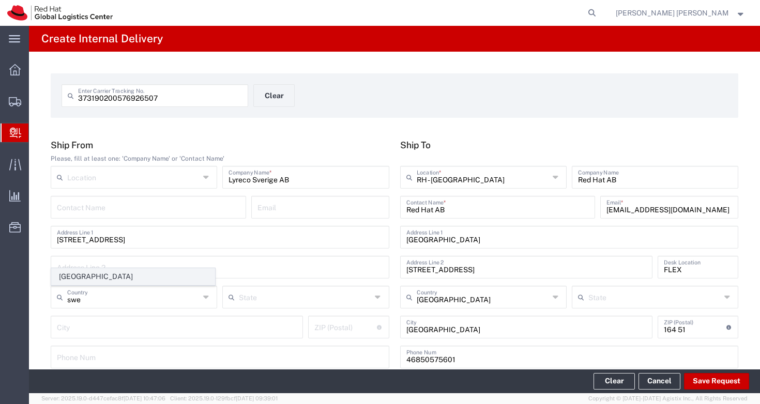
click at [158, 274] on span "[GEOGRAPHIC_DATA]" at bounding box center [133, 277] width 163 height 16
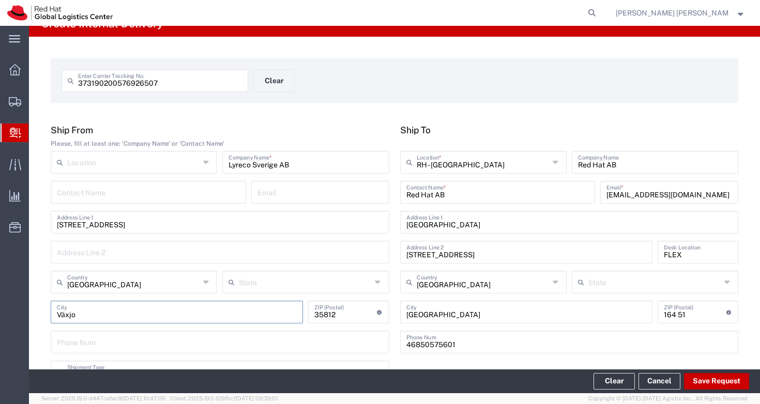
click at [370, 119] on div "373190200576926507 Enter Carrier Tracking No. Clear Ship From Please, fill at l…" at bounding box center [394, 364] width 731 height 654
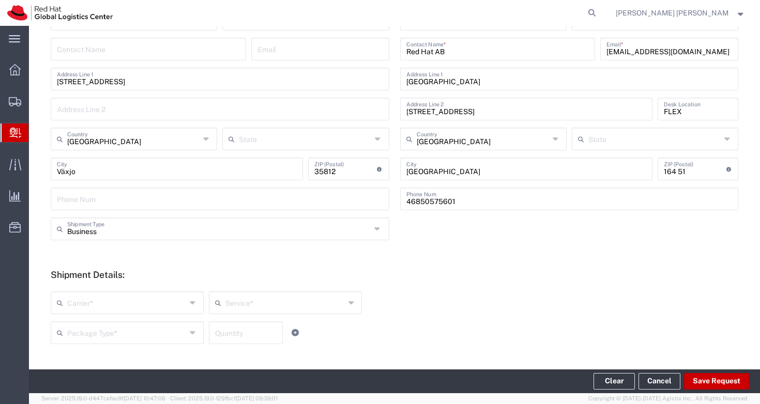
scroll to position [223, 0]
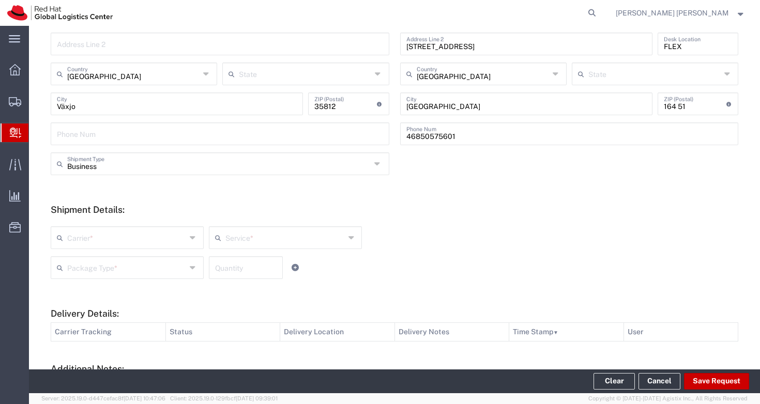
click at [137, 241] on input "text" at bounding box center [126, 237] width 119 height 18
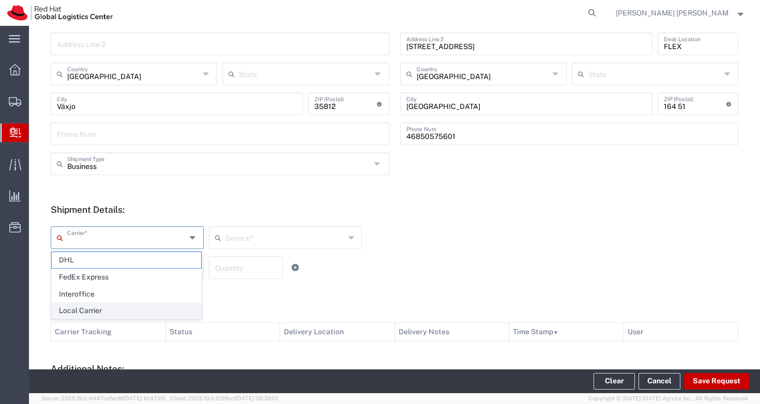
click at [127, 307] on span "Local Carrier" at bounding box center [126, 311] width 149 height 16
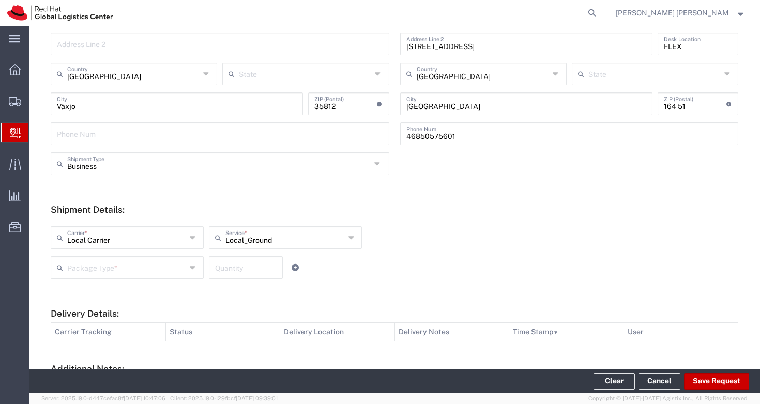
click at [163, 272] on input "text" at bounding box center [126, 267] width 119 height 18
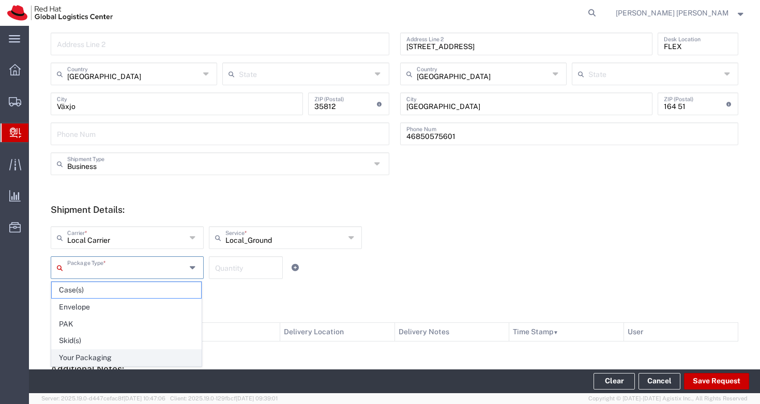
click at [103, 356] on span "Your Packaging" at bounding box center [126, 358] width 149 height 16
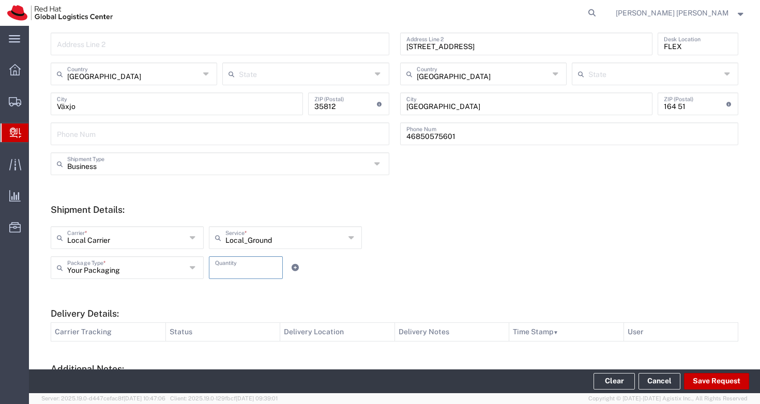
click at [233, 265] on input "number" at bounding box center [246, 267] width 62 height 18
click at [448, 254] on div "Local Carrier Carrier * DHL FedEx Express Interoffice Local Carrier Local_Groun…" at bounding box center [285, 242] width 475 height 30
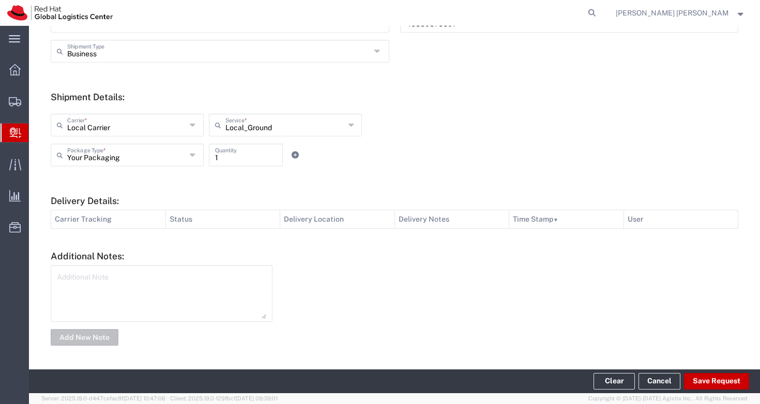
click at [182, 288] on textarea at bounding box center [161, 293] width 209 height 51
click at [372, 268] on div at bounding box center [511, 305] width 466 height 81
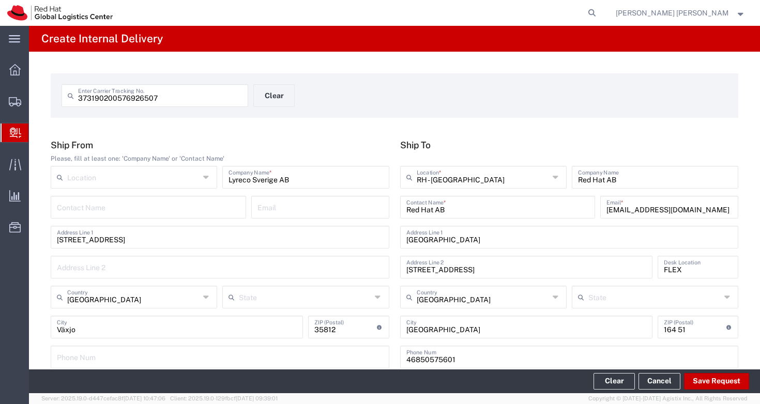
click at [357, 98] on div "373190200576926507 Enter Carrier Tracking No. Clear" at bounding box center [253, 99] width 395 height 30
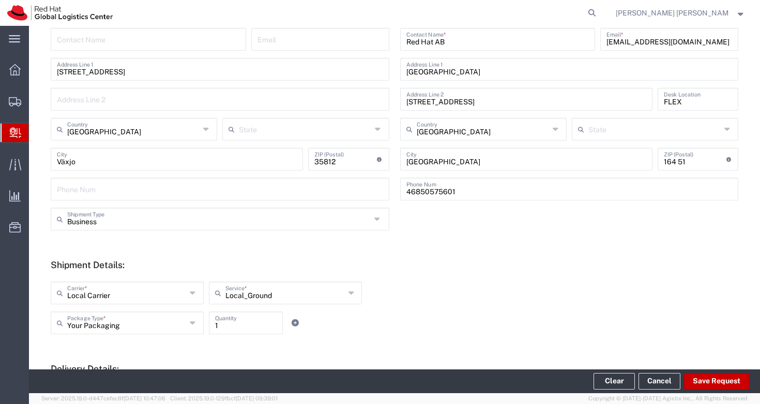
scroll to position [222, 0]
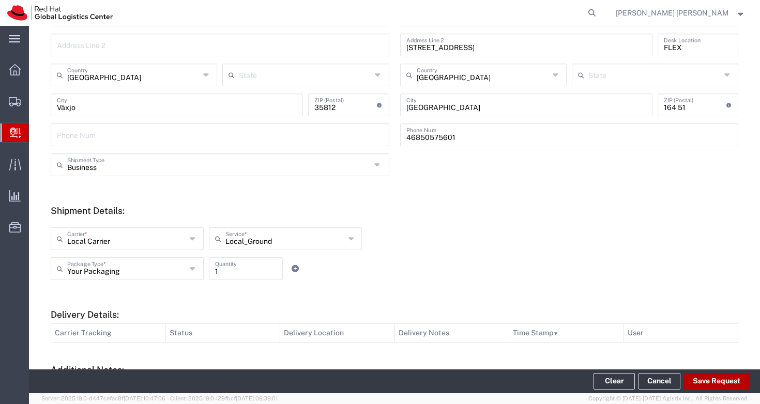
click at [711, 384] on button "Save Request" at bounding box center [716, 381] width 65 height 17
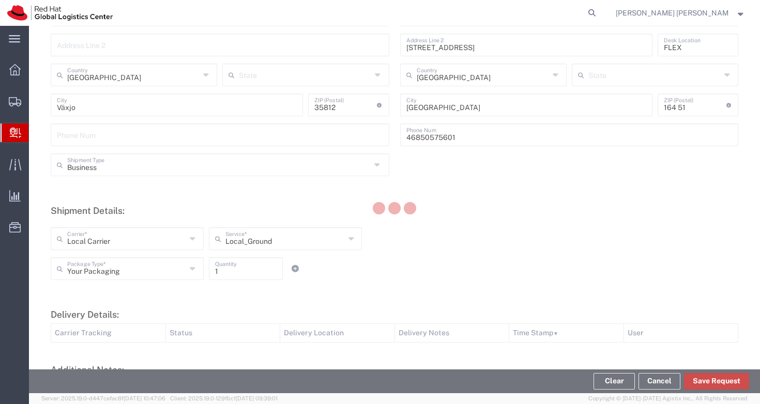
click at [711, 378] on button "Save Request" at bounding box center [716, 381] width 65 height 17
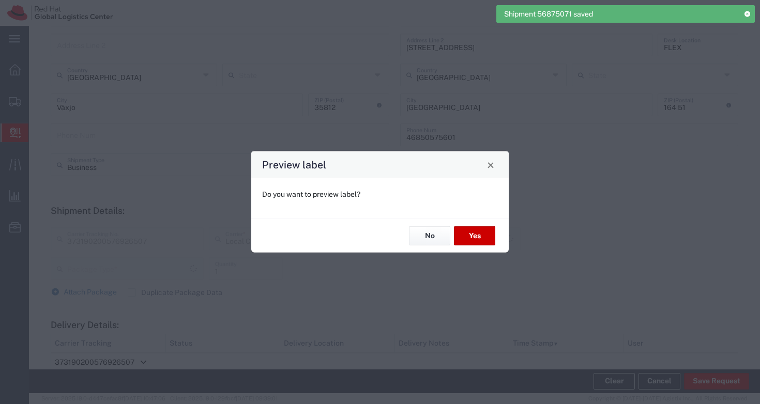
scroll to position [224, 0]
click at [433, 246] on div "No Yes" at bounding box center [380, 235] width 258 height 35
click at [435, 240] on button "No" at bounding box center [429, 236] width 41 height 19
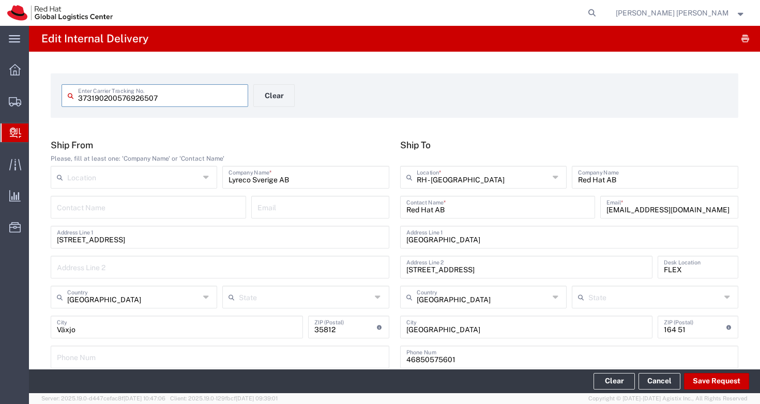
scroll to position [383, 0]
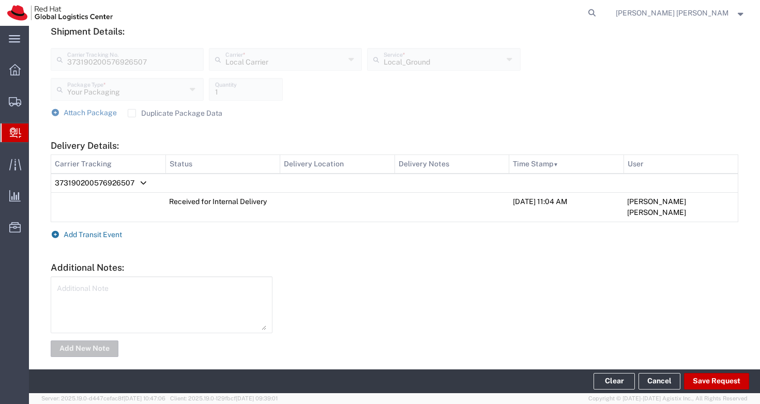
click at [100, 231] on span "Add Transit Event" at bounding box center [93, 235] width 58 height 8
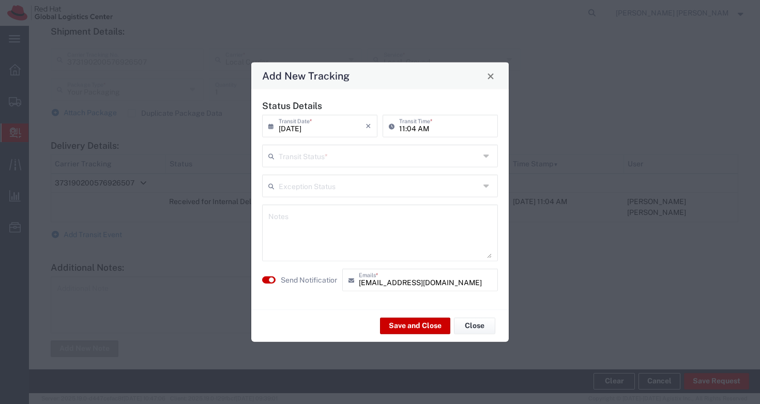
click at [342, 151] on input "text" at bounding box center [379, 155] width 201 height 18
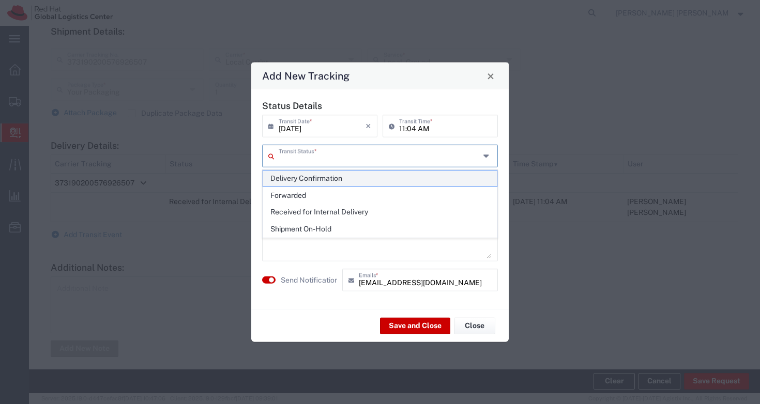
click at [331, 177] on span "Delivery Confirmation" at bounding box center [380, 179] width 234 height 16
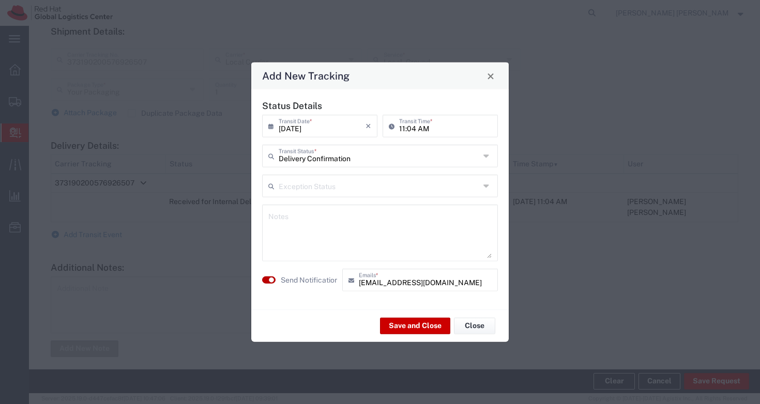
click at [270, 277] on button "button" at bounding box center [268, 280] width 13 height 7
click at [303, 235] on textarea at bounding box center [379, 233] width 223 height 51
click at [422, 324] on button "Save and Close" at bounding box center [415, 326] width 70 height 17
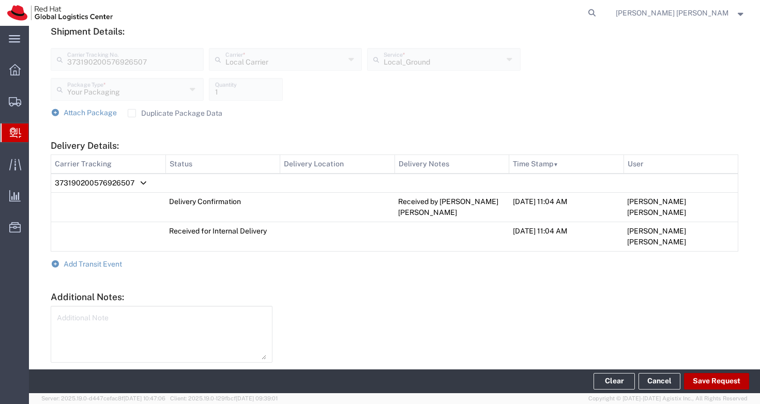
click at [734, 374] on button "Save Request" at bounding box center [716, 381] width 65 height 17
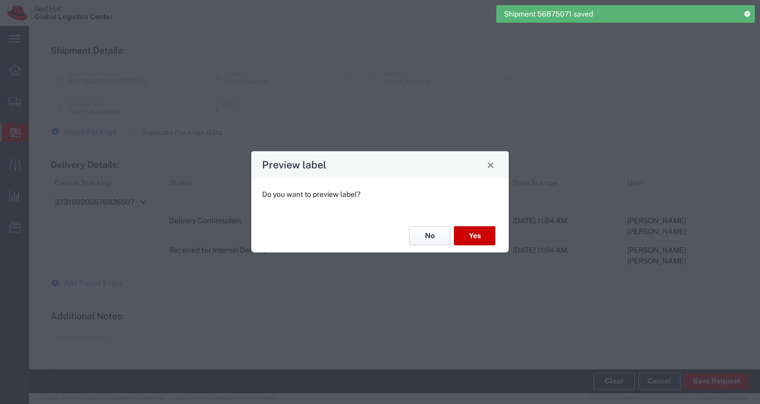
click at [430, 236] on button "No" at bounding box center [429, 236] width 41 height 19
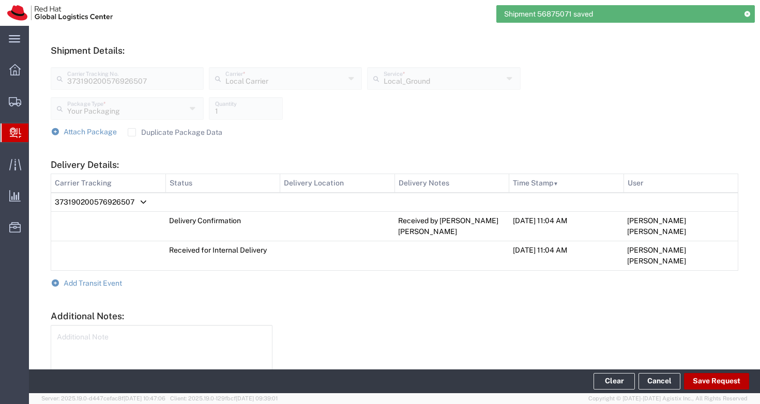
click at [721, 384] on button "Save Request" at bounding box center [716, 381] width 65 height 17
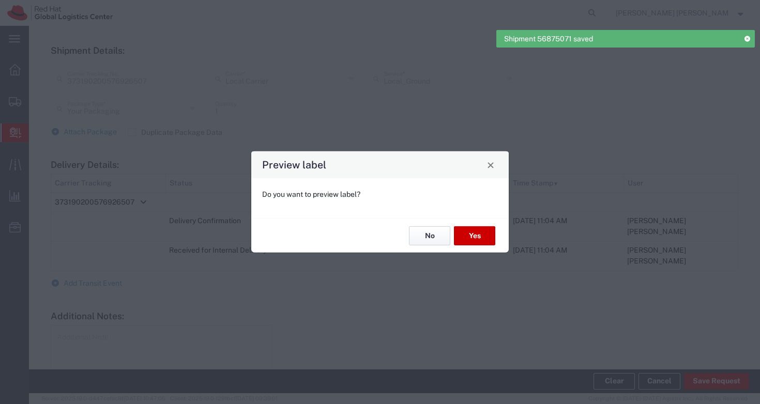
click at [426, 238] on button "No" at bounding box center [429, 236] width 41 height 19
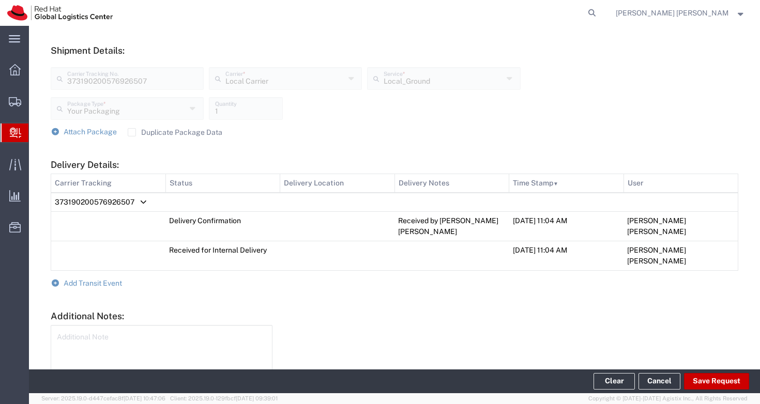
scroll to position [421, 0]
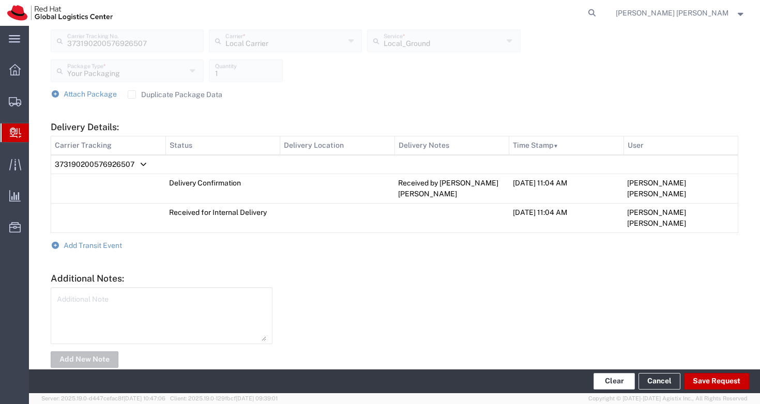
click at [607, 380] on button "Clear" at bounding box center [614, 381] width 41 height 17
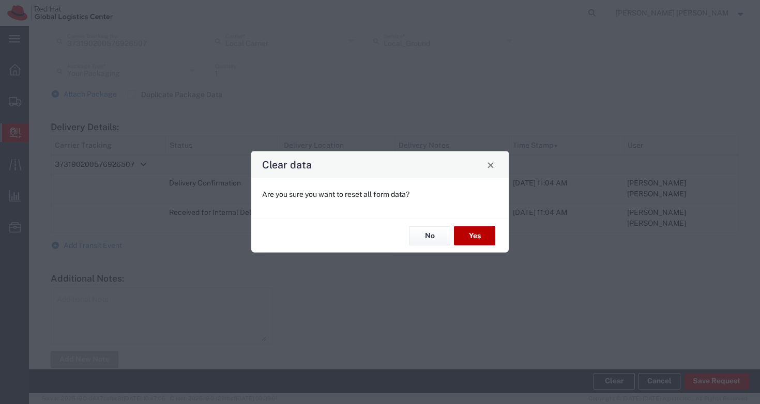
click at [478, 235] on button "Yes" at bounding box center [474, 236] width 41 height 19
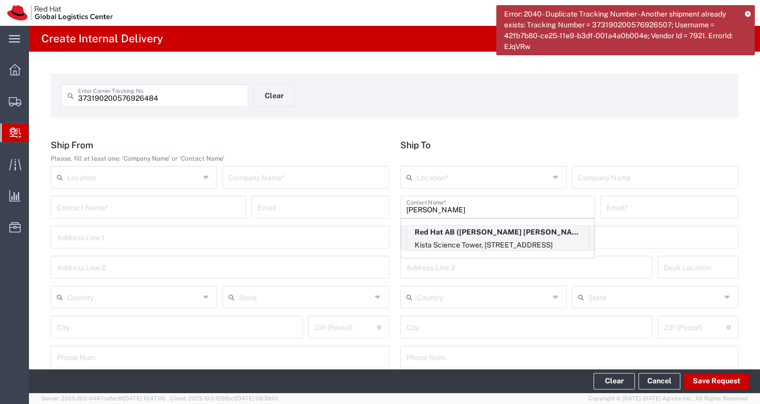
click at [480, 243] on p "Kista Science Tower, [STREET_ADDRESS]" at bounding box center [498, 245] width 182 height 13
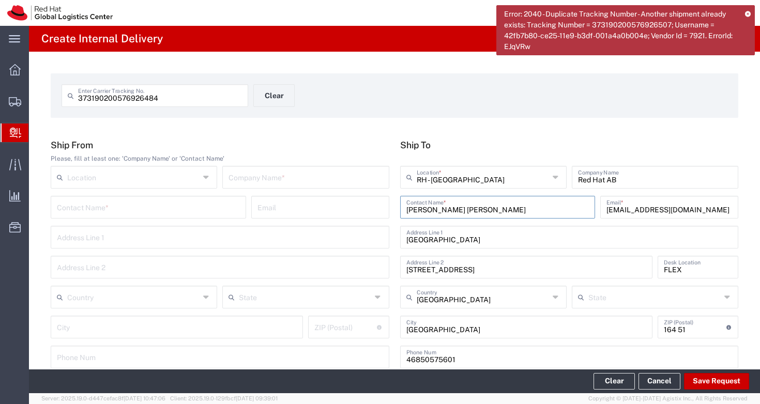
drag, startPoint x: 459, startPoint y: 208, endPoint x: 380, endPoint y: 204, distance: 78.7
click at [380, 204] on div "Ship From Please, fill at least one: 'Company Name' or 'Contact Name' Location …" at bounding box center [395, 258] width 699 height 236
click at [433, 107] on div "373190200576926484 Enter Carrier Tracking No. Clear" at bounding box center [253, 99] width 395 height 30
click at [749, 14] on icon at bounding box center [748, 14] width 6 height 6
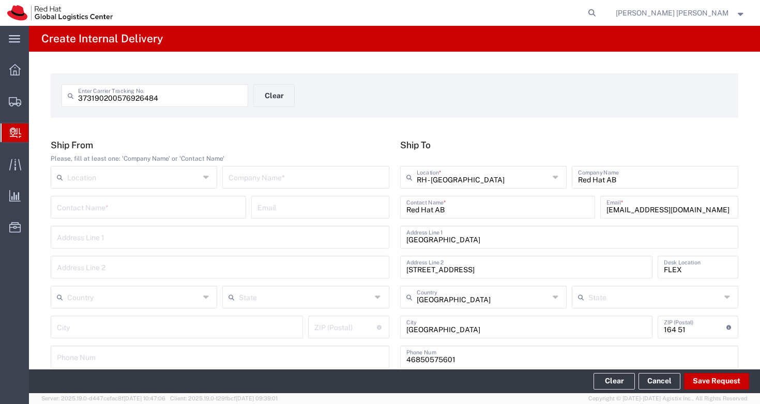
click at [431, 104] on div "373190200576926484 Enter Carrier Tracking No. Clear" at bounding box center [253, 99] width 395 height 30
click at [133, 246] on div "Address Line 1" at bounding box center [220, 237] width 339 height 23
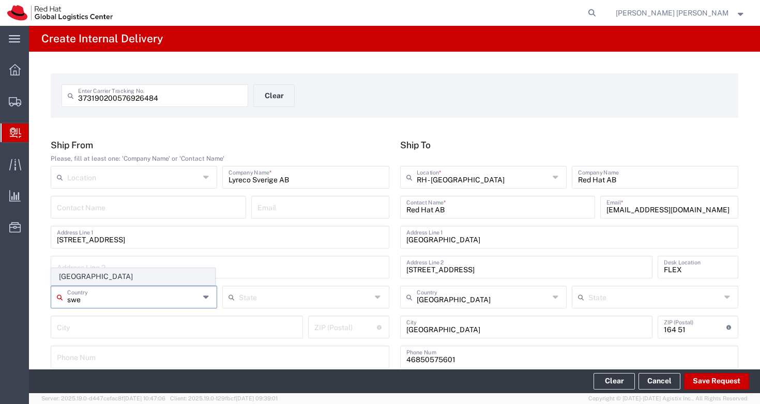
click at [106, 278] on span "[GEOGRAPHIC_DATA]" at bounding box center [133, 277] width 163 height 16
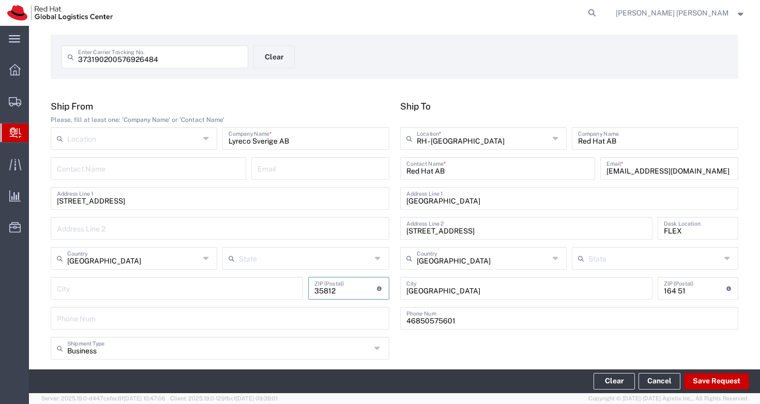
scroll to position [127, 0]
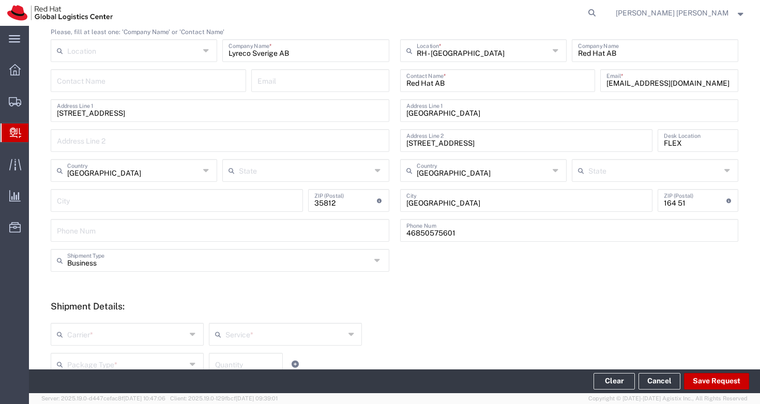
click at [516, 290] on form "Ship From Please, fill at least one: 'Company Name' or 'Contact Name' Location …" at bounding box center [395, 285] width 688 height 545
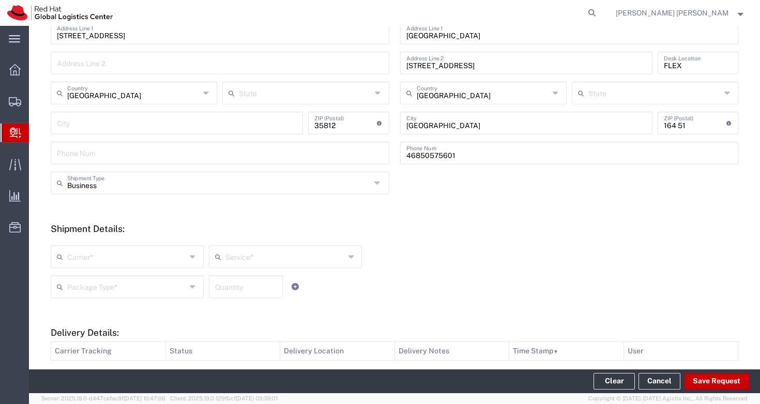
scroll to position [290, 0]
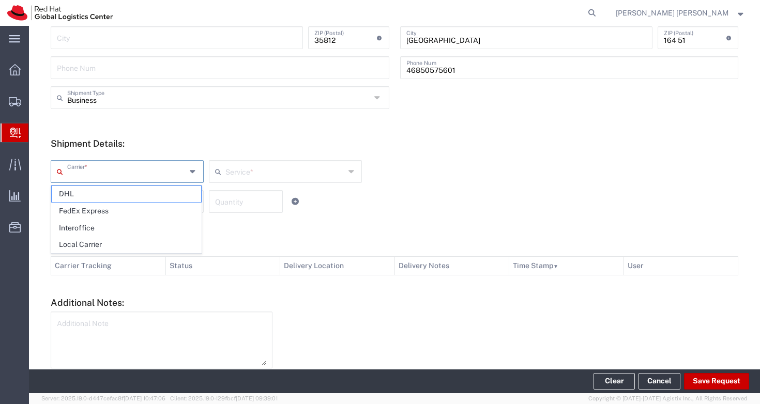
click at [141, 165] on input "text" at bounding box center [126, 171] width 119 height 18
click at [137, 246] on span "Local Carrier" at bounding box center [126, 245] width 149 height 16
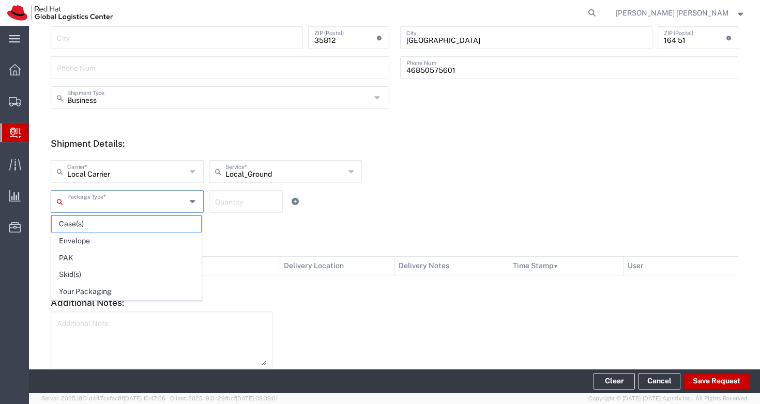
click at [138, 198] on input "text" at bounding box center [126, 201] width 119 height 18
click at [128, 293] on span "Your Packaging" at bounding box center [126, 292] width 149 height 16
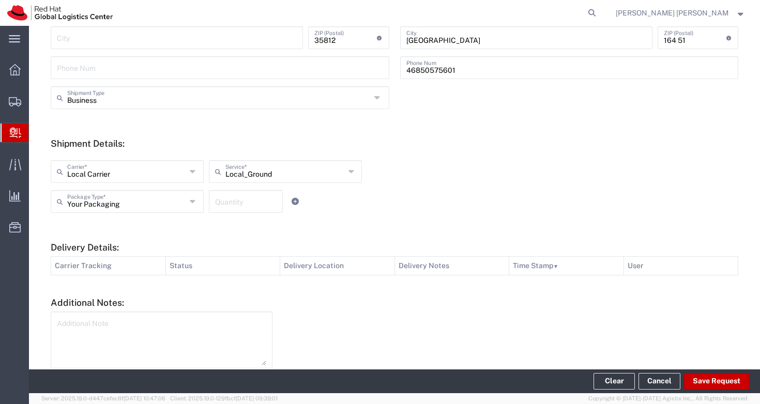
click at [242, 201] on input "number" at bounding box center [246, 201] width 62 height 18
click at [350, 328] on div at bounding box center [511, 352] width 466 height 81
click at [198, 342] on textarea at bounding box center [161, 340] width 209 height 51
click at [131, 326] on textarea "Local courier: Postnoord" at bounding box center [161, 340] width 209 height 51
click at [728, 385] on button "Save Request" at bounding box center [716, 381] width 65 height 17
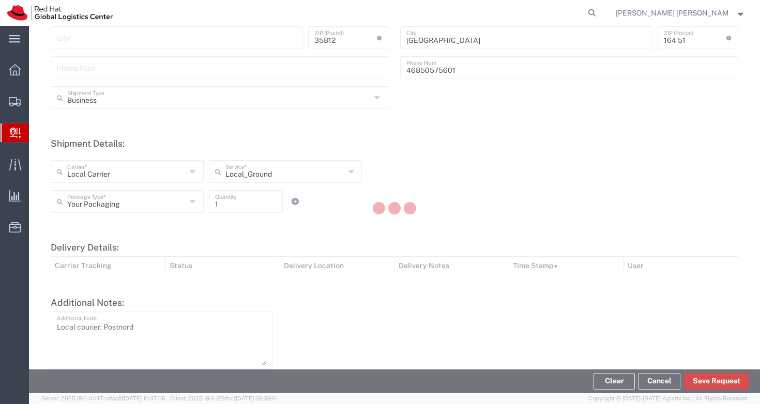
scroll to position [288, 0]
click at [713, 377] on button "Save Request" at bounding box center [716, 381] width 65 height 17
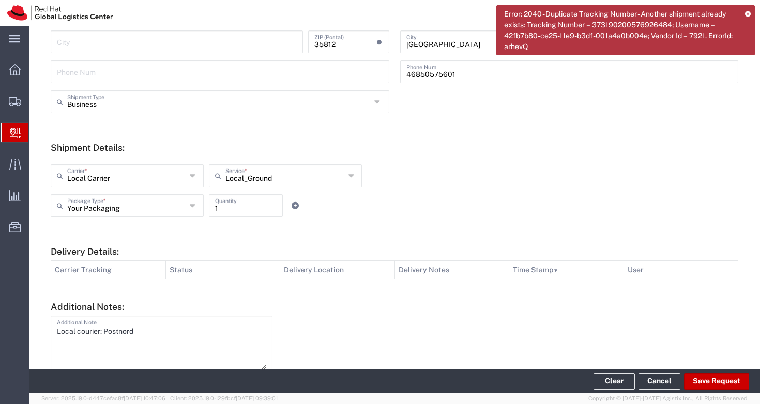
scroll to position [0, 0]
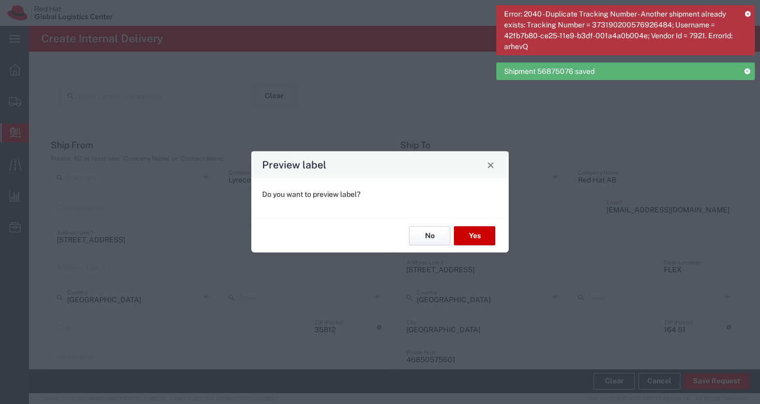
click at [431, 234] on button "No" at bounding box center [429, 236] width 41 height 19
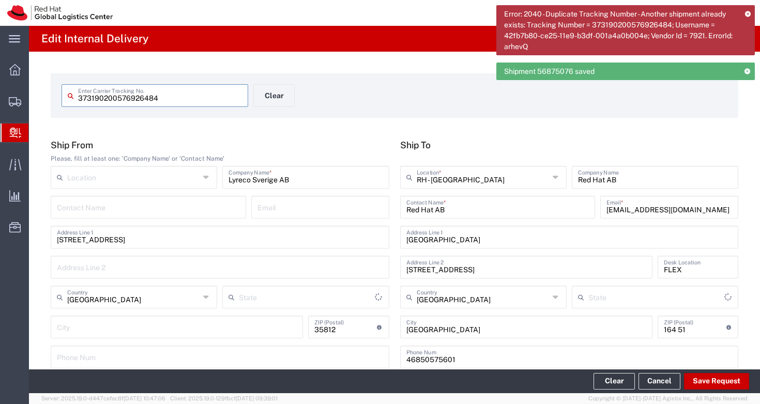
click at [113, 94] on input "373190200576926484" at bounding box center [160, 95] width 164 height 18
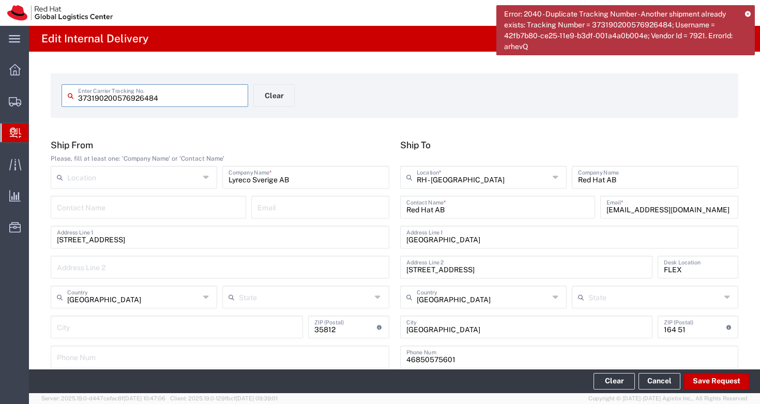
click at [96, 96] on input "373190200576926484" at bounding box center [160, 95] width 164 height 18
click at [752, 14] on div "Error: 2040 - Duplicate Tracking Number - Another shipment already exists: Trac…" at bounding box center [626, 30] width 259 height 50
click at [746, 14] on icon at bounding box center [748, 14] width 6 height 6
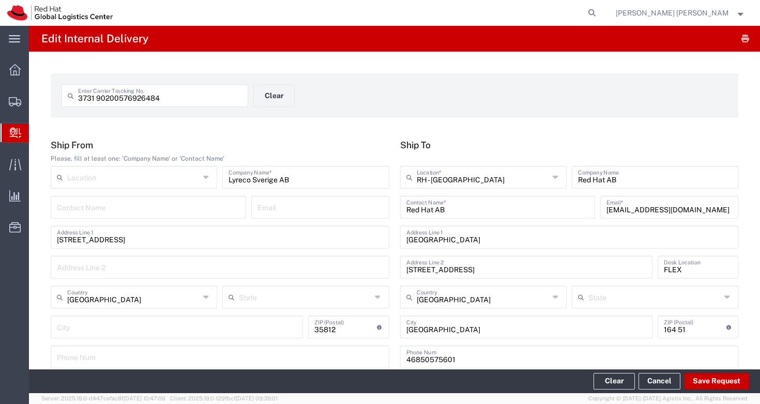
click at [701, 103] on div "3731 90200576926484 Enter Carrier Tracking No. Clear" at bounding box center [394, 99] width 677 height 30
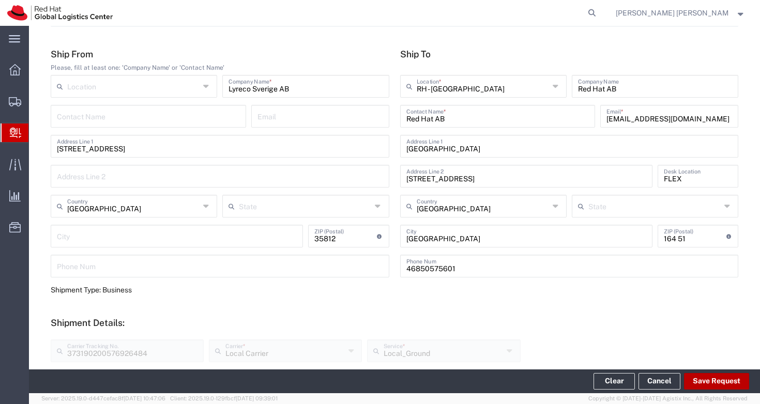
click at [716, 379] on button "Save Request" at bounding box center [716, 381] width 65 height 17
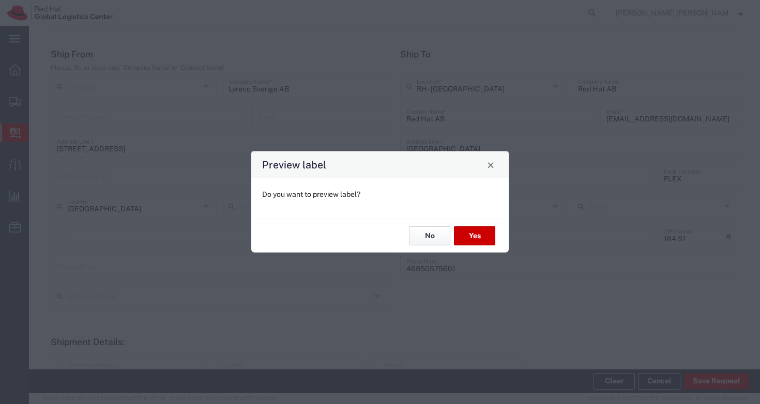
click at [425, 232] on button "No" at bounding box center [429, 236] width 41 height 19
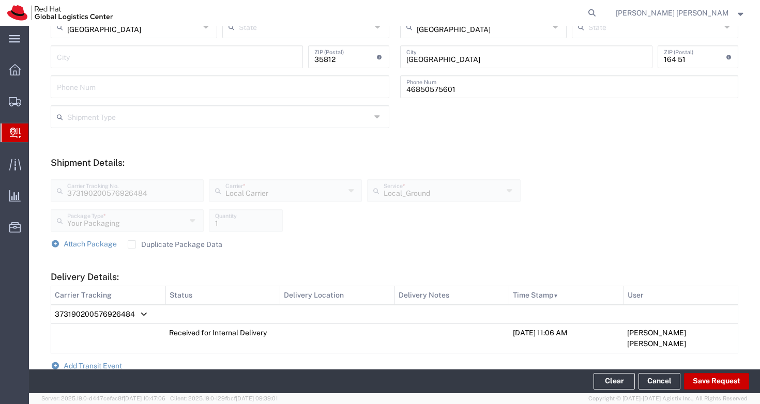
scroll to position [359, 0]
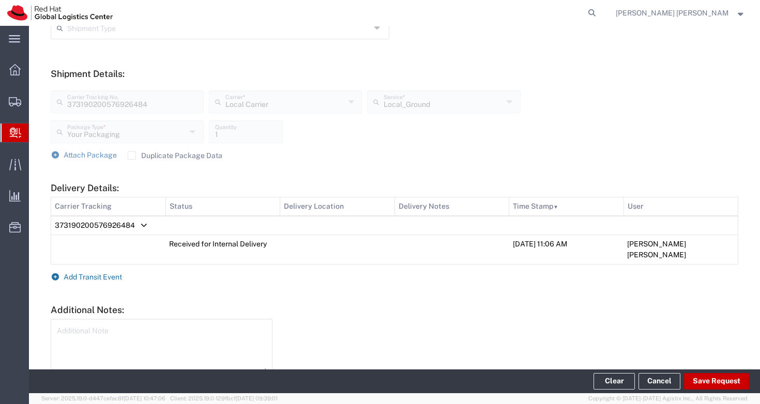
click at [94, 273] on span "Add Transit Event" at bounding box center [93, 277] width 58 height 8
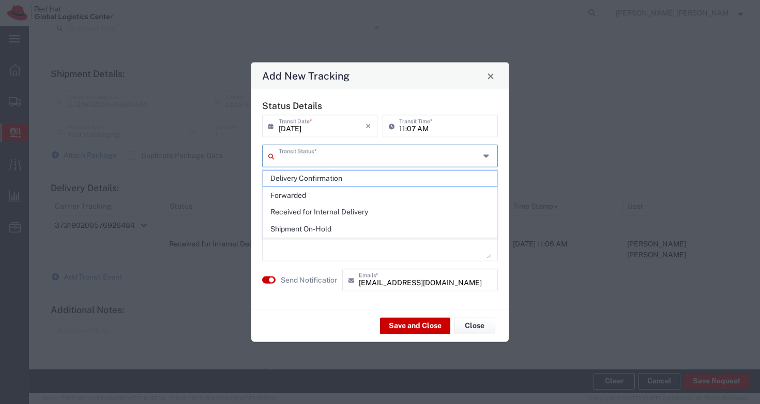
click at [340, 156] on input "text" at bounding box center [379, 155] width 201 height 18
click at [333, 178] on span "Delivery Confirmation" at bounding box center [380, 179] width 234 height 16
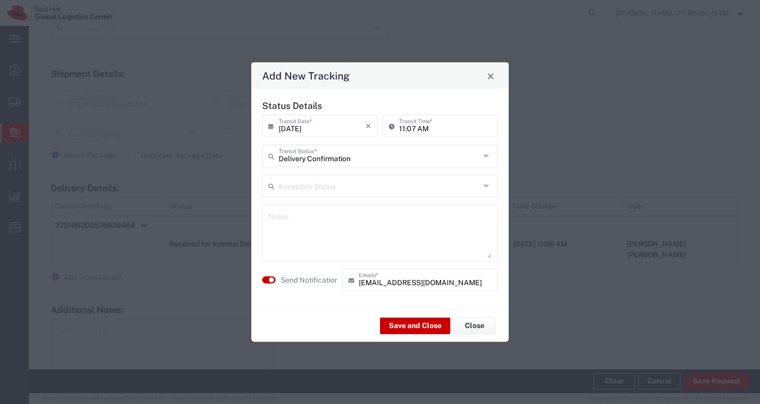
click at [295, 227] on textarea at bounding box center [379, 233] width 223 height 51
click at [269, 280] on small "button" at bounding box center [271, 280] width 5 height 5
click at [421, 326] on button "Save and Close" at bounding box center [415, 326] width 70 height 17
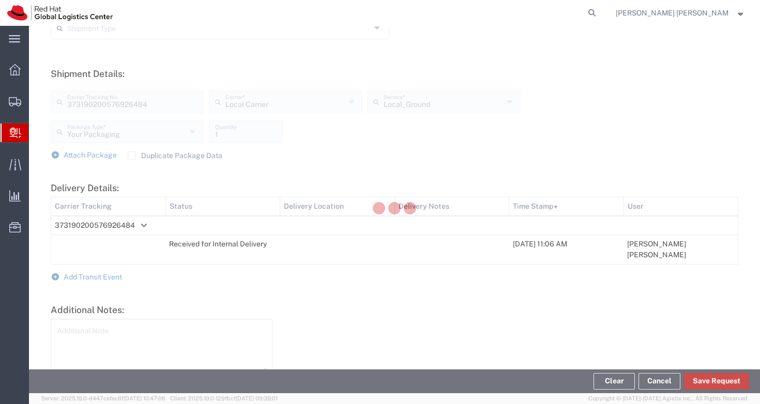
click at [726, 381] on button "Save Request" at bounding box center [716, 381] width 65 height 17
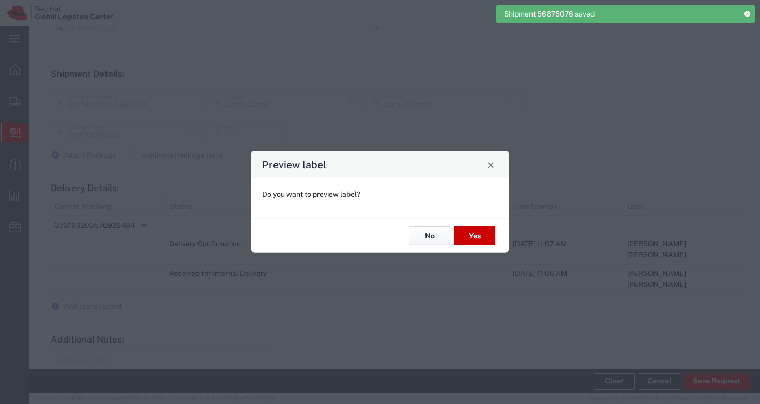
click at [437, 240] on button "No" at bounding box center [429, 236] width 41 height 19
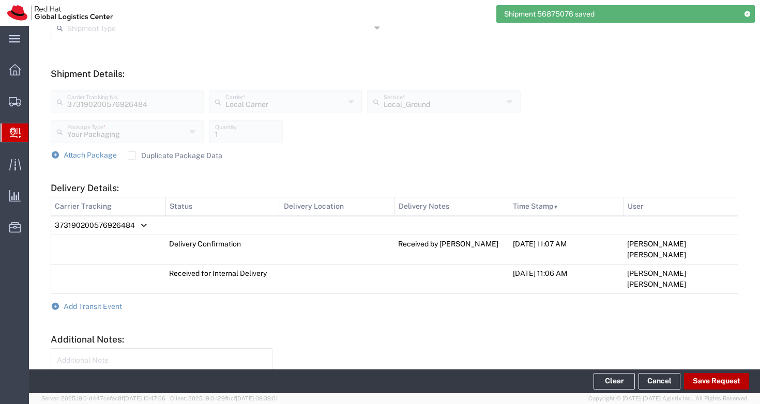
click at [717, 384] on button "Save Request" at bounding box center [716, 381] width 65 height 17
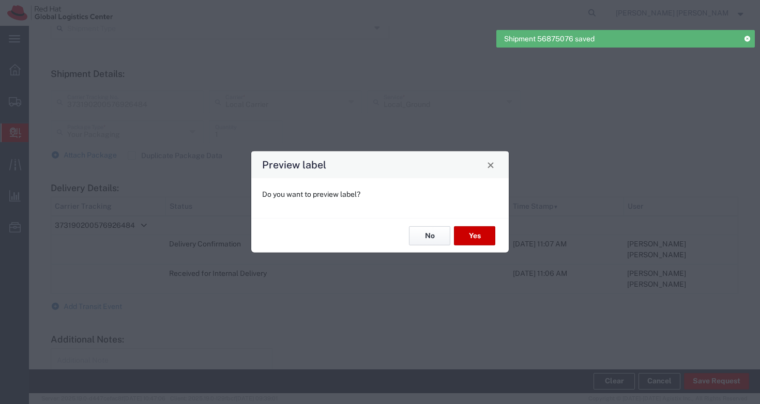
click at [429, 238] on button "No" at bounding box center [429, 236] width 41 height 19
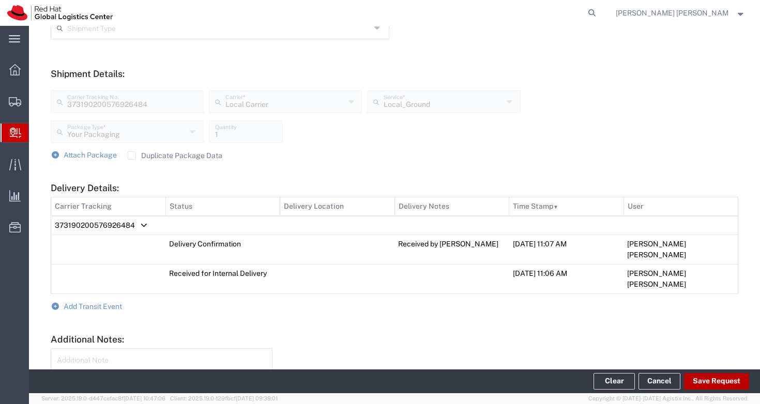
click at [710, 378] on button "Save Request" at bounding box center [716, 381] width 65 height 17
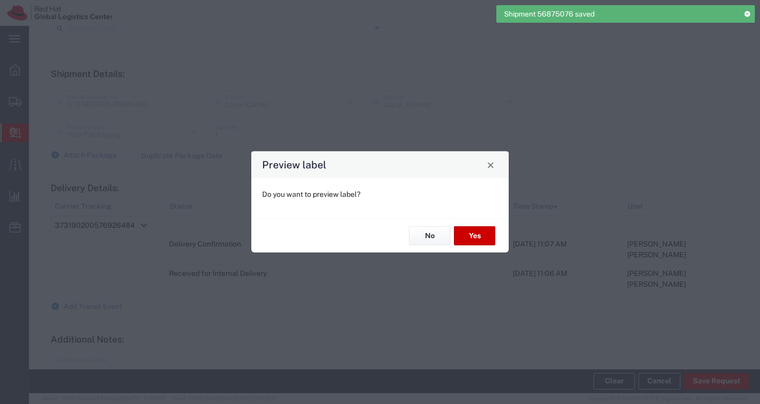
click at [416, 227] on button "No" at bounding box center [429, 236] width 41 height 19
